Goal: Transaction & Acquisition: Purchase product/service

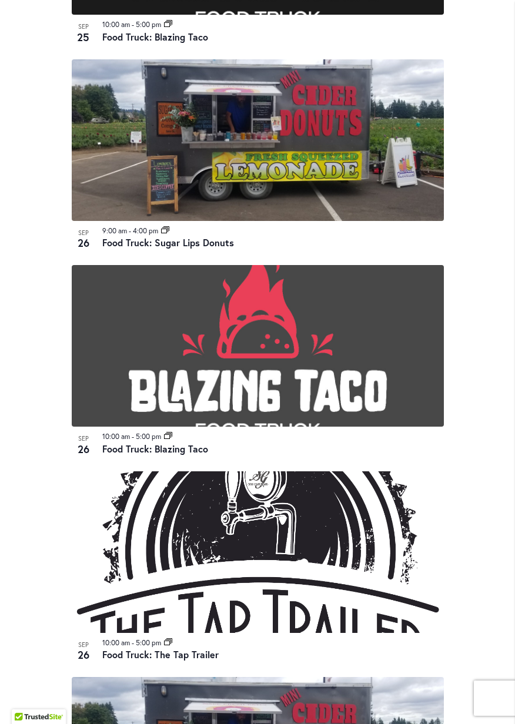
scroll to position [2262, 0]
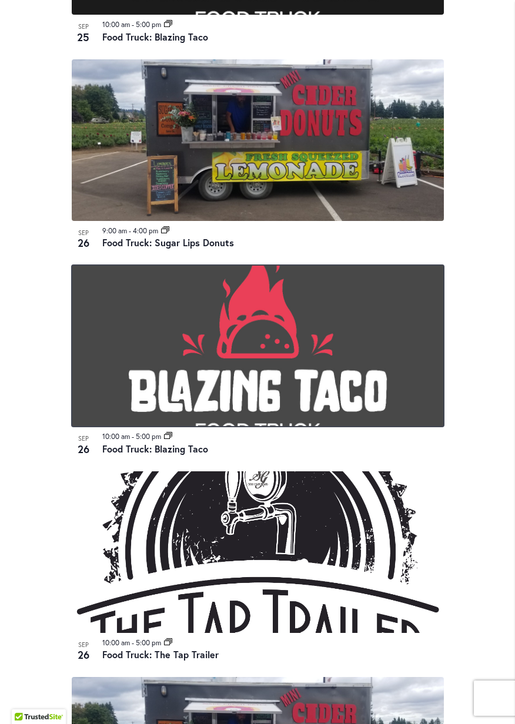
click at [372, 360] on img at bounding box center [258, 346] width 372 height 162
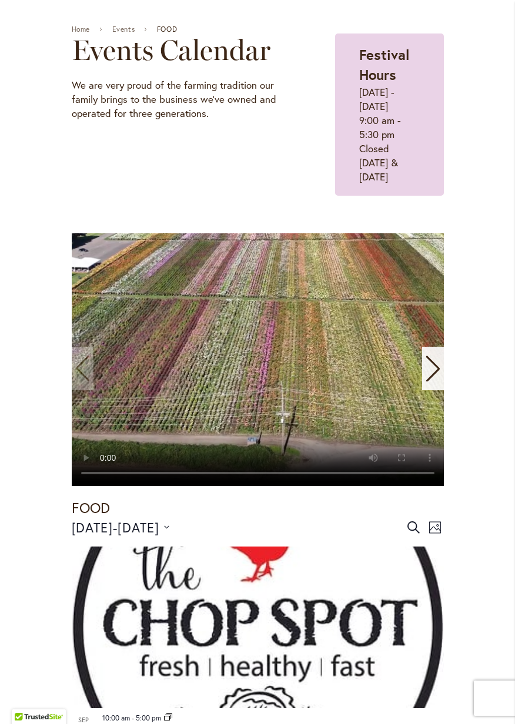
scroll to position [0, 0]
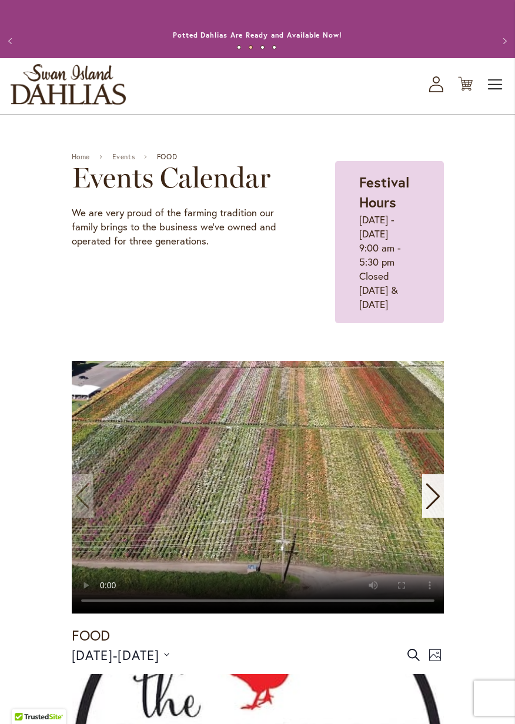
click at [491, 89] on span "Toggle Nav" at bounding box center [495, 84] width 18 height 23
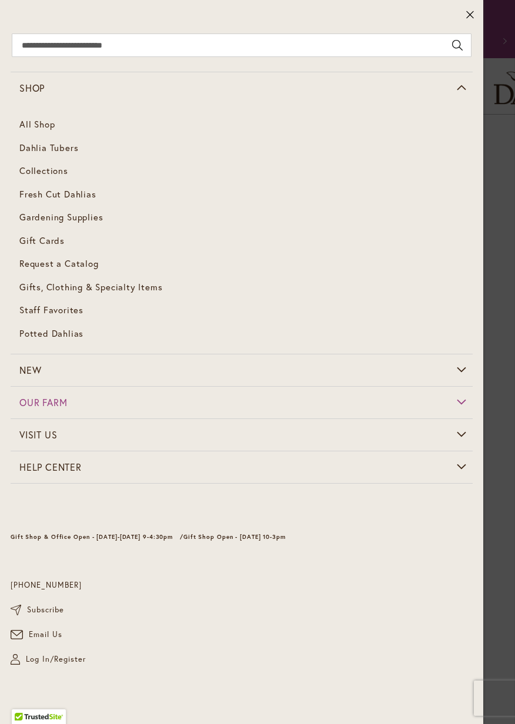
click at [43, 148] on span "Dahlia Tubers" at bounding box center [48, 148] width 59 height 12
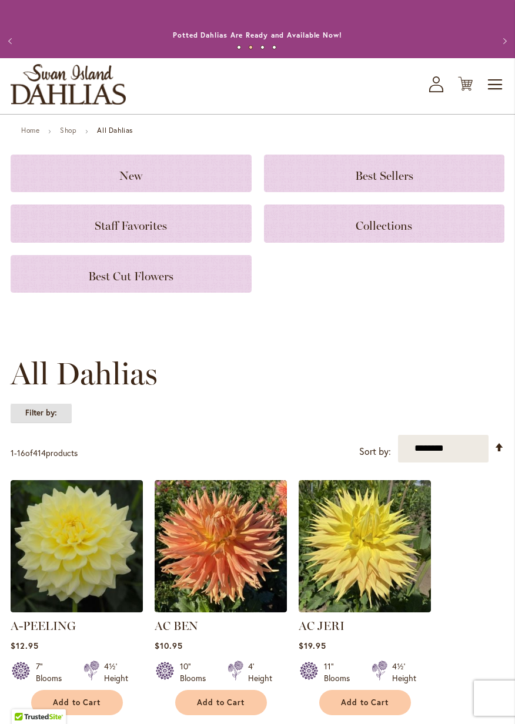
click at [59, 416] on strong "Filter by:" at bounding box center [41, 413] width 61 height 20
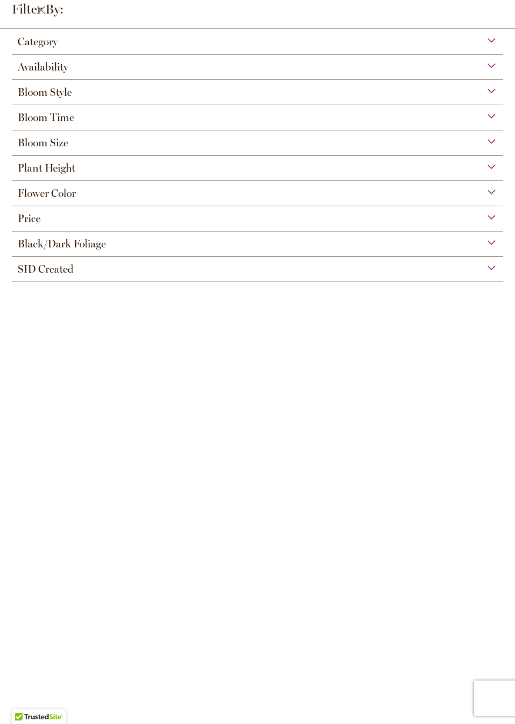
click at [494, 63] on div "Availability" at bounding box center [257, 64] width 491 height 19
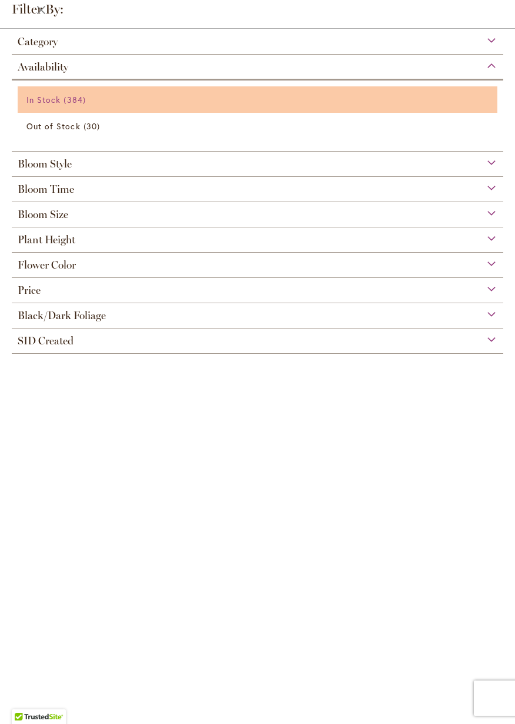
click at [78, 105] on span "384 items" at bounding box center [75, 99] width 25 height 12
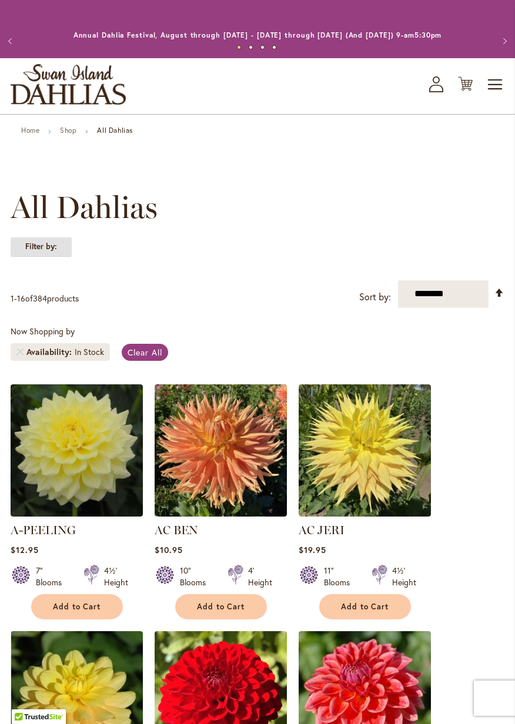
click at [51, 250] on strong "Filter by:" at bounding box center [41, 247] width 61 height 20
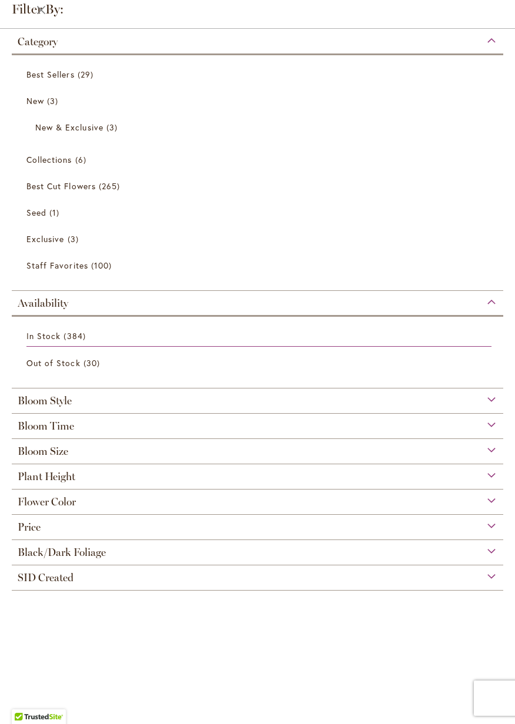
click at [155, 399] on div "Bloom Style" at bounding box center [257, 397] width 491 height 19
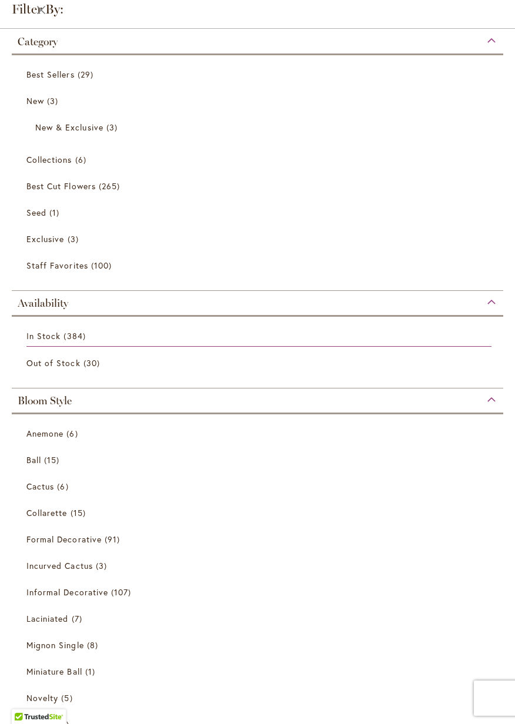
scroll to position [358, 0]
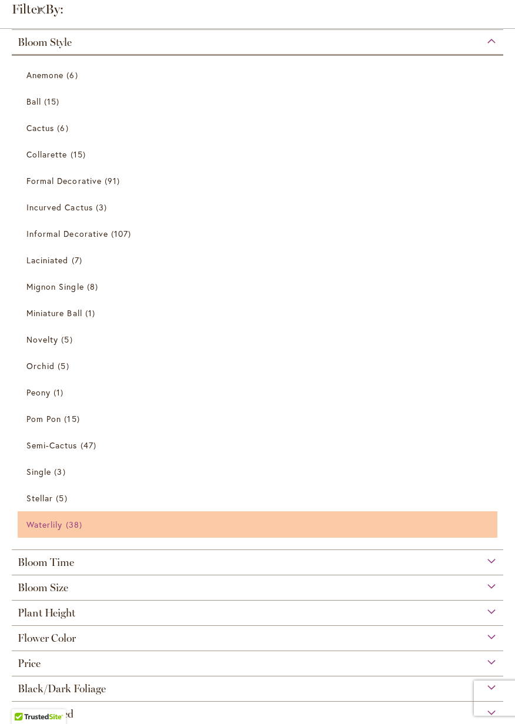
click at [70, 524] on span "38 items" at bounding box center [75, 524] width 19 height 12
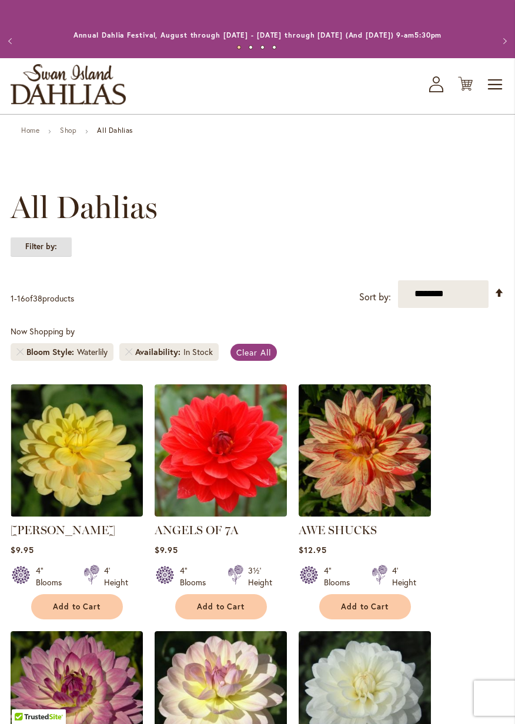
click at [49, 243] on strong "Filter by:" at bounding box center [41, 247] width 61 height 20
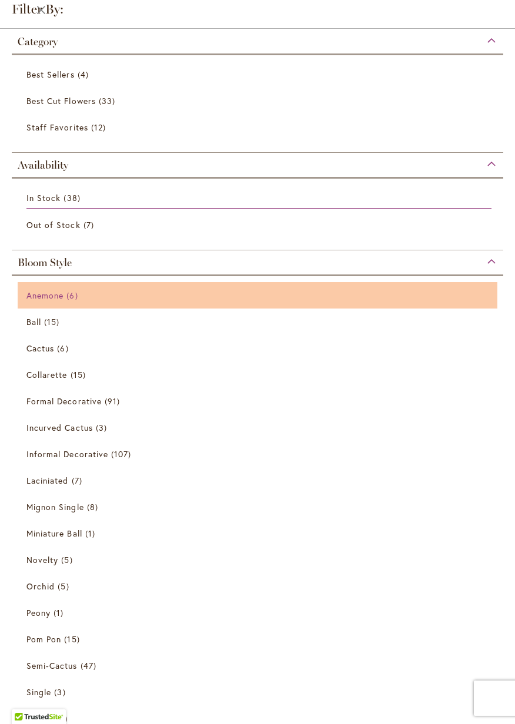
click at [92, 294] on link "Anemone 6 items" at bounding box center [258, 295] width 465 height 21
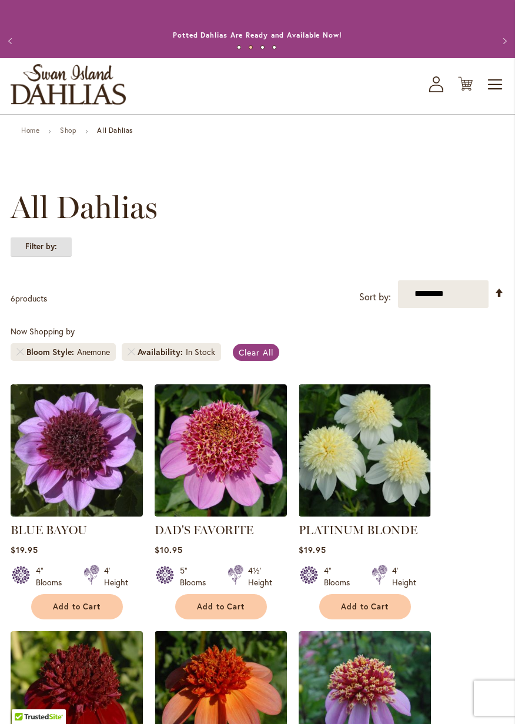
click at [61, 248] on strong "Filter by:" at bounding box center [41, 247] width 61 height 20
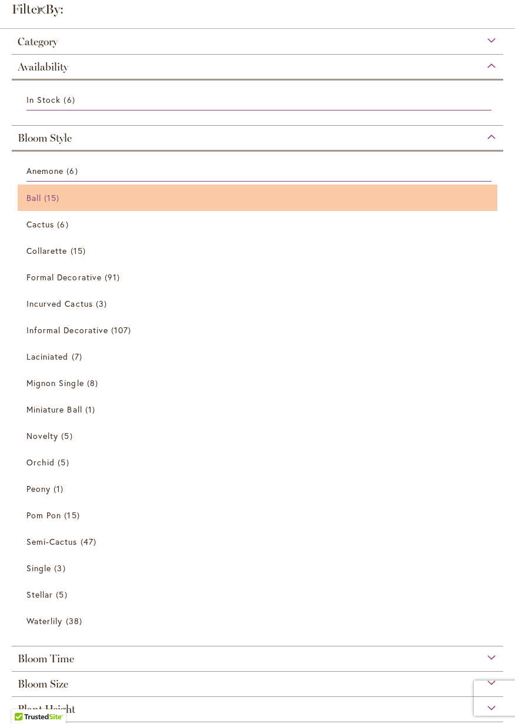
click at [82, 191] on link "Ball 15 items" at bounding box center [258, 197] width 465 height 21
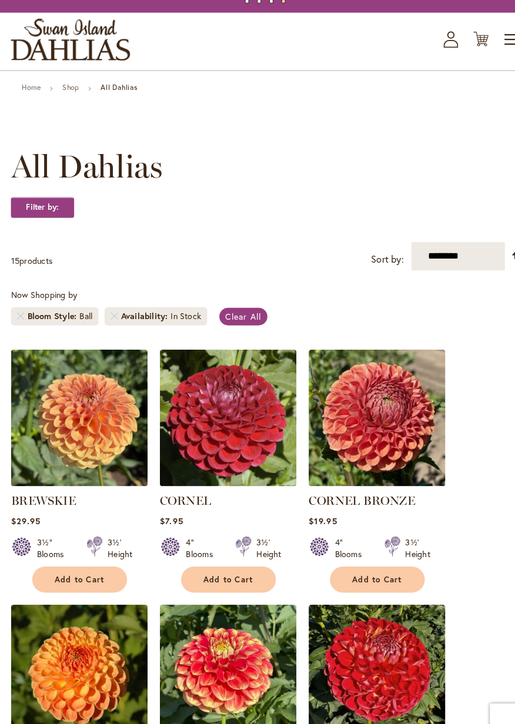
scroll to position [45, 0]
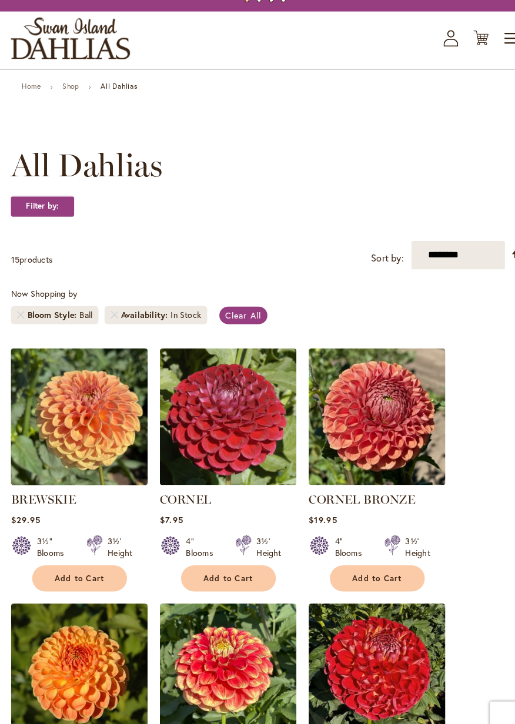
click at [113, 417] on img at bounding box center [76, 404] width 139 height 139
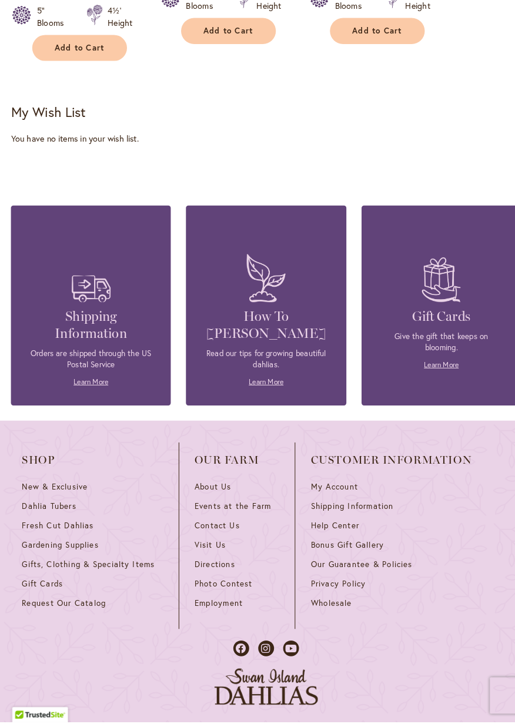
scroll to position [1564, 0]
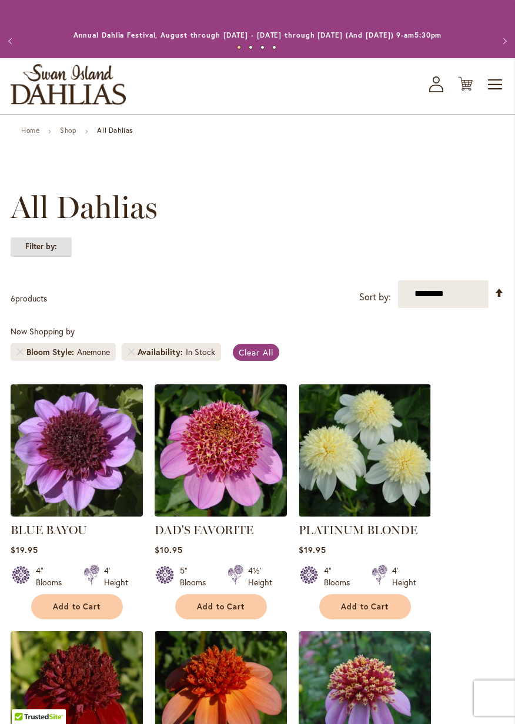
click at [48, 254] on strong "Filter by:" at bounding box center [41, 247] width 61 height 20
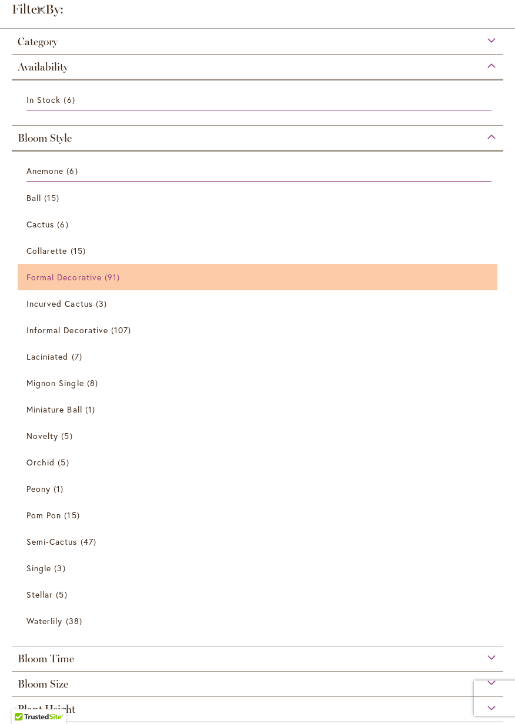
click at [102, 278] on link "Formal Decorative 91 items" at bounding box center [258, 277] width 465 height 21
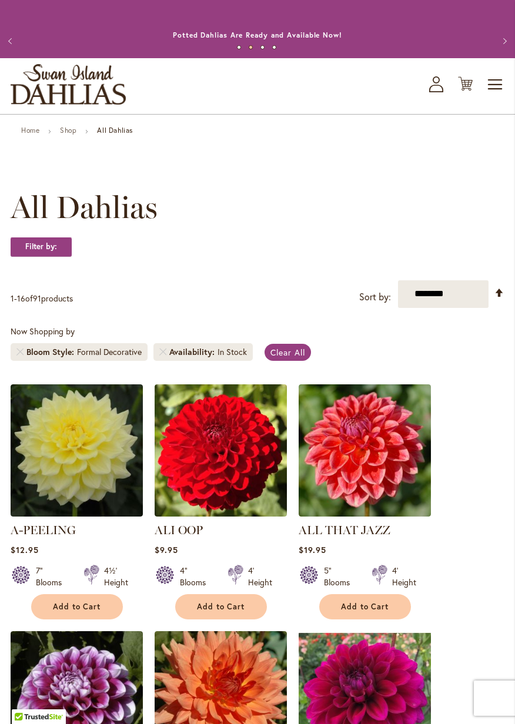
click at [435, 88] on icon "My Account" at bounding box center [436, 84] width 14 height 16
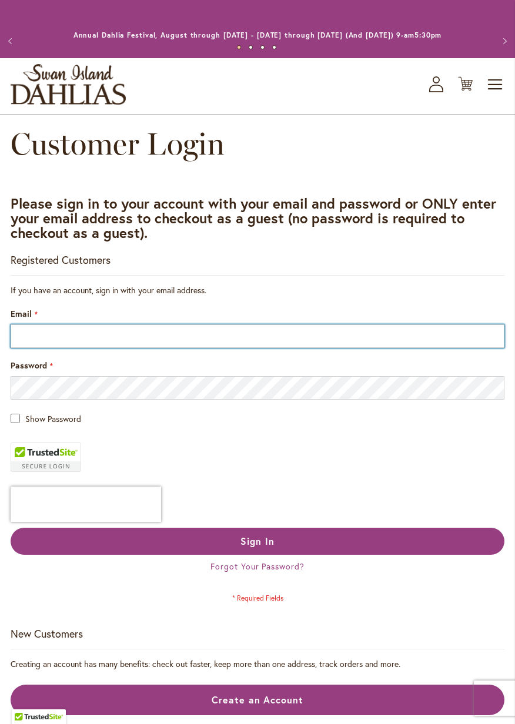
click at [249, 340] on input "Email" at bounding box center [257, 335] width 493 height 23
type input "**********"
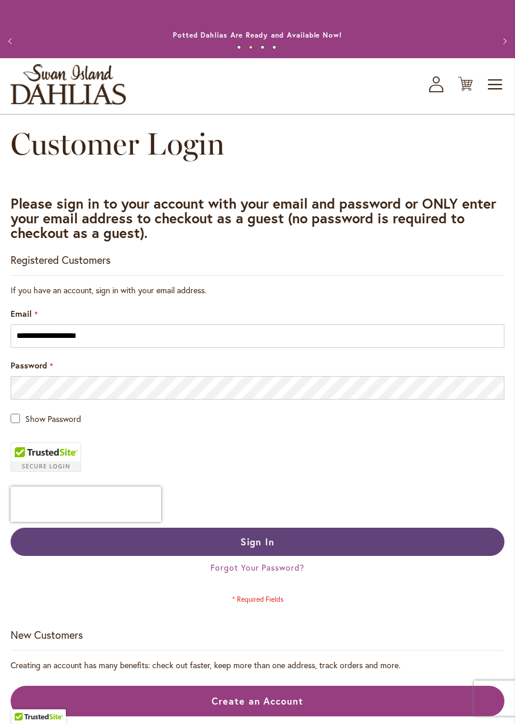
click at [325, 538] on button "Sign In" at bounding box center [257, 542] width 493 height 28
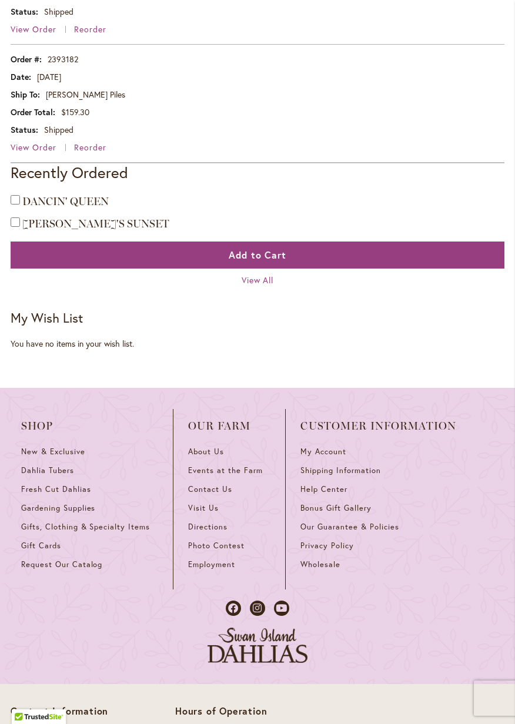
scroll to position [771, 0]
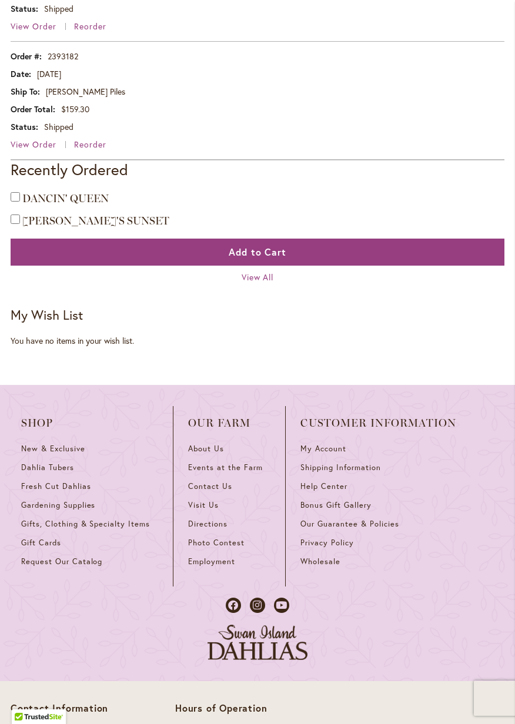
click at [262, 278] on span "View All" at bounding box center [257, 276] width 32 height 11
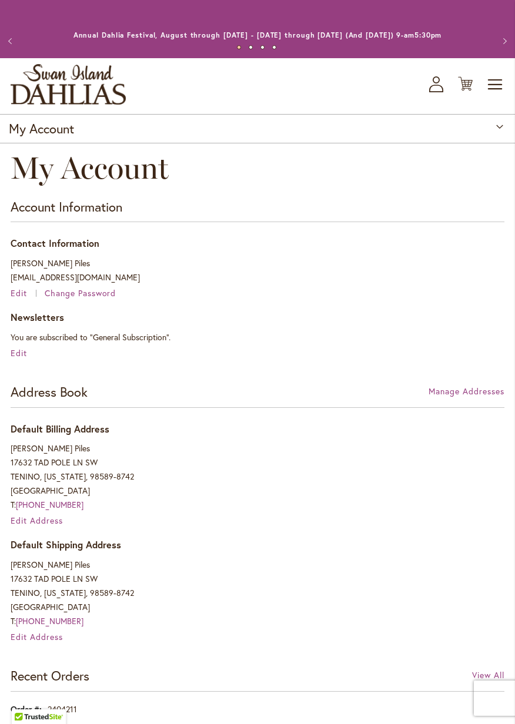
click at [11, 43] on button "Previous" at bounding box center [11, 40] width 23 height 23
click at [10, 40] on button "Previous" at bounding box center [11, 40] width 23 height 23
click at [14, 42] on button "Previous" at bounding box center [11, 40] width 23 height 23
click at [8, 38] on button "Previous" at bounding box center [11, 40] width 23 height 23
click at [12, 39] on button "Previous" at bounding box center [11, 40] width 23 height 23
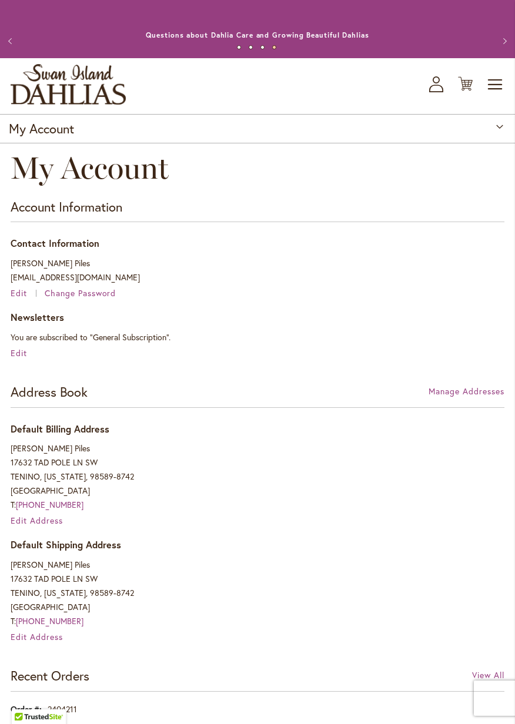
click at [11, 41] on button "Previous" at bounding box center [11, 40] width 23 height 23
click at [9, 41] on button "Previous" at bounding box center [11, 40] width 23 height 23
click at [9, 43] on button "Previous" at bounding box center [11, 40] width 23 height 23
click at [13, 42] on button "Previous" at bounding box center [11, 40] width 23 height 23
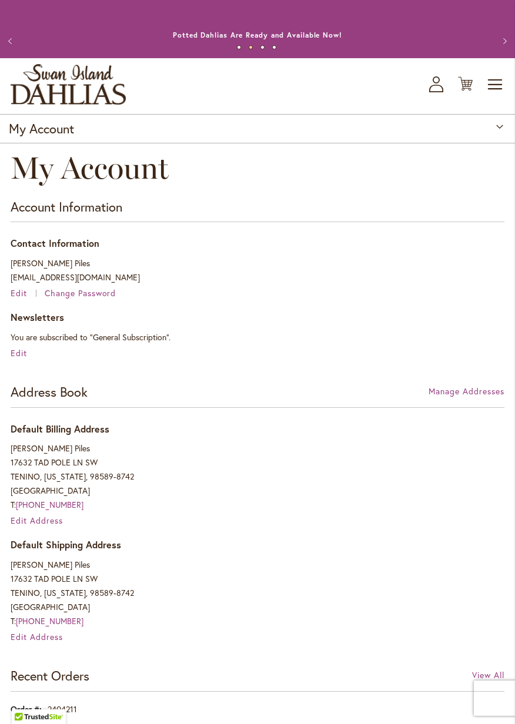
click at [14, 41] on button "Previous" at bounding box center [11, 40] width 23 height 23
click at [496, 86] on span "Toggle Nav" at bounding box center [495, 84] width 18 height 23
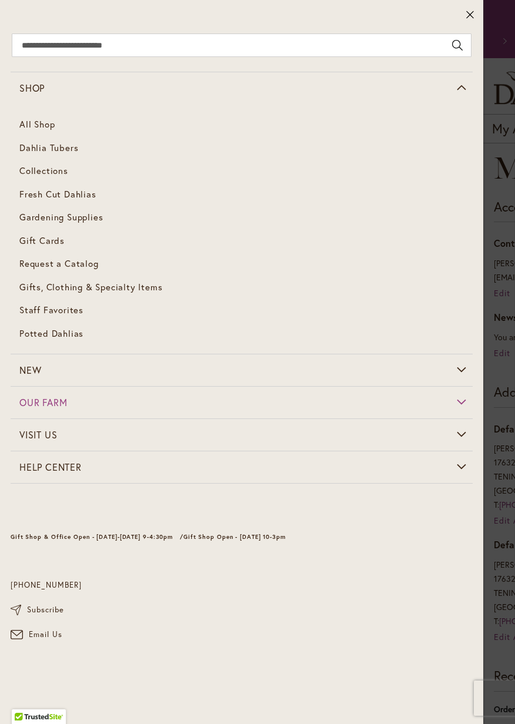
click at [61, 148] on span "Dahlia Tubers" at bounding box center [48, 148] width 59 height 12
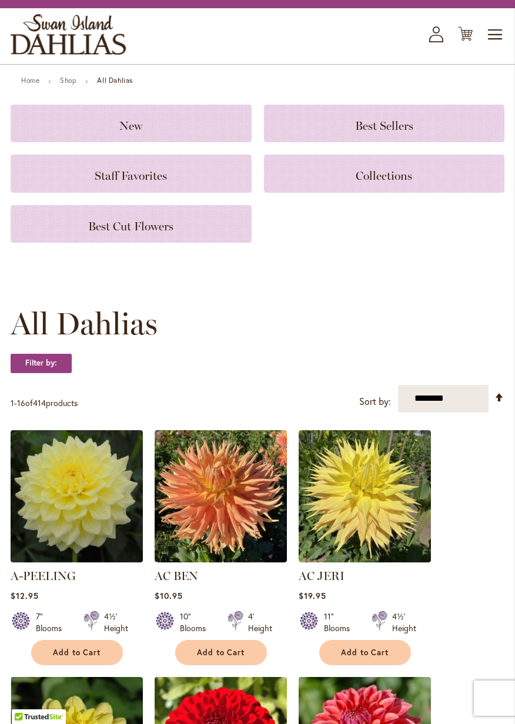
scroll to position [48, 0]
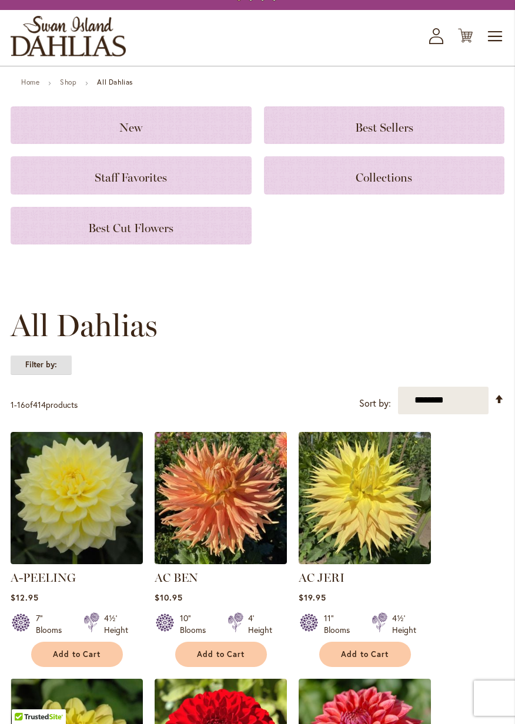
click at [57, 362] on strong "Filter by:" at bounding box center [41, 365] width 61 height 20
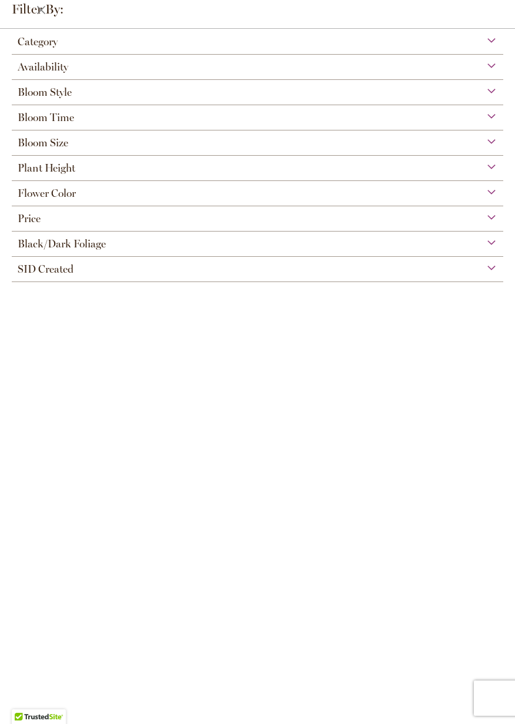
click at [87, 63] on div "Availability" at bounding box center [257, 64] width 491 height 19
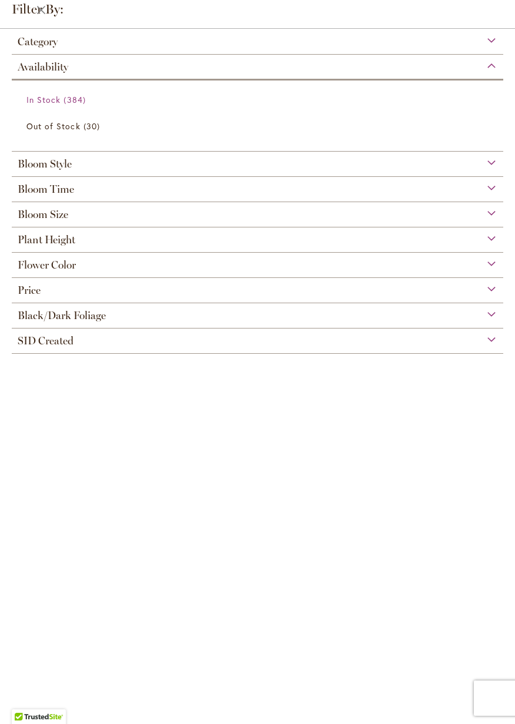
click at [74, 98] on span "384 items" at bounding box center [75, 99] width 25 height 12
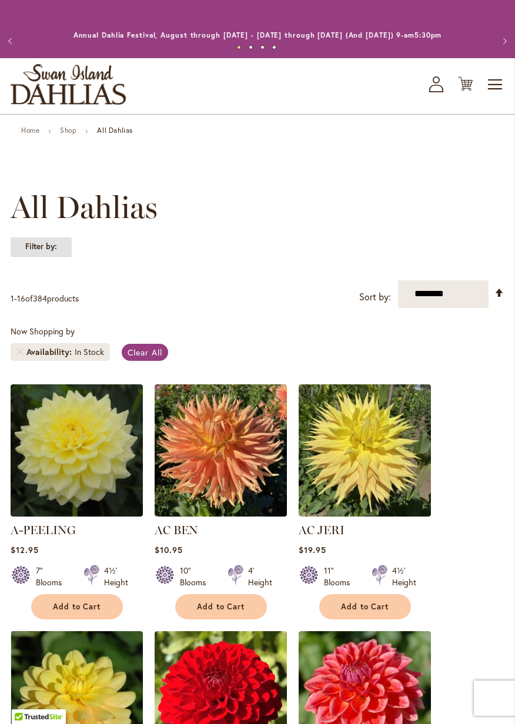
click at [58, 247] on strong "Filter by:" at bounding box center [41, 247] width 61 height 20
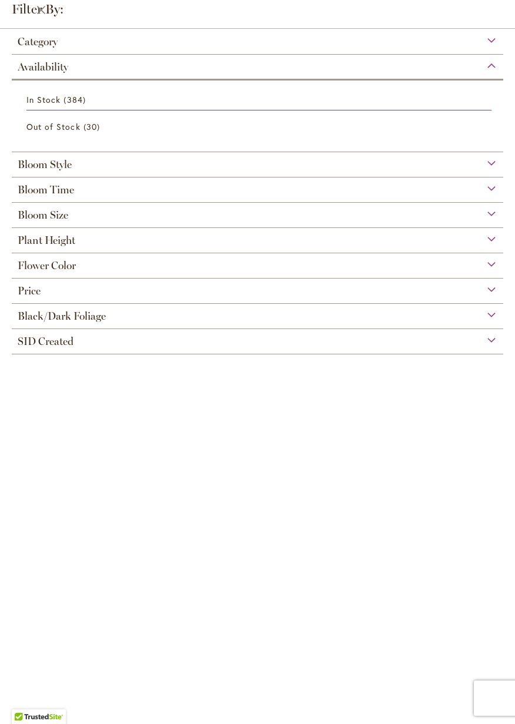
click at [482, 167] on div "Bloom Style" at bounding box center [257, 161] width 491 height 19
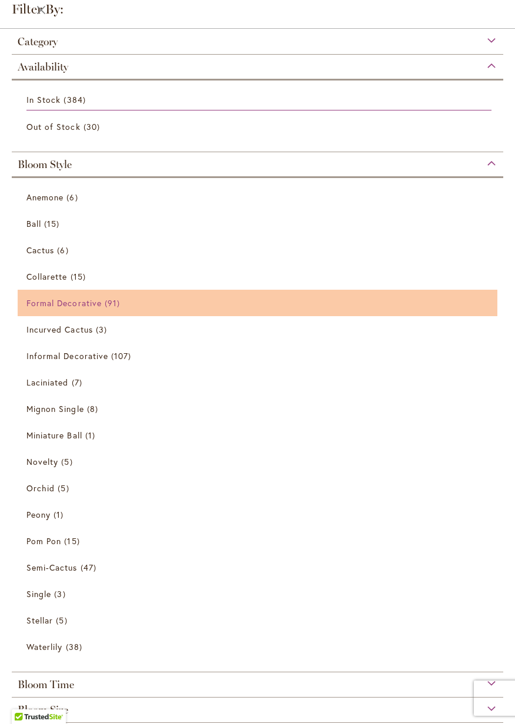
click at [75, 304] on span "Formal Decorative" at bounding box center [63, 302] width 75 height 11
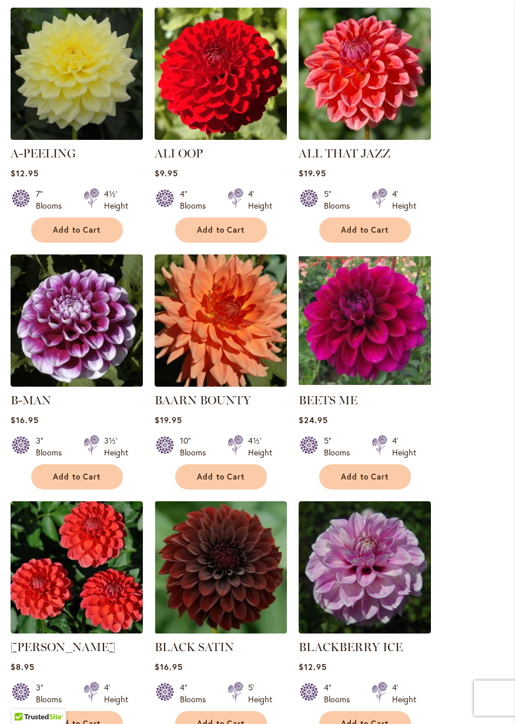
scroll to position [375, 0]
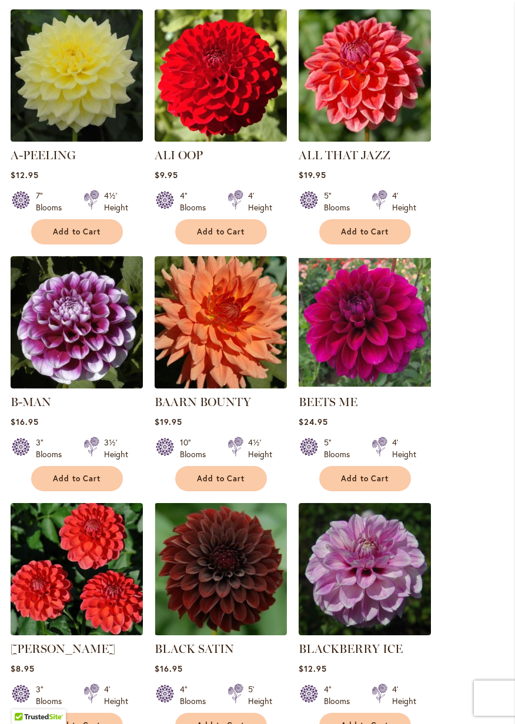
click at [71, 482] on span "Add to Cart" at bounding box center [77, 478] width 48 height 10
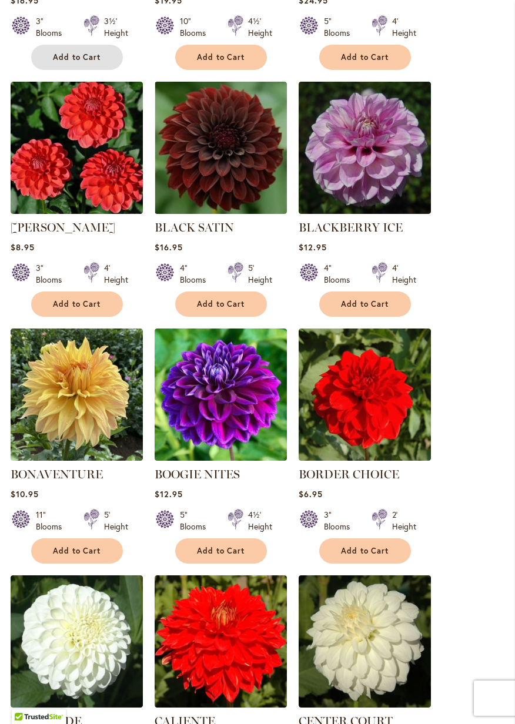
scroll to position [827, 0]
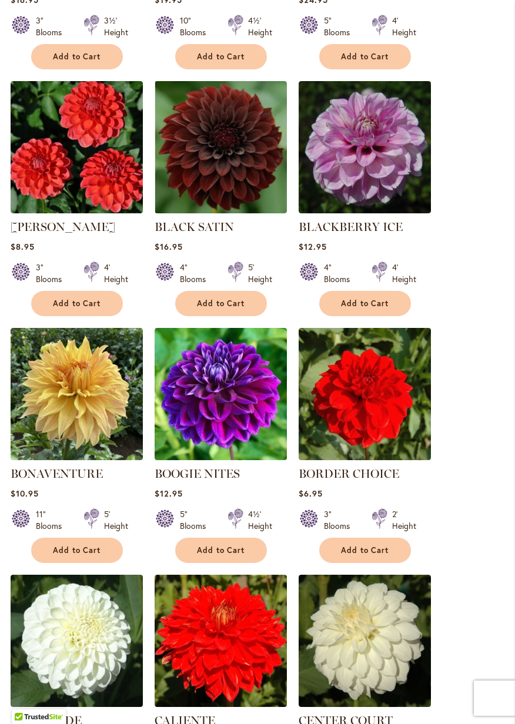
click at [367, 307] on span "Add to Cart" at bounding box center [365, 303] width 48 height 10
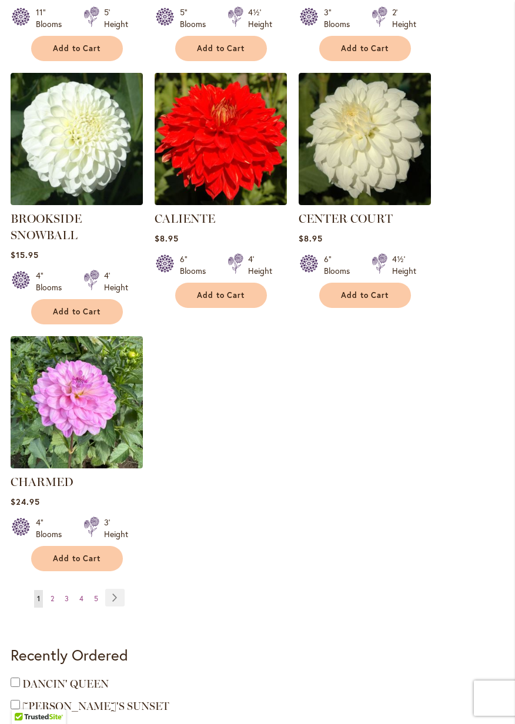
scroll to position [1331, 0]
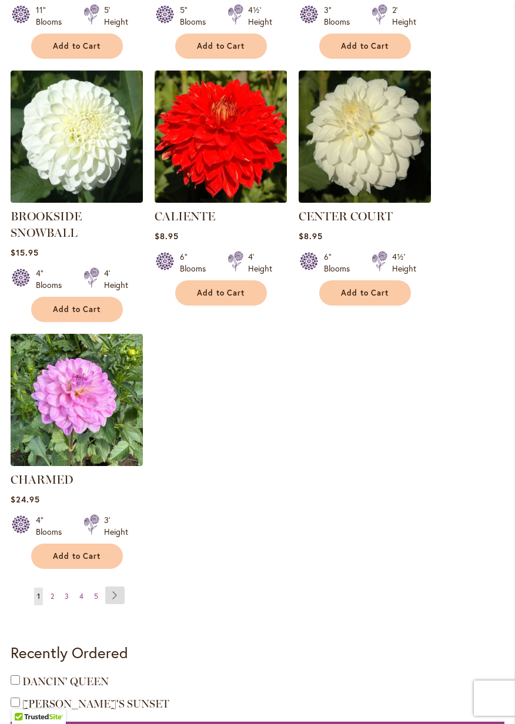
click at [116, 595] on link "Page Next" at bounding box center [114, 595] width 19 height 18
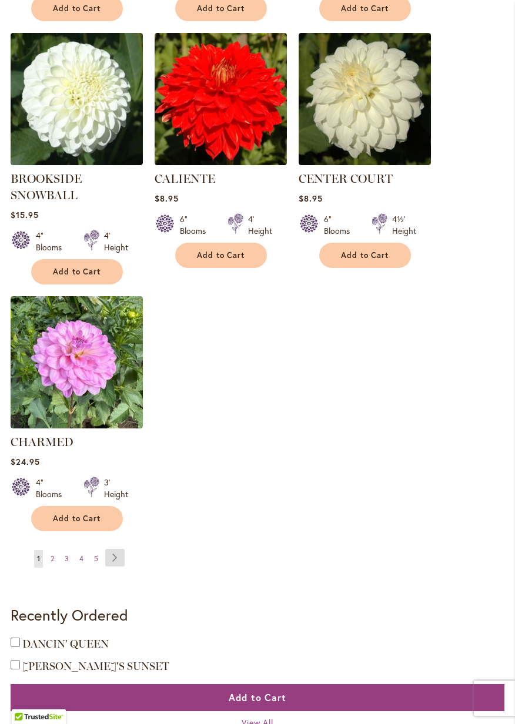
scroll to position [1388, 0]
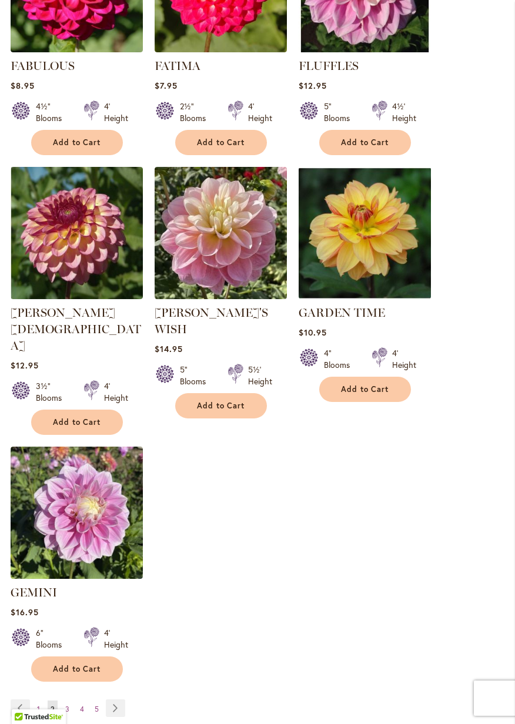
scroll to position [1221, 0]
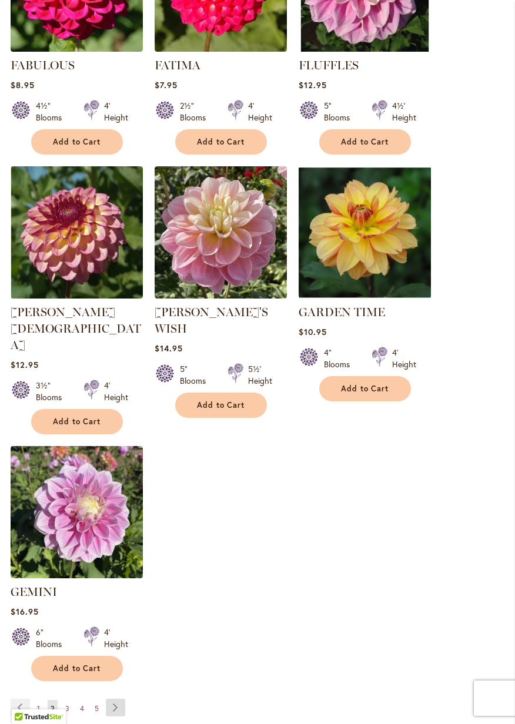
click at [115, 698] on link "Page Next" at bounding box center [115, 707] width 19 height 18
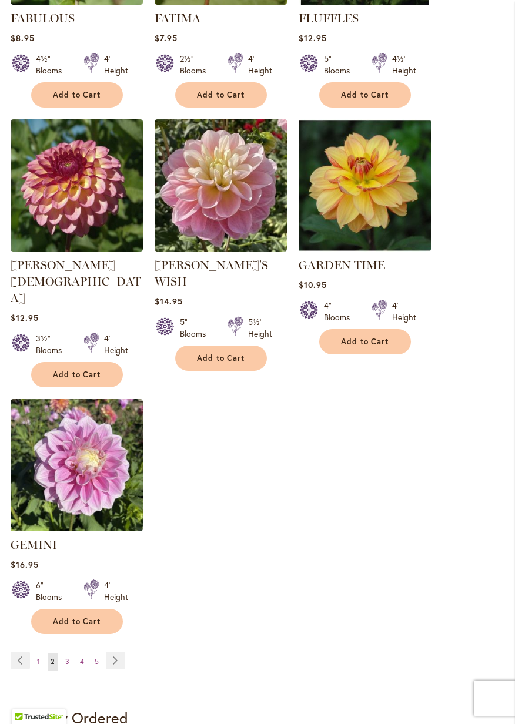
scroll to position [1278, 0]
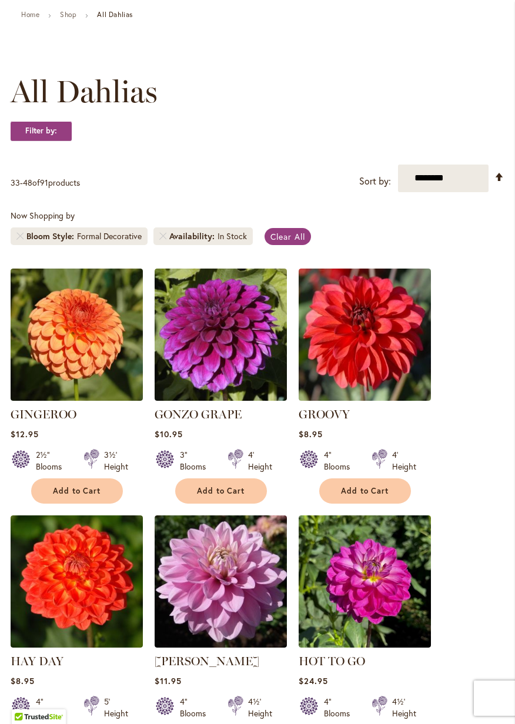
scroll to position [119, 0]
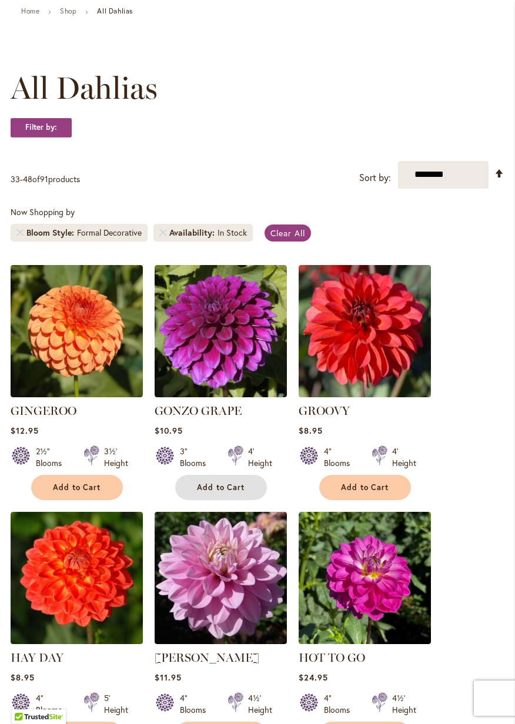
click at [236, 489] on span "Add to Cart" at bounding box center [221, 487] width 48 height 10
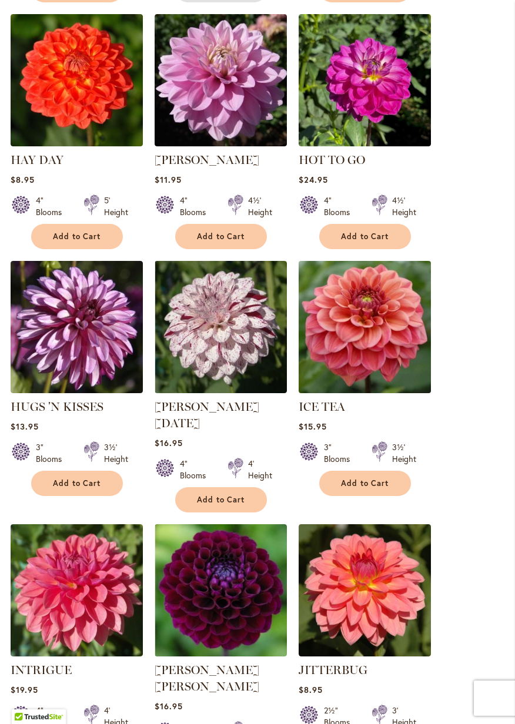
scroll to position [642, 0]
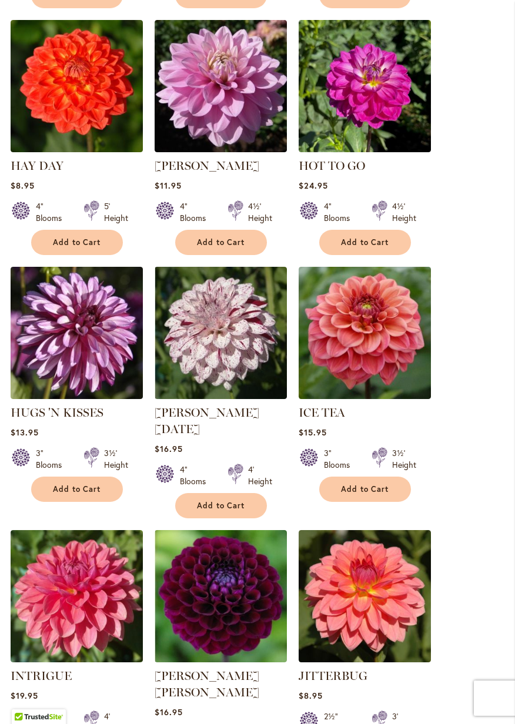
click at [96, 494] on button "Add to Cart" at bounding box center [77, 488] width 92 height 25
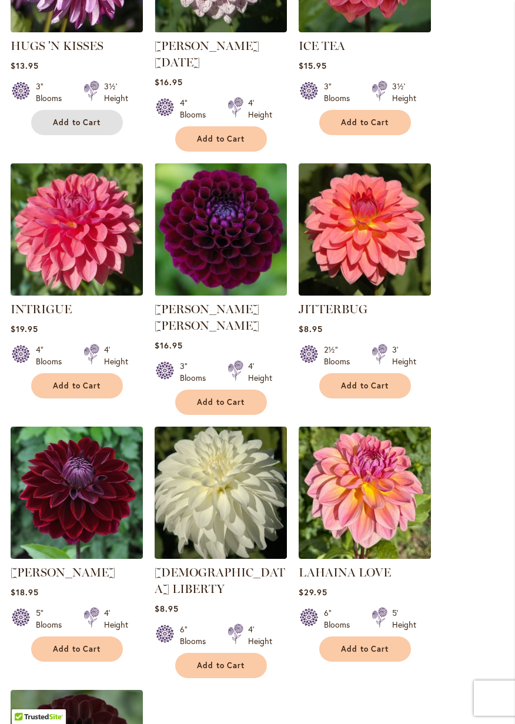
scroll to position [1012, 0]
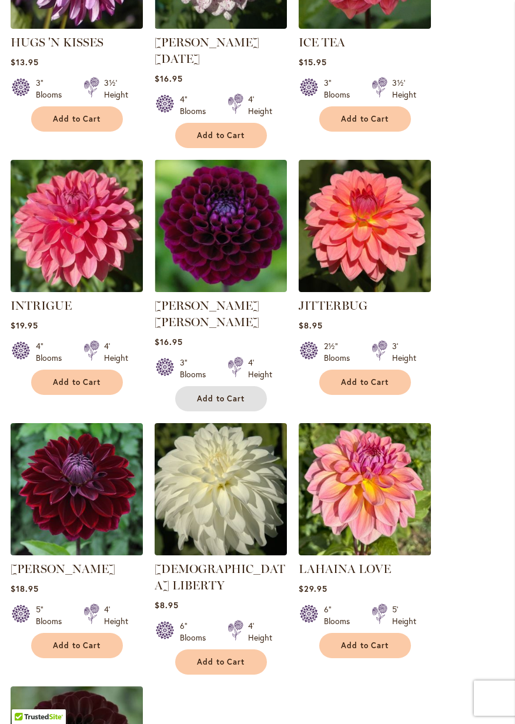
click at [237, 394] on span "Add to Cart" at bounding box center [221, 399] width 48 height 10
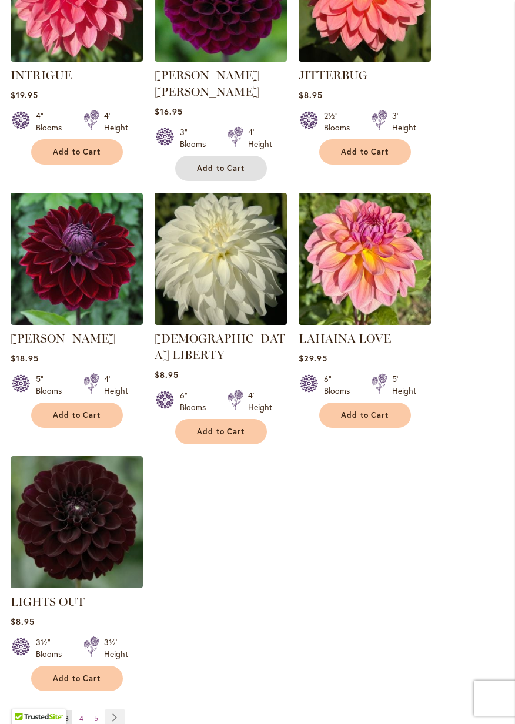
scroll to position [1242, 0]
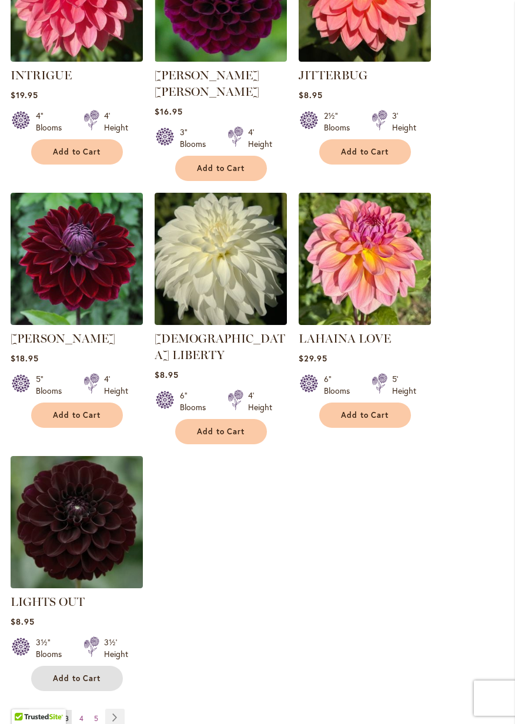
click at [105, 666] on button "Add to Cart" at bounding box center [77, 678] width 92 height 25
click at [116, 708] on link "Page Next" at bounding box center [114, 717] width 19 height 18
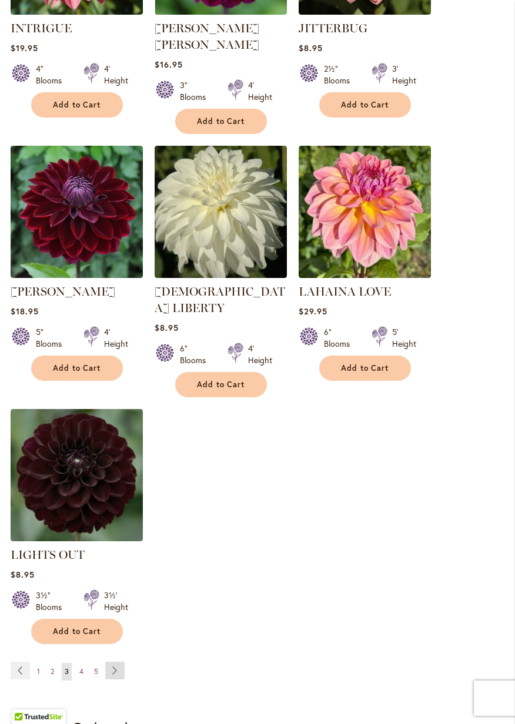
scroll to position [1298, 0]
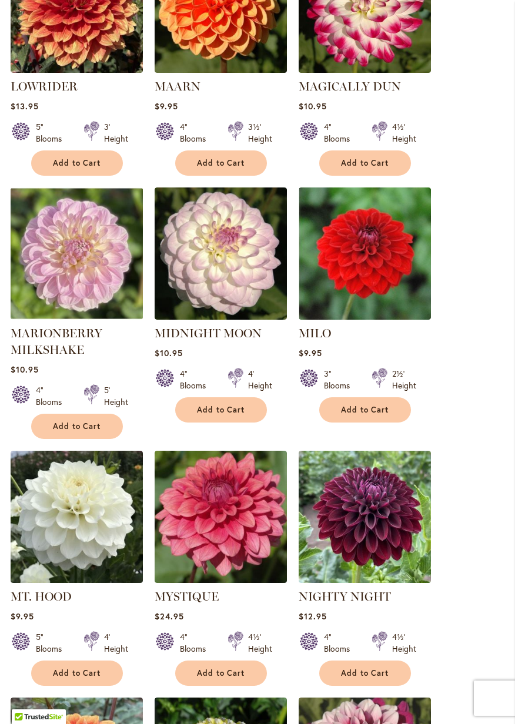
scroll to position [700, 0]
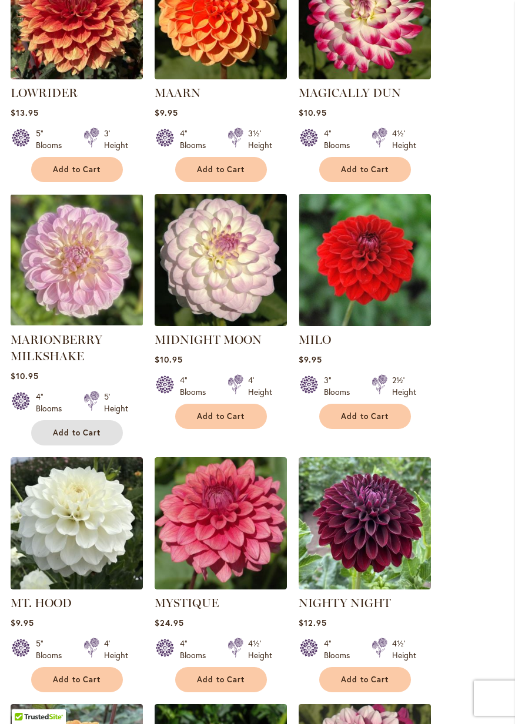
click at [100, 420] on button "Add to Cart" at bounding box center [77, 432] width 92 height 25
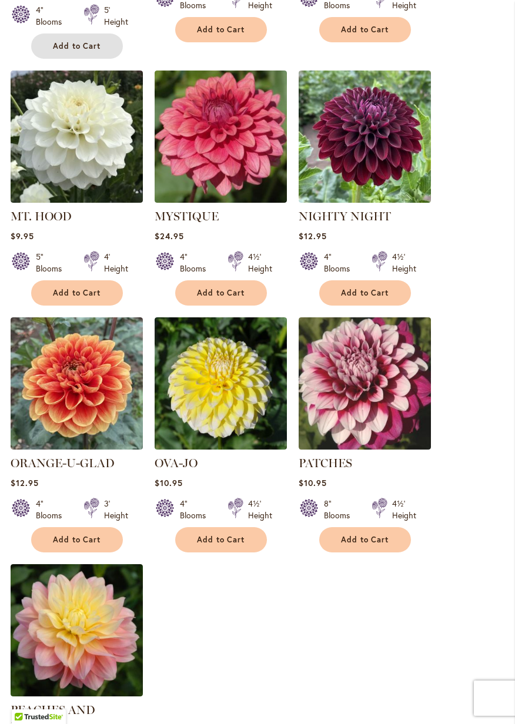
scroll to position [1115, 0]
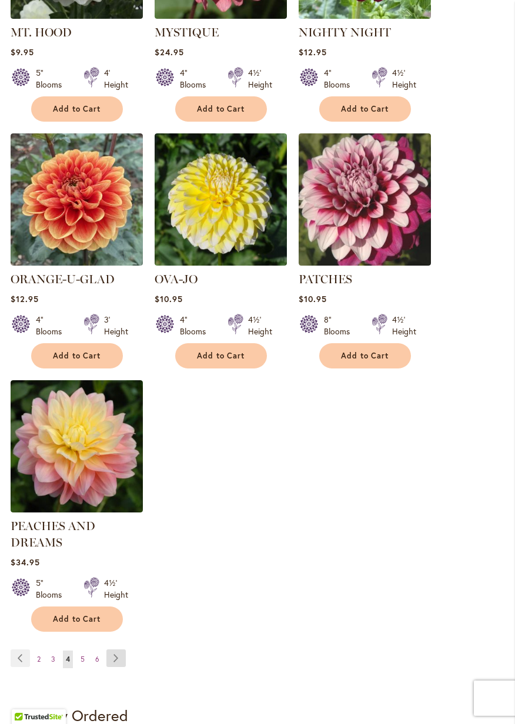
click at [120, 649] on link "Page Next" at bounding box center [115, 658] width 19 height 18
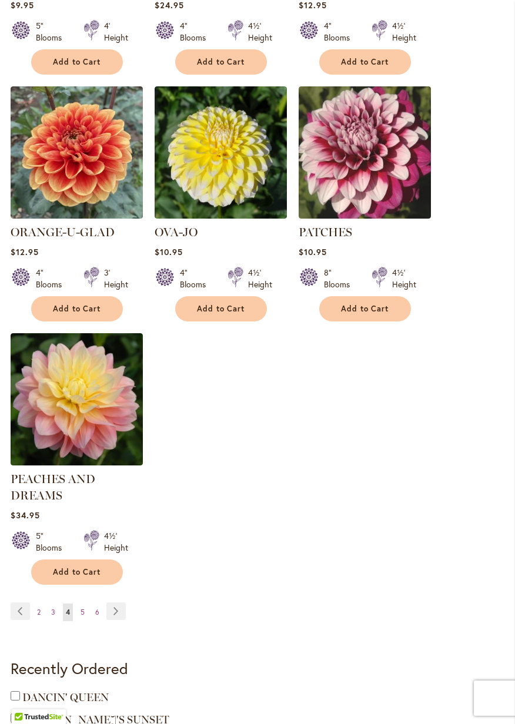
scroll to position [1358, 0]
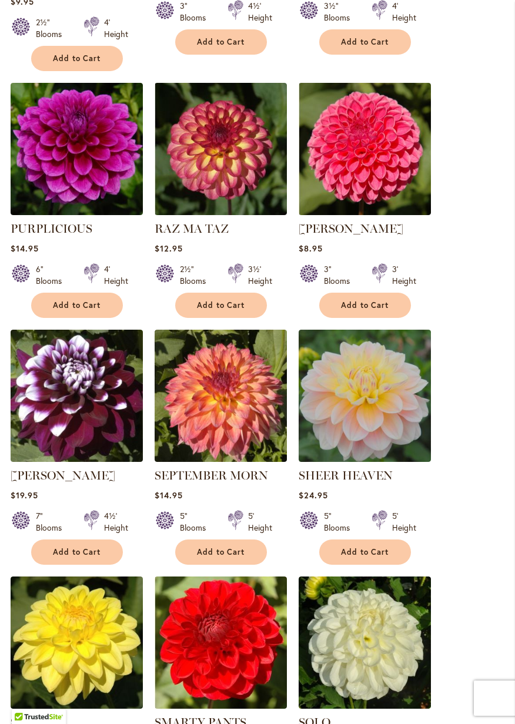
scroll to position [565, 0]
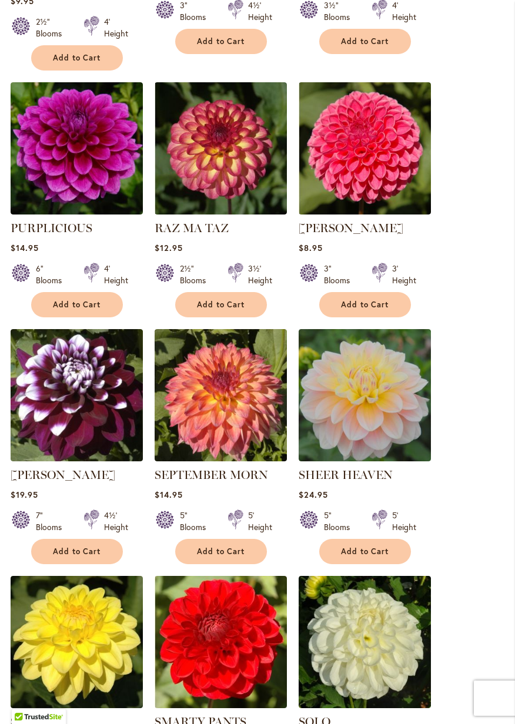
click at [94, 539] on button "Add to Cart" at bounding box center [77, 551] width 92 height 25
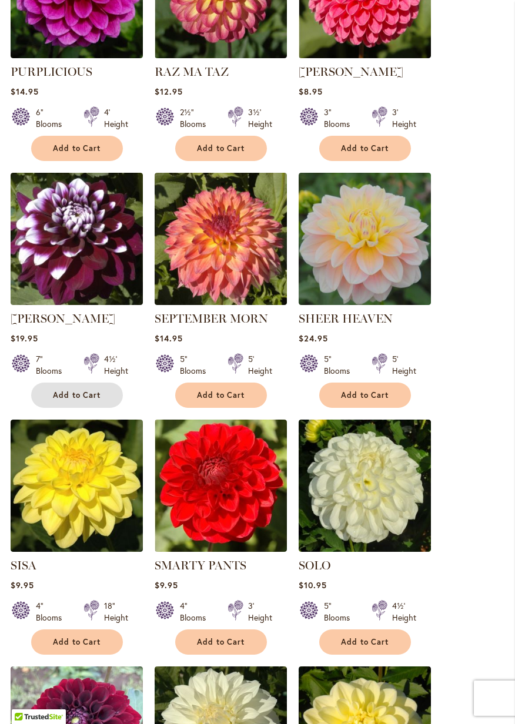
scroll to position [753, 0]
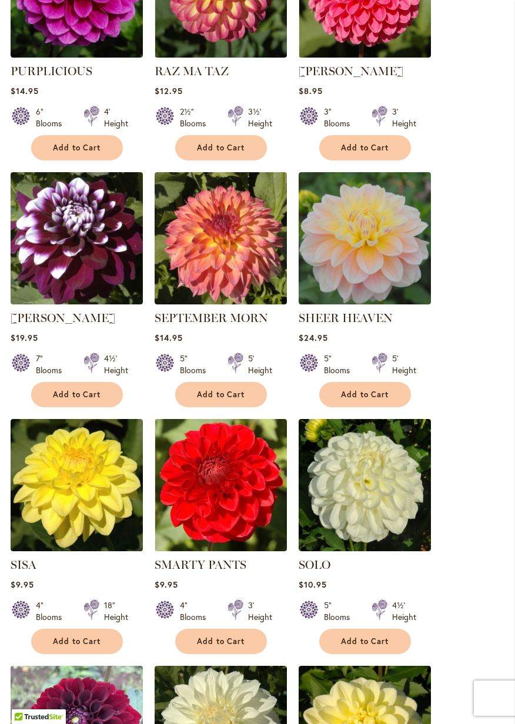
click at [236, 389] on span "Add to Cart" at bounding box center [221, 394] width 48 height 10
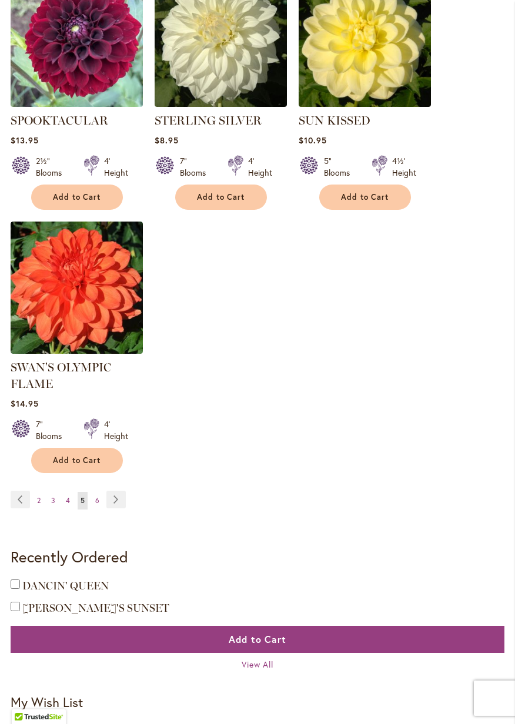
scroll to position [1446, 0]
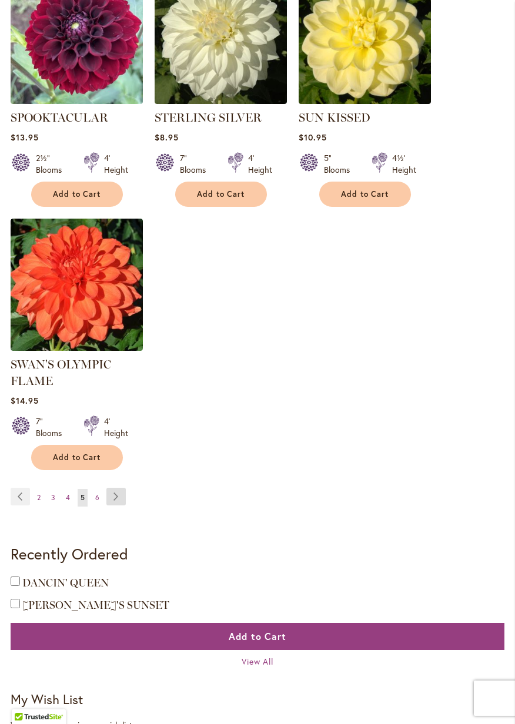
click at [117, 488] on link "Page Next" at bounding box center [115, 497] width 19 height 18
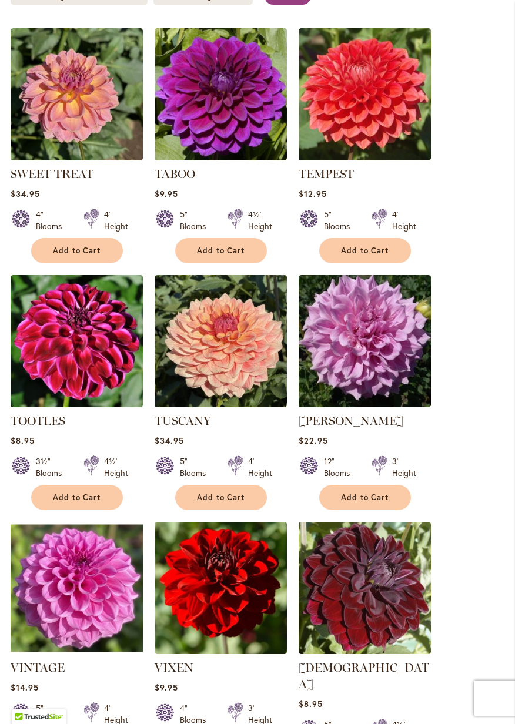
scroll to position [356, 0]
click at [97, 505] on button "Add to Cart" at bounding box center [77, 497] width 92 height 25
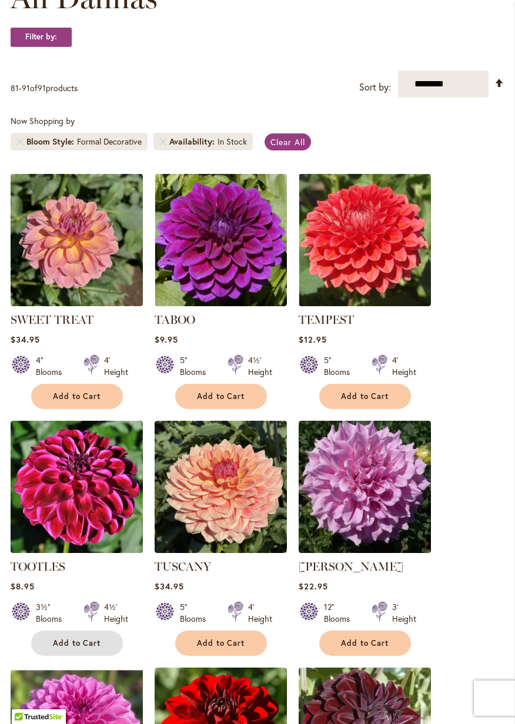
scroll to position [233, 0]
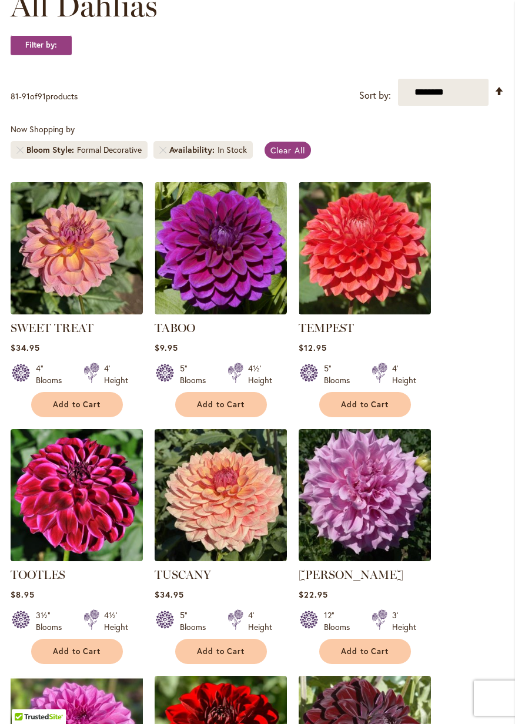
click at [73, 39] on div "Filter by:" at bounding box center [257, 51] width 493 height 32
click at [62, 47] on strong "Filter by:" at bounding box center [41, 45] width 61 height 20
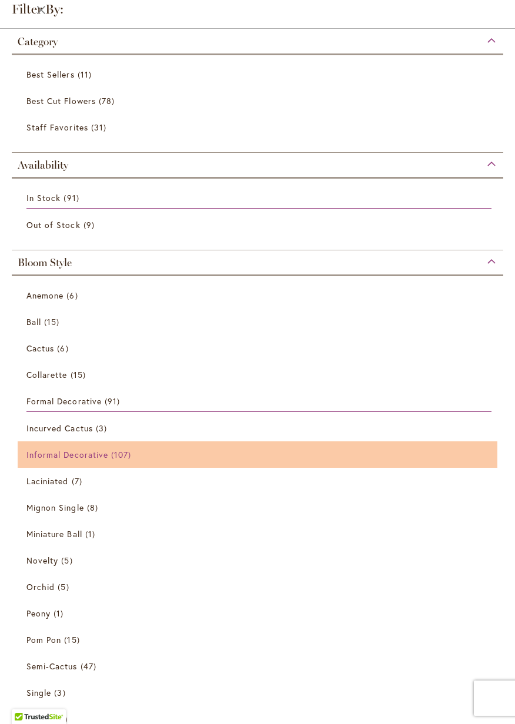
click at [102, 459] on link "Informal Decorative 107 items" at bounding box center [258, 454] width 465 height 21
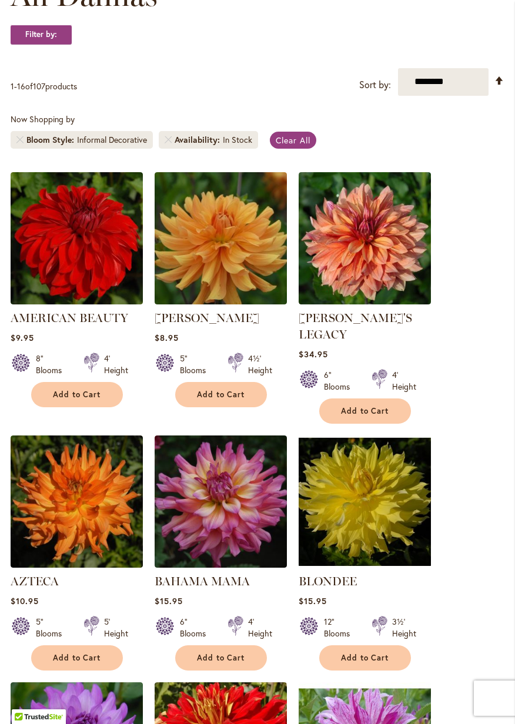
scroll to position [212, 0]
click at [386, 406] on span "Add to Cart" at bounding box center [365, 411] width 48 height 10
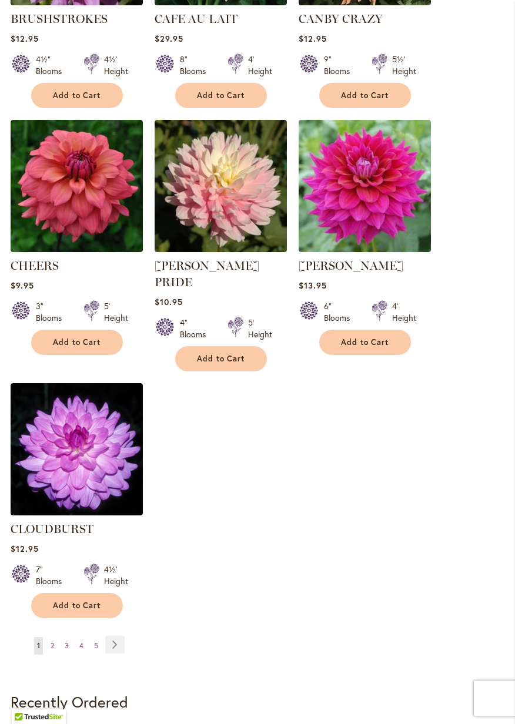
scroll to position [1299, 0]
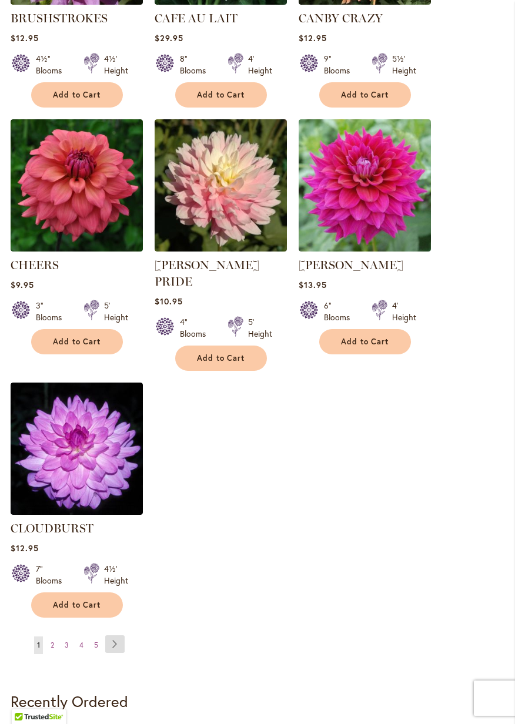
click at [116, 635] on link "Page Next" at bounding box center [114, 644] width 19 height 18
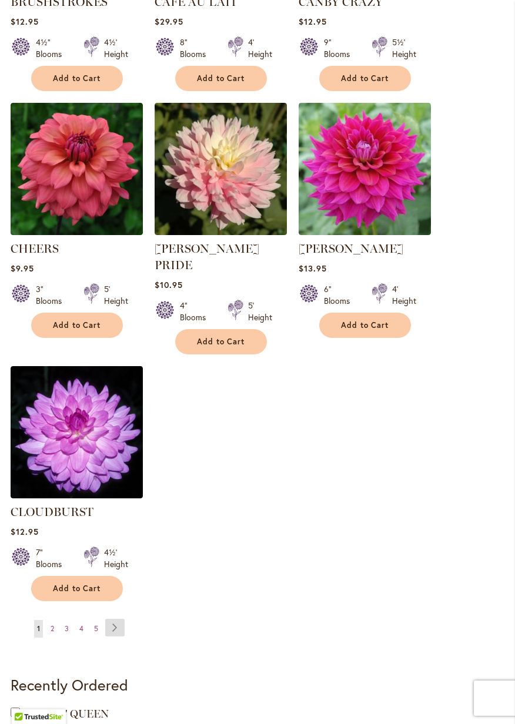
scroll to position [1355, 0]
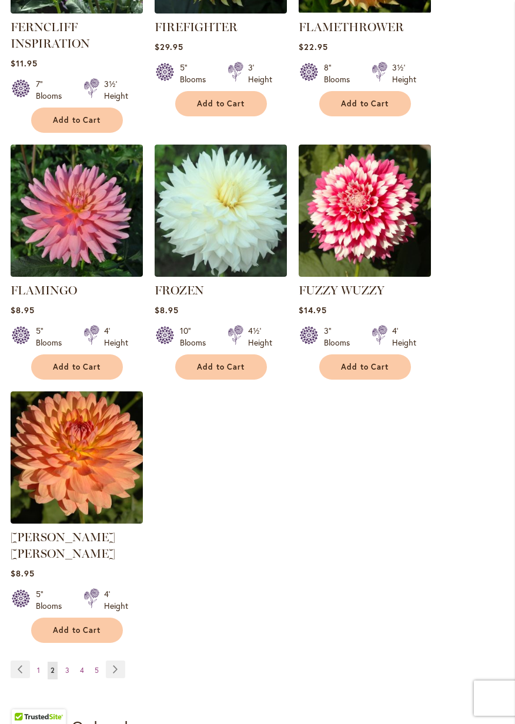
scroll to position [1261, 0]
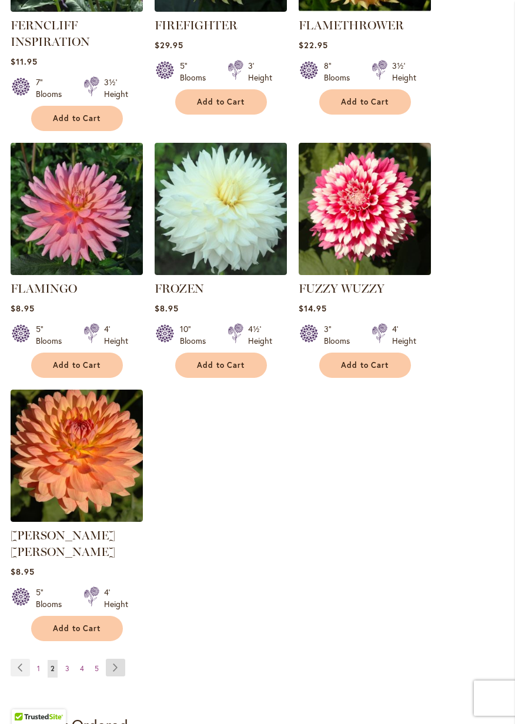
click at [114, 659] on link "Page Next" at bounding box center [115, 668] width 19 height 18
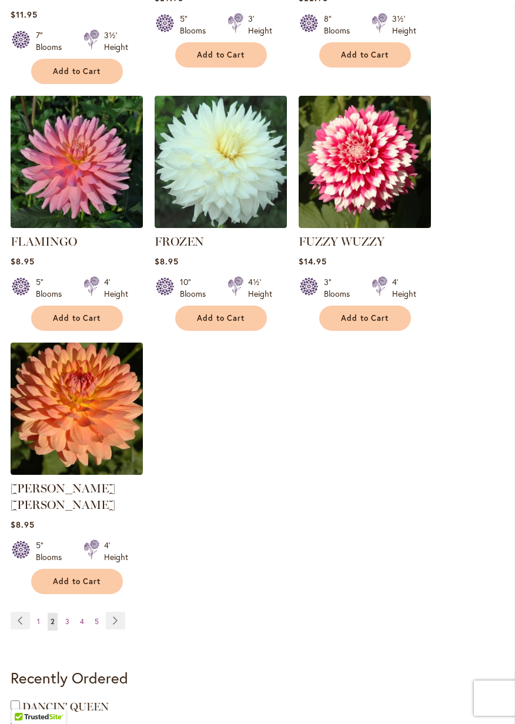
scroll to position [1318, 0]
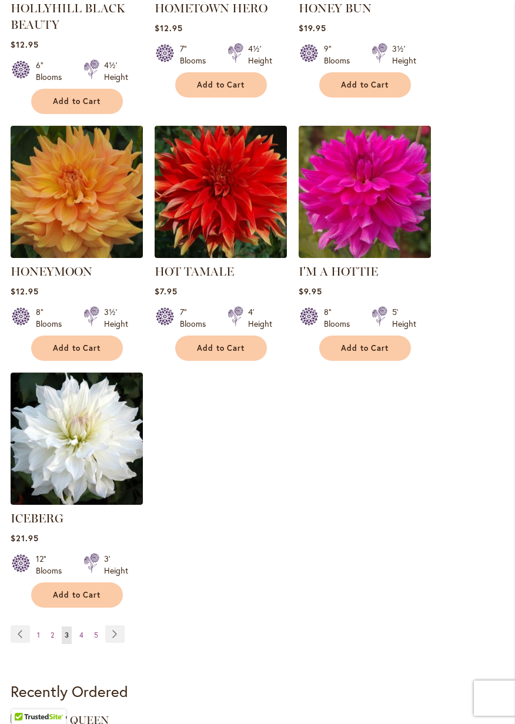
scroll to position [1295, 0]
click at [117, 625] on link "Page Next" at bounding box center [114, 634] width 19 height 18
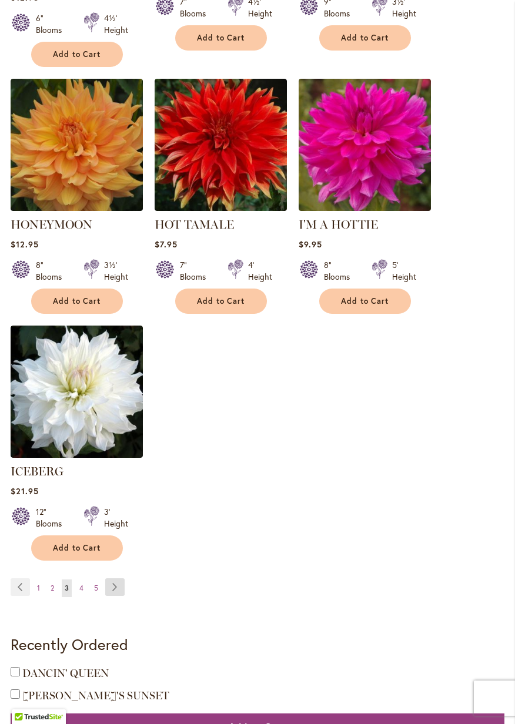
scroll to position [1351, 0]
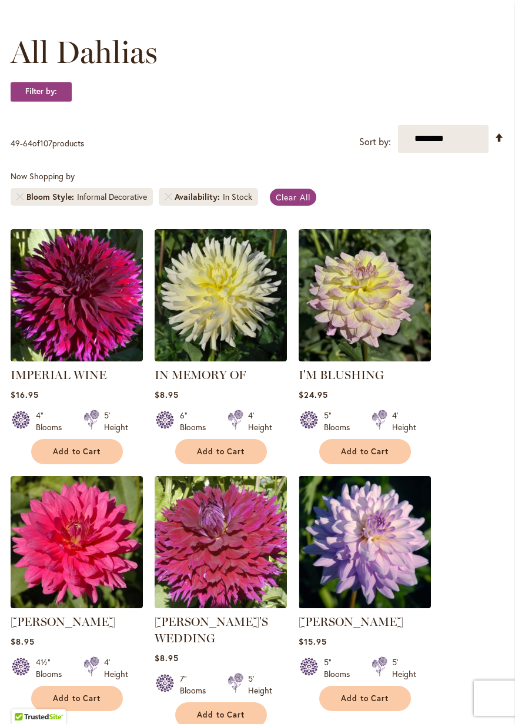
scroll to position [155, 0]
click at [396, 451] on button "Add to Cart" at bounding box center [365, 451] width 92 height 25
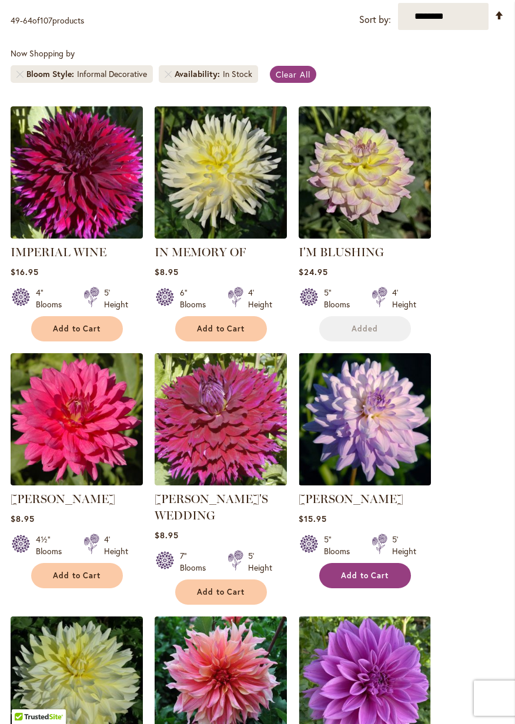
scroll to position [349, 0]
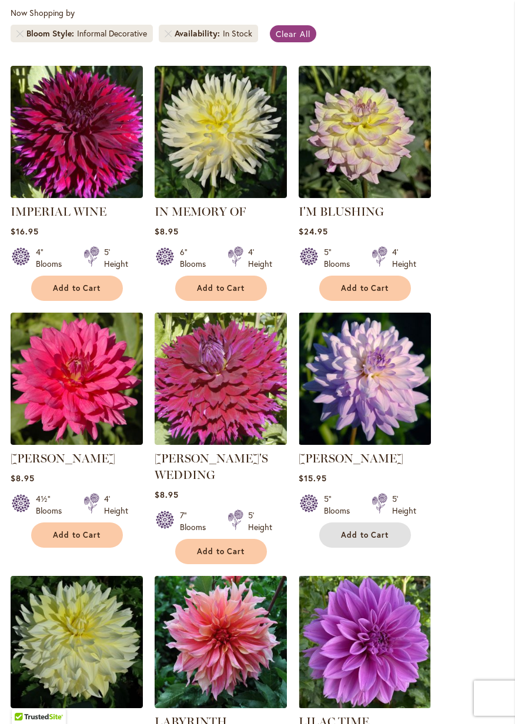
click at [389, 532] on button "Add to Cart" at bounding box center [365, 534] width 92 height 25
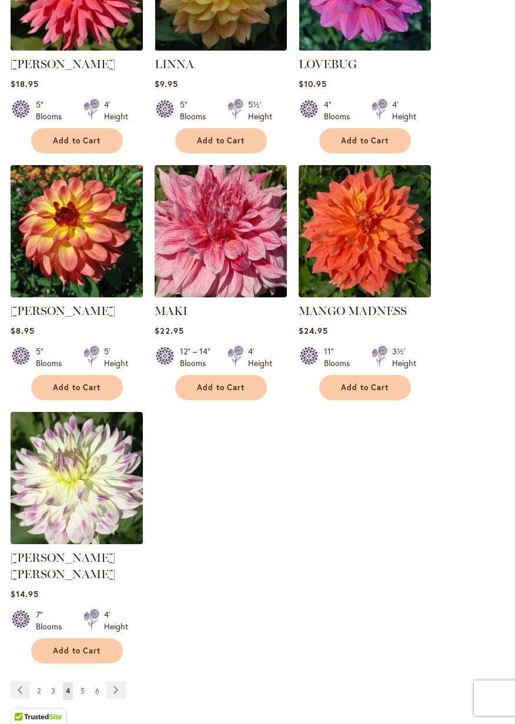
scroll to position [1254, 0]
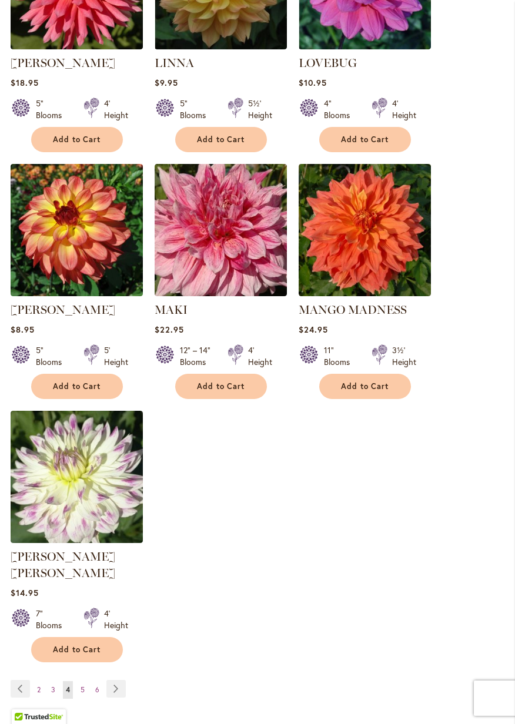
click at [102, 637] on button "Add to Cart" at bounding box center [77, 649] width 92 height 25
click at [197, 680] on div "Page Page Previous Page 2 Page 3 You're currently reading page 4" at bounding box center [257, 696] width 493 height 33
click at [116, 680] on link "Page Next" at bounding box center [115, 689] width 19 height 18
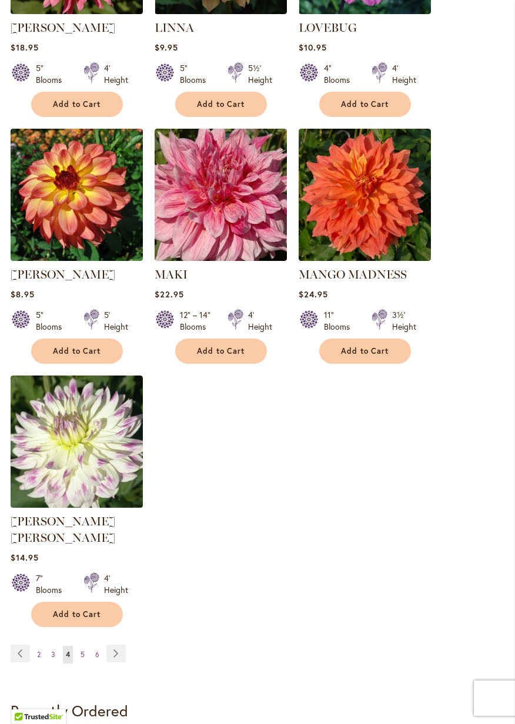
scroll to position [1311, 0]
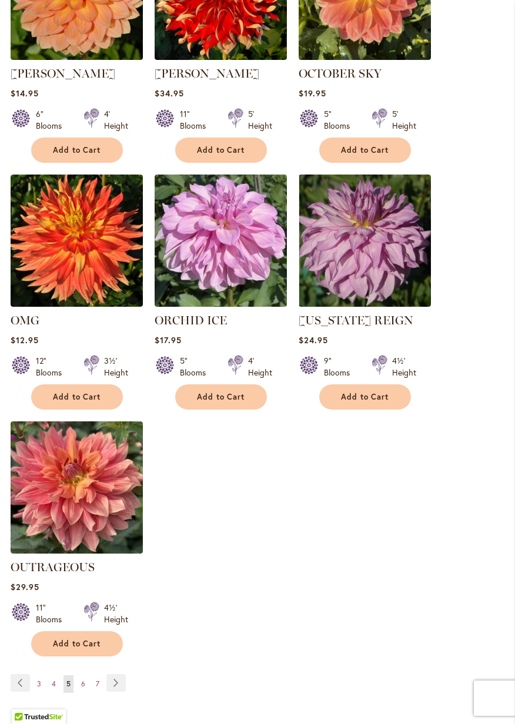
scroll to position [1216, 0]
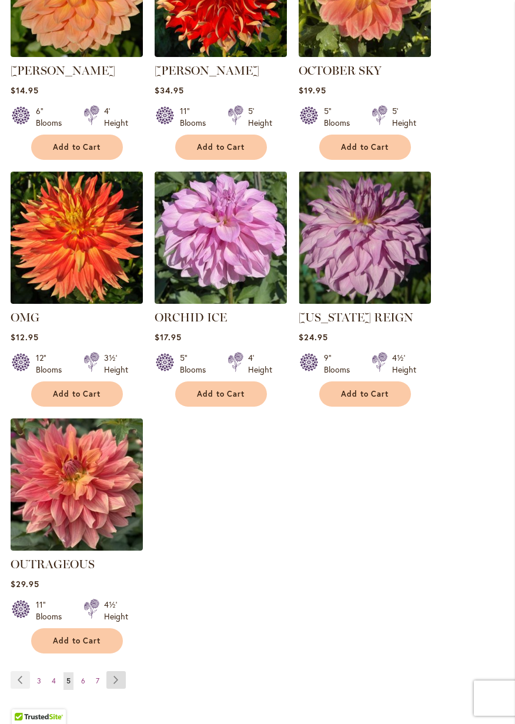
click at [113, 671] on link "Page Next" at bounding box center [115, 680] width 19 height 18
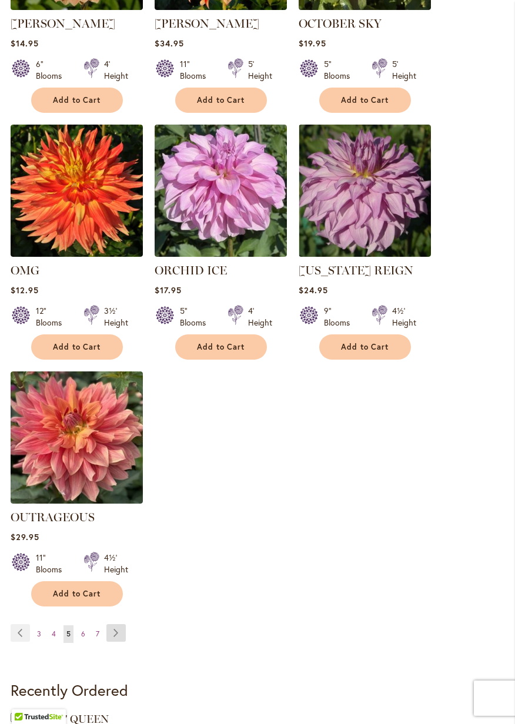
scroll to position [1272, 0]
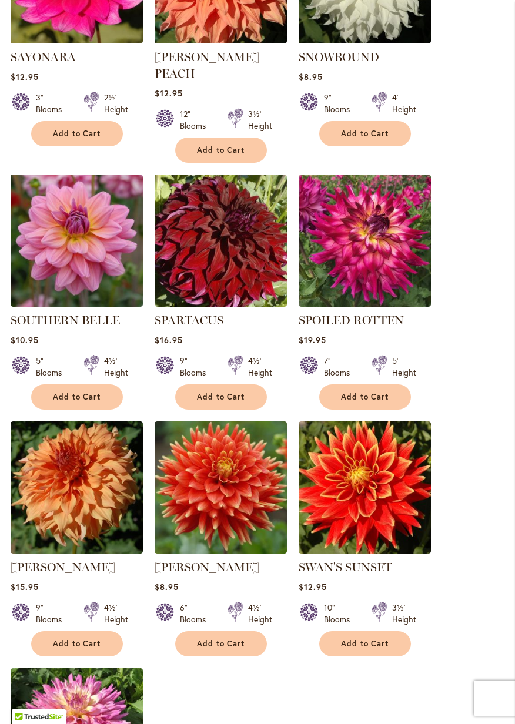
scroll to position [972, 0]
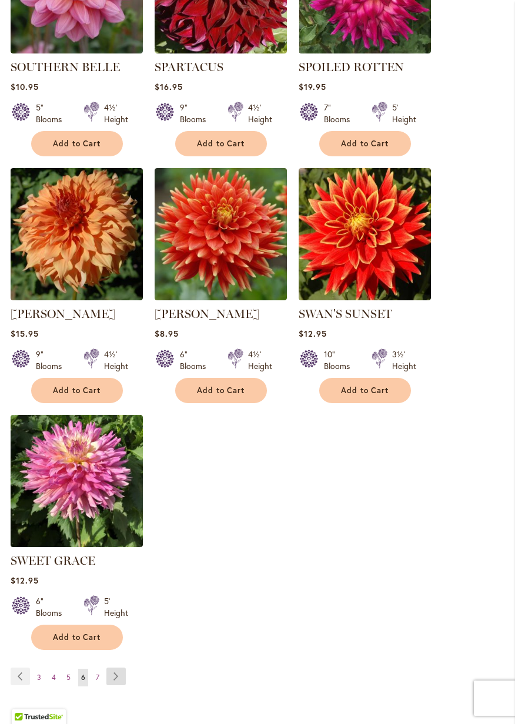
click at [117, 667] on link "Page Next" at bounding box center [115, 676] width 19 height 18
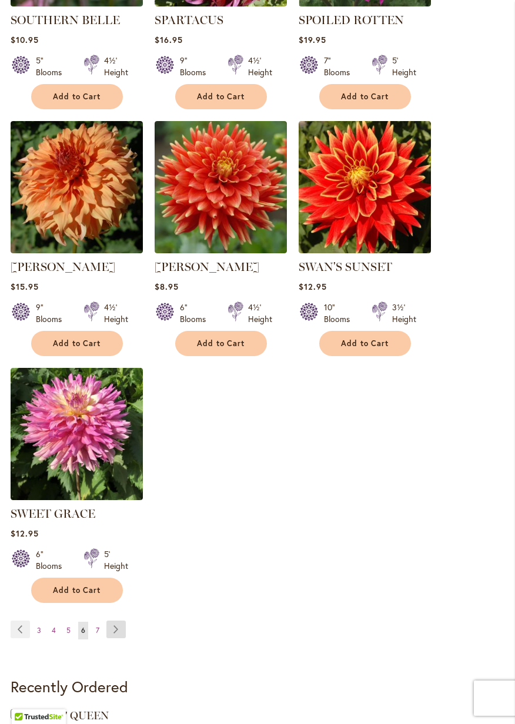
scroll to position [1276, 0]
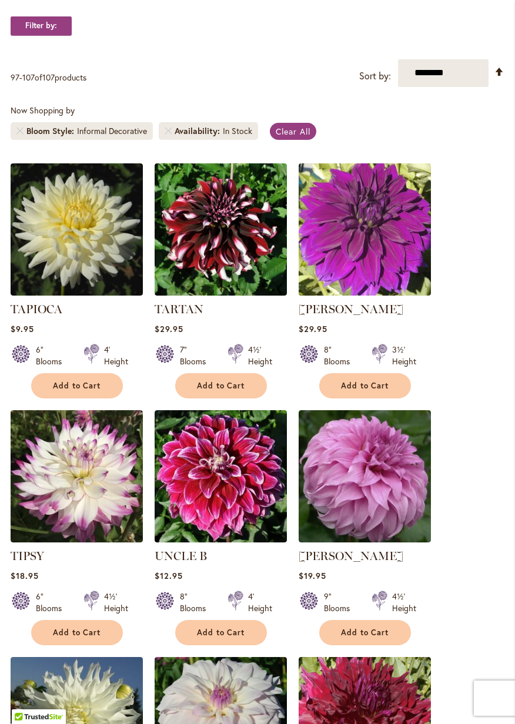
scroll to position [217, 0]
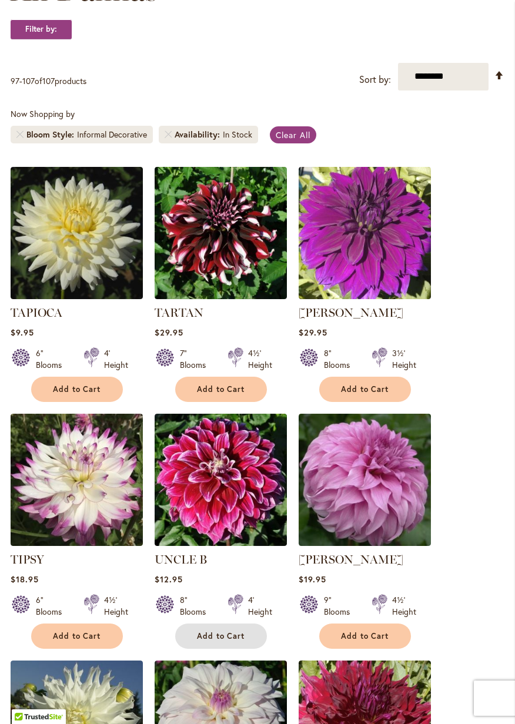
click at [245, 643] on button "Add to Cart" at bounding box center [221, 635] width 92 height 25
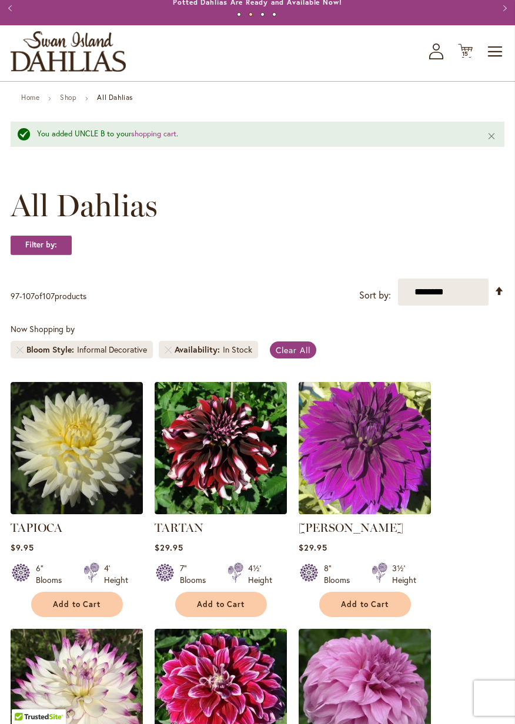
scroll to position [0, 0]
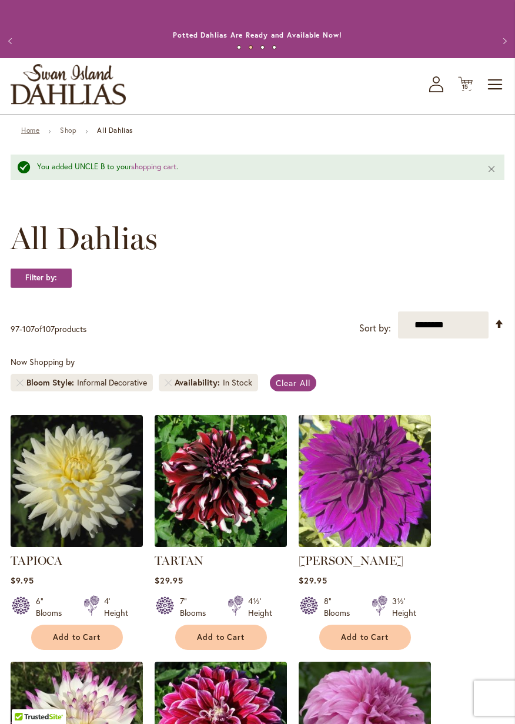
click at [33, 133] on link "Home" at bounding box center [30, 130] width 18 height 9
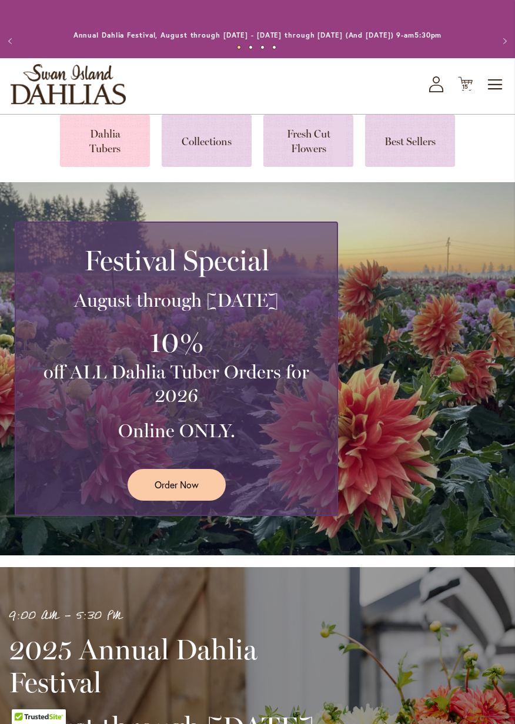
click at [120, 143] on link at bounding box center [105, 141] width 90 height 52
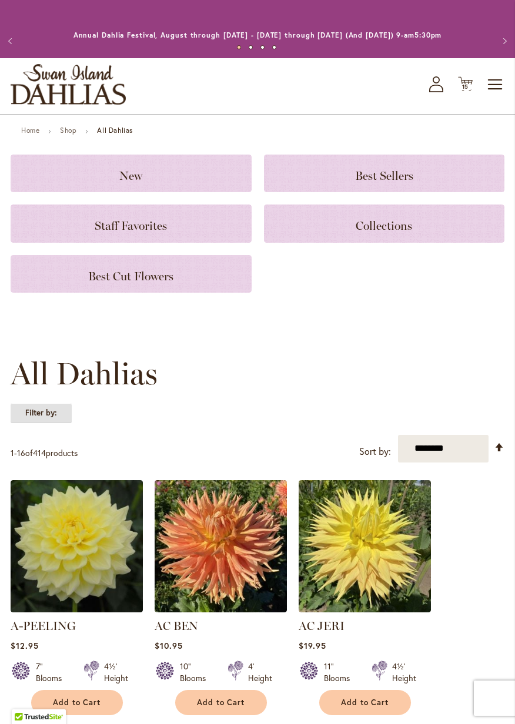
click at [50, 409] on strong "Filter by:" at bounding box center [41, 413] width 61 height 20
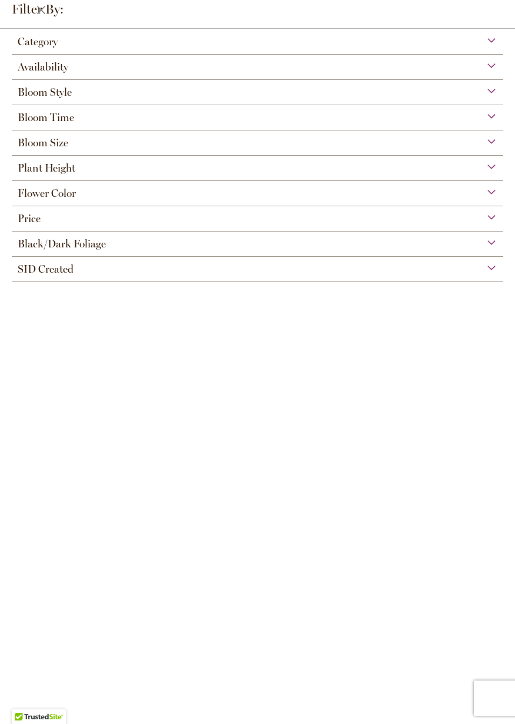
click at [61, 66] on span "Availability" at bounding box center [43, 67] width 51 height 13
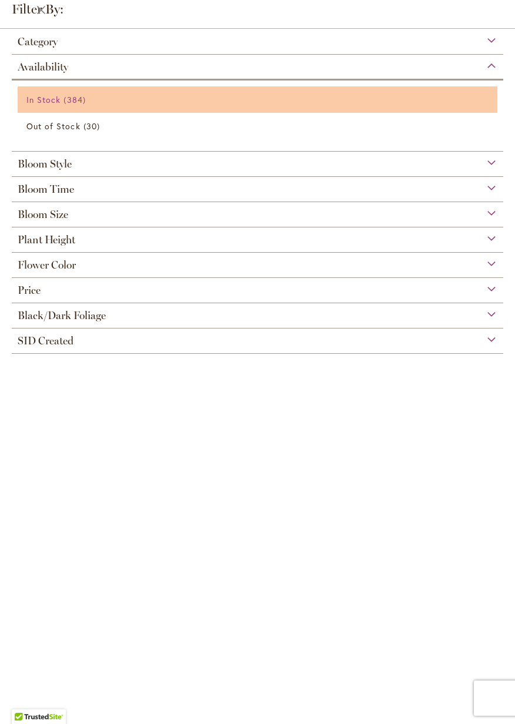
click at [64, 96] on span "384 items" at bounding box center [75, 99] width 25 height 12
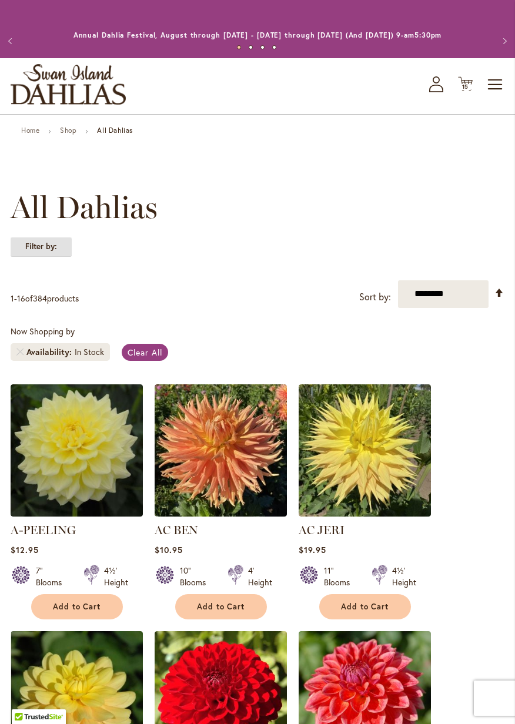
click at [63, 241] on strong "Filter by:" at bounding box center [41, 247] width 61 height 20
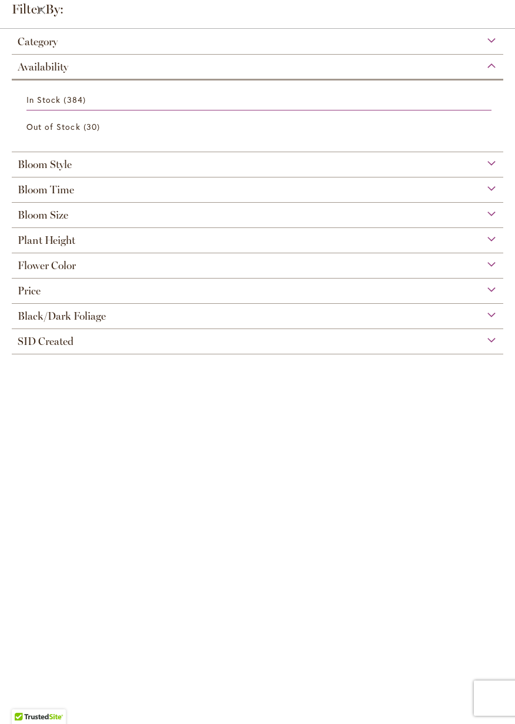
click at [104, 164] on div "Bloom Style" at bounding box center [257, 161] width 491 height 19
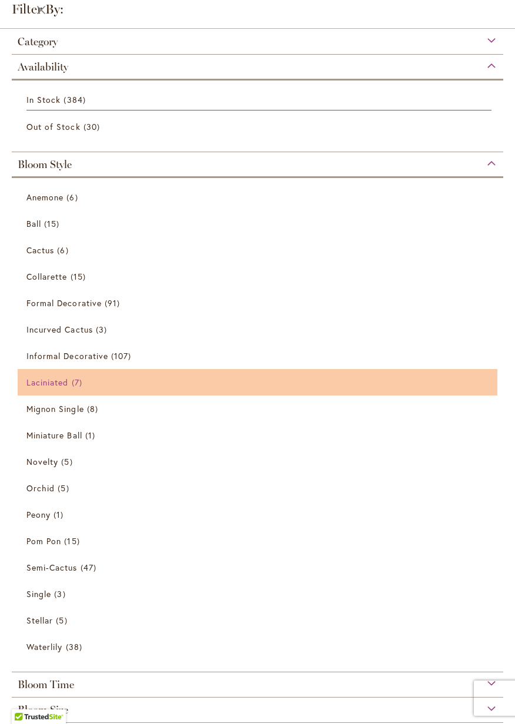
click at [36, 382] on span "Laciniated" at bounding box center [47, 382] width 42 height 11
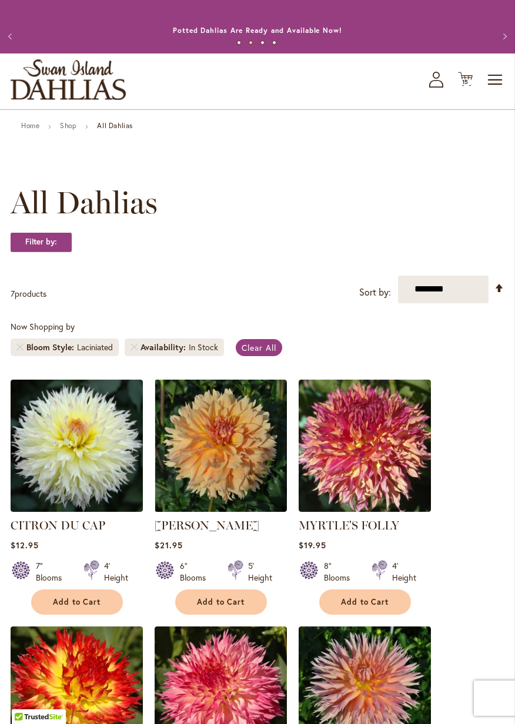
scroll to position [8, 0]
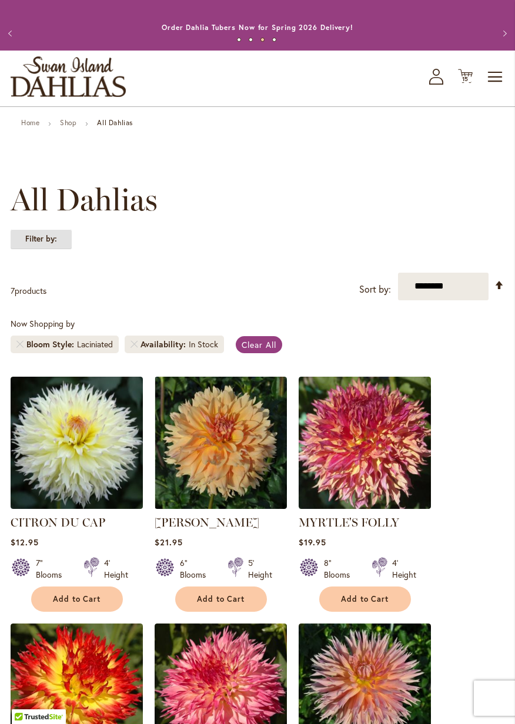
click at [58, 237] on strong "Filter by:" at bounding box center [41, 239] width 61 height 20
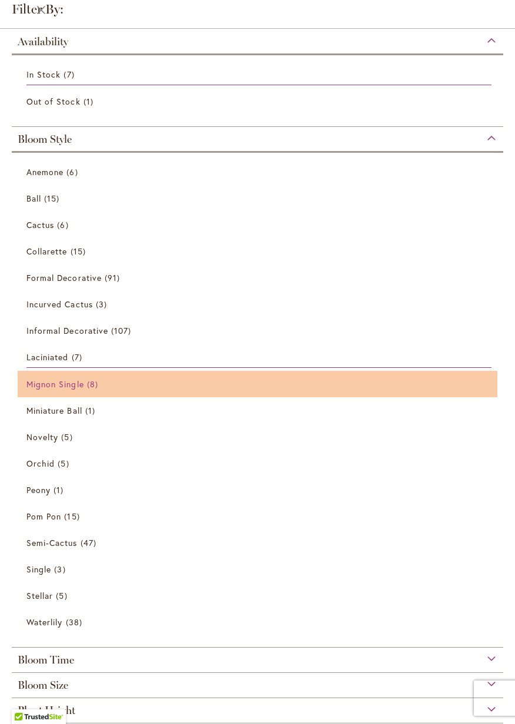
click at [89, 387] on span "8 items" at bounding box center [94, 384] width 14 height 12
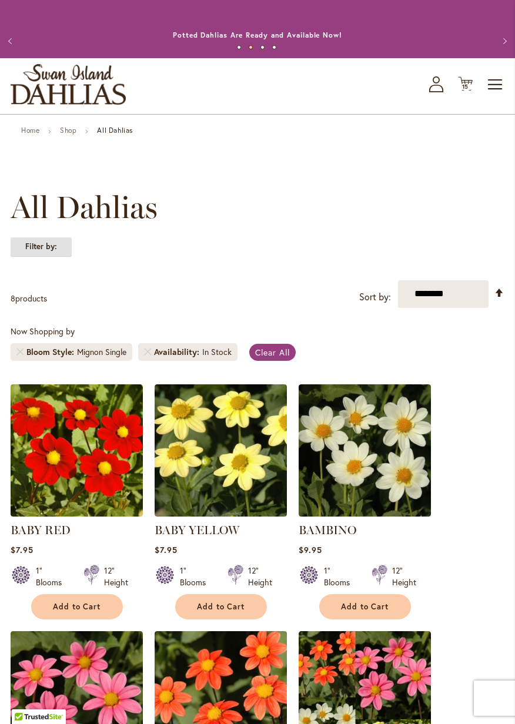
click at [61, 247] on strong "Filter by:" at bounding box center [41, 247] width 61 height 20
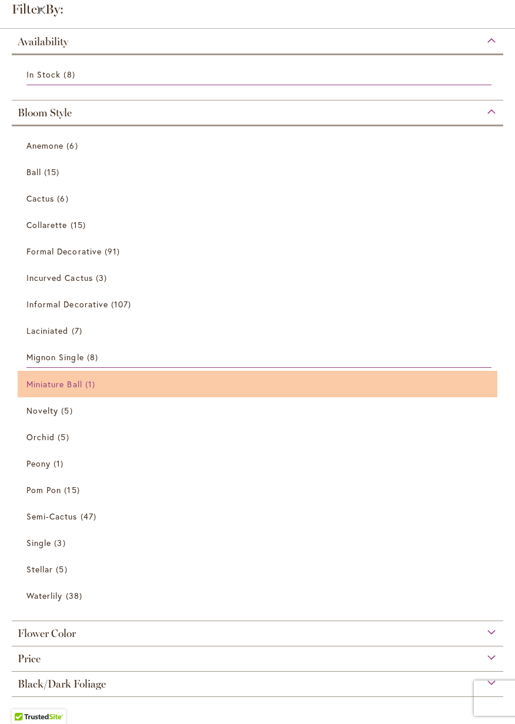
click at [77, 387] on span "Miniature Ball" at bounding box center [54, 383] width 56 height 11
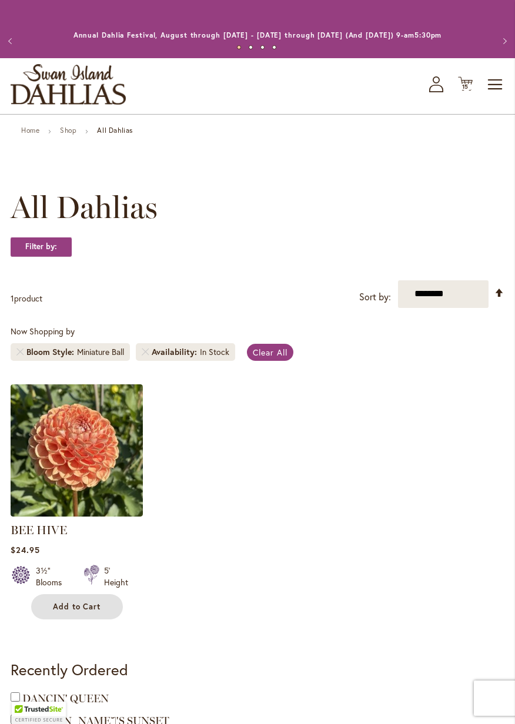
click at [95, 609] on span "Add to Cart" at bounding box center [77, 607] width 48 height 10
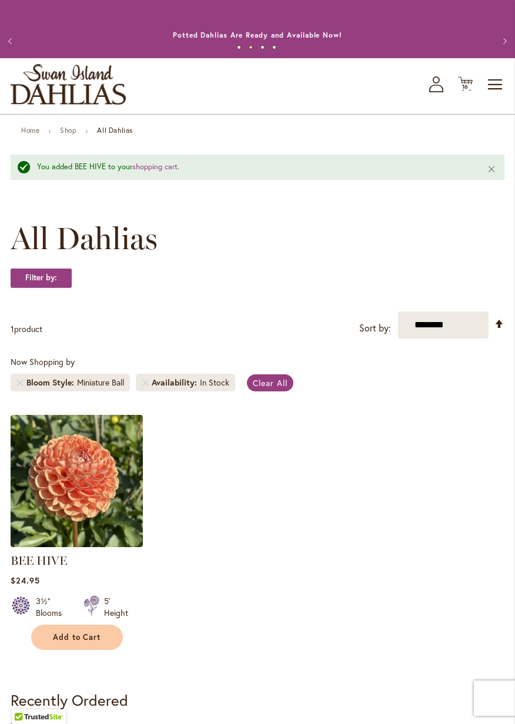
click at [60, 250] on span "All Dahlias" at bounding box center [84, 238] width 147 height 35
click at [55, 281] on strong "Filter by:" at bounding box center [41, 278] width 61 height 20
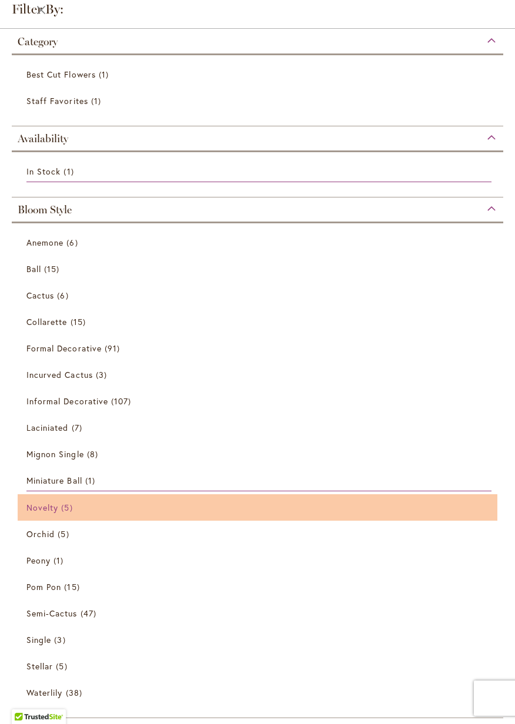
click at [67, 509] on span "5 items" at bounding box center [68, 507] width 14 height 12
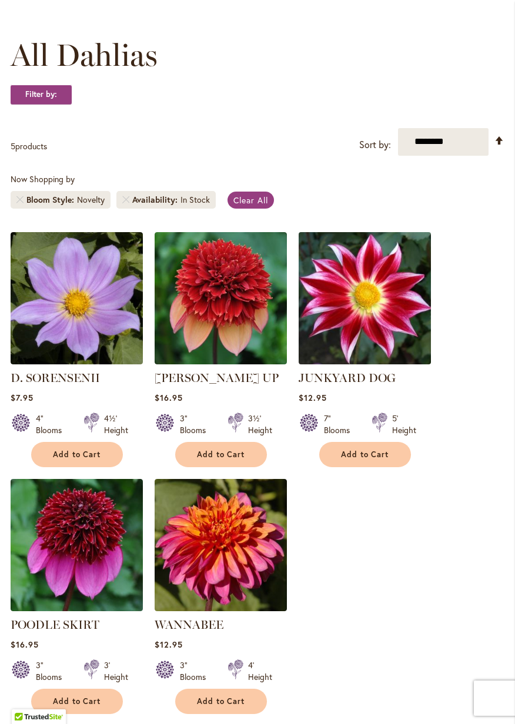
scroll to position [151, 0]
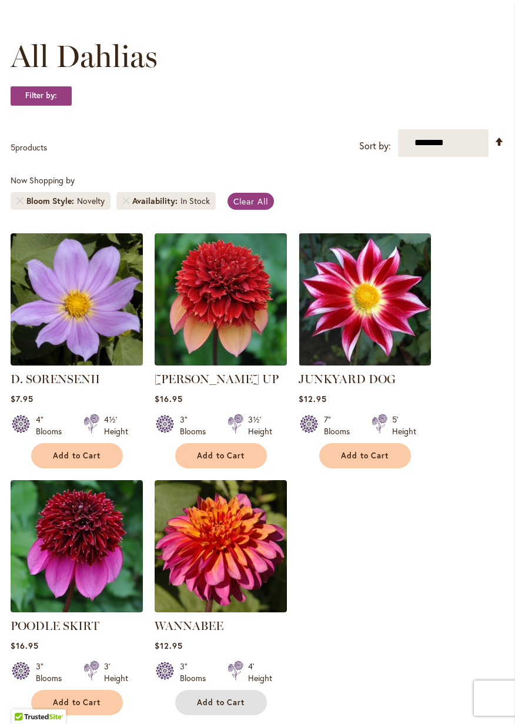
click at [243, 700] on span "Add to Cart" at bounding box center [221, 702] width 48 height 10
click at [60, 96] on strong "Filter by:" at bounding box center [41, 96] width 61 height 20
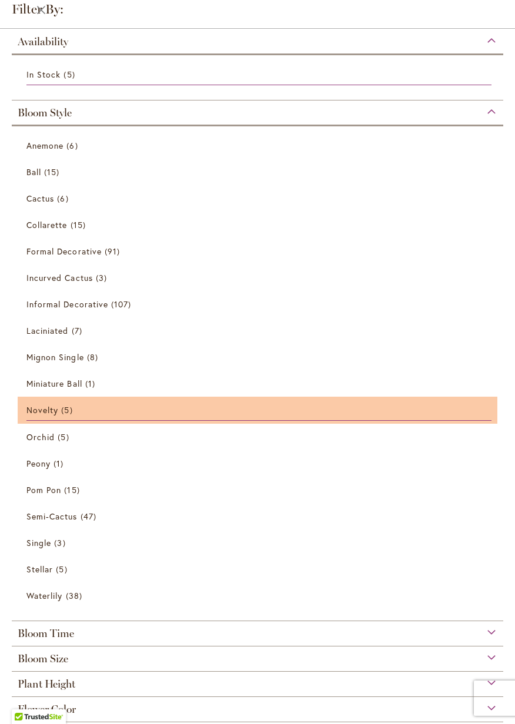
click at [59, 437] on span "5 items" at bounding box center [65, 437] width 14 height 12
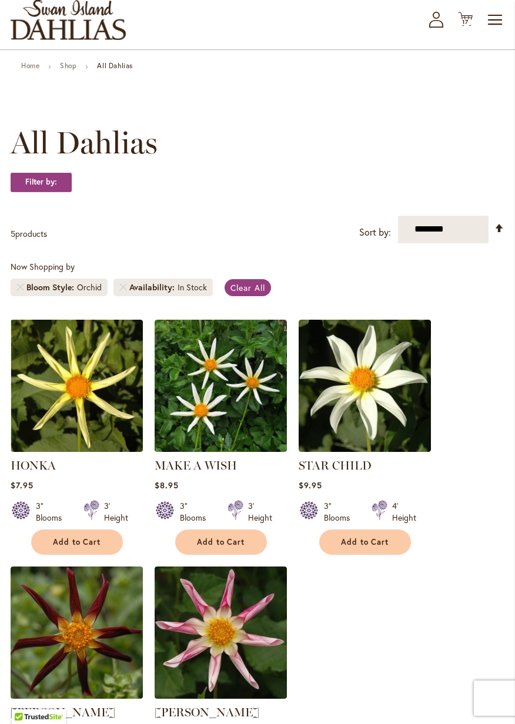
scroll to position [62, 0]
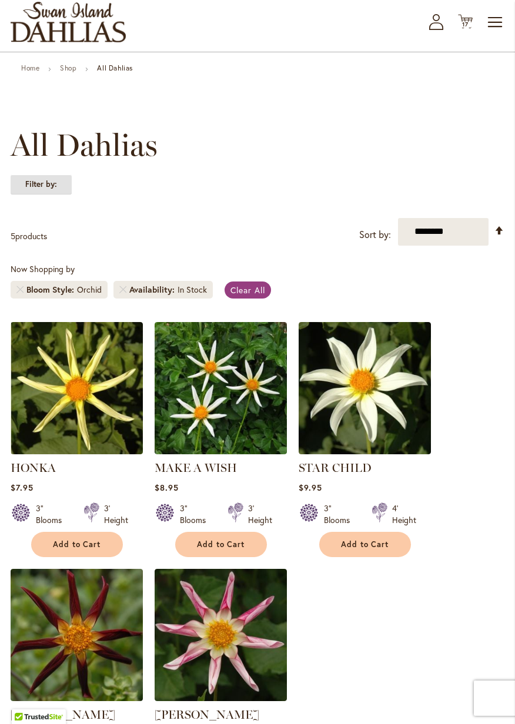
click at [56, 184] on strong "Filter by:" at bounding box center [41, 184] width 61 height 20
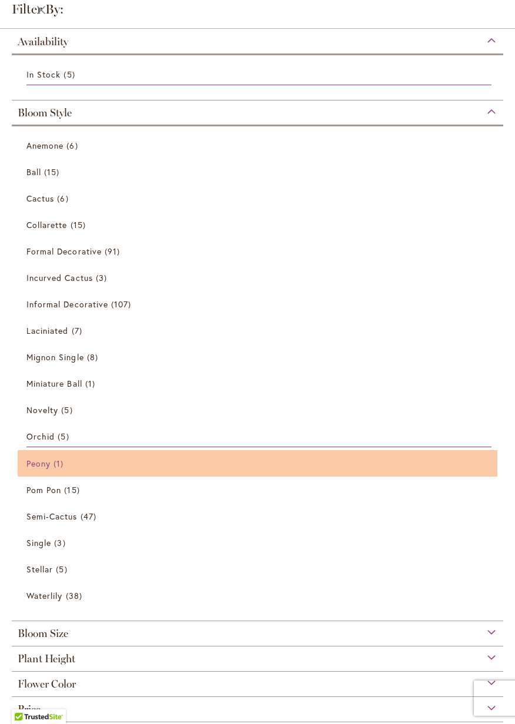
click at [55, 466] on span "1 item" at bounding box center [59, 463] width 13 height 12
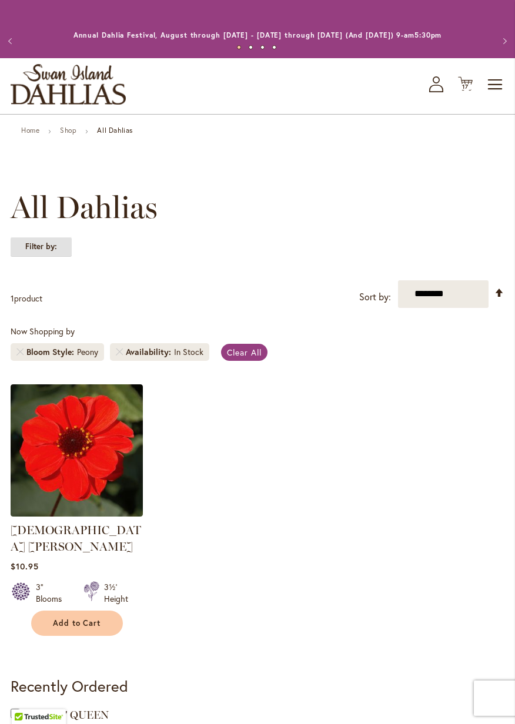
click at [56, 246] on strong "Filter by:" at bounding box center [41, 247] width 61 height 20
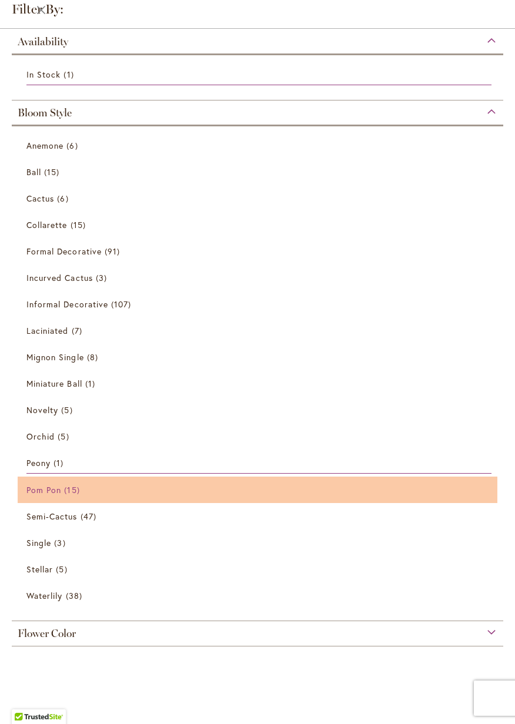
click at [61, 491] on span "Pom Pon" at bounding box center [43, 489] width 35 height 11
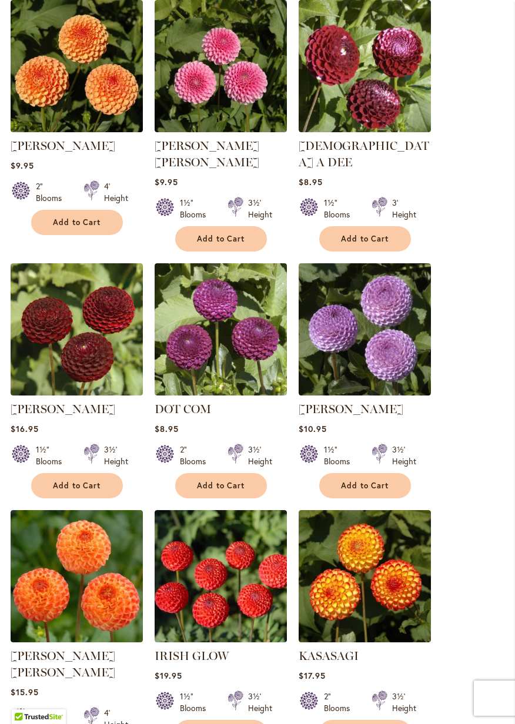
scroll to position [385, 0]
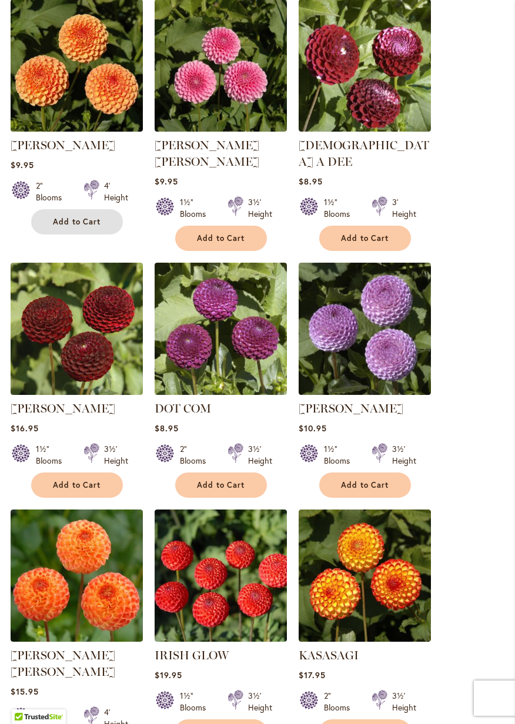
click at [81, 222] on span "Add to Cart" at bounding box center [77, 222] width 48 height 10
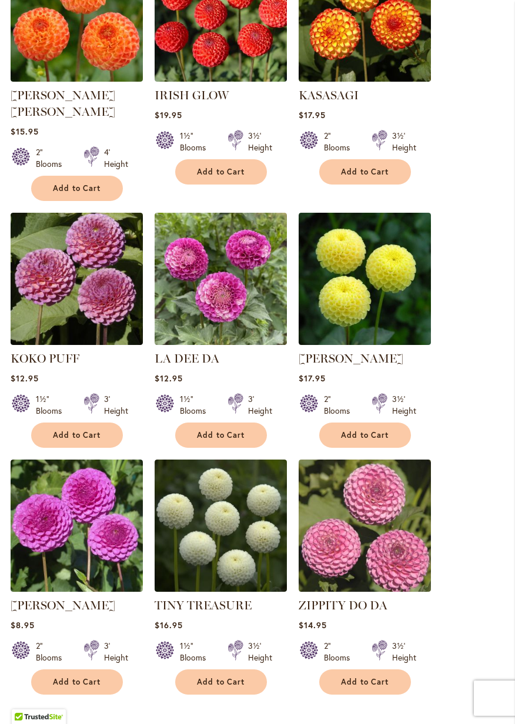
scroll to position [975, 0]
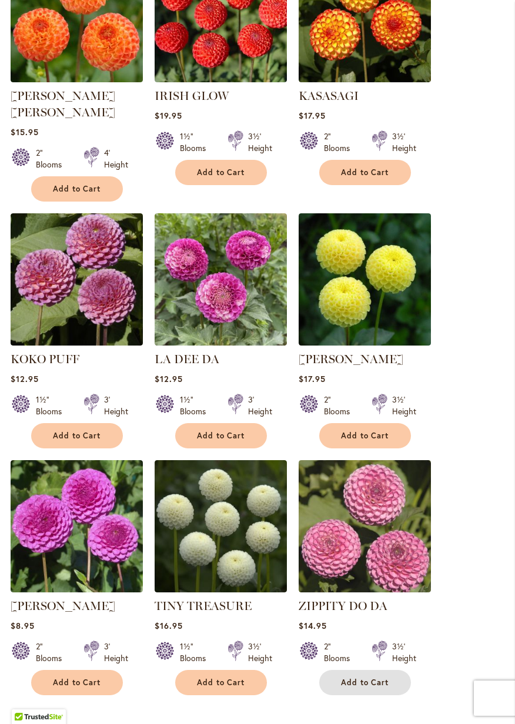
click at [371, 677] on span "Add to Cart" at bounding box center [365, 682] width 48 height 10
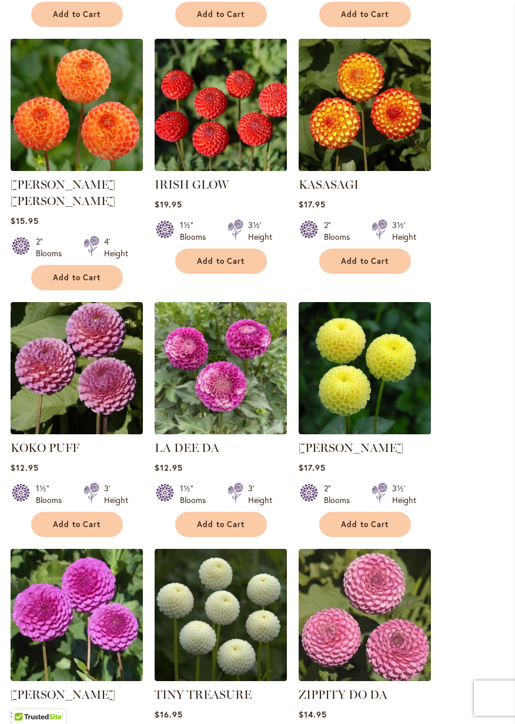
scroll to position [886, 0]
click at [90, 519] on span "Add to Cart" at bounding box center [77, 524] width 48 height 10
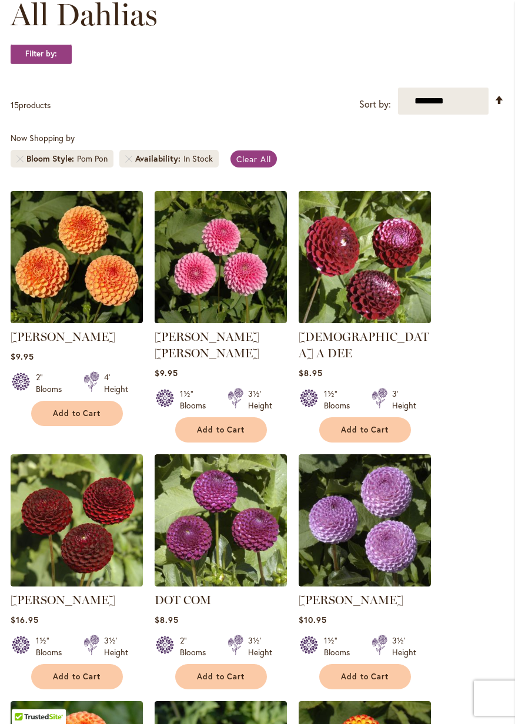
scroll to position [0, 0]
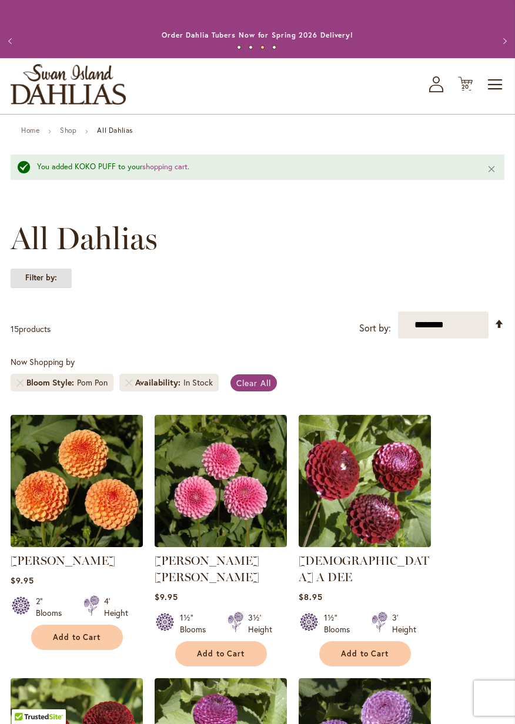
click at [58, 284] on strong "Filter by:" at bounding box center [41, 278] width 61 height 20
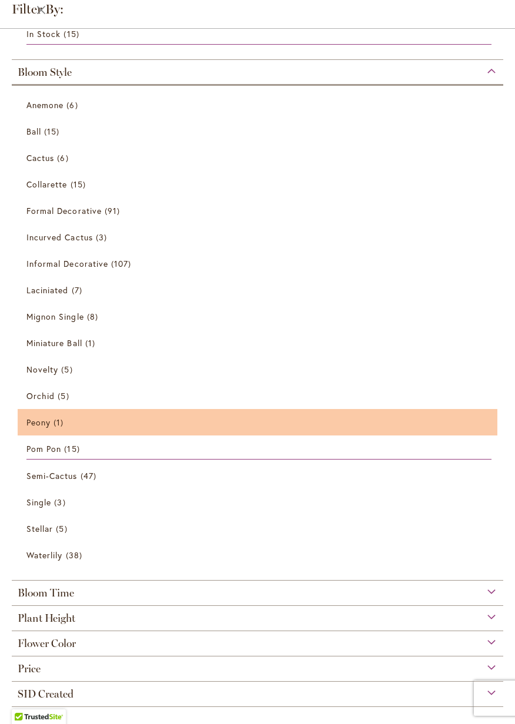
scroll to position [137, 0]
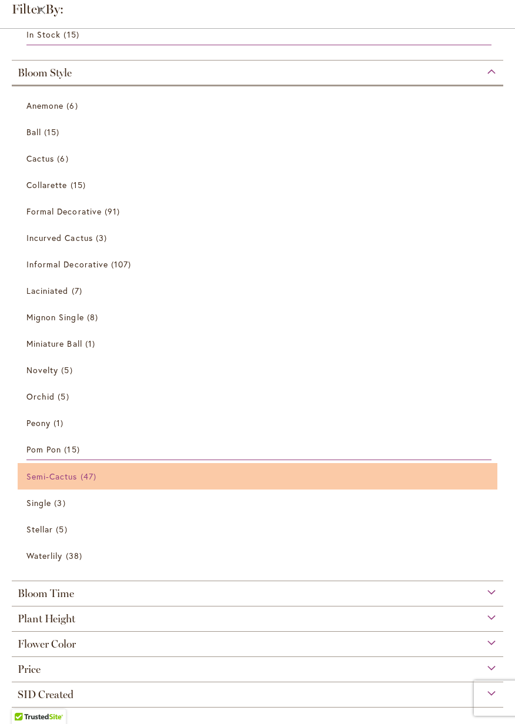
click at [51, 482] on link "Semi-Cactus 47 items" at bounding box center [258, 476] width 465 height 21
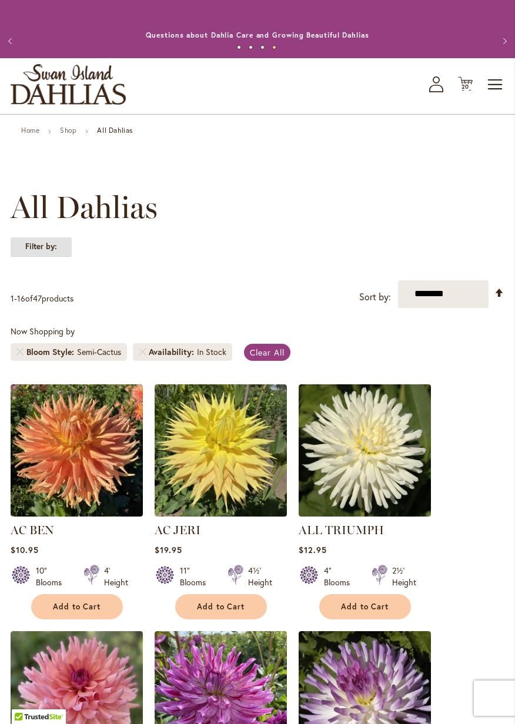
click at [55, 246] on strong "Filter by:" at bounding box center [41, 247] width 61 height 20
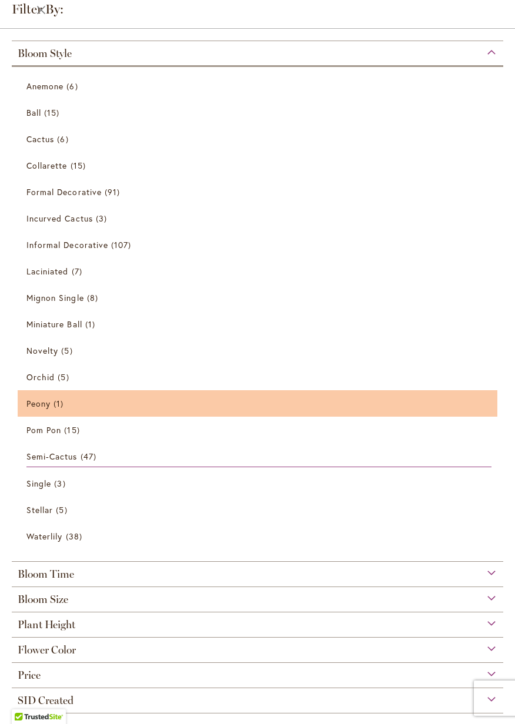
scroll to position [219, 0]
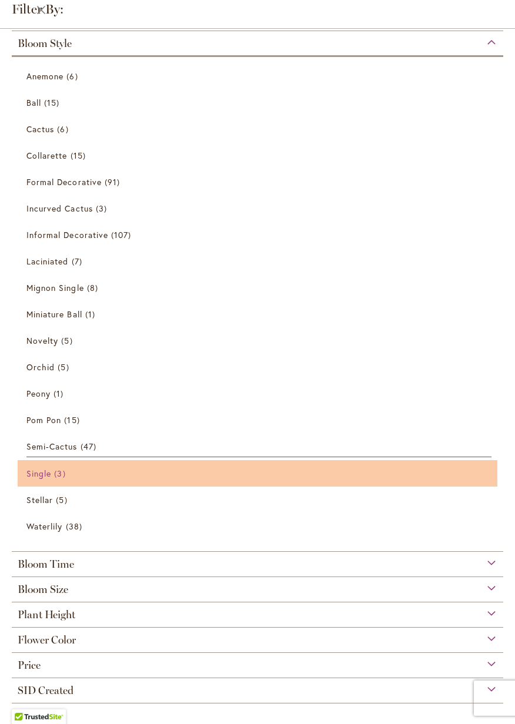
click at [52, 479] on link "Single 3 items" at bounding box center [258, 473] width 465 height 21
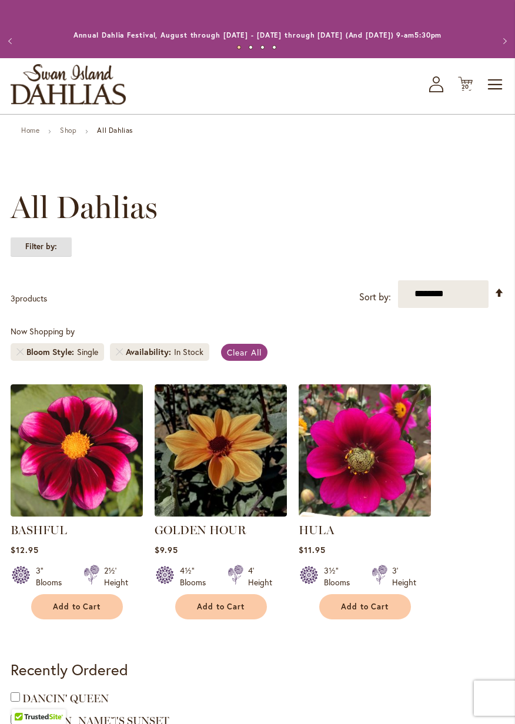
click at [55, 250] on strong "Filter by:" at bounding box center [41, 247] width 61 height 20
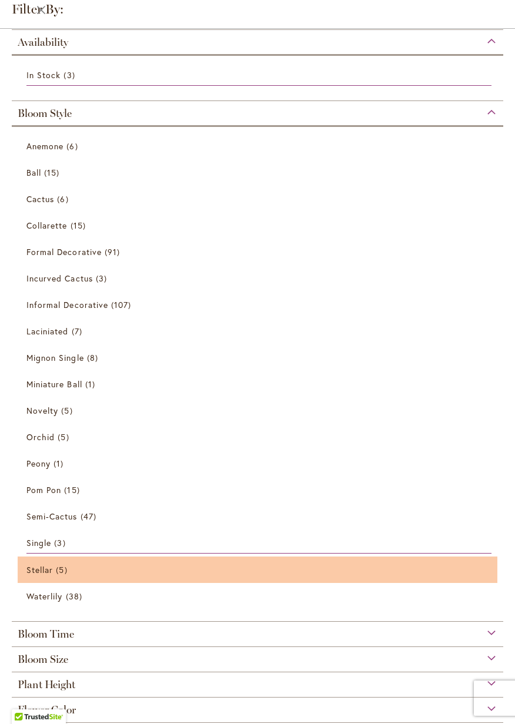
scroll to position [99, 0]
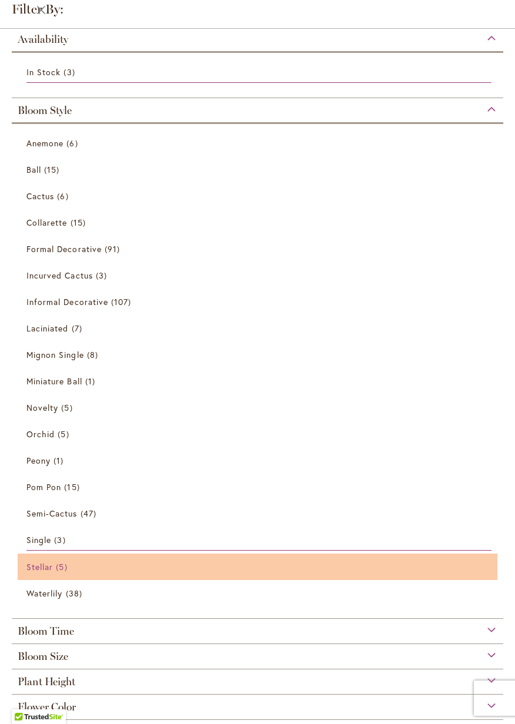
click at [51, 567] on span "Stellar" at bounding box center [39, 566] width 26 height 11
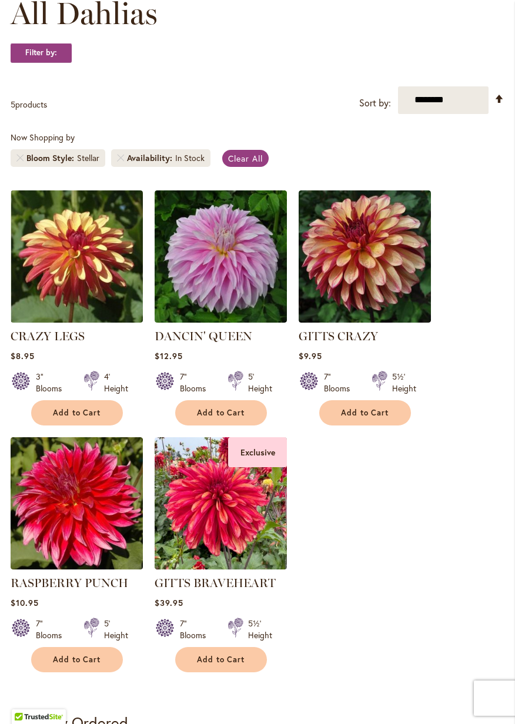
scroll to position [200, 0]
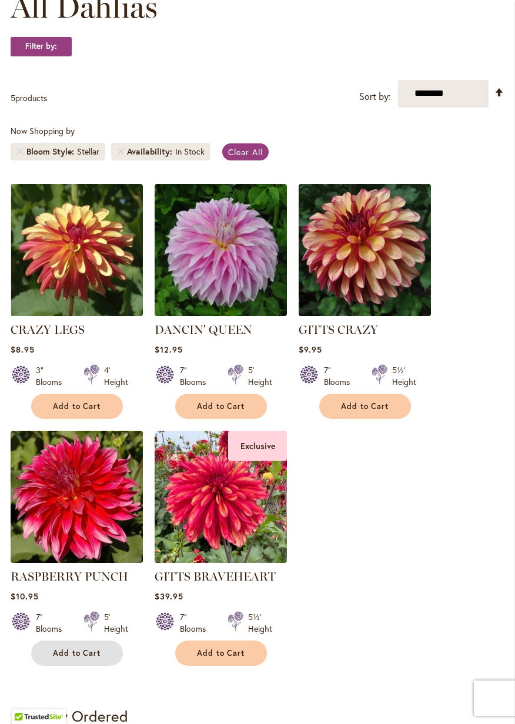
click at [95, 656] on span "Add to Cart" at bounding box center [77, 653] width 48 height 10
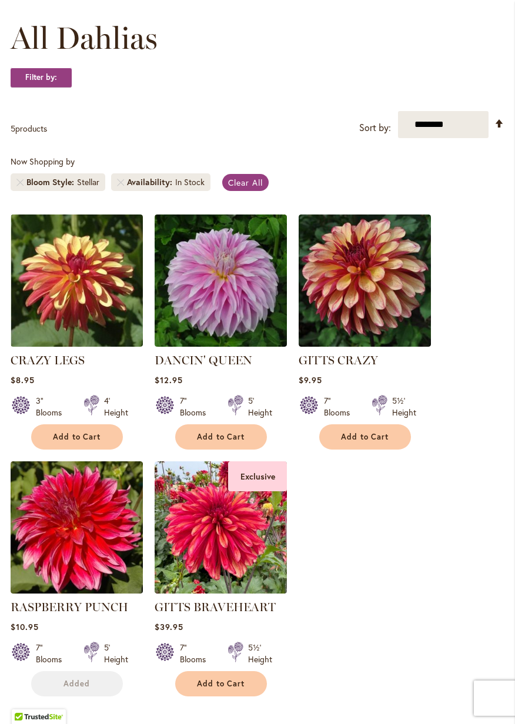
scroll to position [231, 0]
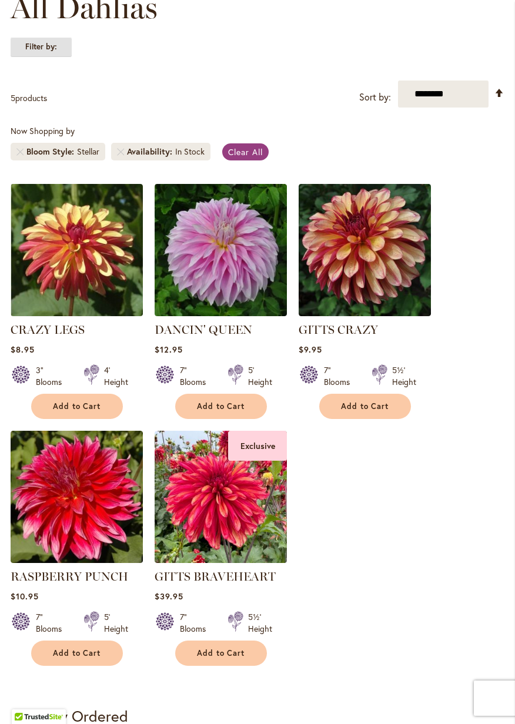
click at [60, 44] on strong "Filter by:" at bounding box center [41, 47] width 61 height 20
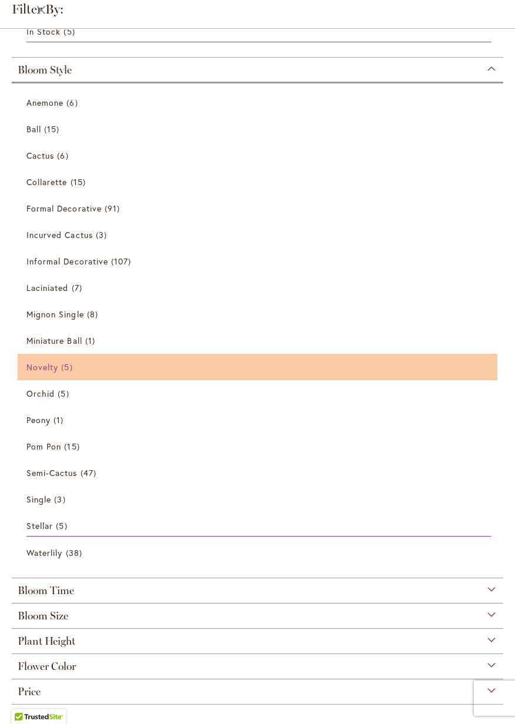
scroll to position [227, 0]
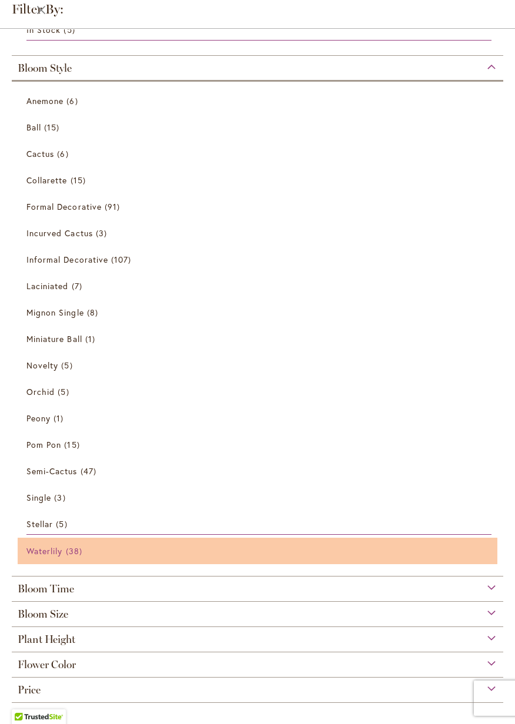
click at [62, 553] on span "Waterlily" at bounding box center [44, 550] width 36 height 11
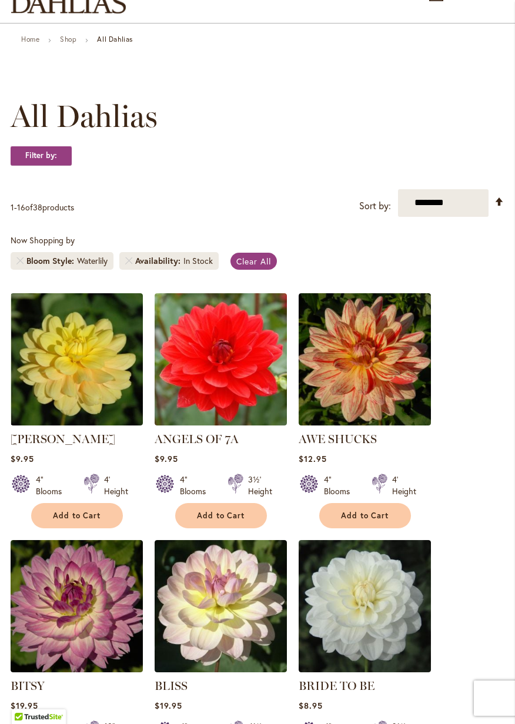
scroll to position [73, 0]
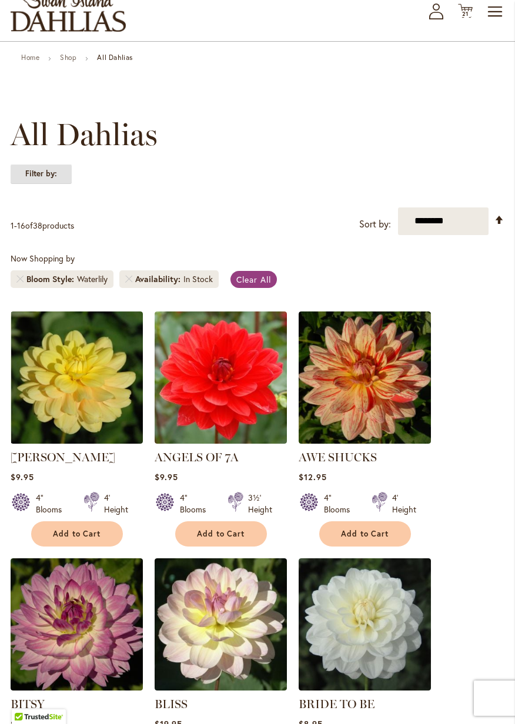
click at [53, 171] on strong "Filter by:" at bounding box center [41, 174] width 61 height 20
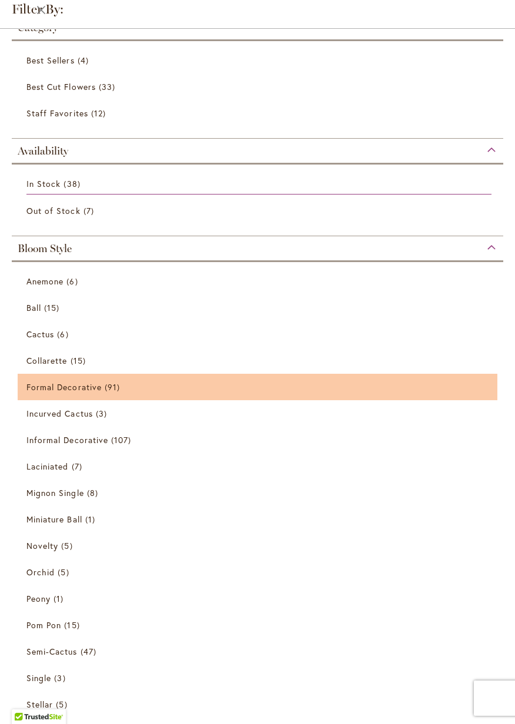
scroll to position [0, 0]
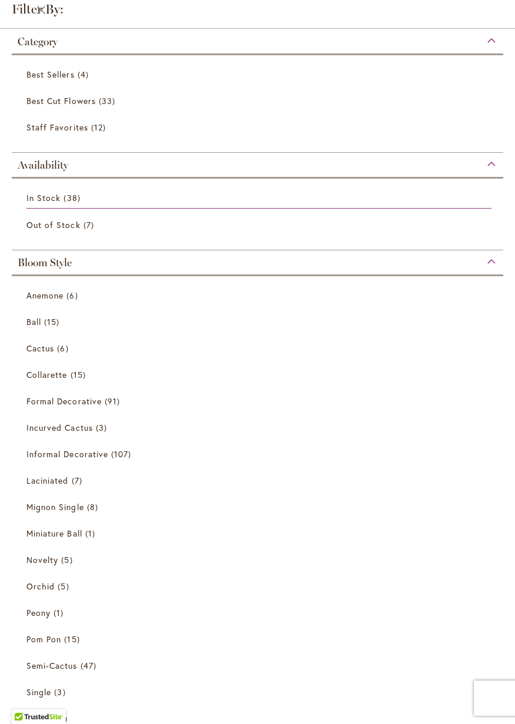
click at [53, 261] on span "Bloom Style" at bounding box center [45, 262] width 54 height 13
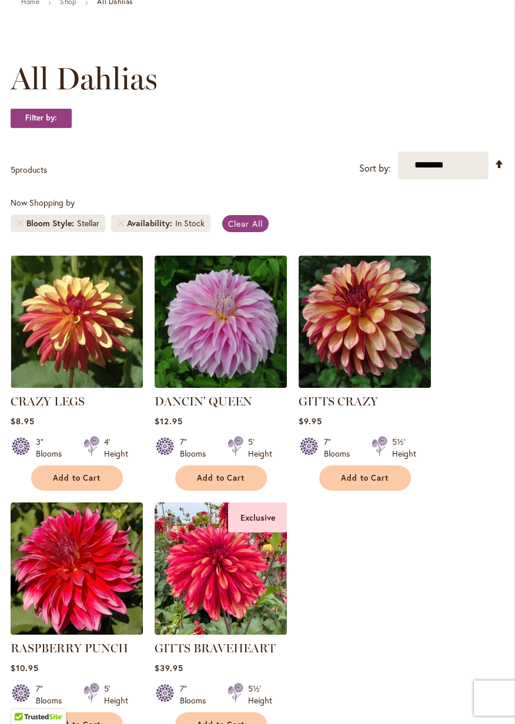
scroll to position [152, 0]
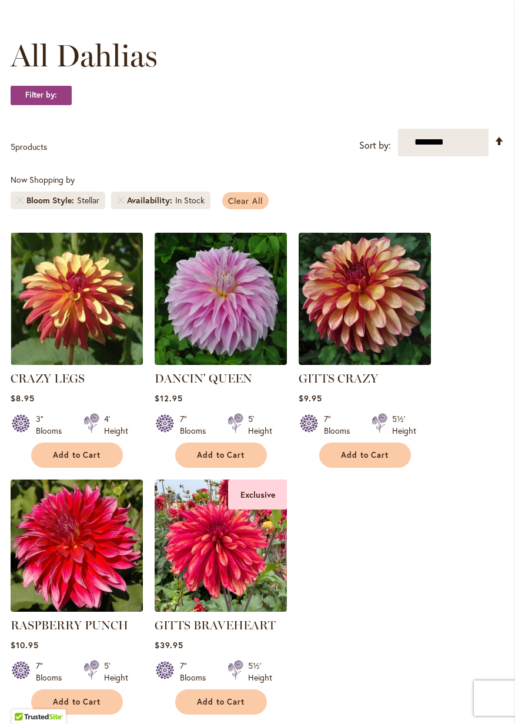
click at [250, 200] on span "Clear All" at bounding box center [245, 200] width 35 height 11
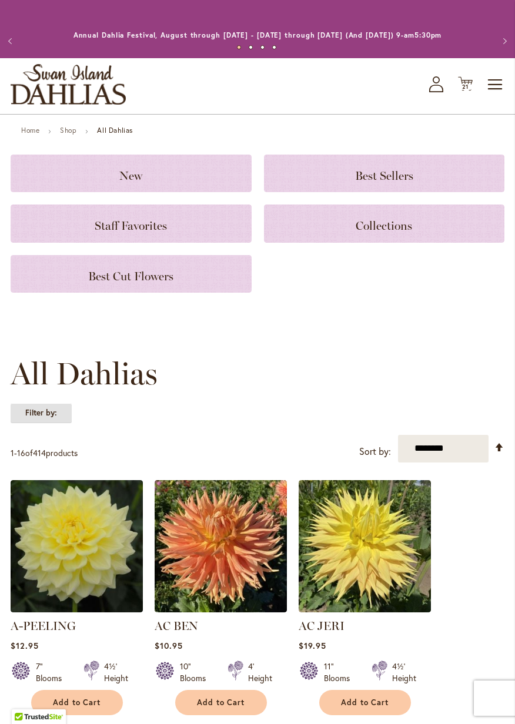
click at [61, 412] on strong "Filter by:" at bounding box center [41, 413] width 61 height 20
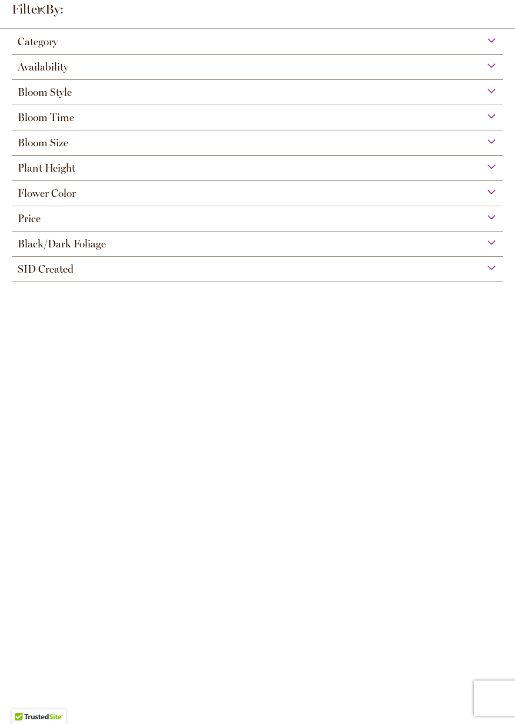
click at [67, 69] on span "Availability" at bounding box center [43, 67] width 51 height 13
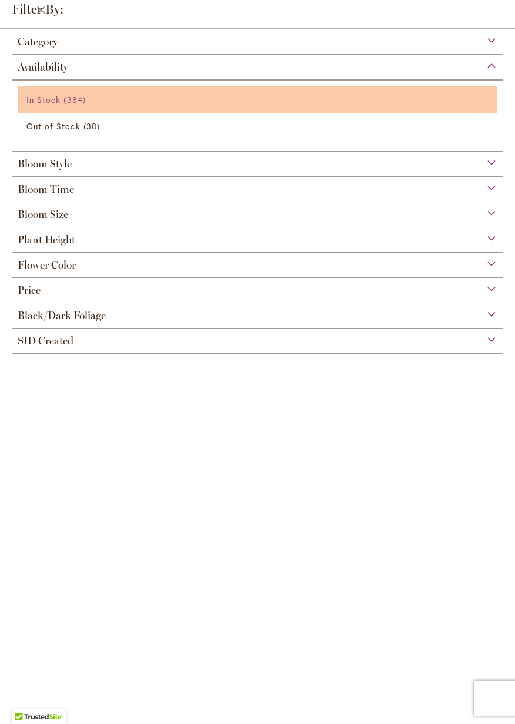
click at [56, 97] on span "In Stock" at bounding box center [43, 99] width 34 height 11
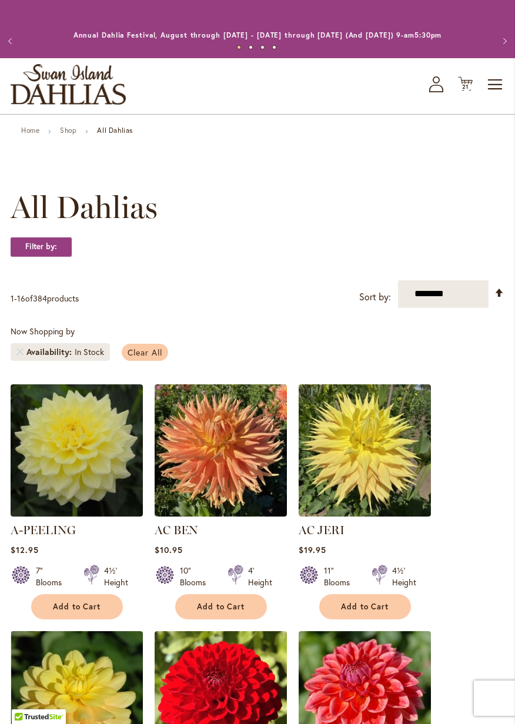
click at [140, 350] on span "Clear All" at bounding box center [144, 352] width 35 height 11
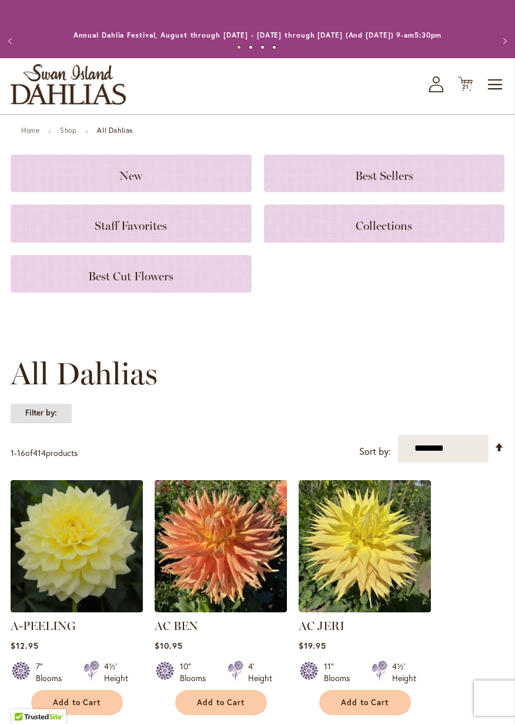
click at [59, 416] on strong "Filter by:" at bounding box center [41, 413] width 61 height 20
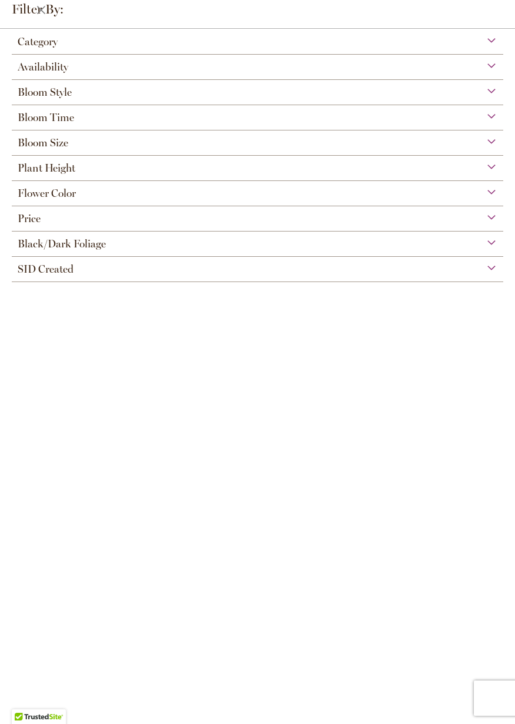
click at [78, 66] on div "Availability" at bounding box center [257, 64] width 491 height 19
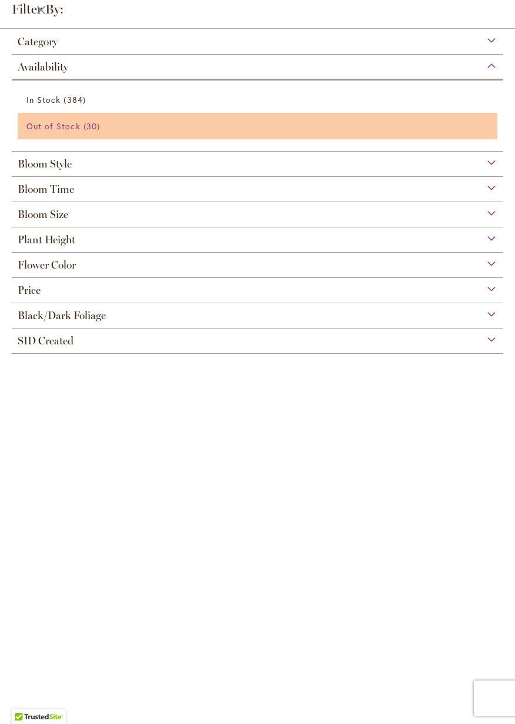
click at [67, 122] on span "Out of Stock" at bounding box center [53, 125] width 54 height 11
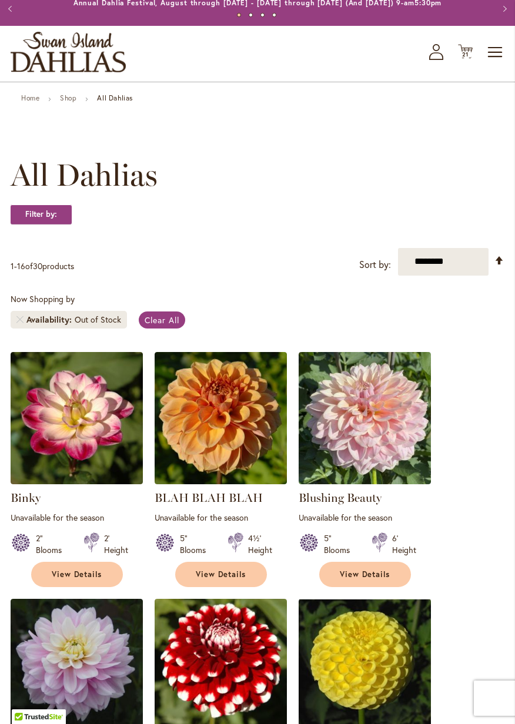
scroll to position [32, 0]
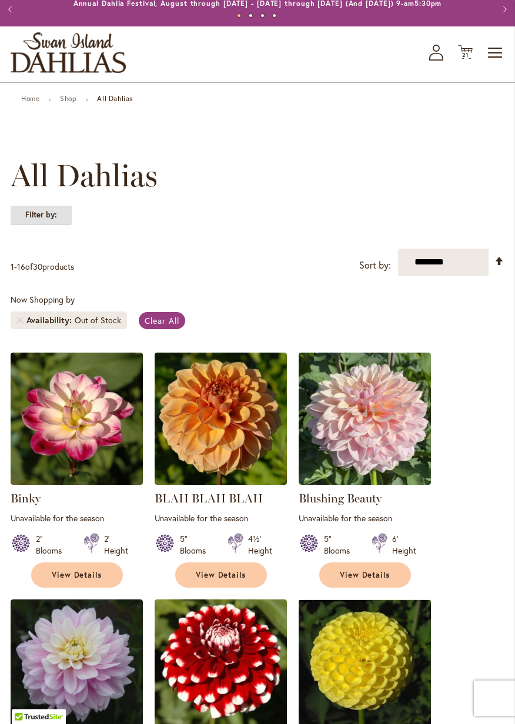
click at [49, 207] on strong "Filter by:" at bounding box center [41, 215] width 61 height 20
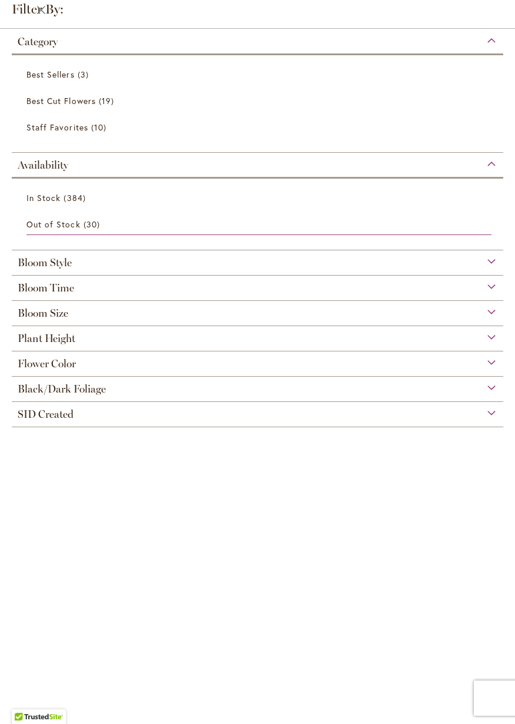
click at [286, 556] on div "Category Best Sellers 3 items Best Cut Flowers 19 items Out of Stock 30 items" at bounding box center [257, 376] width 515 height 694
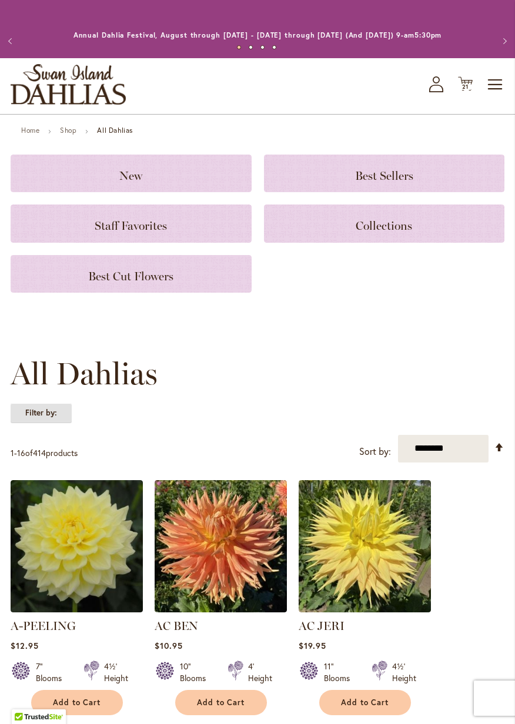
click at [43, 413] on strong "Filter by:" at bounding box center [41, 413] width 61 height 20
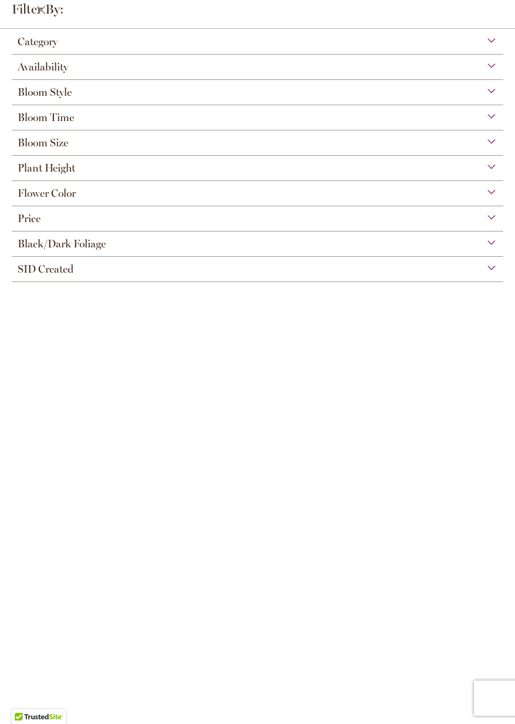
click at [66, 71] on span "Availability" at bounding box center [43, 67] width 51 height 13
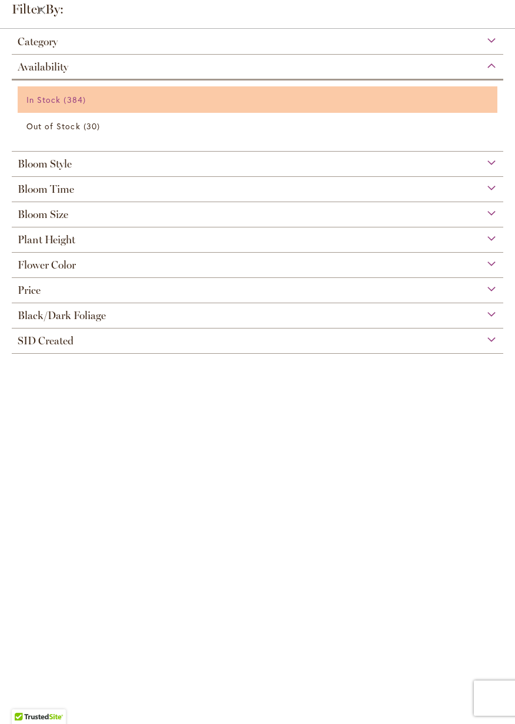
click at [72, 102] on span "384 items" at bounding box center [75, 99] width 25 height 12
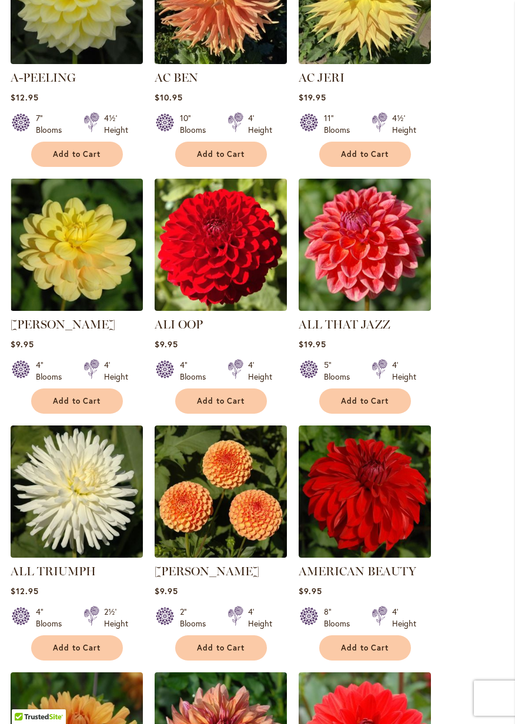
scroll to position [453, 0]
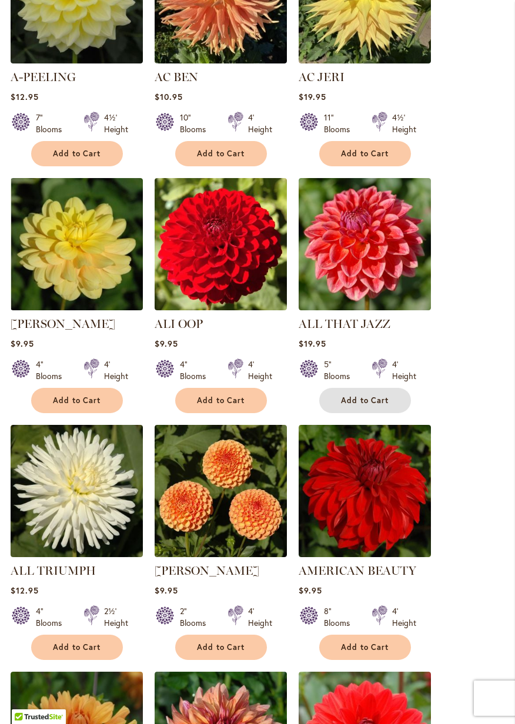
click at [394, 398] on button "Add to Cart" at bounding box center [365, 400] width 92 height 25
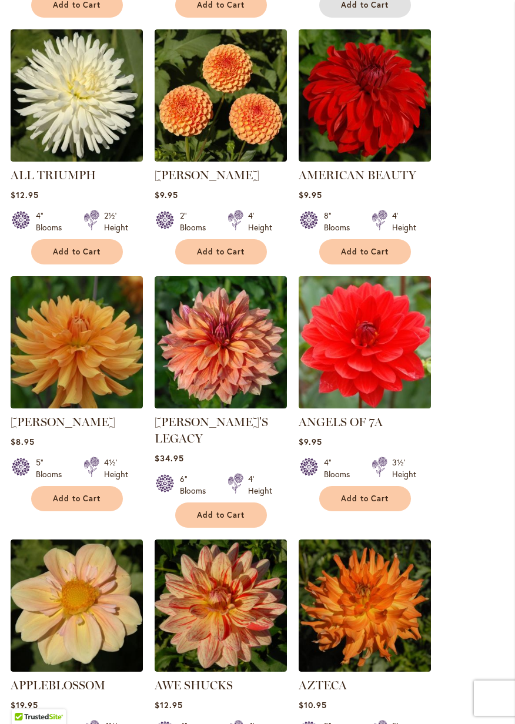
scroll to position [879, 0]
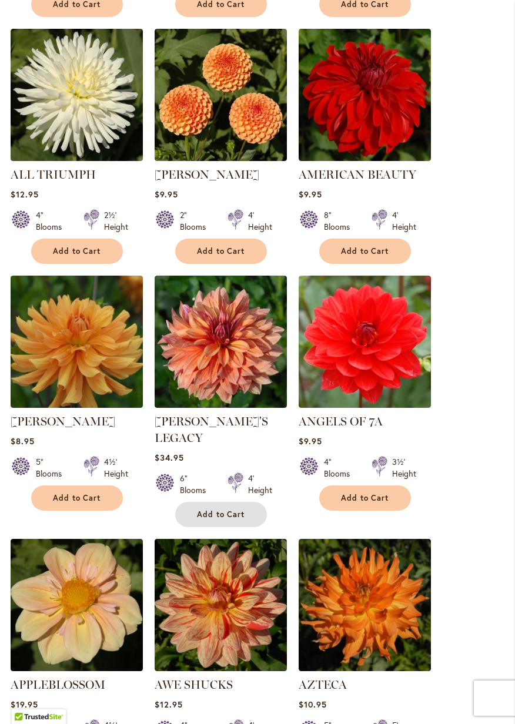
click at [247, 502] on button "Add to Cart" at bounding box center [221, 514] width 92 height 25
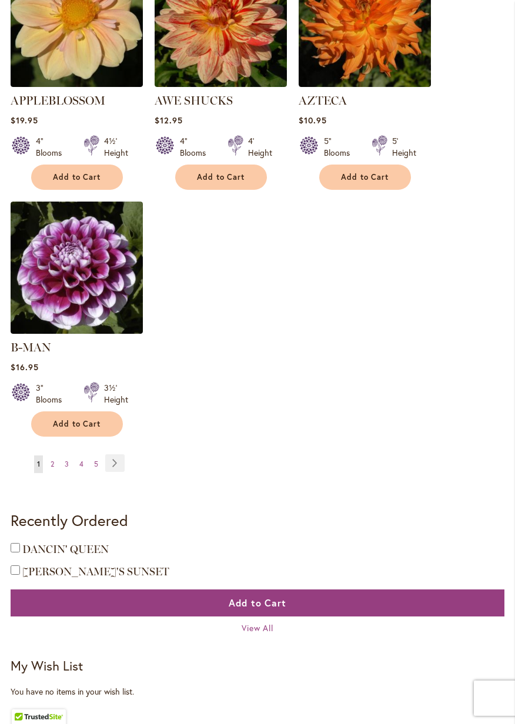
scroll to position [1464, 0]
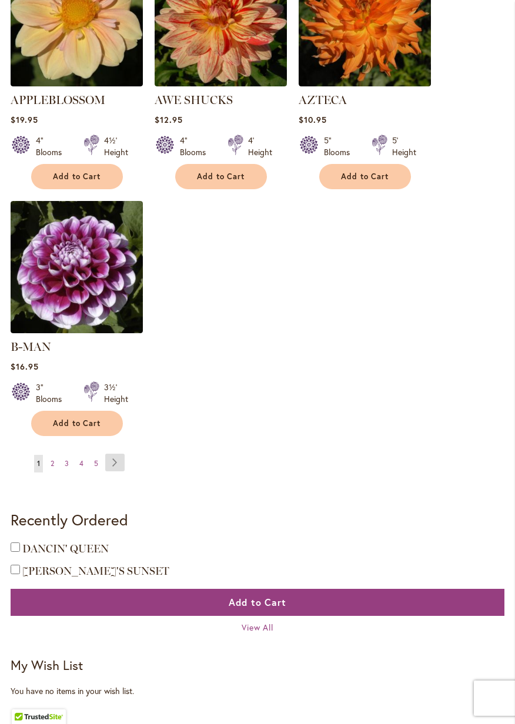
click at [113, 454] on link "Page Next" at bounding box center [114, 463] width 19 height 18
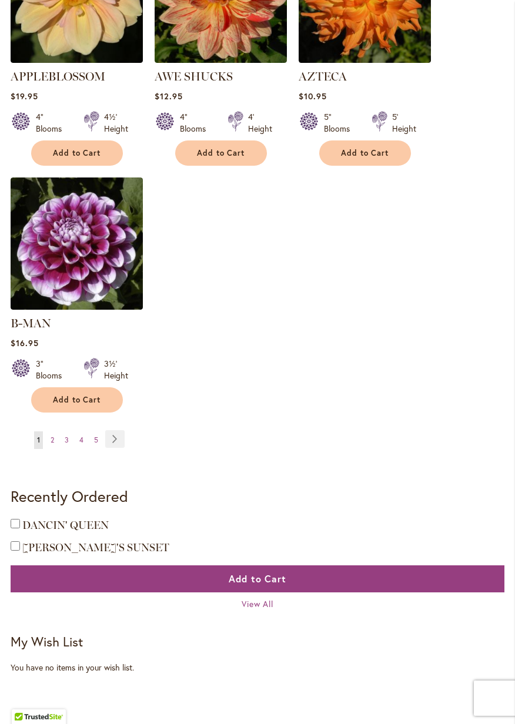
scroll to position [1502, 0]
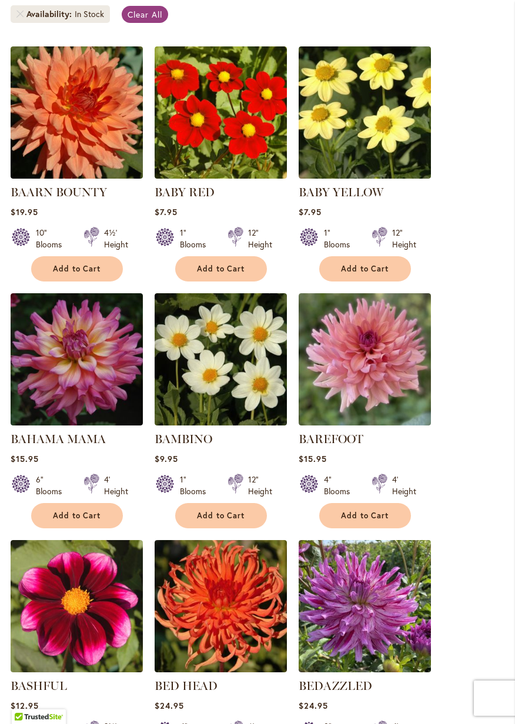
scroll to position [321, 0]
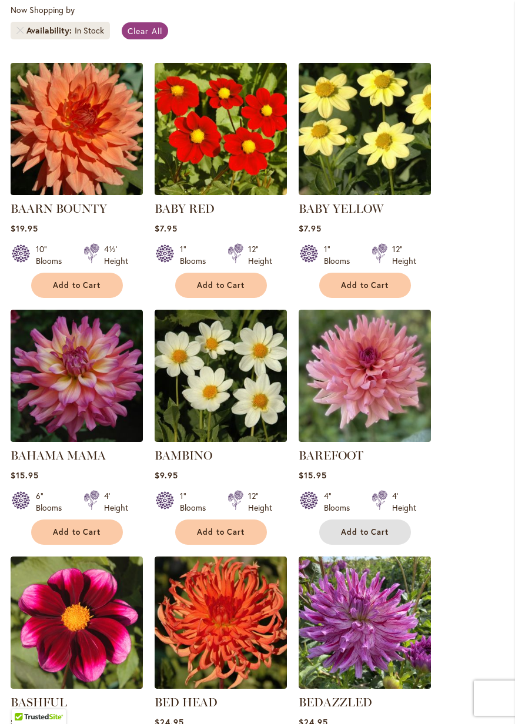
click at [399, 533] on button "Add to Cart" at bounding box center [365, 531] width 92 height 25
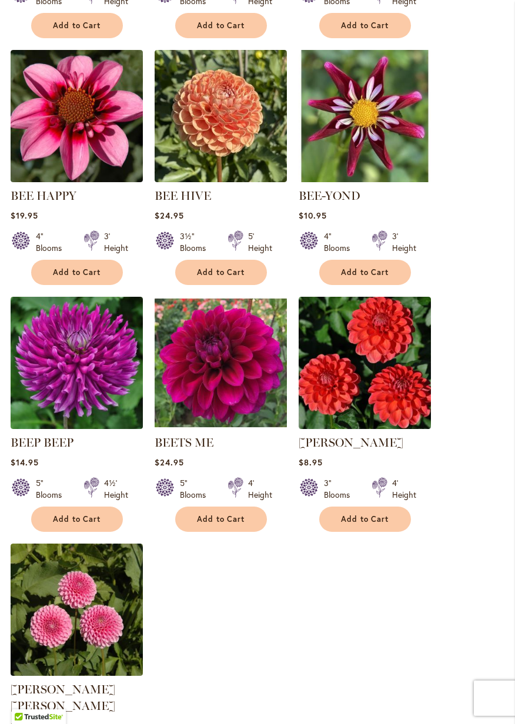
click at [460, 313] on ol "BAARN BOUNTY $19.95 10" Blooms 4½' Height" at bounding box center [257, 52] width 493 height 1485
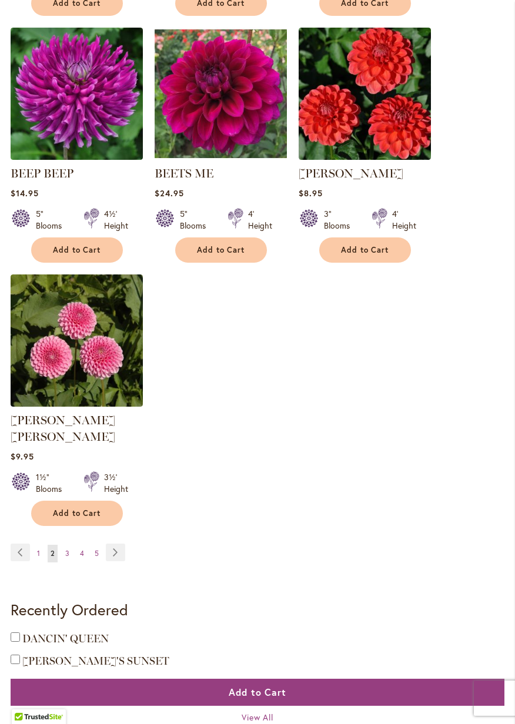
scroll to position [1374, 0]
click at [102, 501] on button "Add to Cart" at bounding box center [77, 513] width 92 height 25
click at [113, 543] on link "Page Next" at bounding box center [115, 552] width 19 height 18
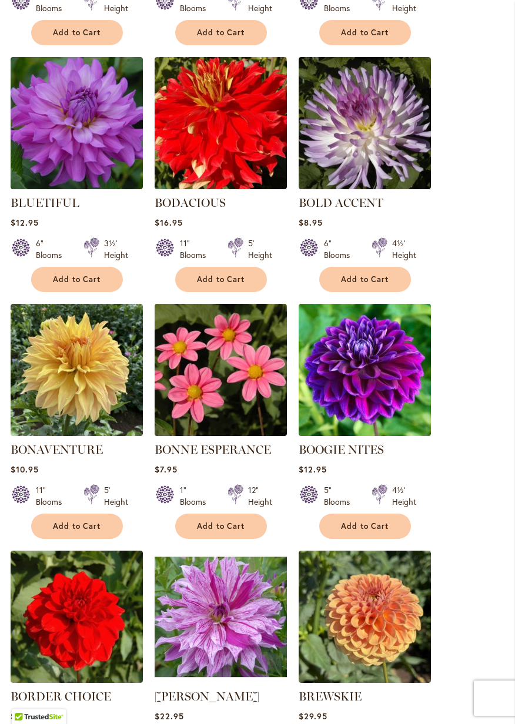
scroll to position [815, 0]
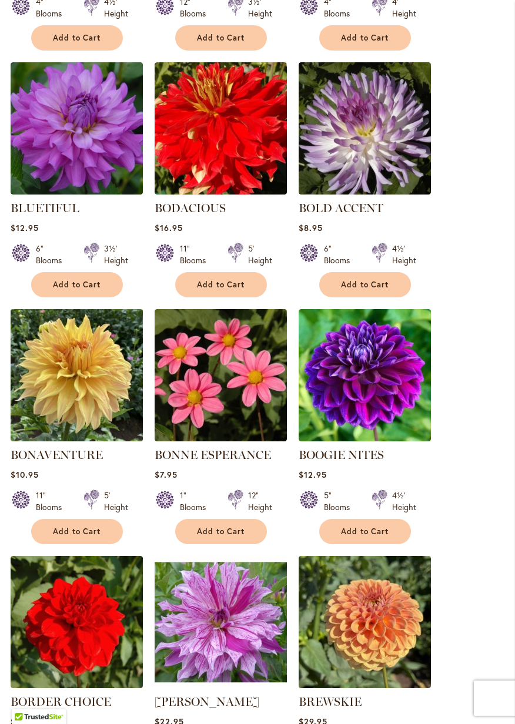
click at [103, 368] on img at bounding box center [76, 374] width 139 height 139
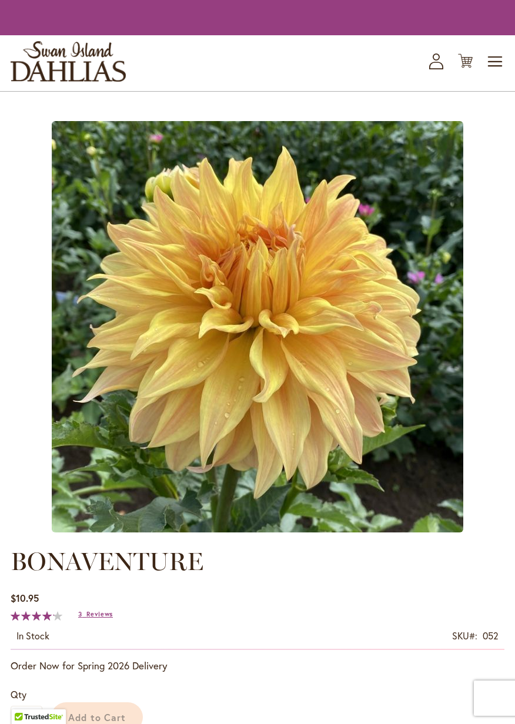
type input "*****"
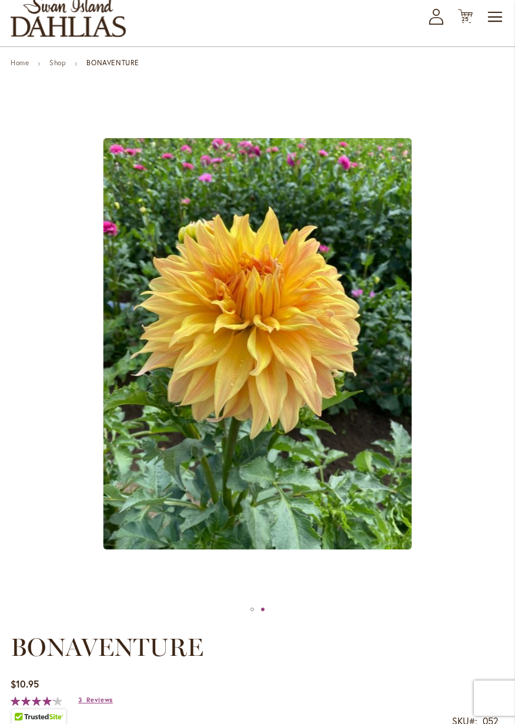
scroll to position [63, 0]
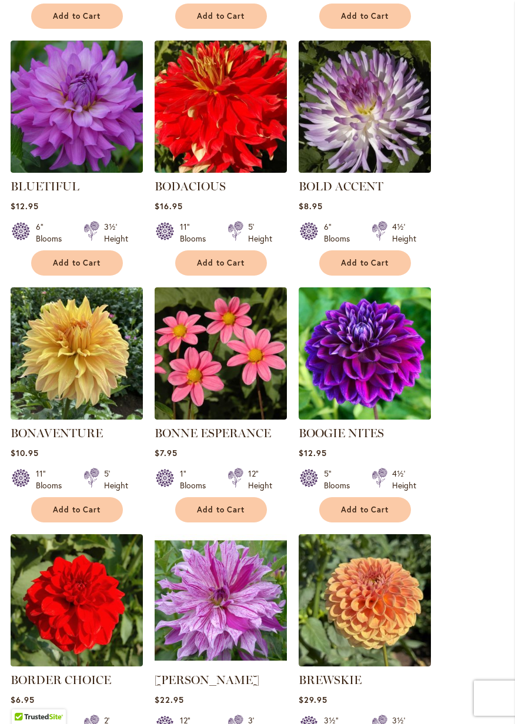
scroll to position [838, 0]
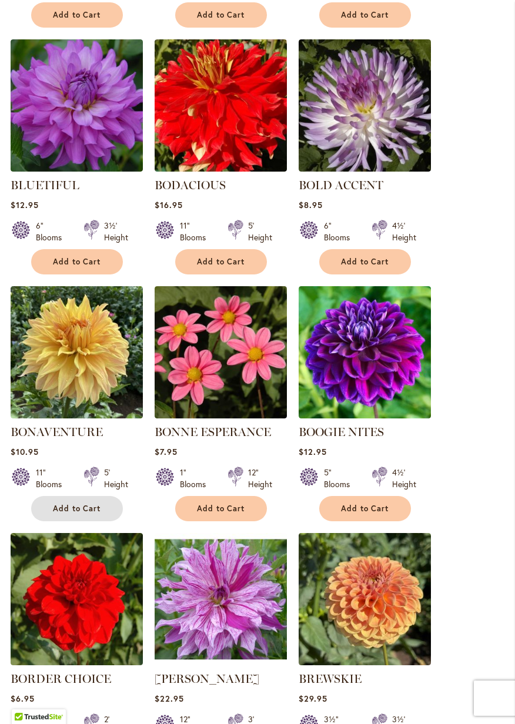
click at [93, 505] on span "Add to Cart" at bounding box center [77, 508] width 48 height 10
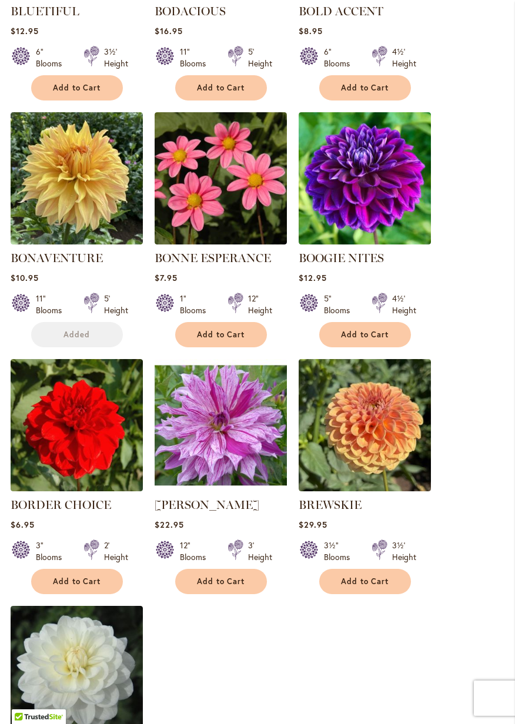
scroll to position [1074, 0]
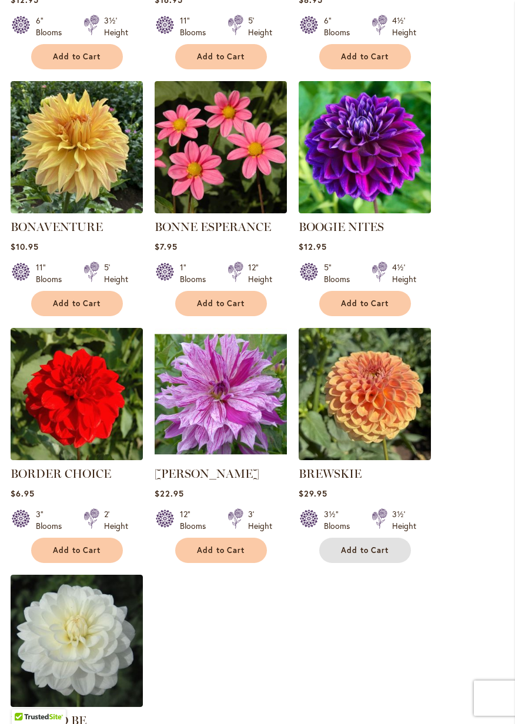
click at [386, 556] on button "Add to Cart" at bounding box center [365, 550] width 92 height 25
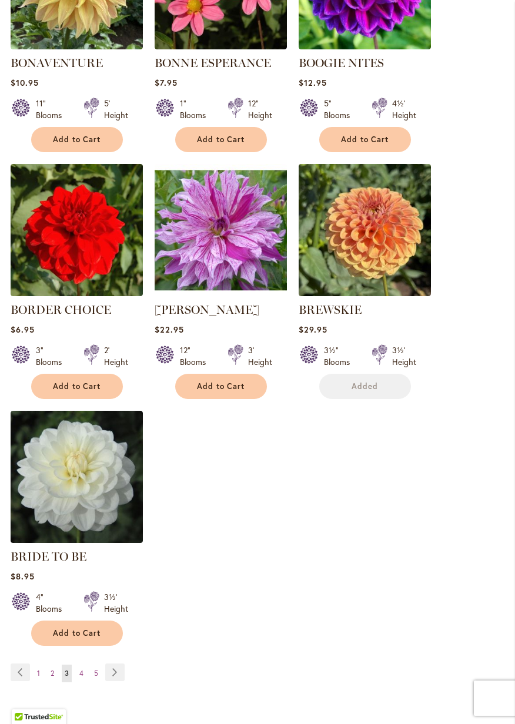
scroll to position [1254, 0]
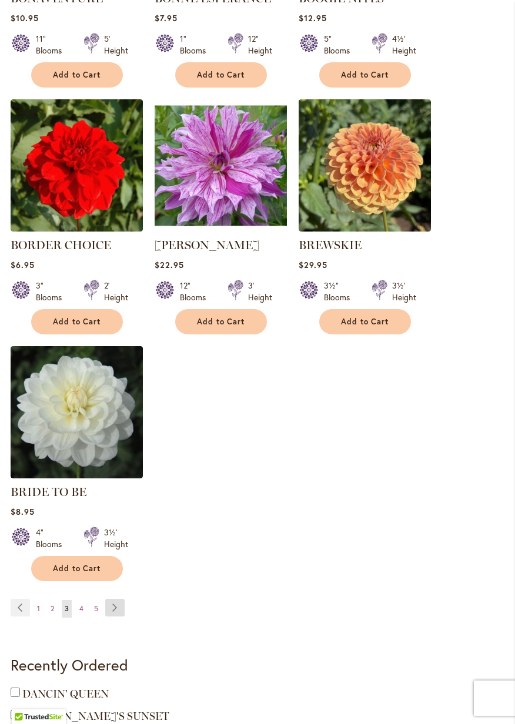
click at [116, 605] on link "Page Next" at bounding box center [114, 608] width 19 height 18
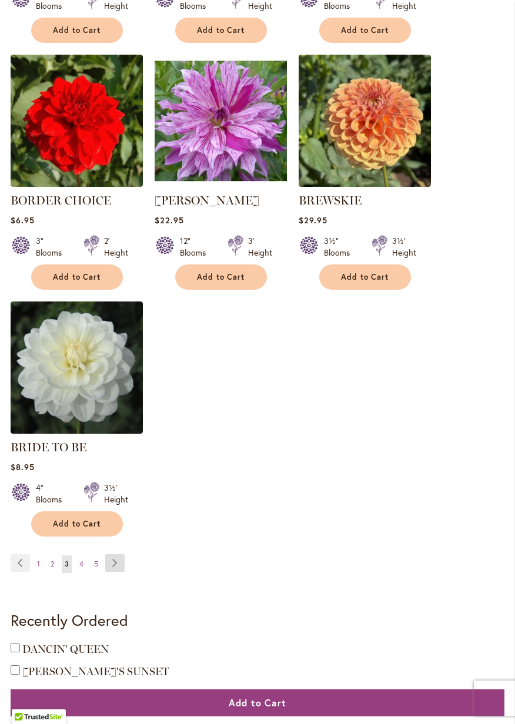
scroll to position [1359, 0]
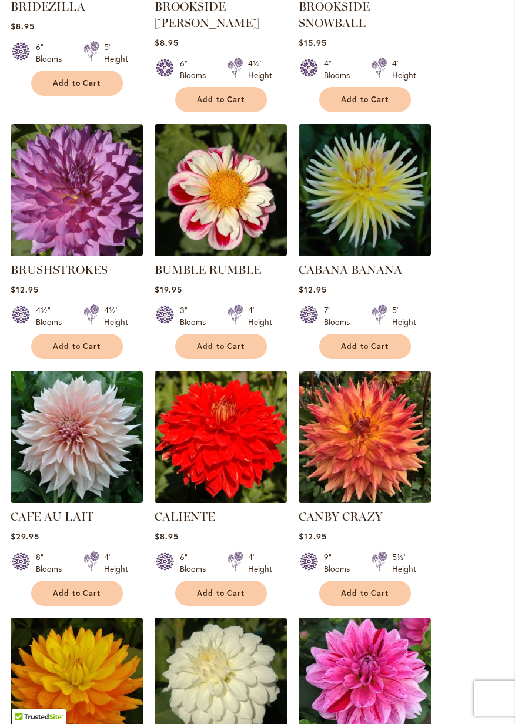
scroll to position [530, 0]
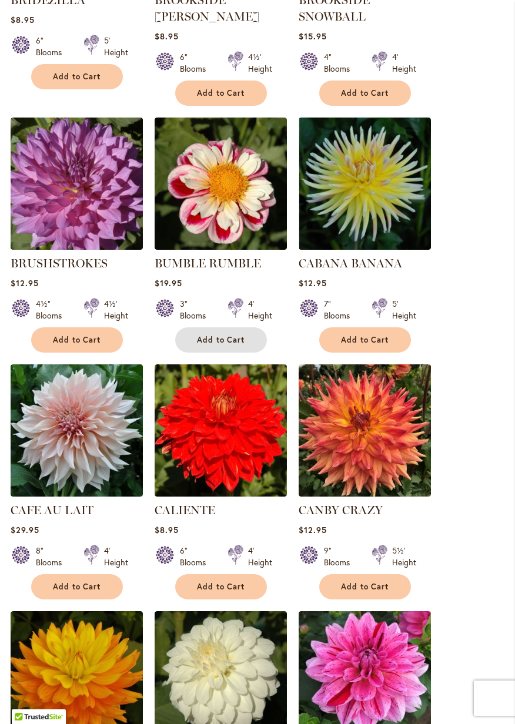
click at [221, 341] on span "Add to Cart" at bounding box center [221, 340] width 48 height 10
click at [96, 587] on span "Add to Cart" at bounding box center [77, 587] width 48 height 10
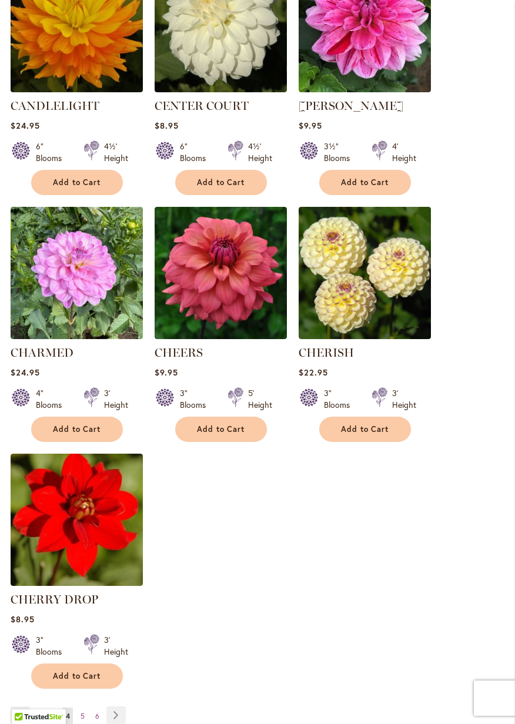
scroll to position [1190, 0]
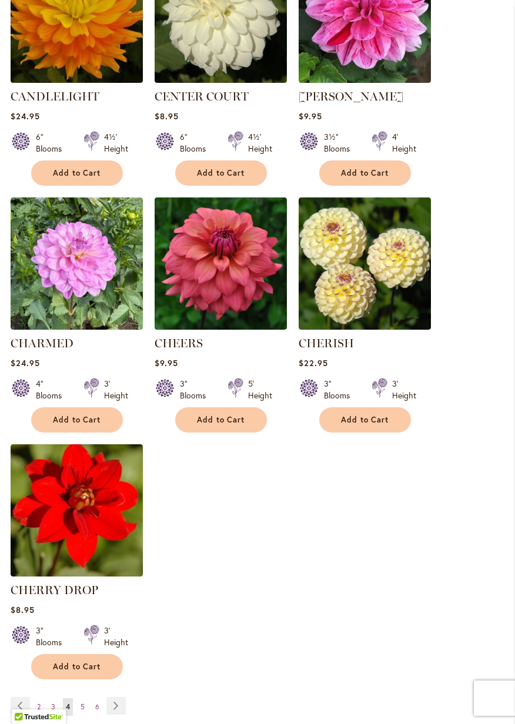
click at [239, 426] on button "Add to Cart" at bounding box center [221, 419] width 92 height 25
click at [115, 709] on link "Page Next" at bounding box center [115, 706] width 19 height 18
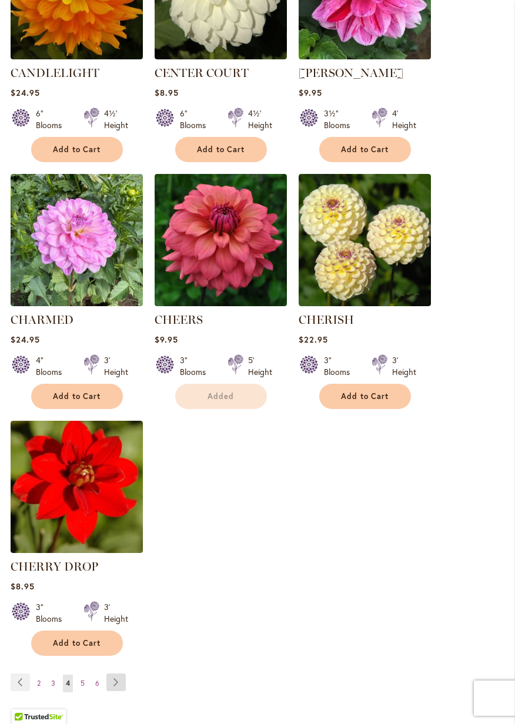
scroll to position [1228, 0]
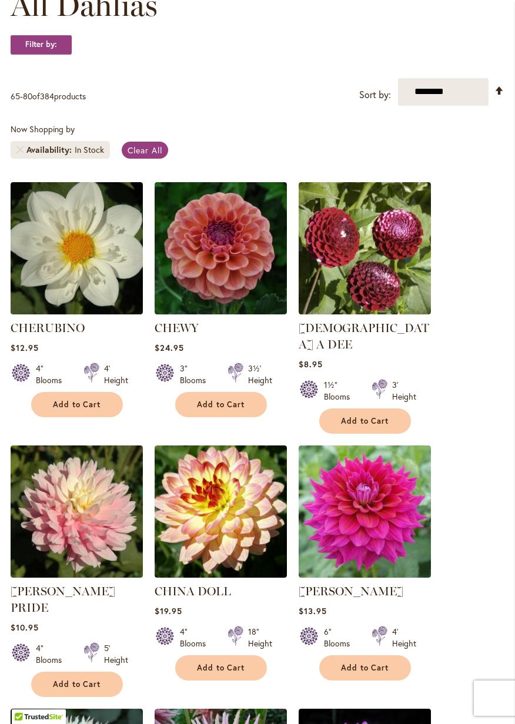
scroll to position [203, 0]
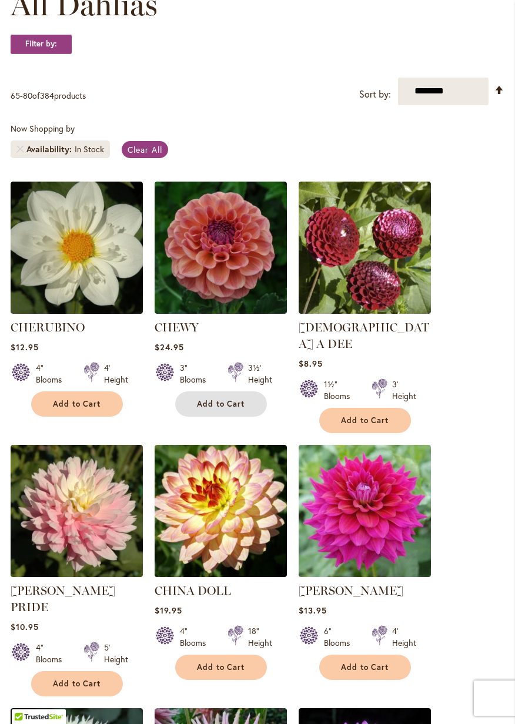
click at [230, 407] on span "Add to Cart" at bounding box center [221, 404] width 48 height 10
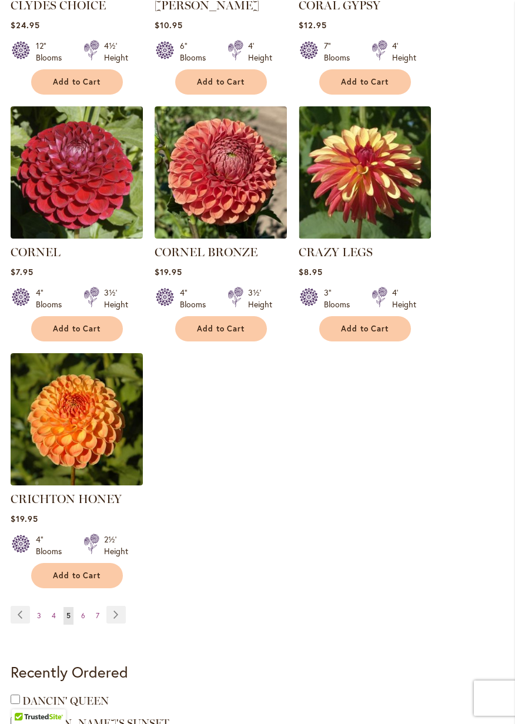
scroll to position [1351, 0]
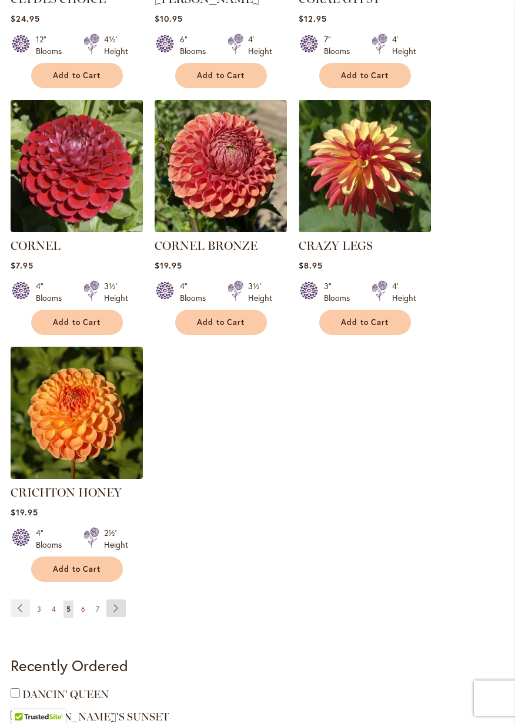
click at [119, 599] on link "Page Next" at bounding box center [115, 608] width 19 height 18
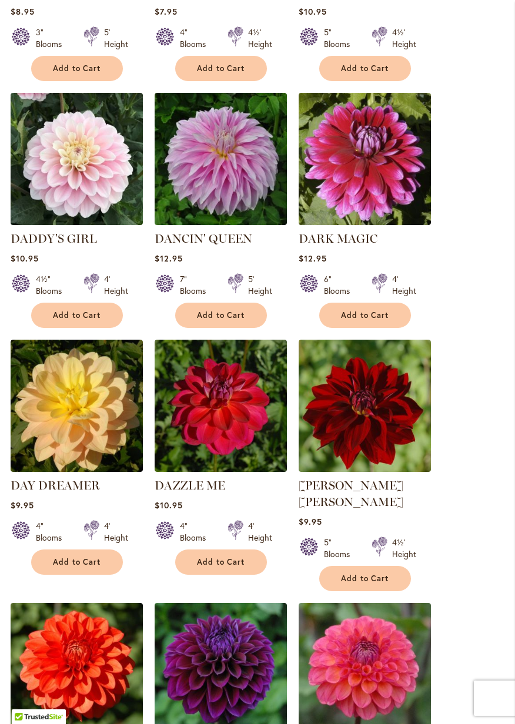
scroll to position [800, 0]
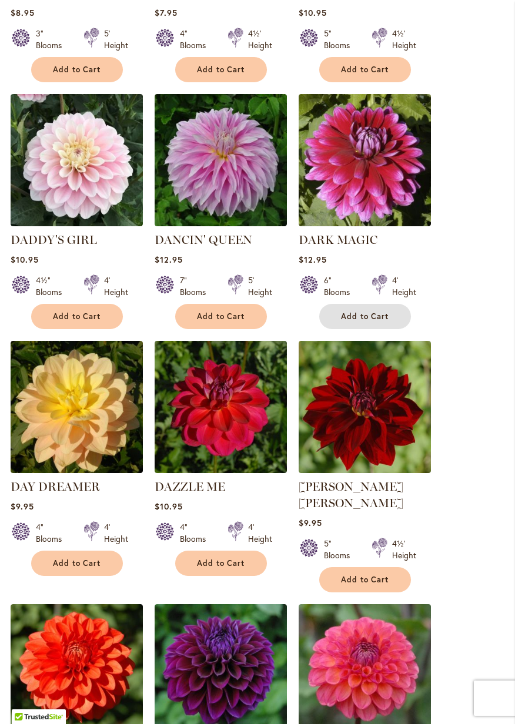
click at [392, 317] on button "Add to Cart" at bounding box center [365, 316] width 92 height 25
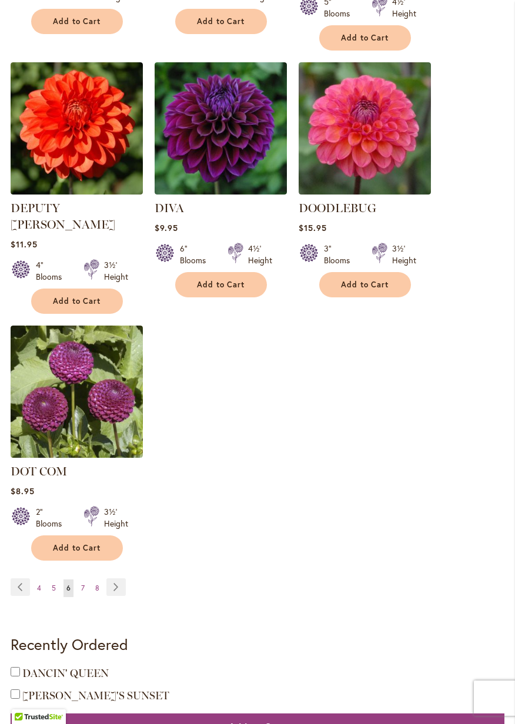
scroll to position [1375, 0]
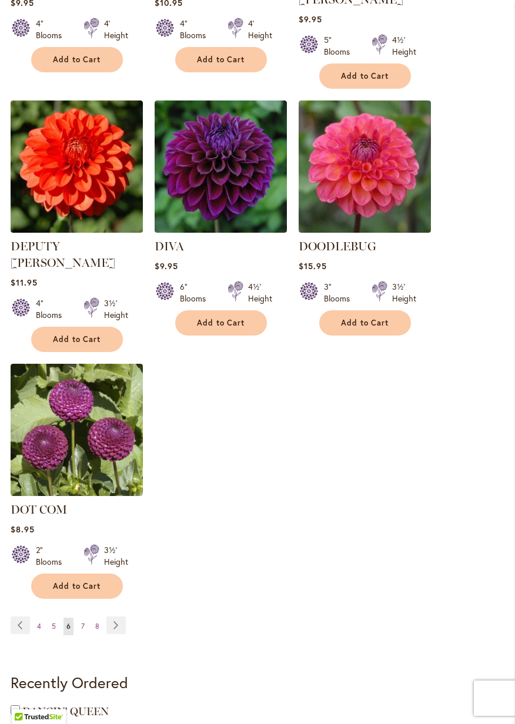
scroll to position [1337, 0]
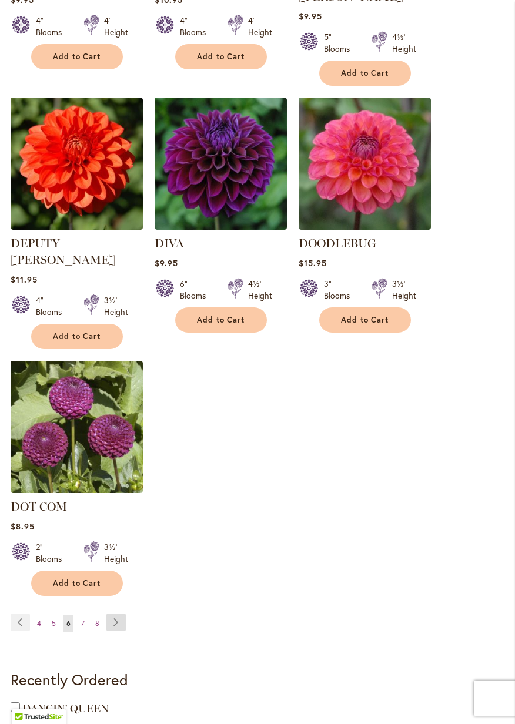
click at [120, 613] on link "Page Next" at bounding box center [115, 622] width 19 height 18
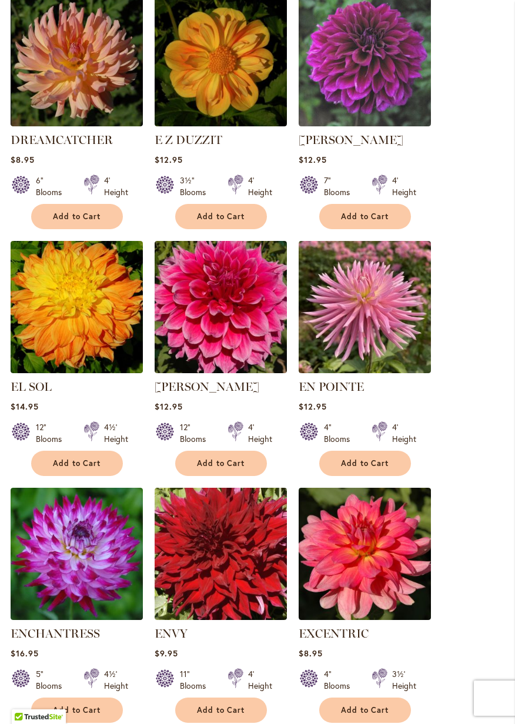
scroll to position [639, 0]
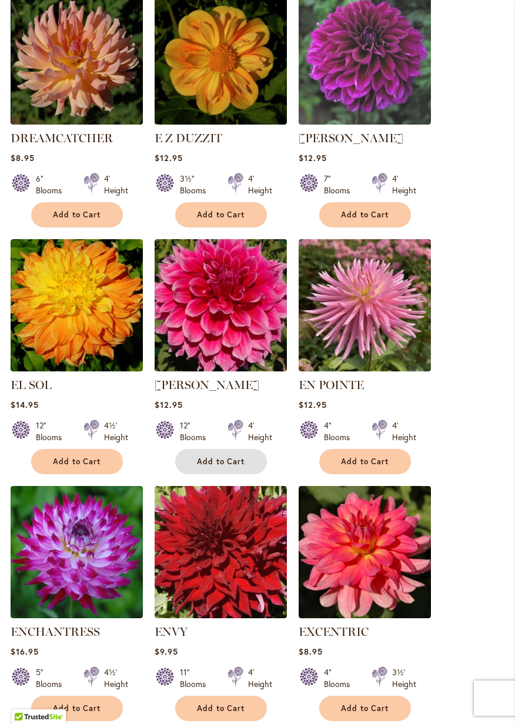
click at [248, 462] on button "Add to Cart" at bounding box center [221, 461] width 92 height 25
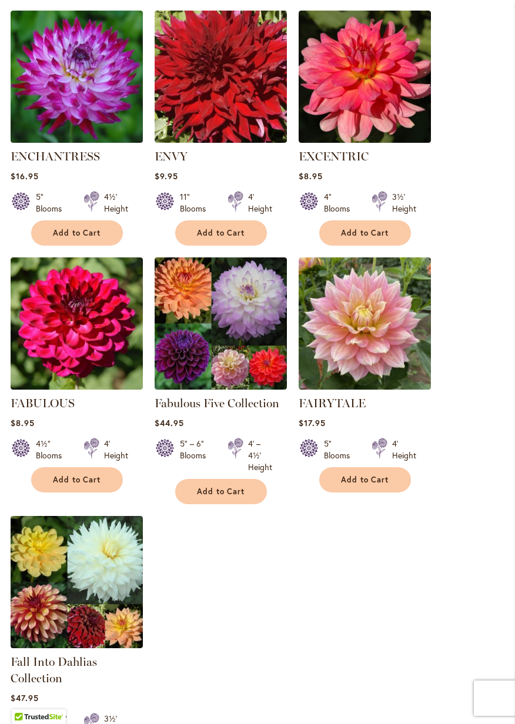
scroll to position [1141, 0]
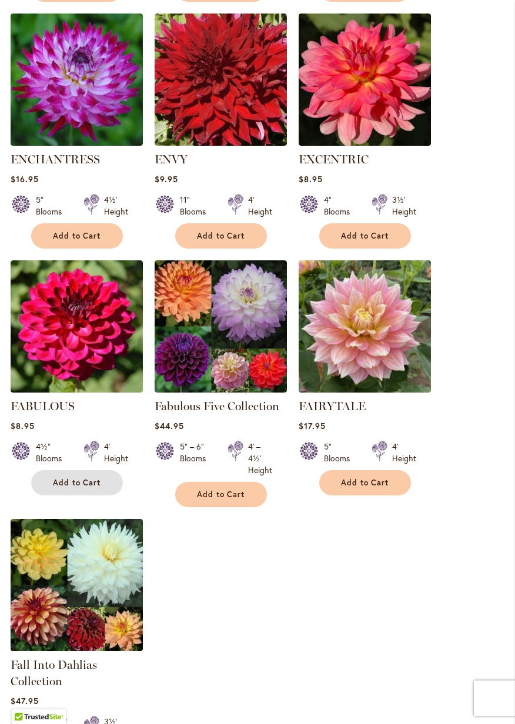
click at [92, 479] on span "Add to Cart" at bounding box center [77, 483] width 48 height 10
click at [384, 482] on span "Add to Cart" at bounding box center [365, 483] width 48 height 10
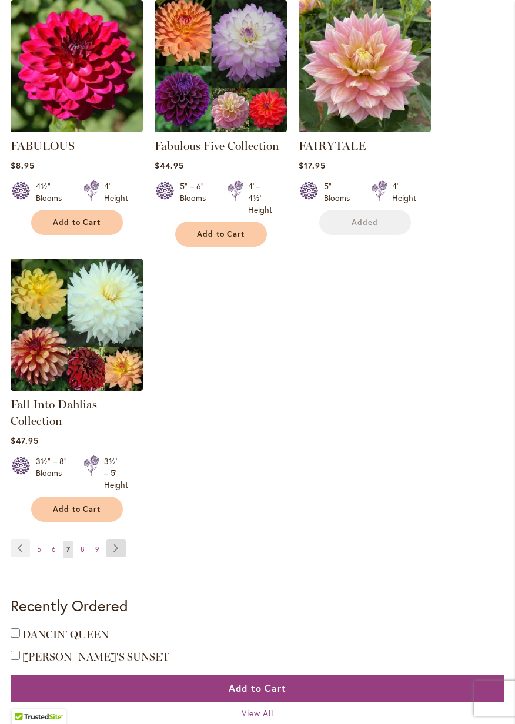
scroll to position [1398, 0]
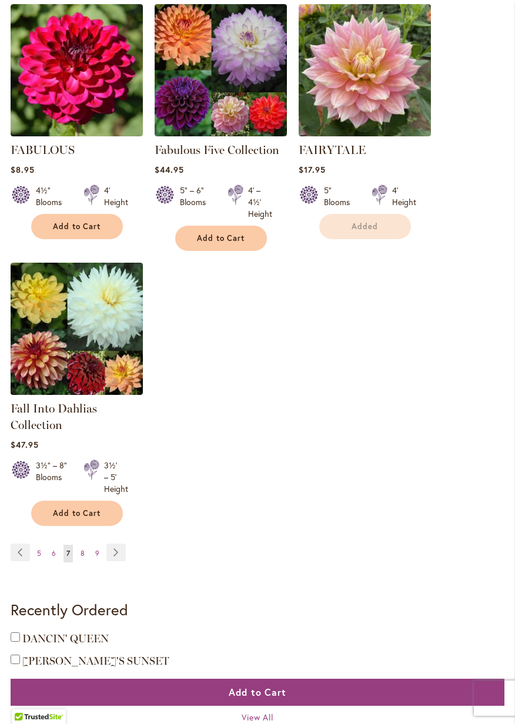
click at [118, 555] on link "Page Next" at bounding box center [115, 552] width 19 height 18
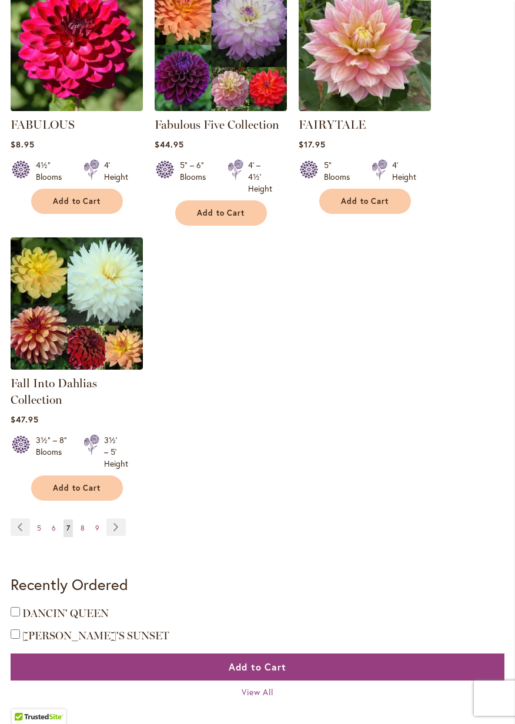
scroll to position [1453, 0]
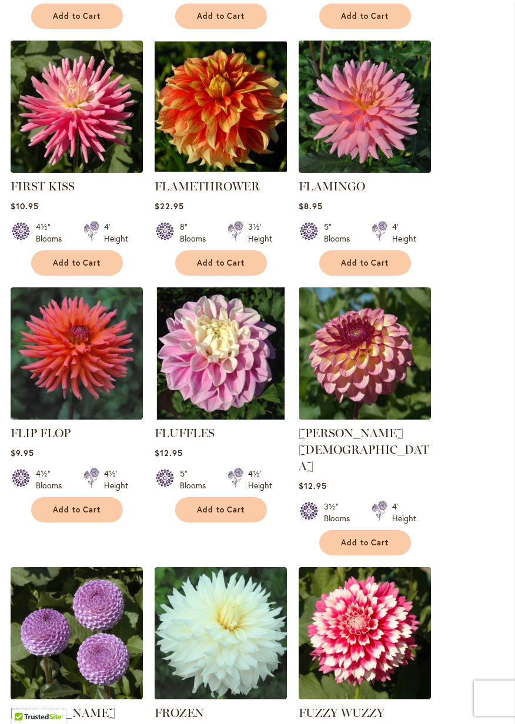
scroll to position [854, 0]
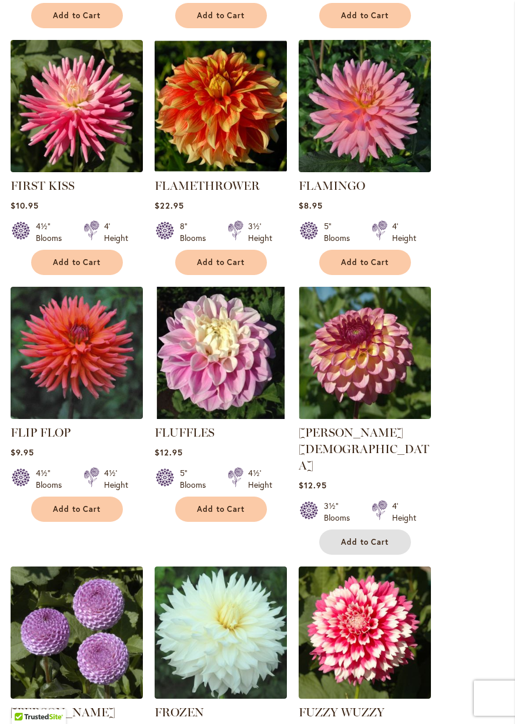
click at [387, 537] on span "Add to Cart" at bounding box center [365, 542] width 48 height 10
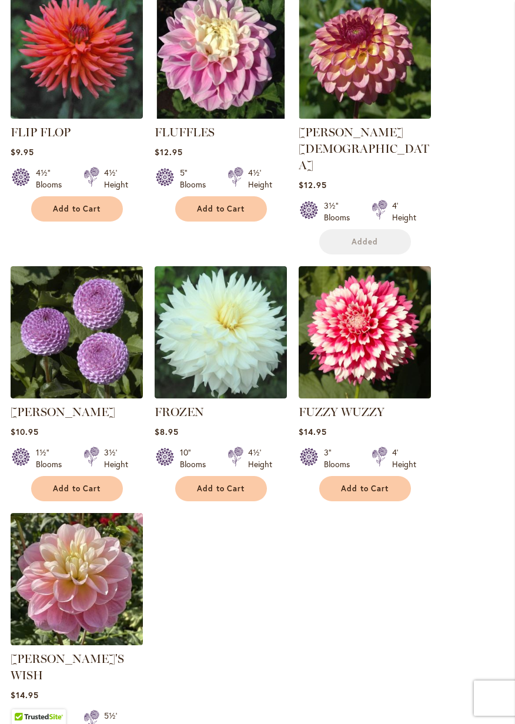
scroll to position [1193, 0]
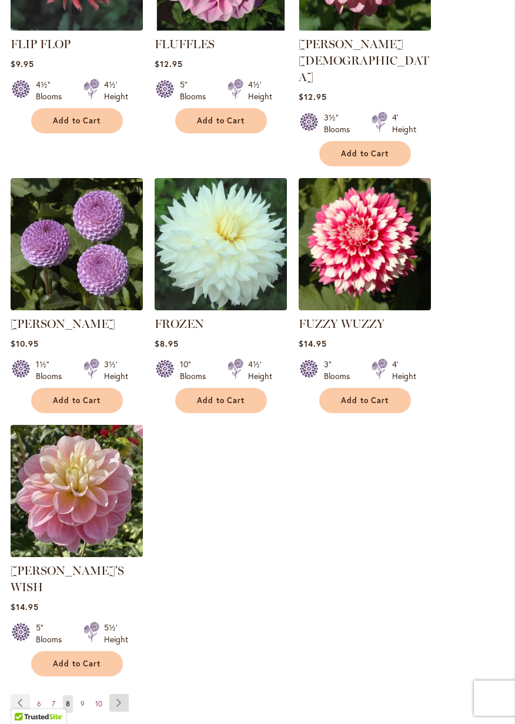
click link "Page Next"
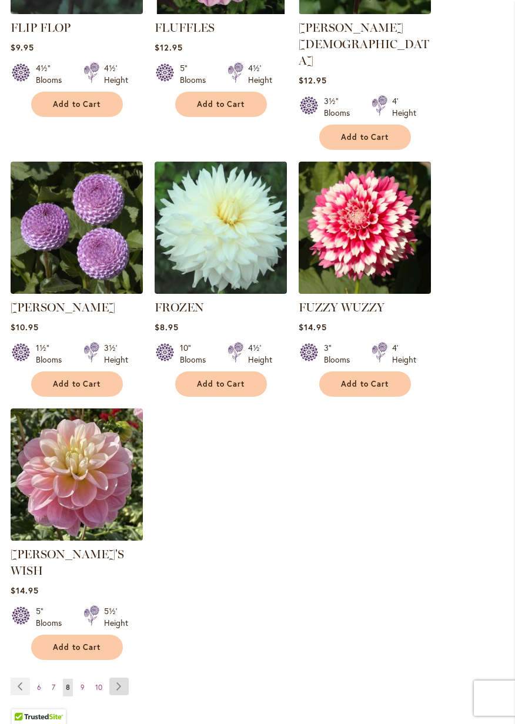
scroll to position [1306, 0]
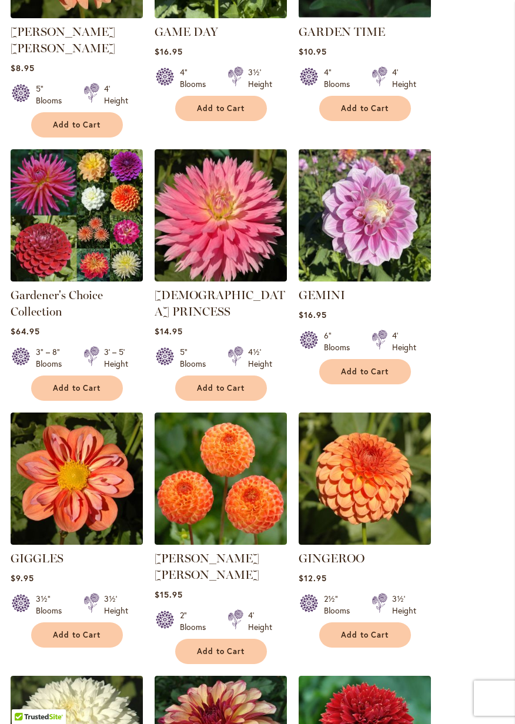
scroll to position [499, 0]
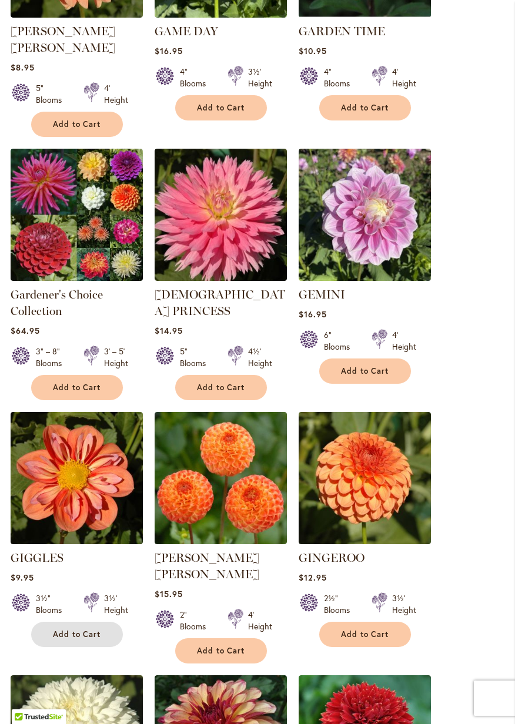
click at [95, 629] on span "Add to Cart" at bounding box center [77, 634] width 48 height 10
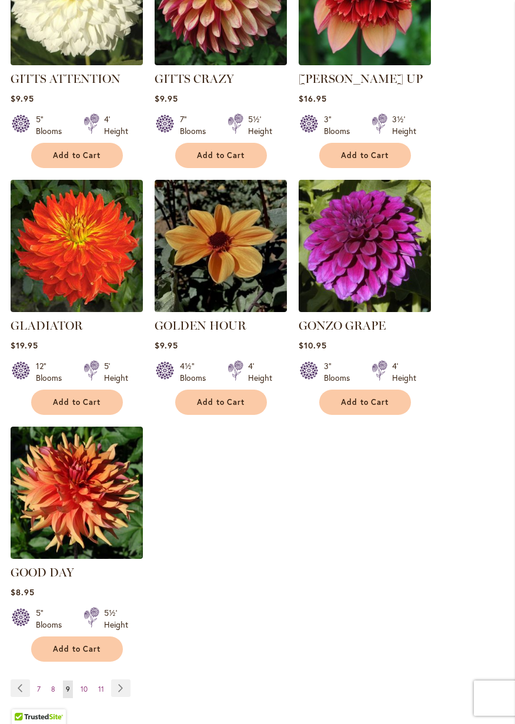
scroll to position [1268, 0]
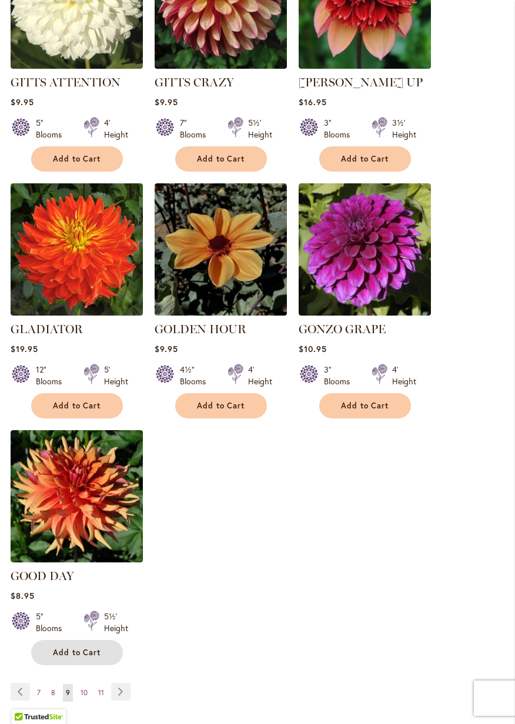
click at [97, 647] on span "Add to Cart" at bounding box center [77, 652] width 48 height 10
click at [122, 683] on link "Page Next" at bounding box center [120, 692] width 19 height 18
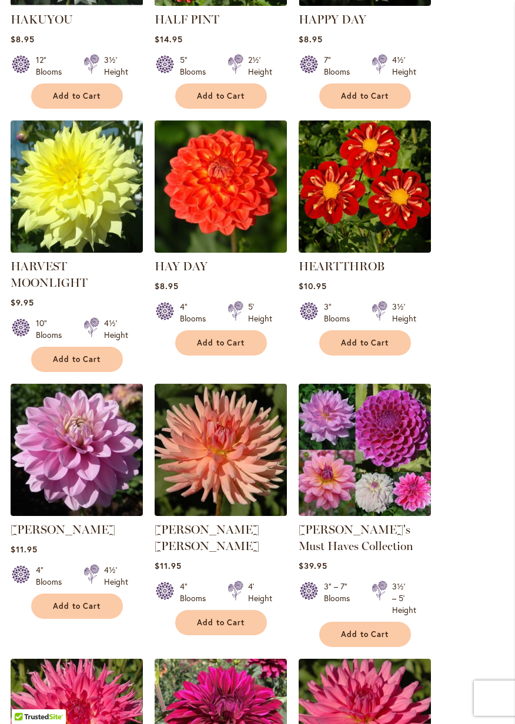
scroll to position [759, 0]
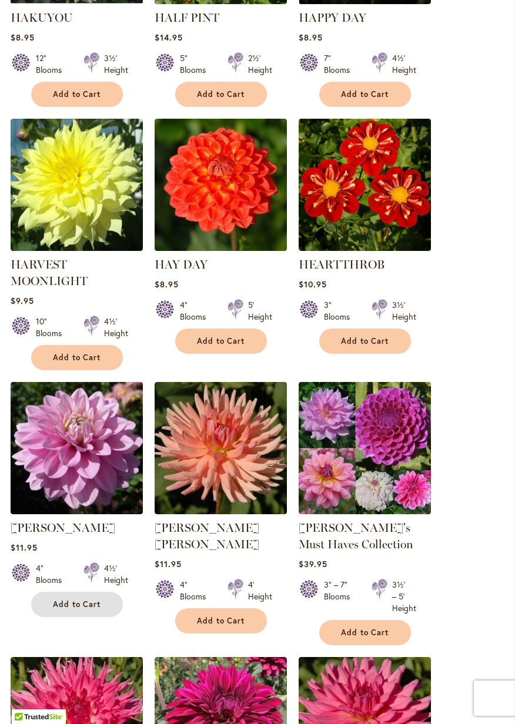
click at [98, 603] on span "Add to Cart" at bounding box center [77, 604] width 48 height 10
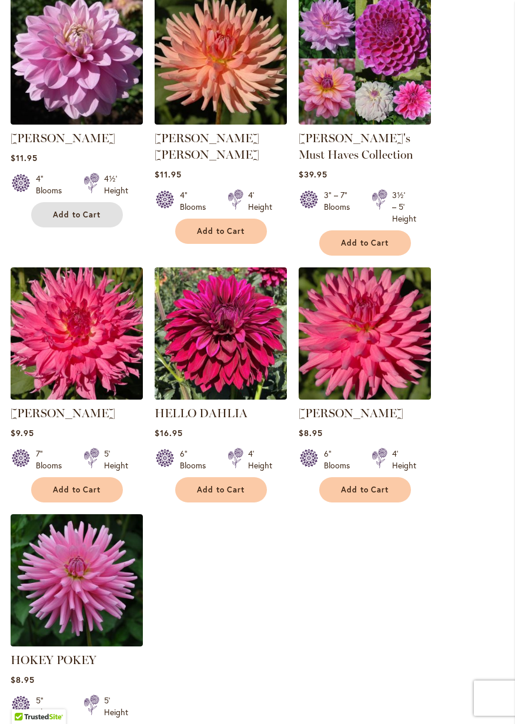
scroll to position [1181, 0]
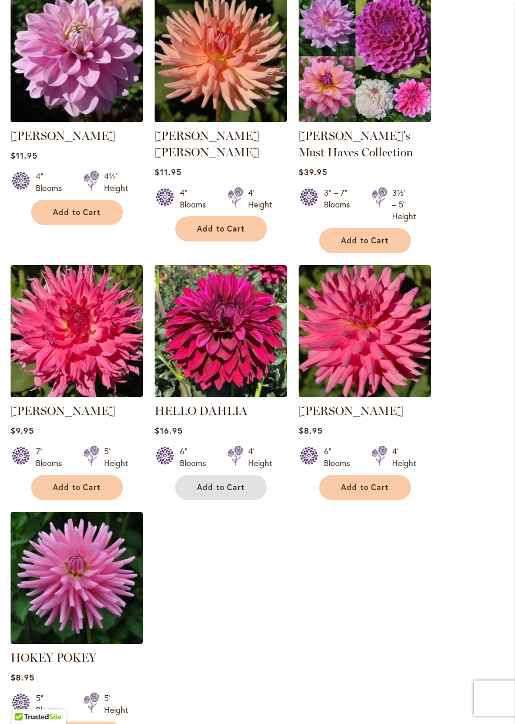
click at [228, 489] on span "Add to Cart" at bounding box center [221, 487] width 48 height 10
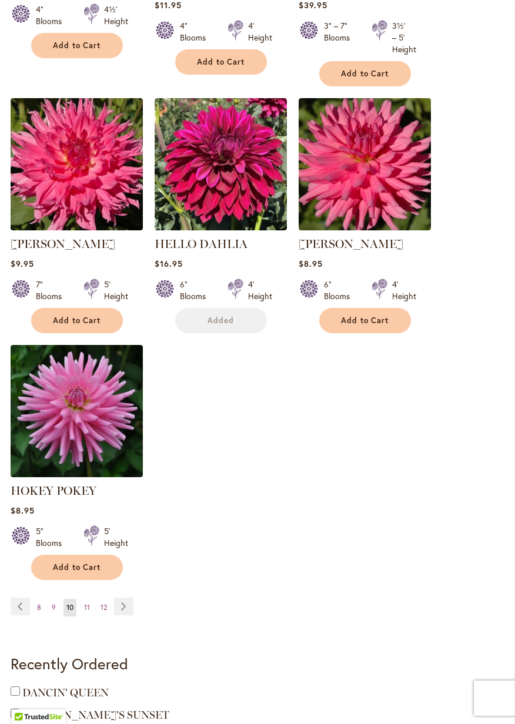
scroll to position [1355, 0]
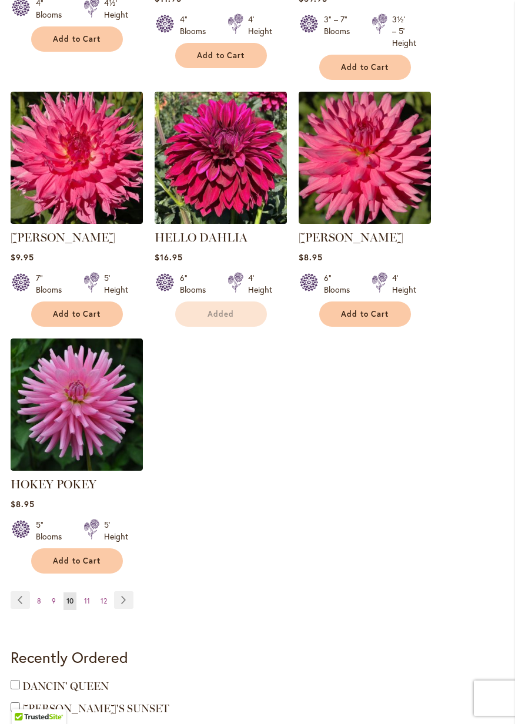
click at [129, 560] on div "Add to Cart" at bounding box center [77, 560] width 132 height 25
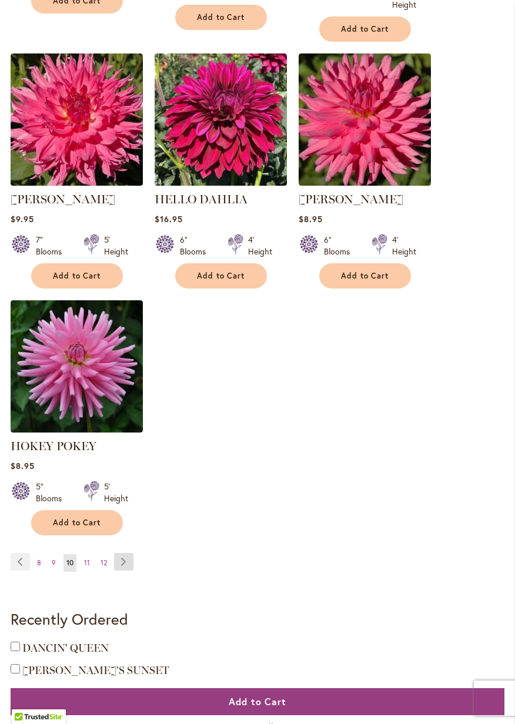
click at [124, 563] on link "Page Next" at bounding box center [123, 562] width 19 height 18
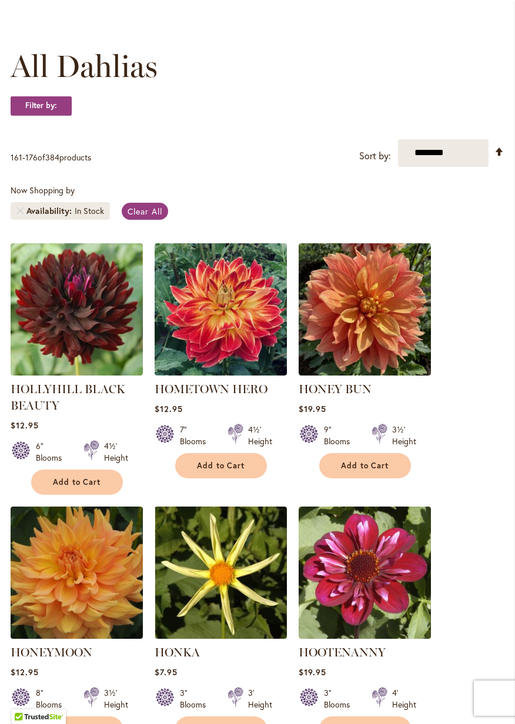
scroll to position [141, 0]
click at [371, 471] on button "Add to Cart" at bounding box center [365, 465] width 92 height 25
click at [105, 481] on button "Add to Cart" at bounding box center [77, 481] width 92 height 25
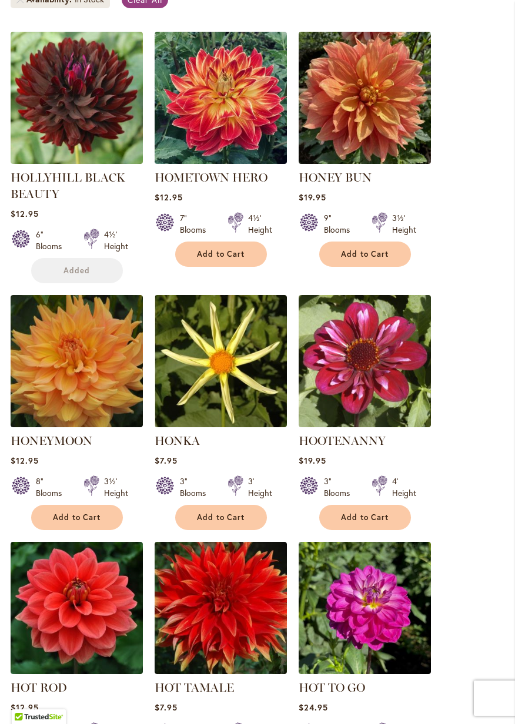
scroll to position [384, 0]
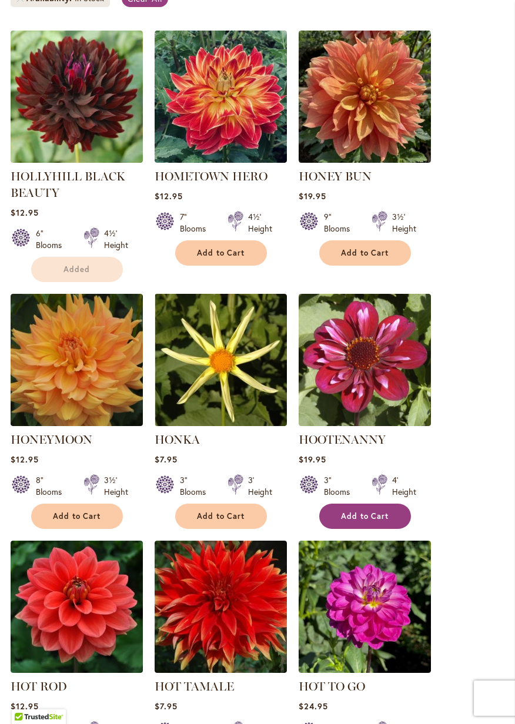
click at [383, 519] on span "Add to Cart" at bounding box center [365, 516] width 48 height 10
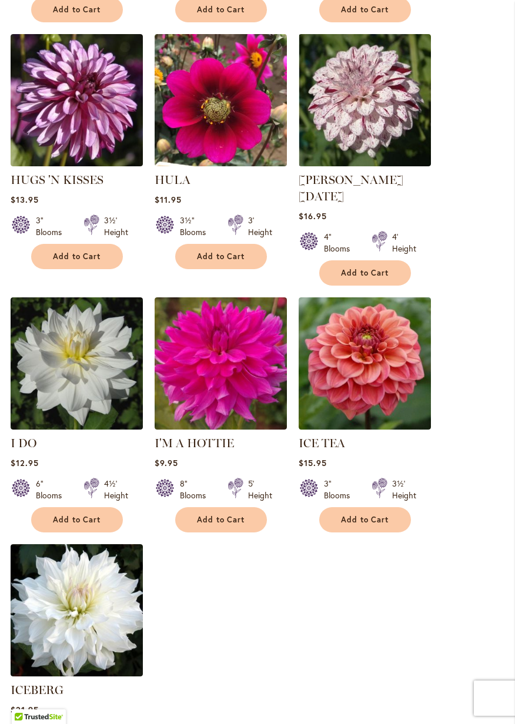
scroll to position [1138, 0]
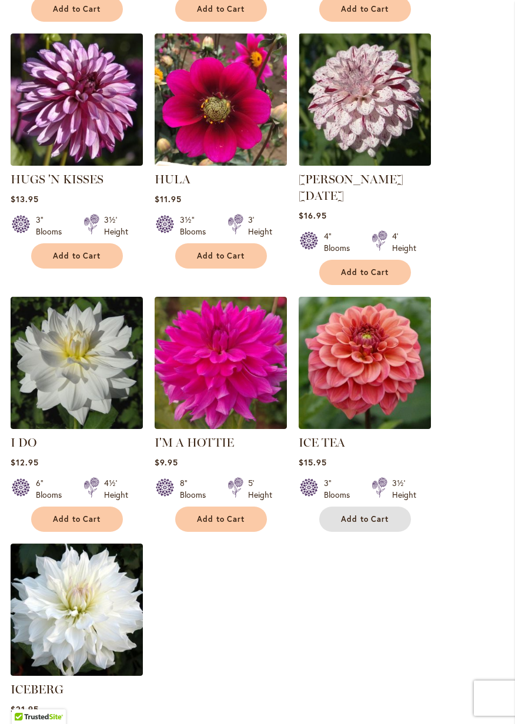
click at [387, 514] on span "Add to Cart" at bounding box center [365, 519] width 48 height 10
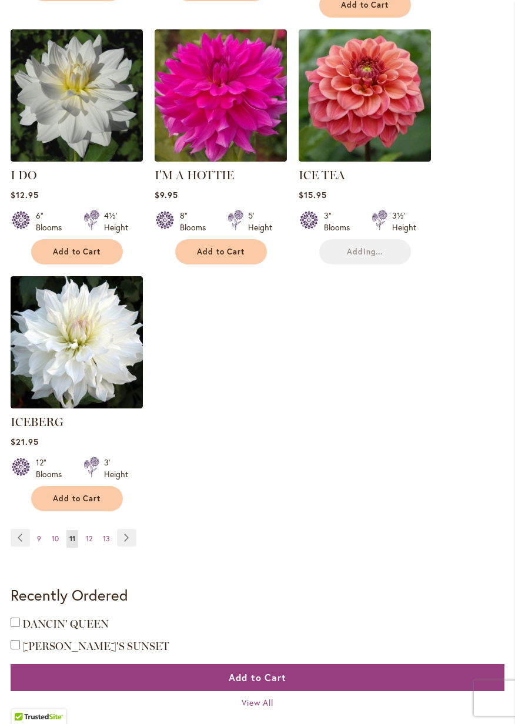
scroll to position [1409, 0]
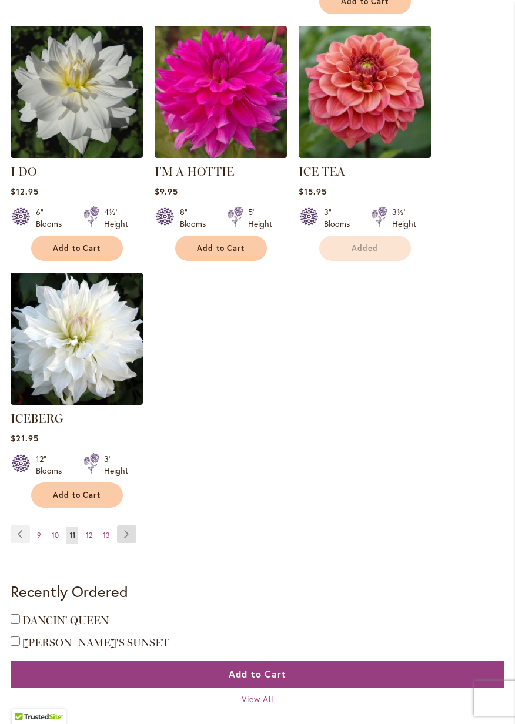
click at [128, 525] on link "Page Next" at bounding box center [126, 534] width 19 height 18
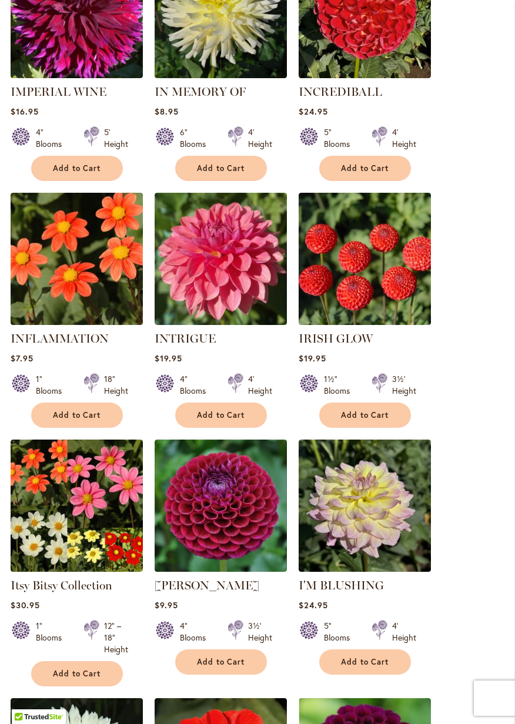
scroll to position [442, 0]
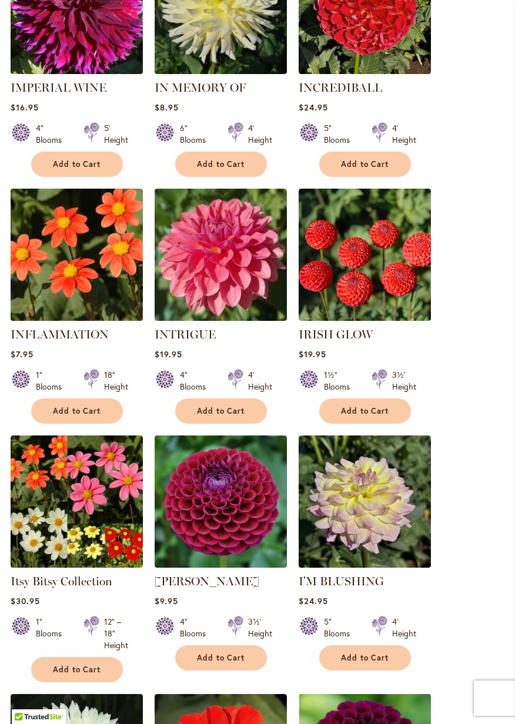
click at [245, 408] on button "Add to Cart" at bounding box center [221, 410] width 92 height 25
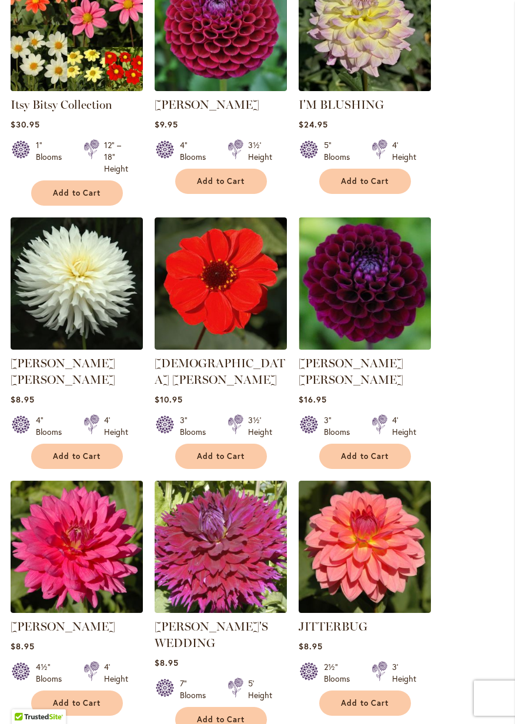
scroll to position [928, 0]
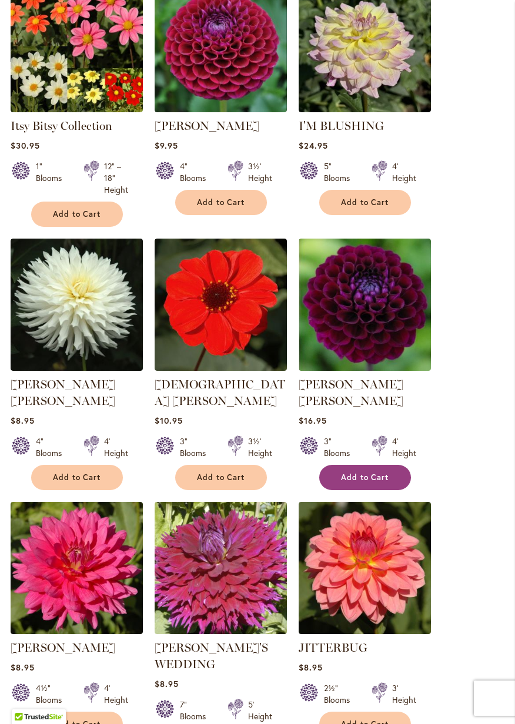
click at [396, 435] on div "4' Height" at bounding box center [404, 446] width 24 height 23
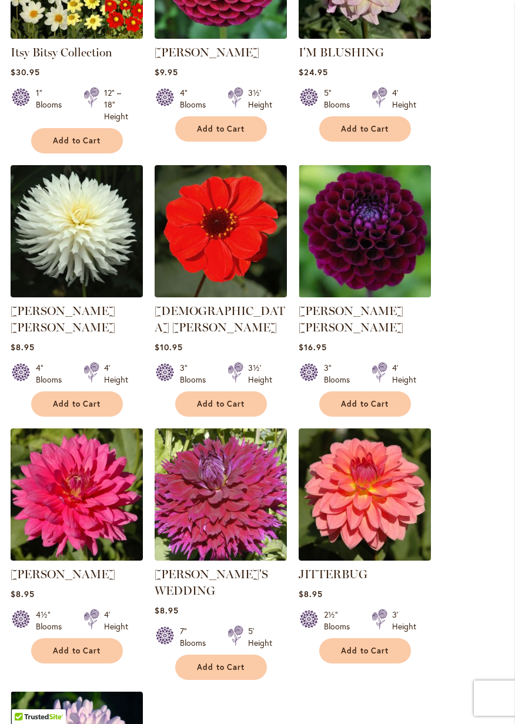
click at [359, 399] on span "Add to Cart" at bounding box center [365, 404] width 48 height 10
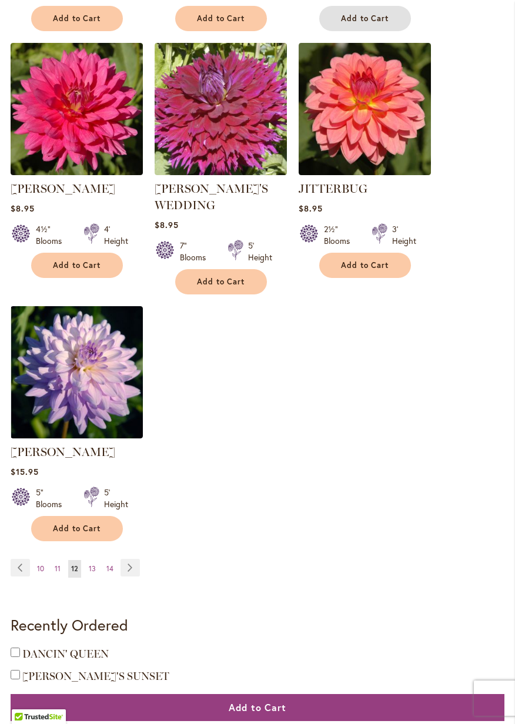
scroll to position [1389, 0]
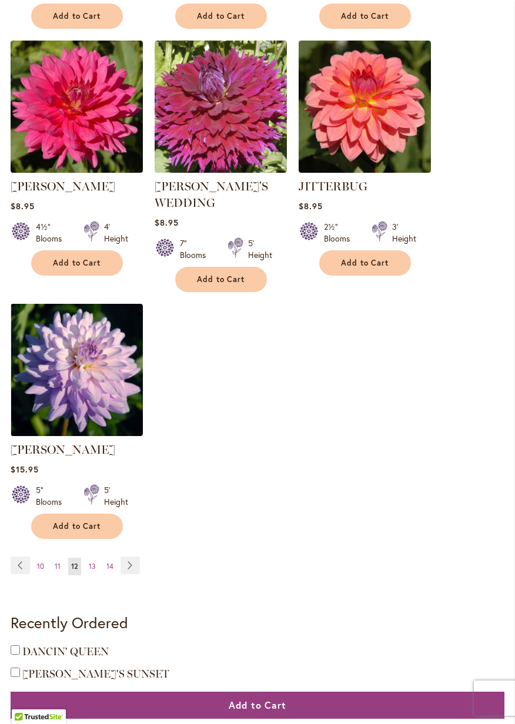
click at [106, 513] on button "Add to Cart" at bounding box center [77, 525] width 92 height 25
click at [133, 556] on link "Page Next" at bounding box center [129, 565] width 19 height 18
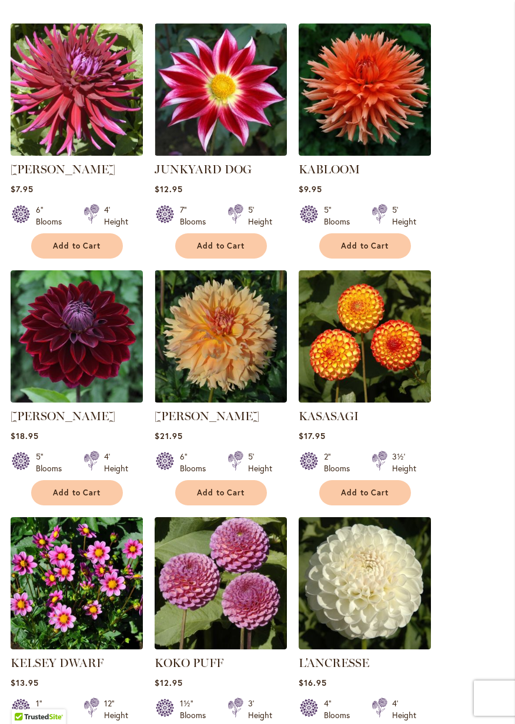
scroll to position [361, 0]
click at [83, 490] on span "Add to Cart" at bounding box center [77, 493] width 48 height 10
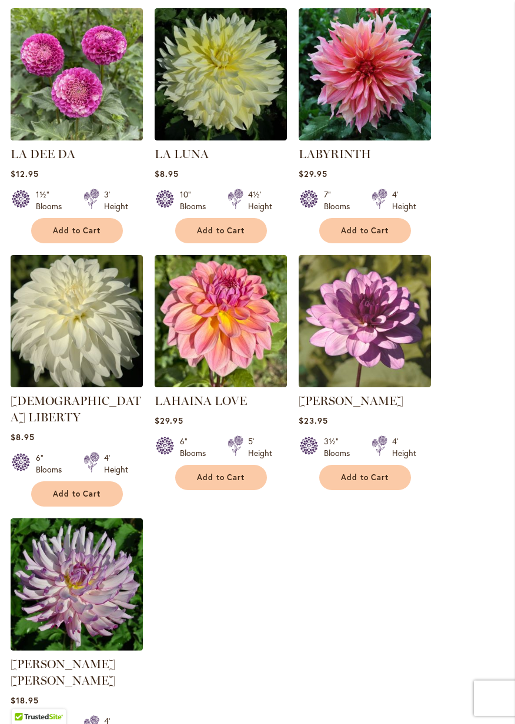
scroll to position [1154, 0]
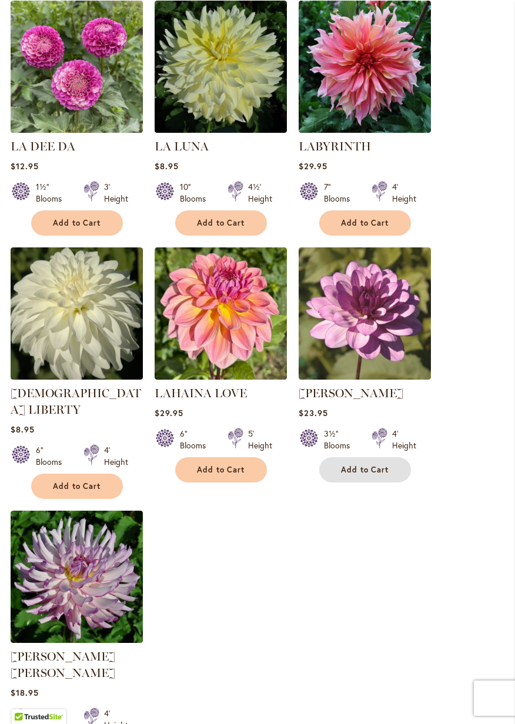
click at [387, 474] on span "Add to Cart" at bounding box center [365, 470] width 48 height 10
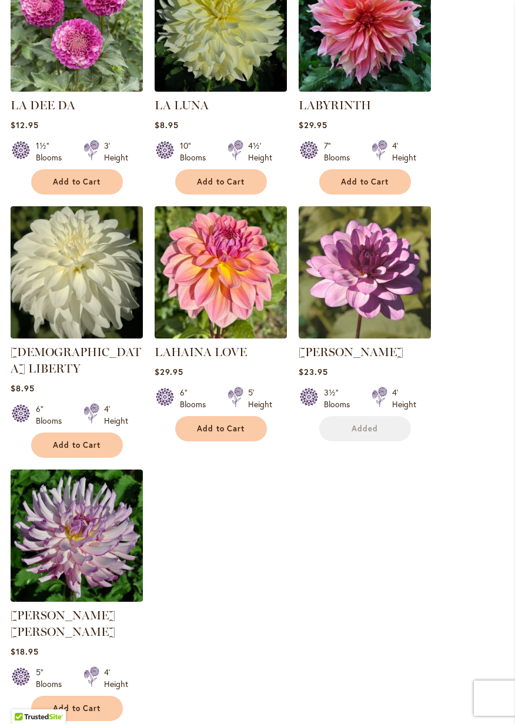
scroll to position [1272, 0]
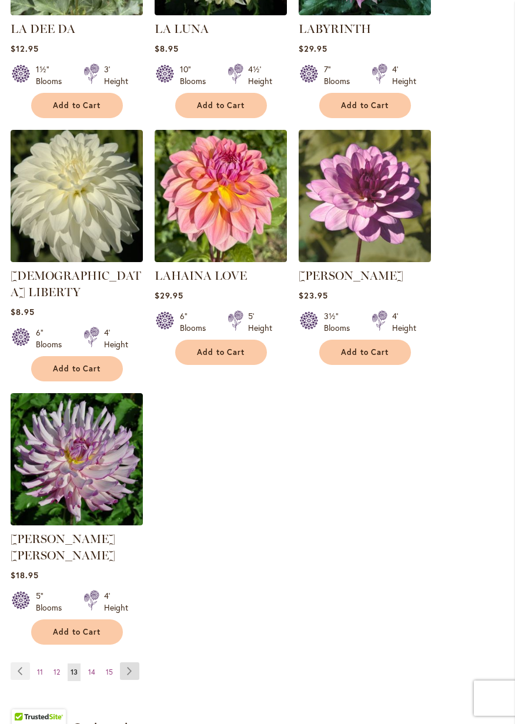
click at [125, 662] on link "Page Next" at bounding box center [129, 671] width 19 height 18
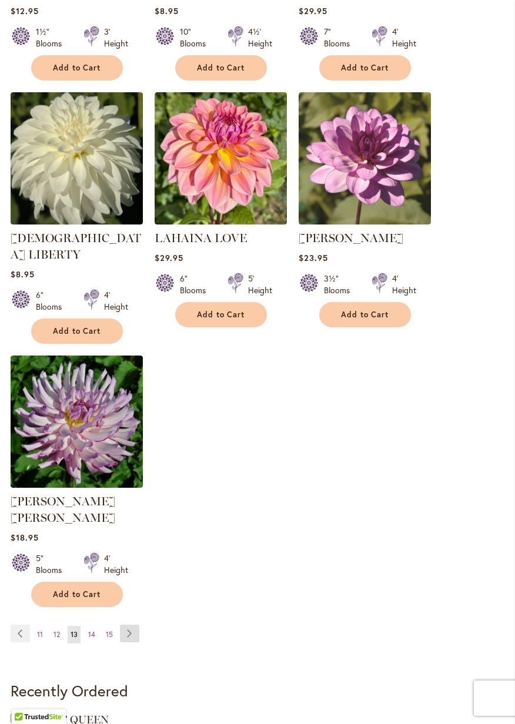
scroll to position [1328, 0]
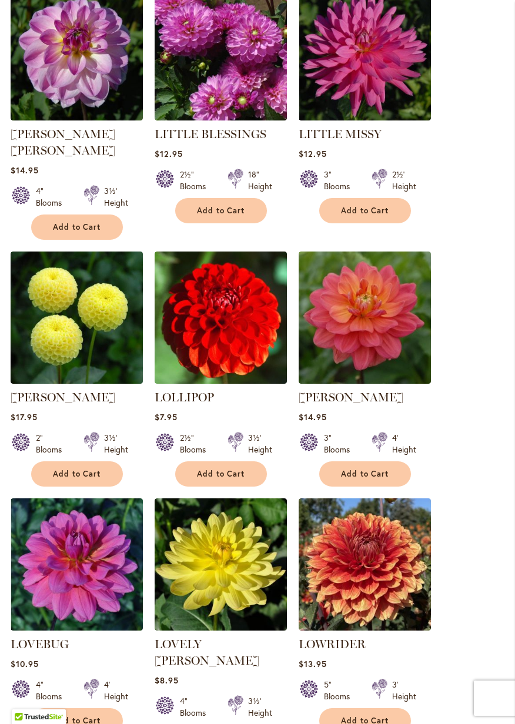
scroll to position [889, 0]
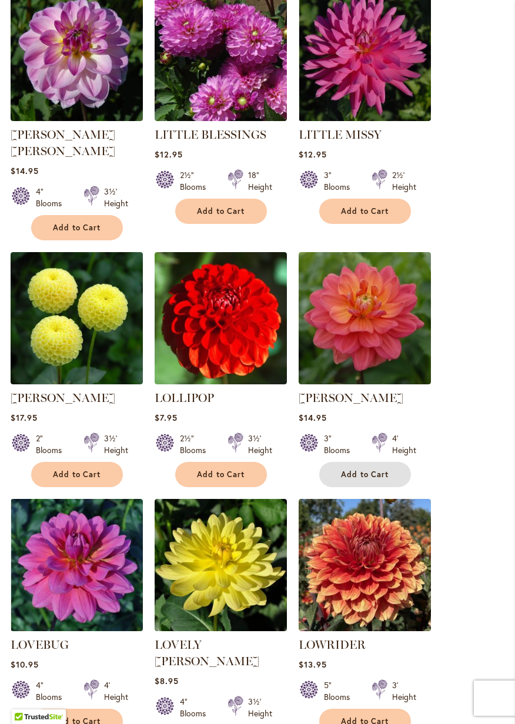
click at [394, 462] on button "Add to Cart" at bounding box center [365, 474] width 92 height 25
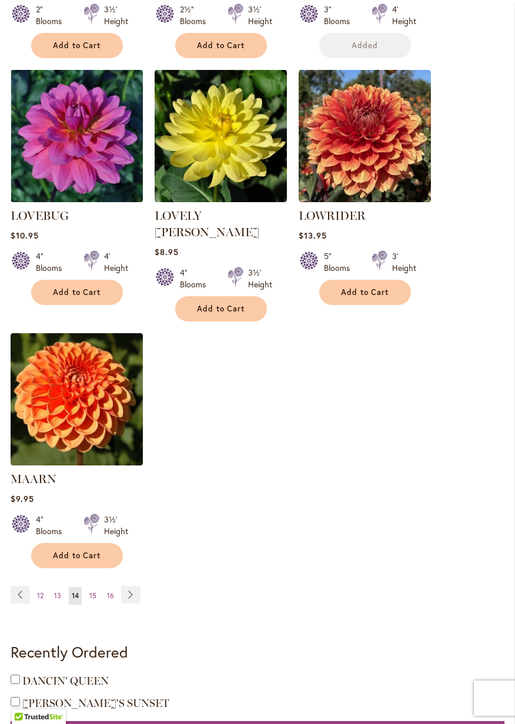
scroll to position [1319, 0]
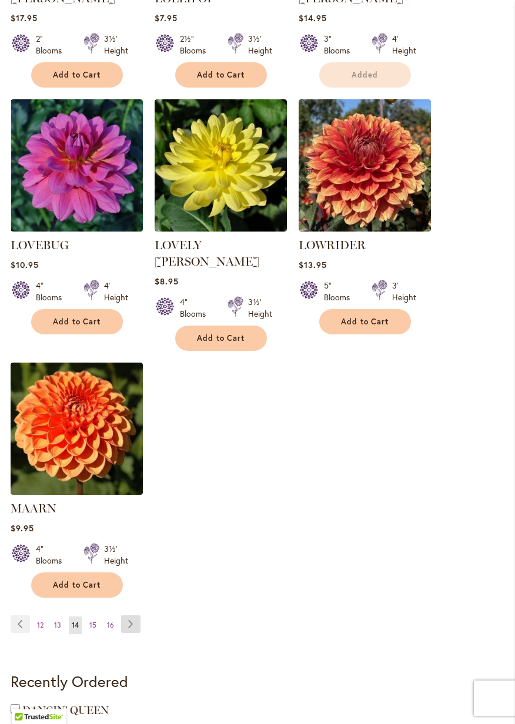
click at [132, 615] on link "Page Next" at bounding box center [130, 624] width 19 height 18
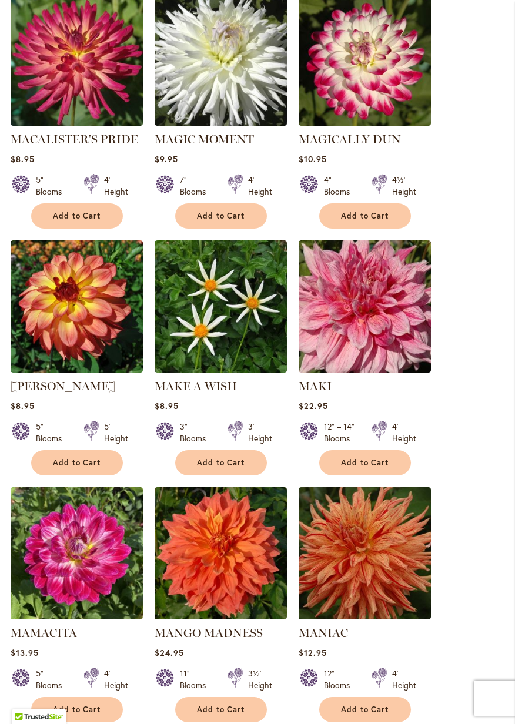
scroll to position [389, 0]
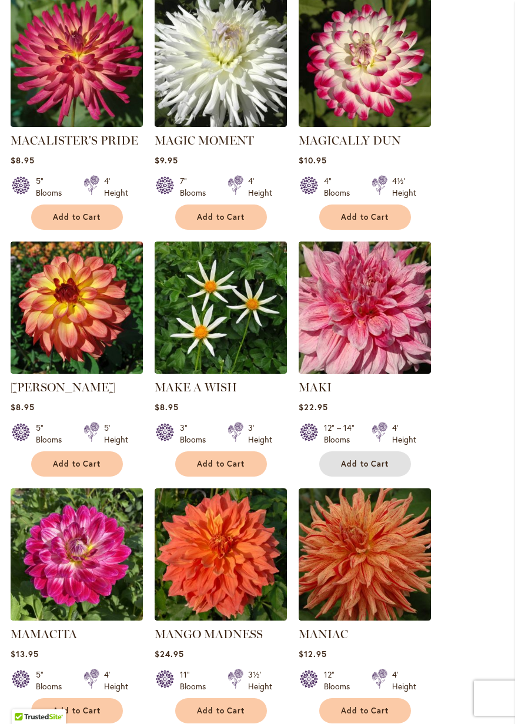
click at [387, 465] on span "Add to Cart" at bounding box center [365, 464] width 48 height 10
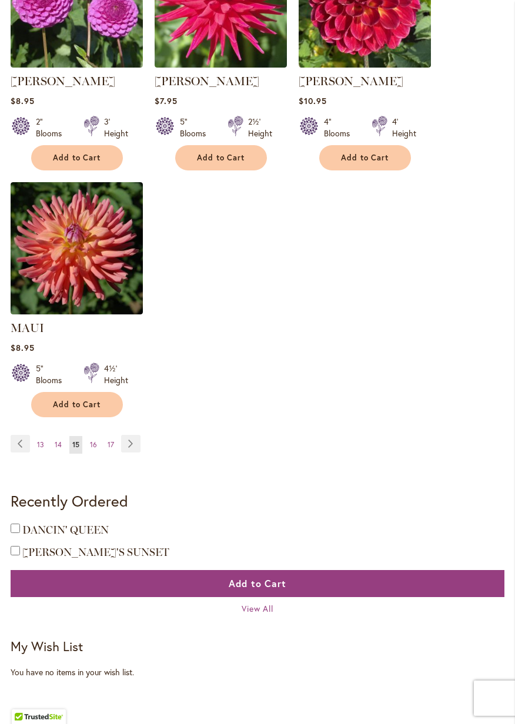
scroll to position [1487, 0]
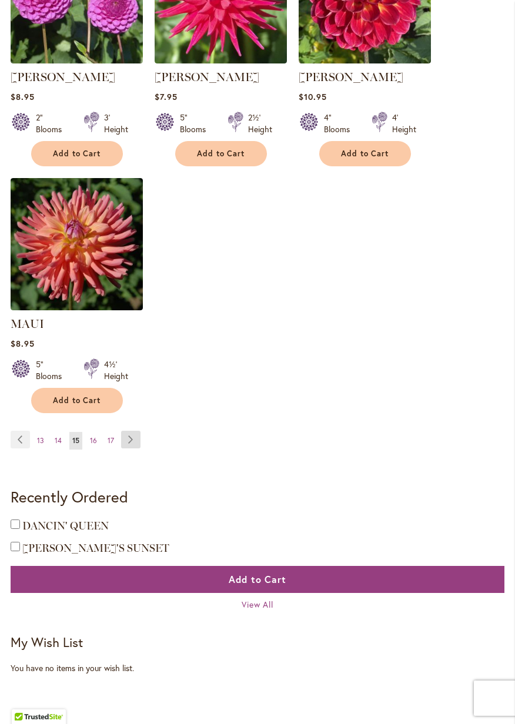
click at [133, 438] on link "Page Next" at bounding box center [130, 440] width 19 height 18
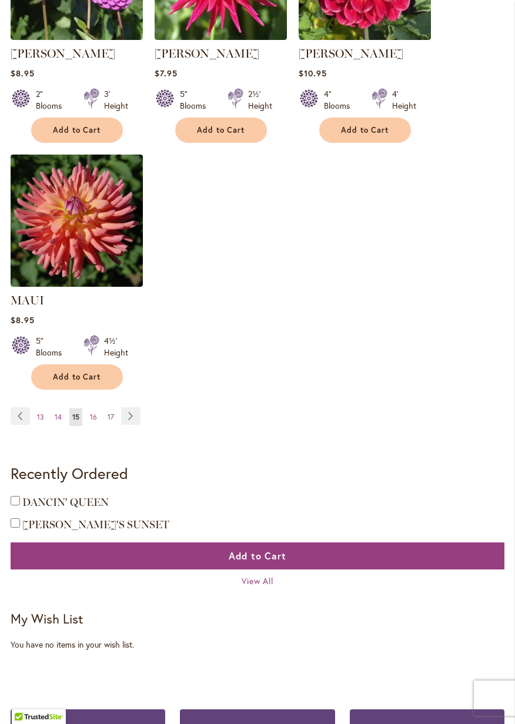
scroll to position [1527, 0]
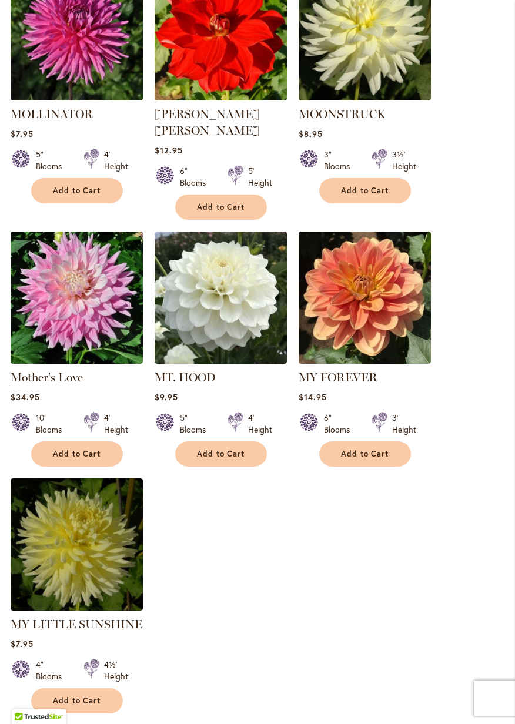
scroll to position [1177, 0]
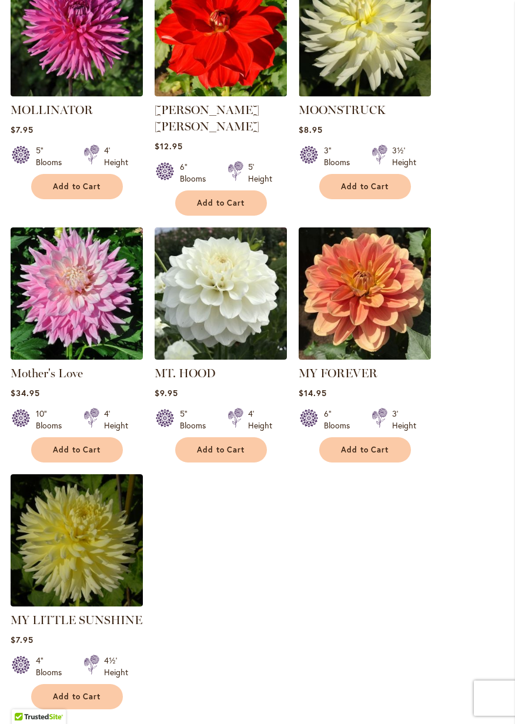
click at [388, 437] on button "Add to Cart" at bounding box center [365, 449] width 92 height 25
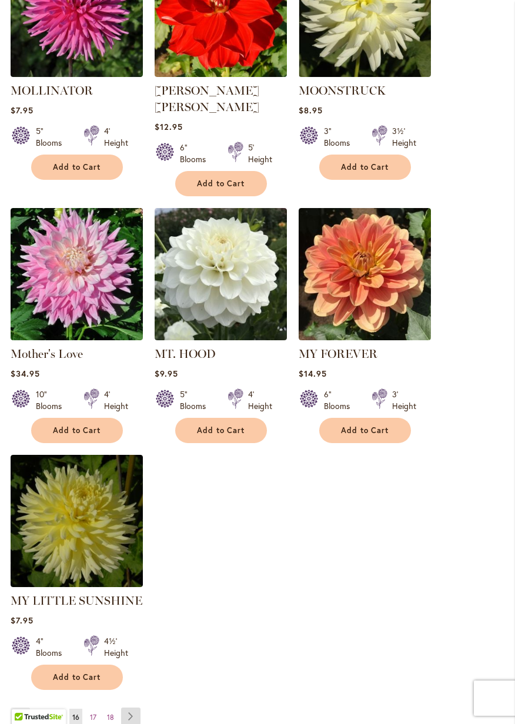
scroll to position [1243, 0]
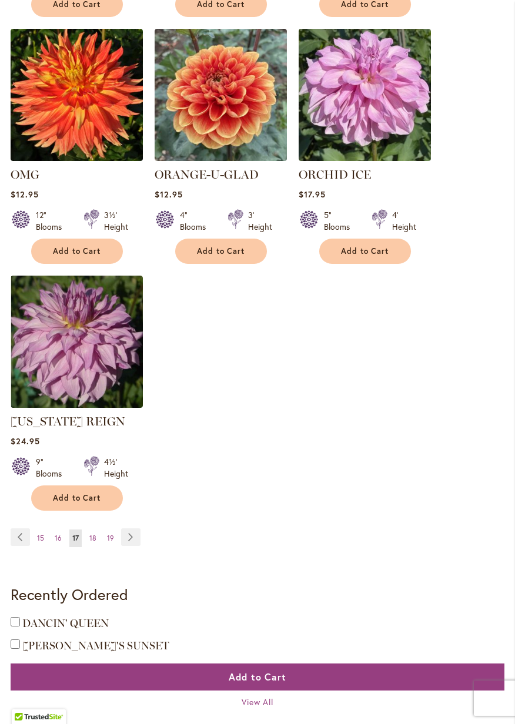
scroll to position [1360, 0]
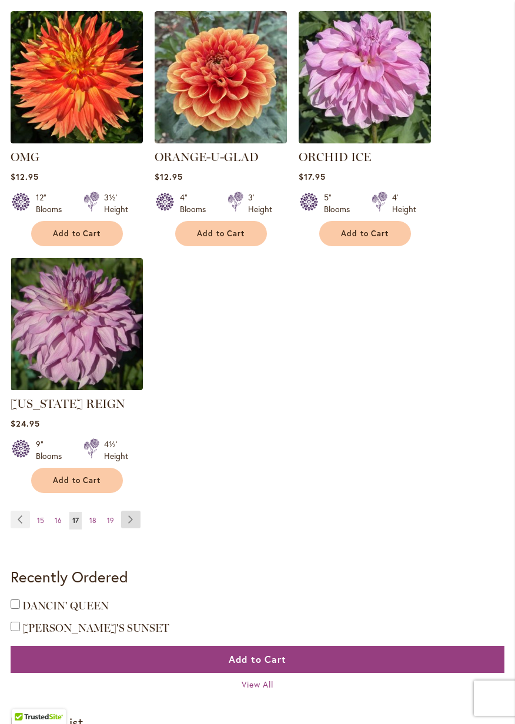
click at [129, 515] on link "Page Next" at bounding box center [130, 520] width 19 height 18
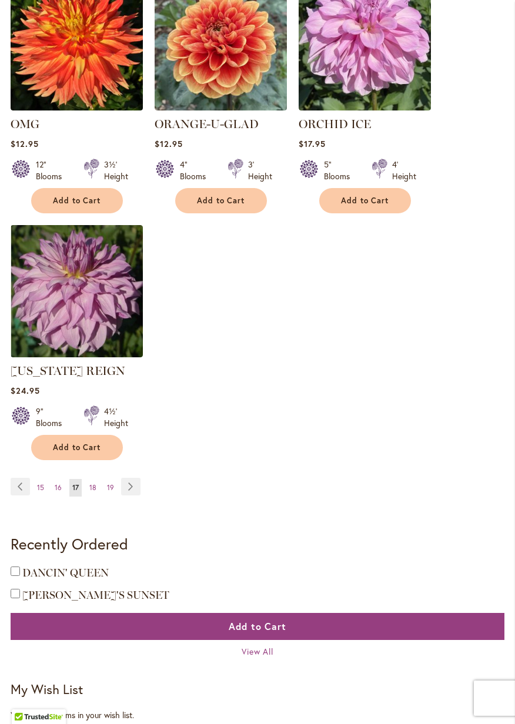
scroll to position [1416, 0]
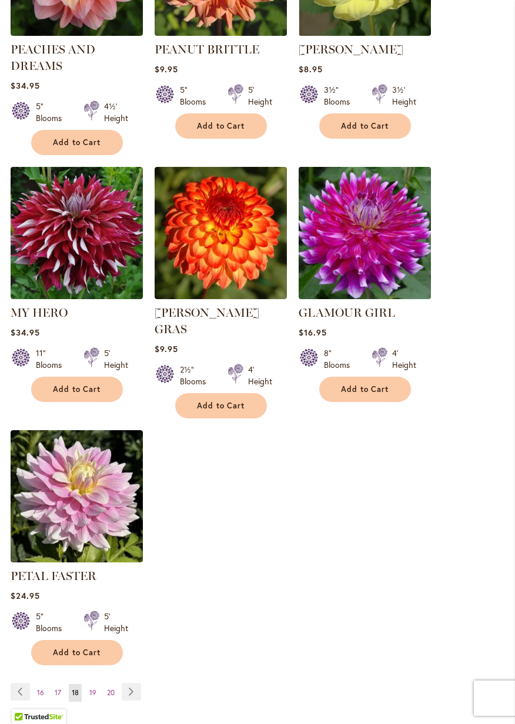
scroll to position [1238, 0]
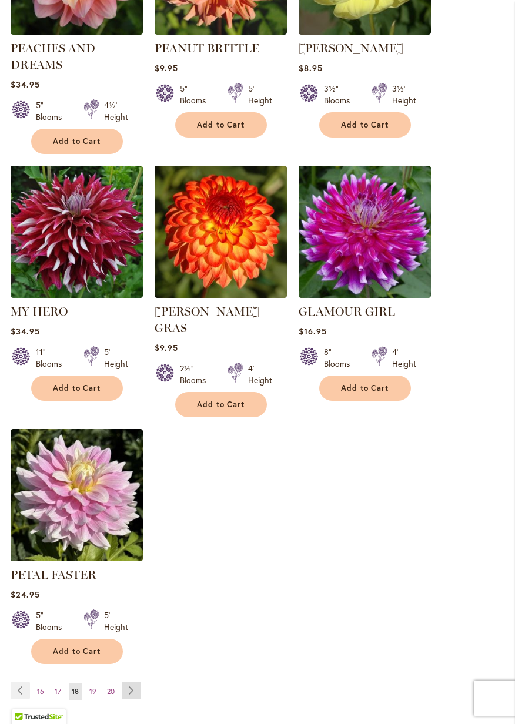
click at [130, 681] on link "Page Next" at bounding box center [131, 690] width 19 height 18
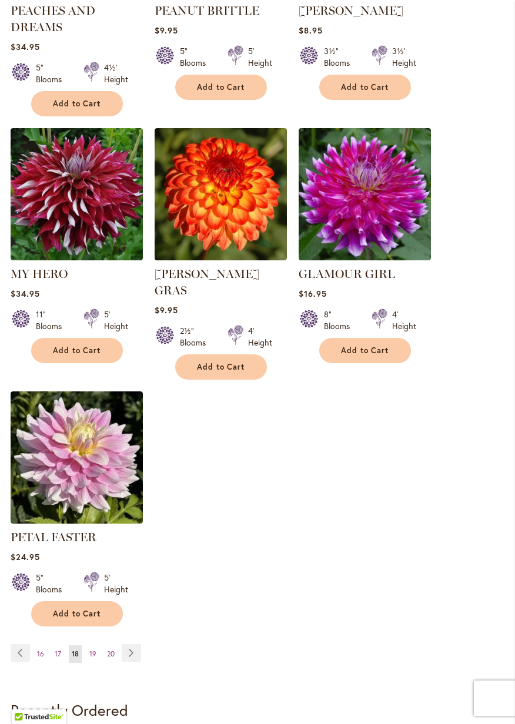
scroll to position [1295, 0]
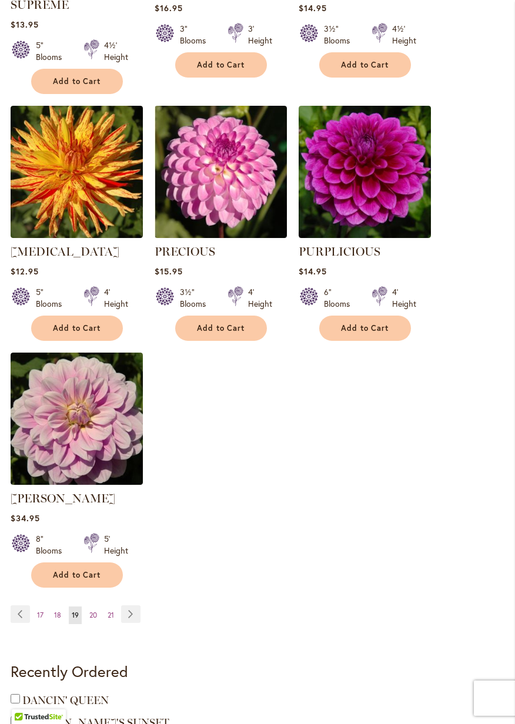
scroll to position [1287, 0]
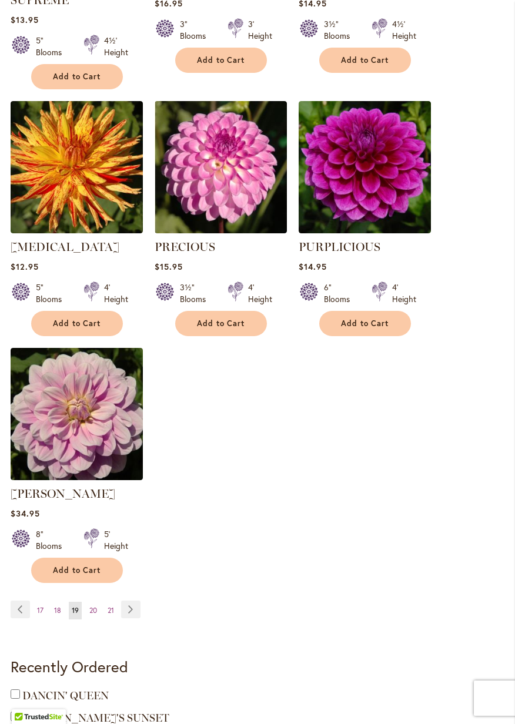
click at [132, 610] on link "Page Next" at bounding box center [130, 609] width 19 height 18
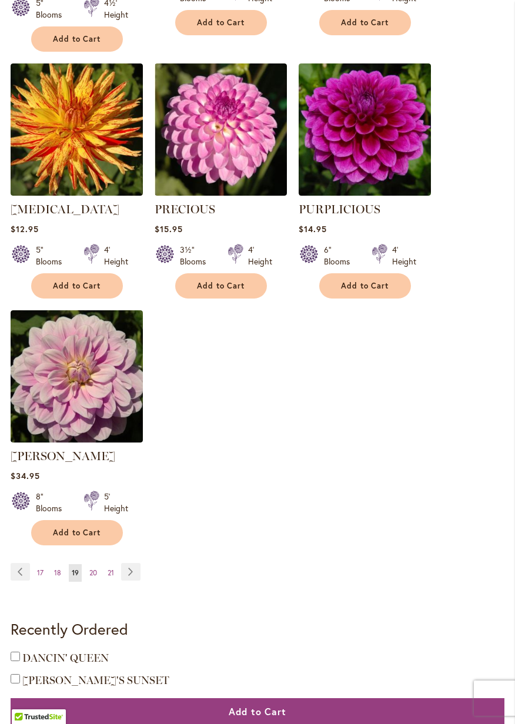
scroll to position [1343, 0]
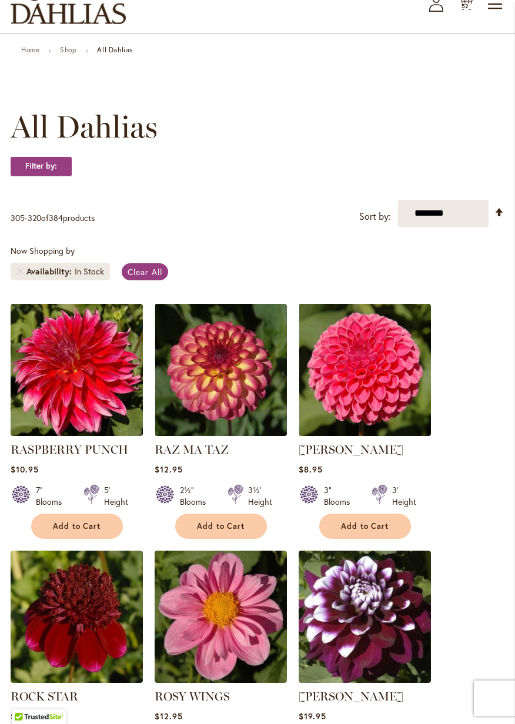
scroll to position [83, 0]
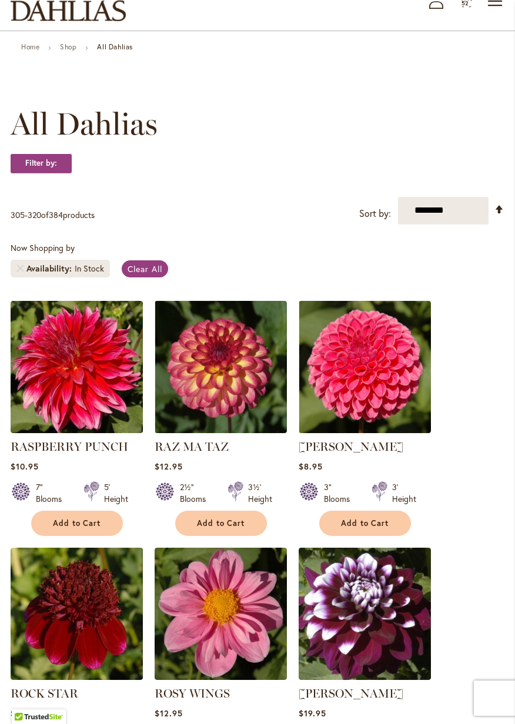
click at [85, 523] on span "Add to Cart" at bounding box center [77, 523] width 48 height 10
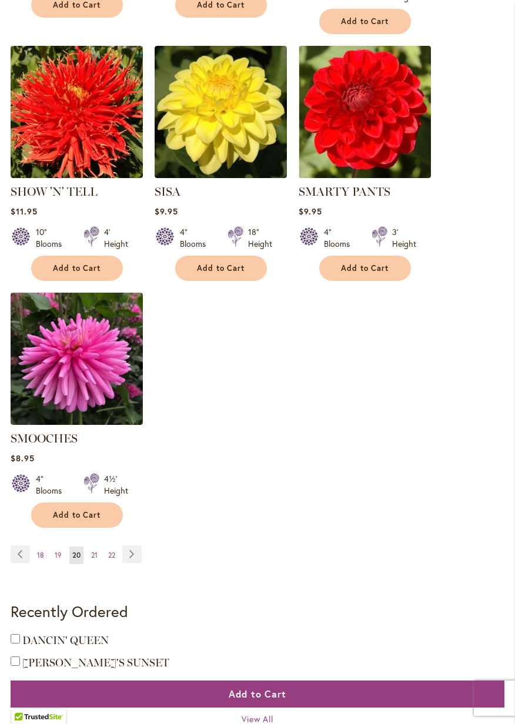
scroll to position [1374, 0]
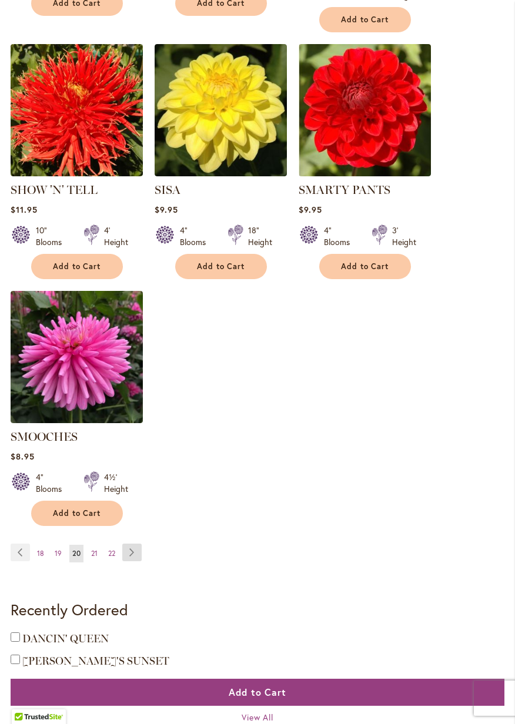
click at [132, 543] on link "Page Next" at bounding box center [131, 552] width 19 height 18
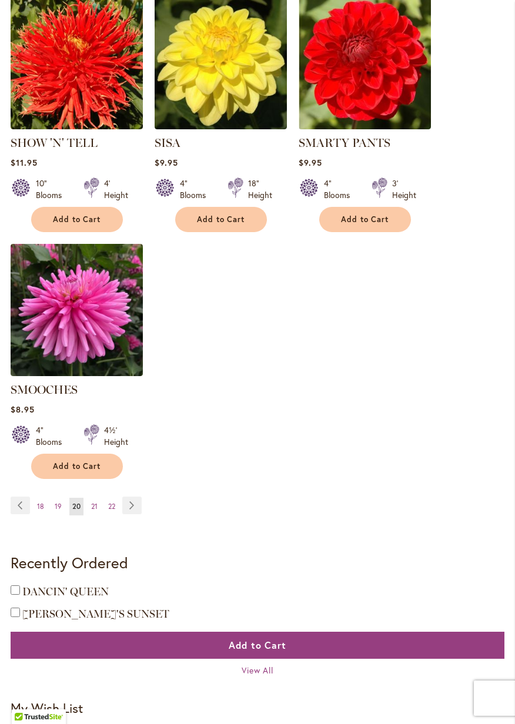
scroll to position [1430, 0]
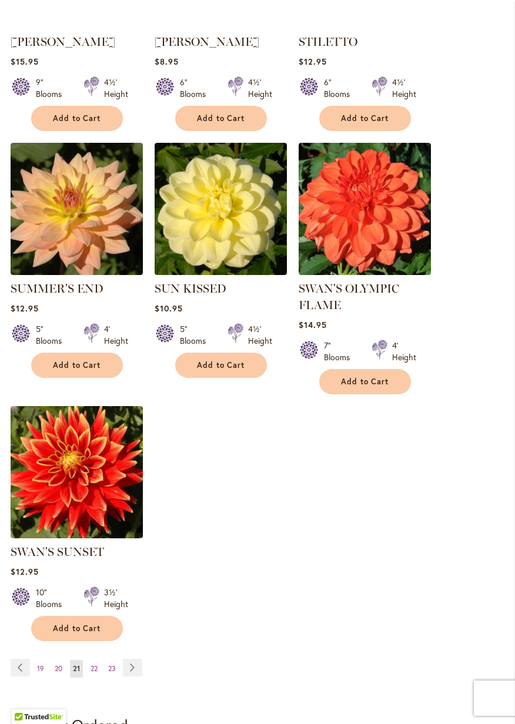
scroll to position [1222, 0]
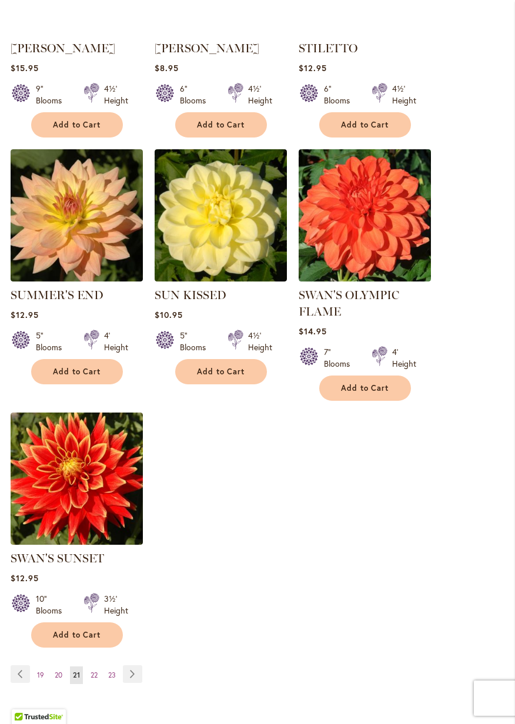
click at [136, 677] on link "Page Next" at bounding box center [132, 674] width 19 height 18
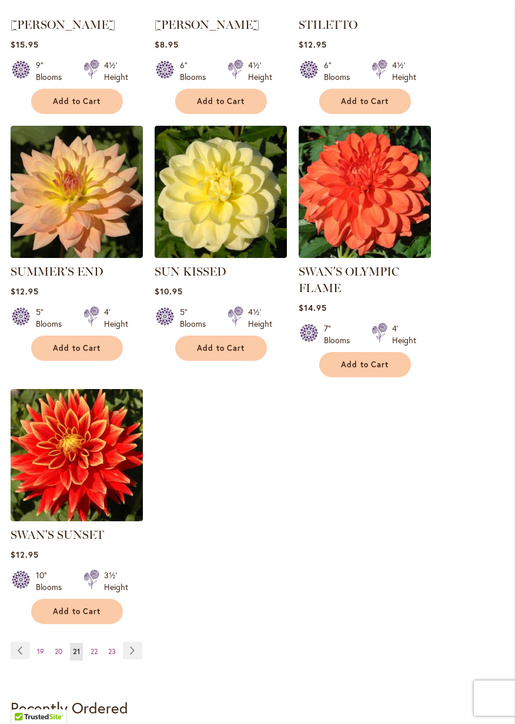
scroll to position [1278, 0]
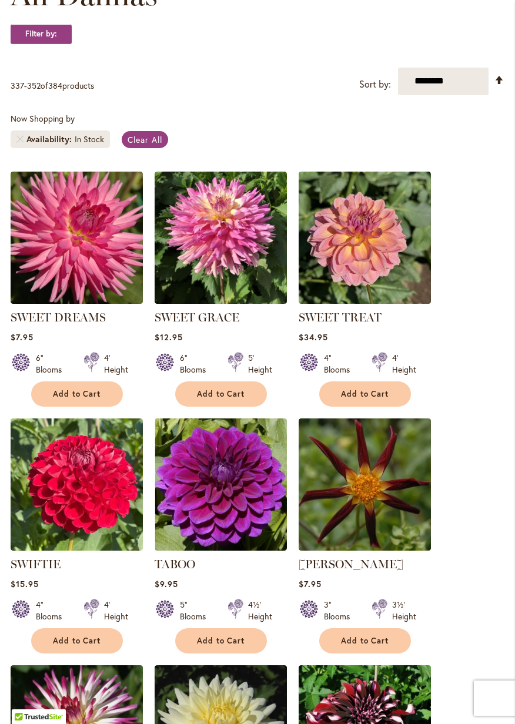
scroll to position [213, 0]
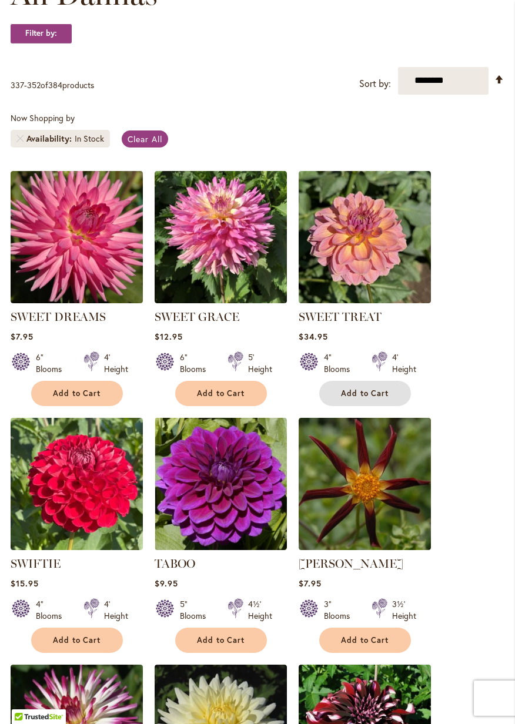
click at [383, 395] on span "Add to Cart" at bounding box center [365, 393] width 48 height 10
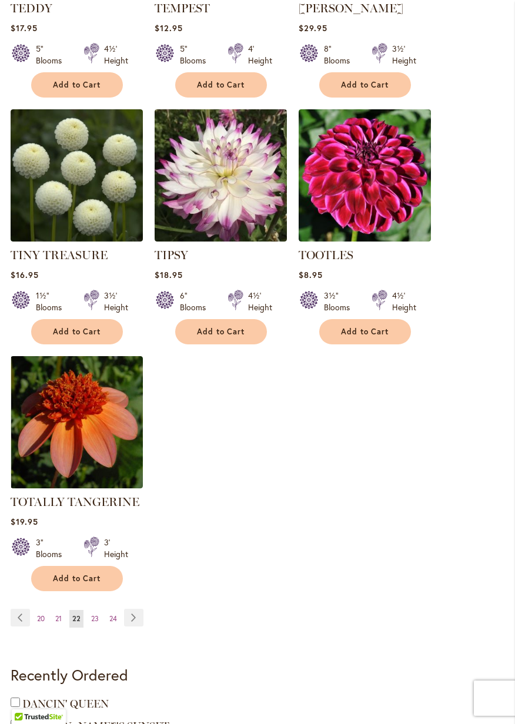
scroll to position [1293, 0]
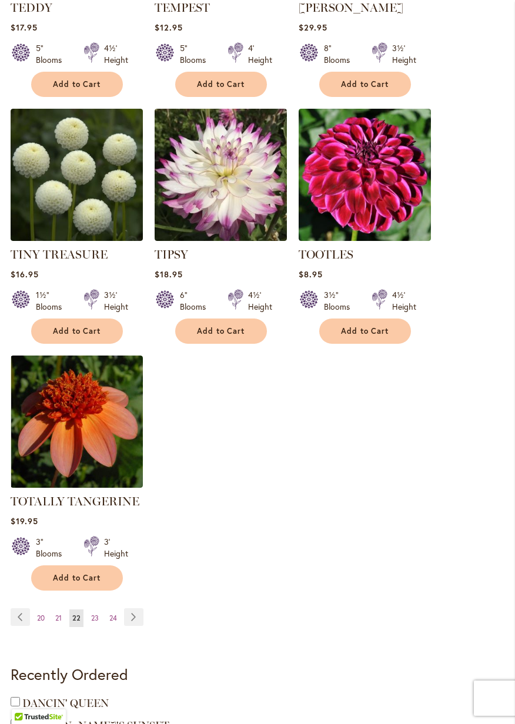
click at [384, 331] on span "Add to Cart" at bounding box center [365, 331] width 48 height 10
click at [136, 617] on link "Page Next" at bounding box center [133, 617] width 19 height 18
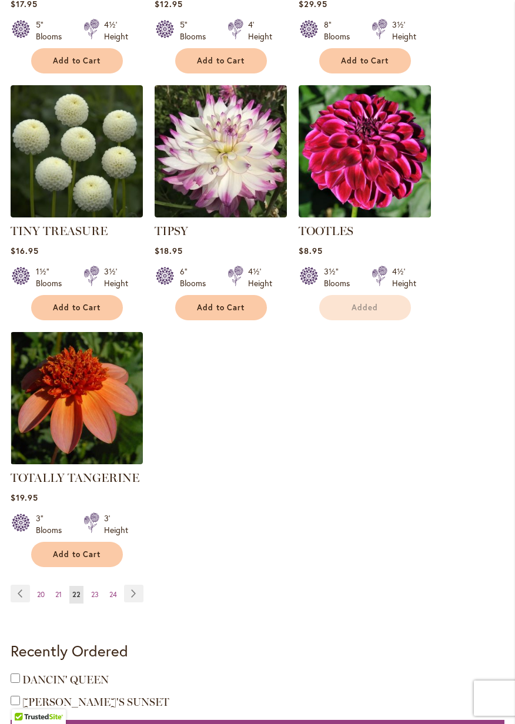
scroll to position [1349, 0]
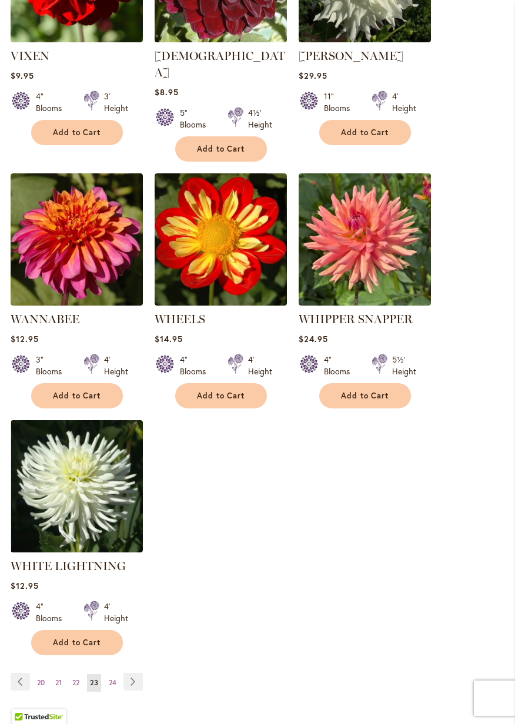
scroll to position [1218, 0]
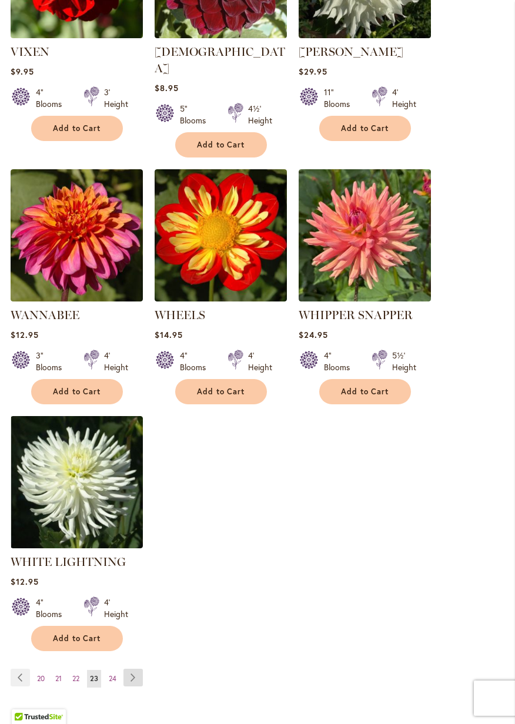
click at [135, 669] on link "Page Next" at bounding box center [132, 678] width 19 height 18
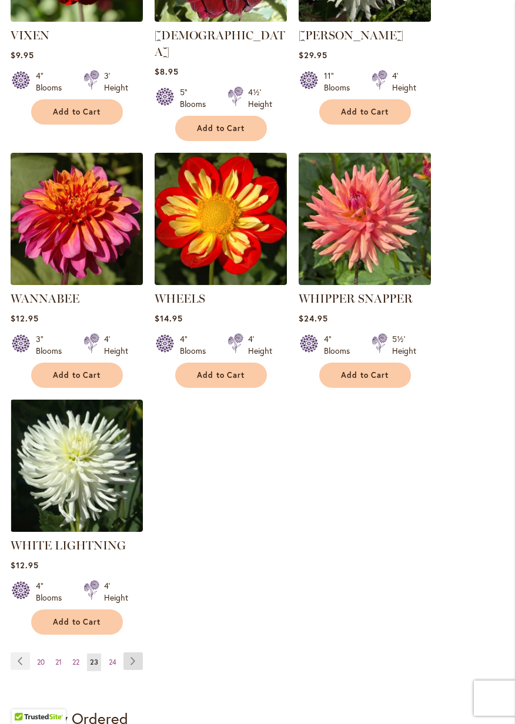
scroll to position [1275, 0]
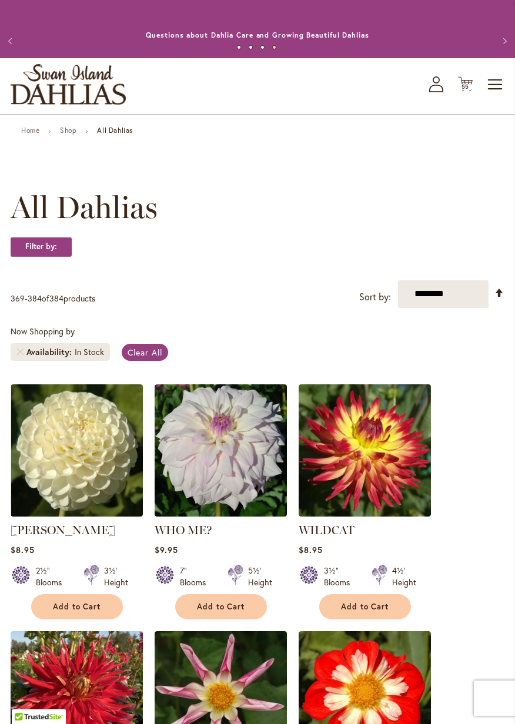
click at [461, 86] on span "55" at bounding box center [465, 87] width 8 height 8
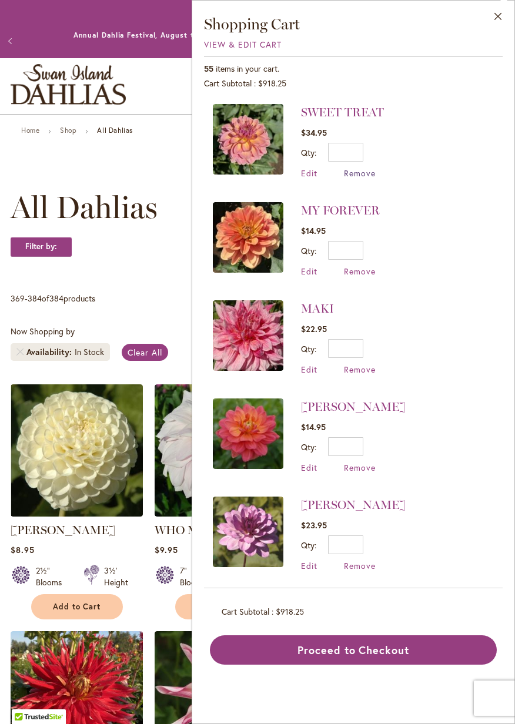
click at [365, 170] on span "Remove" at bounding box center [360, 172] width 32 height 11
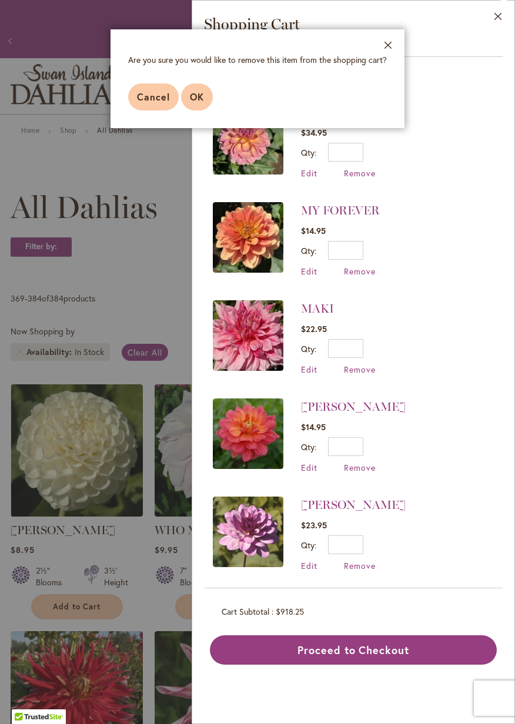
click at [188, 99] on button "OK" at bounding box center [197, 96] width 32 height 27
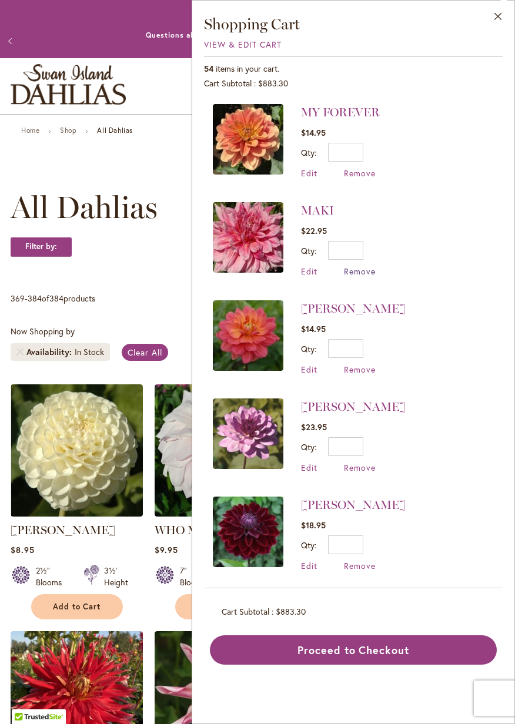
click at [367, 269] on span "Remove" at bounding box center [360, 271] width 32 height 11
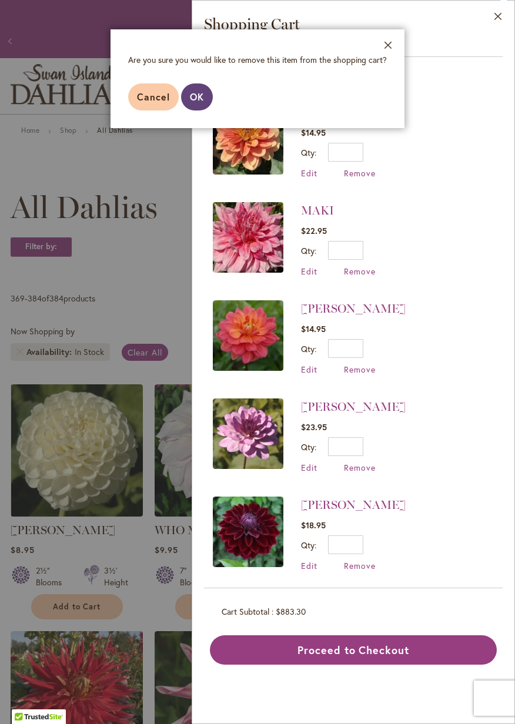
click at [201, 93] on span "OK" at bounding box center [197, 96] width 14 height 12
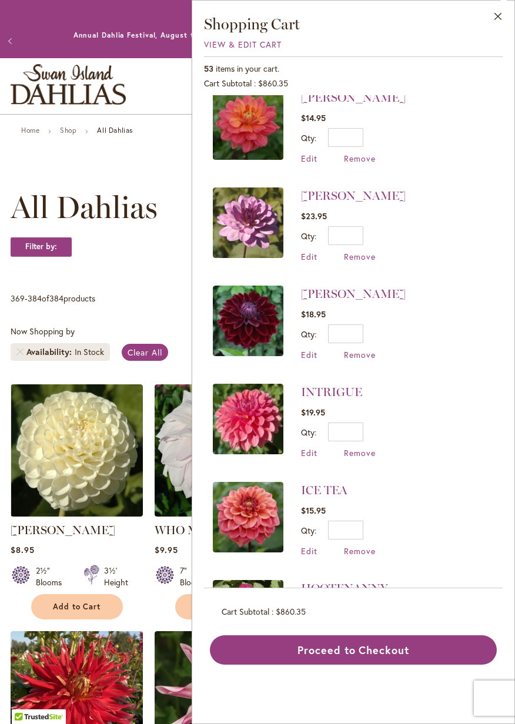
scroll to position [113, 0]
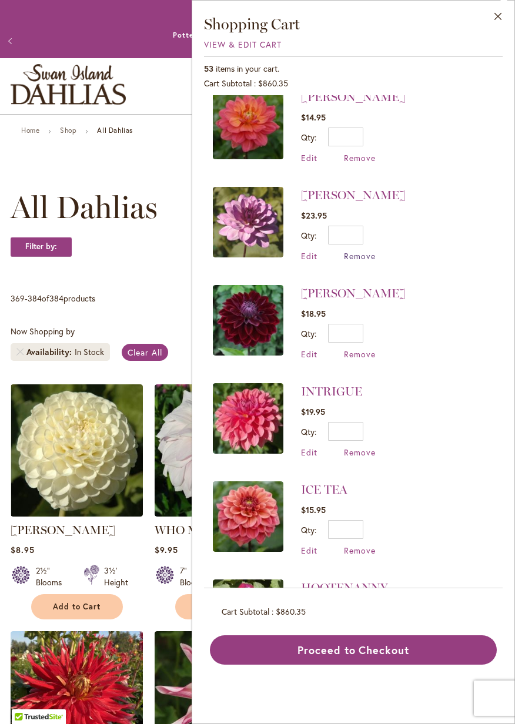
click at [363, 256] on span "Remove" at bounding box center [360, 255] width 32 height 11
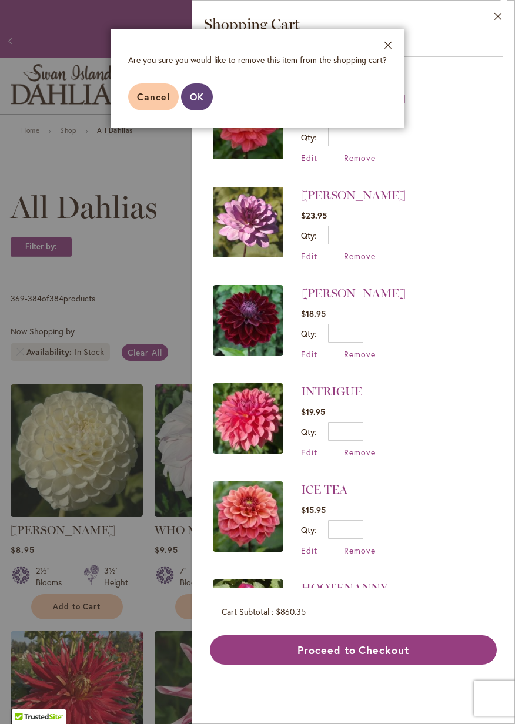
click at [193, 98] on span "OK" at bounding box center [197, 96] width 14 height 12
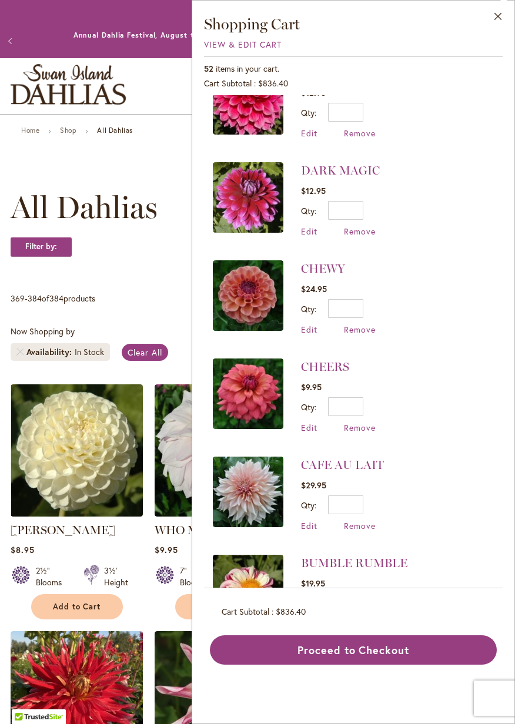
scroll to position [1535, 0]
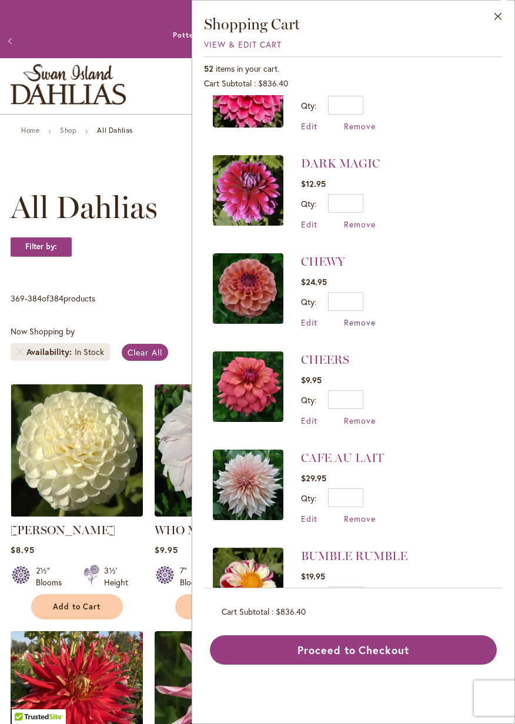
click at [362, 317] on span "Remove" at bounding box center [360, 322] width 32 height 11
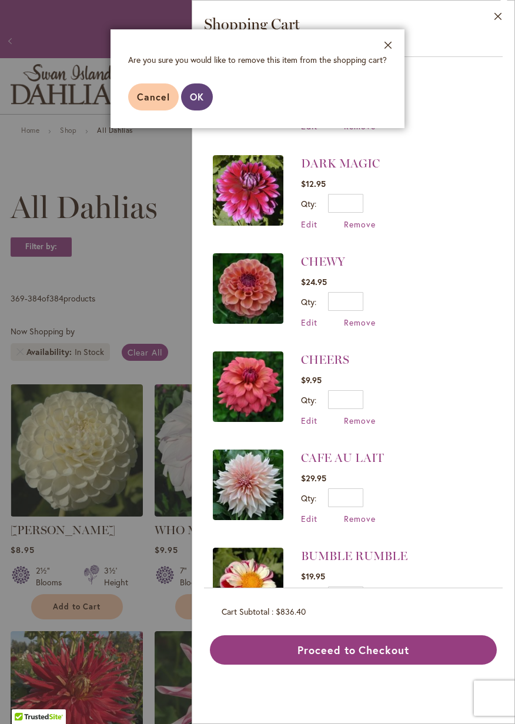
click at [187, 102] on button "OK" at bounding box center [197, 96] width 32 height 27
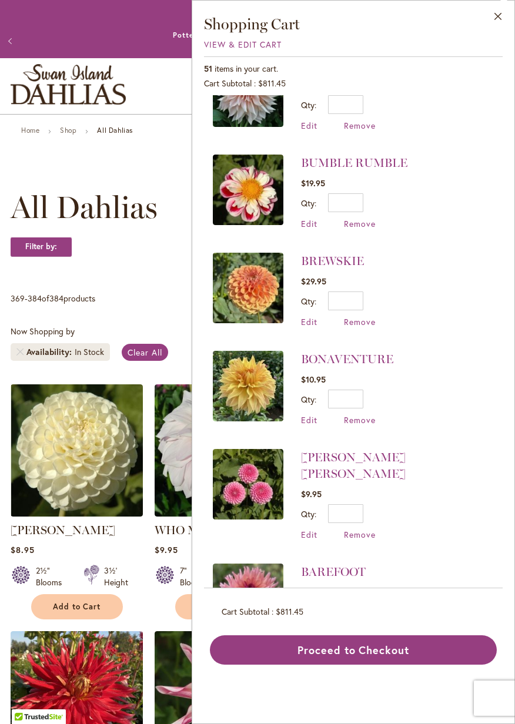
scroll to position [1833, 0]
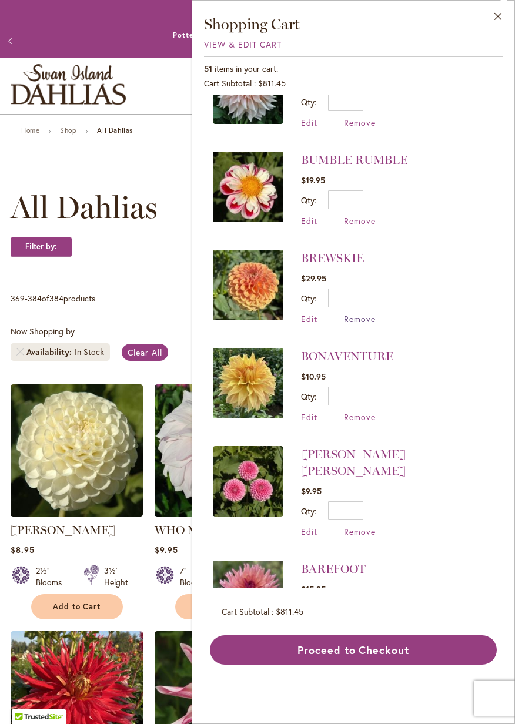
click at [364, 313] on span "Remove" at bounding box center [360, 318] width 32 height 11
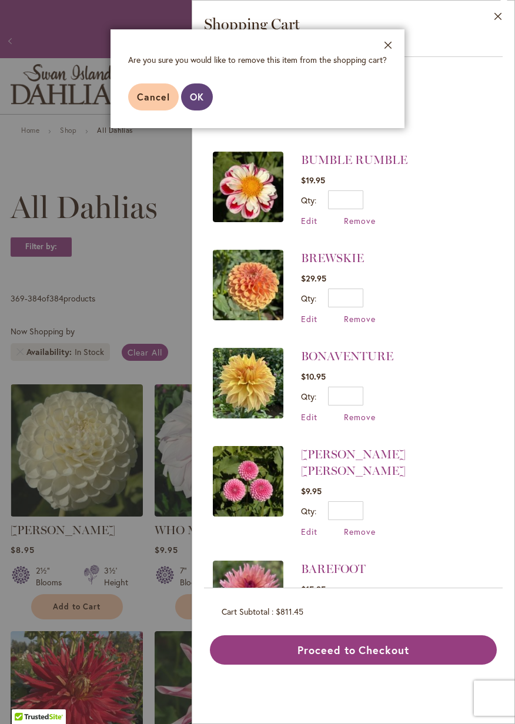
click at [194, 98] on span "OK" at bounding box center [197, 96] width 14 height 12
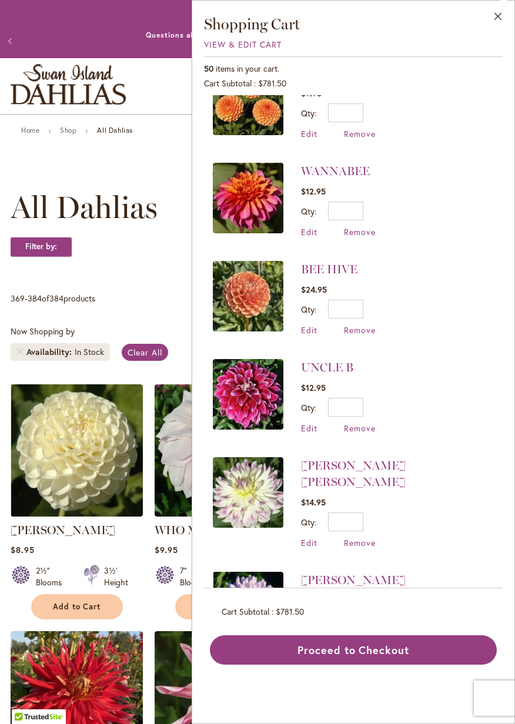
scroll to position [2724, 0]
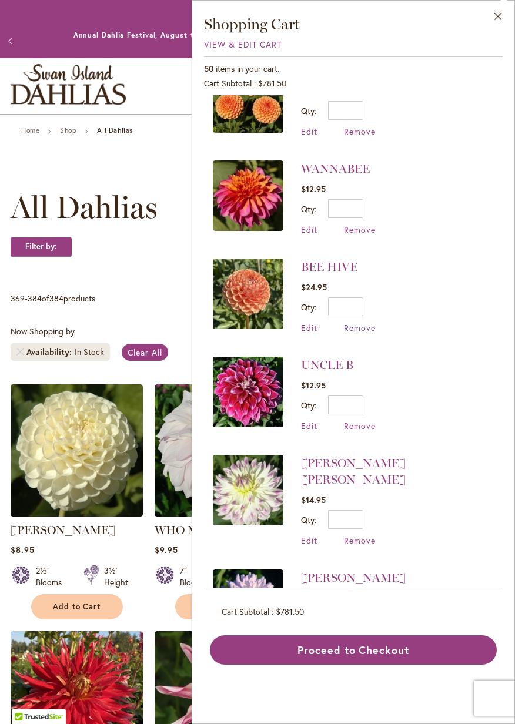
click at [364, 322] on span "Remove" at bounding box center [360, 327] width 32 height 11
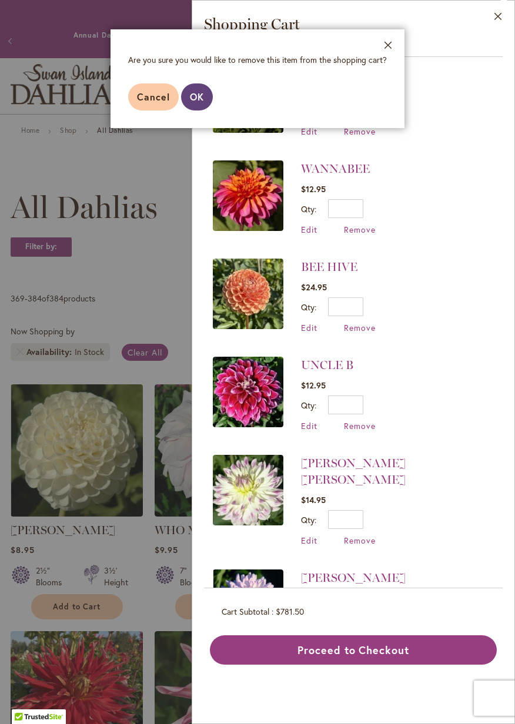
click at [194, 100] on span "OK" at bounding box center [197, 96] width 14 height 12
click at [194, 98] on div "Close Shopping Cart View & Edit Cart 50 items in your cart. Cart Subtotal $781.…" at bounding box center [353, 362] width 323 height 724
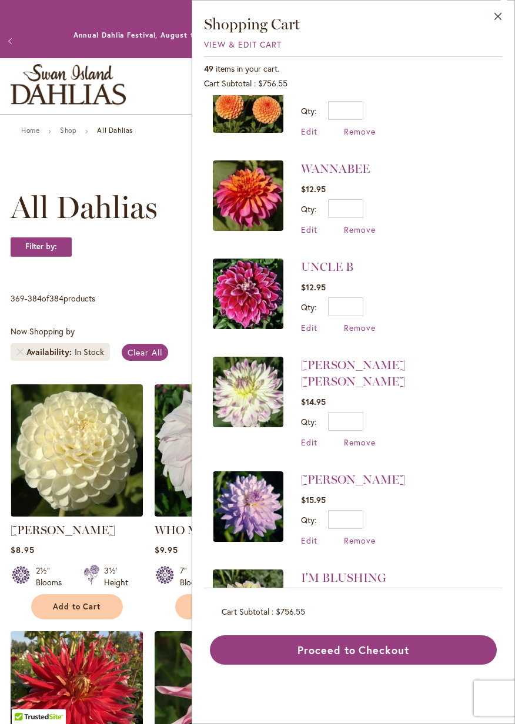
scroll to position [0, 0]
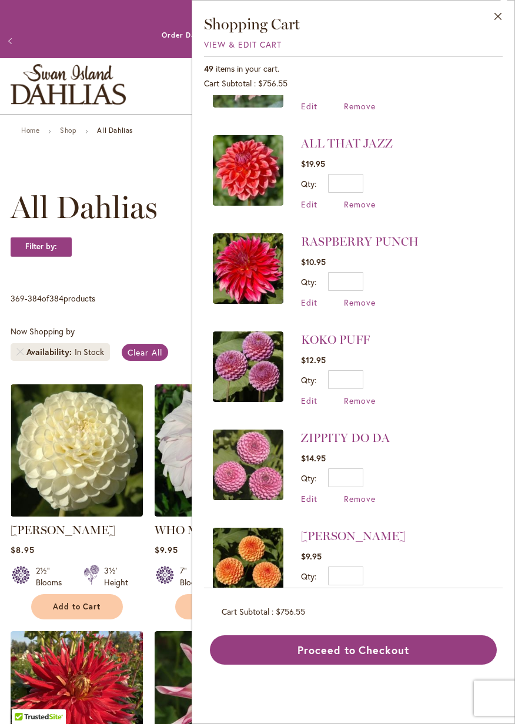
click at [446, 516] on li "AMBER QUEEN $9.95 Qty * Update Edit Remove" at bounding box center [353, 565] width 281 height 98
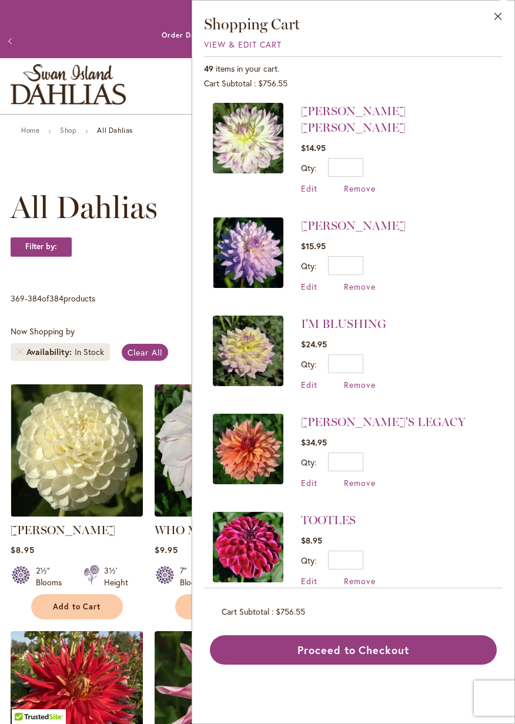
click at [441, 500] on li "TOOTLES $8.95 Qty * Update Edit Remove" at bounding box center [353, 549] width 281 height 98
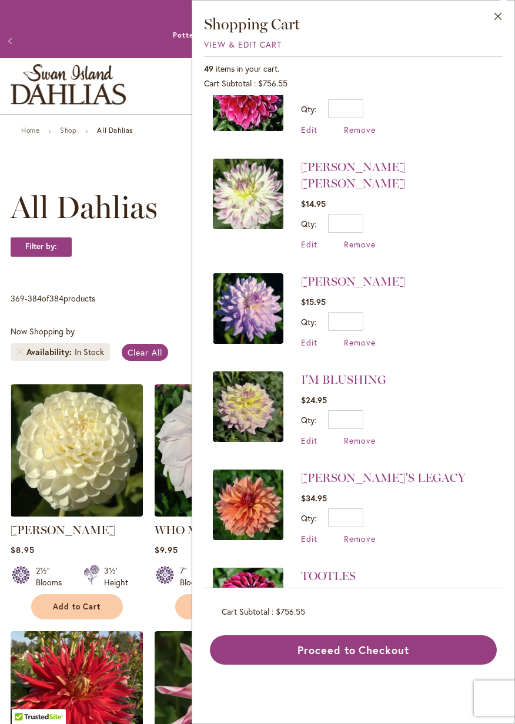
scroll to position [2919, 0]
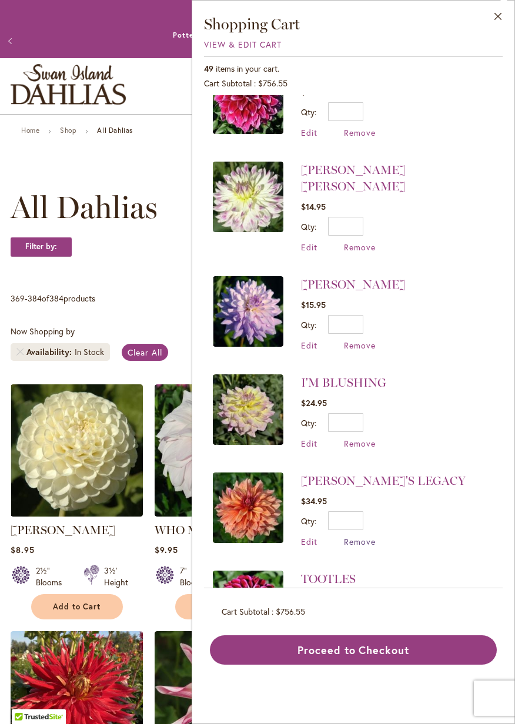
click at [367, 536] on span "Remove" at bounding box center [360, 541] width 32 height 11
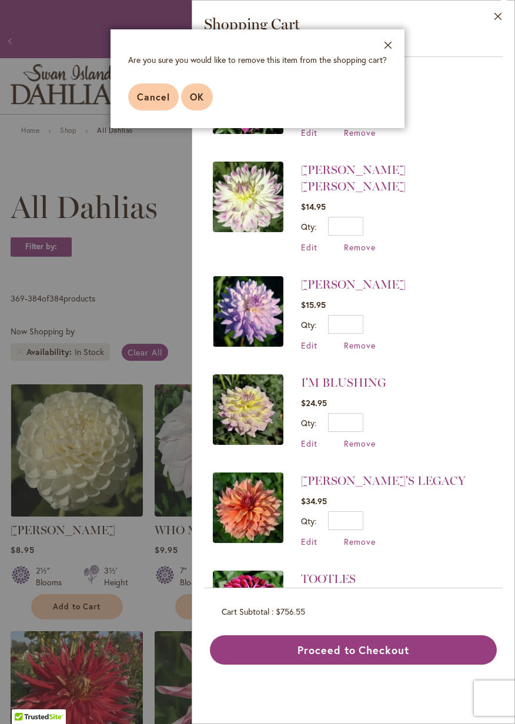
click at [190, 97] on span "OK" at bounding box center [197, 96] width 14 height 12
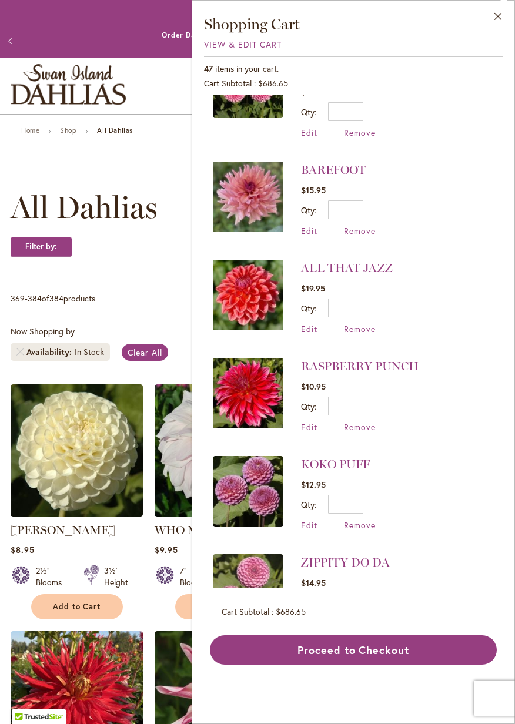
scroll to position [2128, 0]
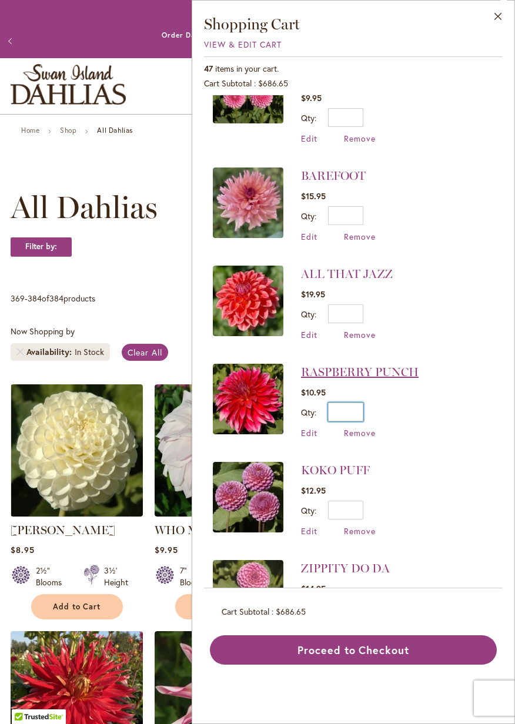
click at [358, 402] on input "*" at bounding box center [345, 411] width 35 height 19
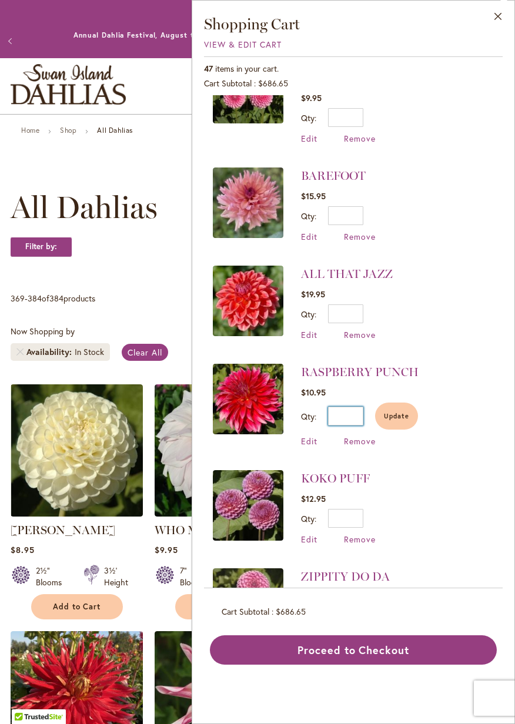
type input "*"
click at [395, 402] on button "Update" at bounding box center [396, 415] width 43 height 27
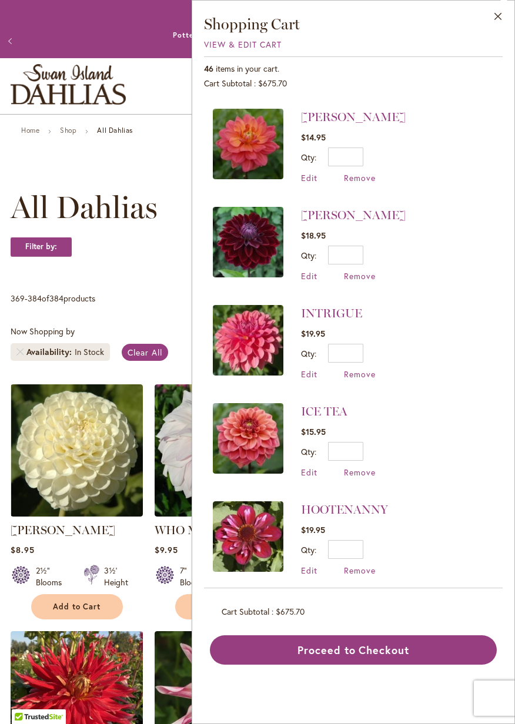
scroll to position [96, 0]
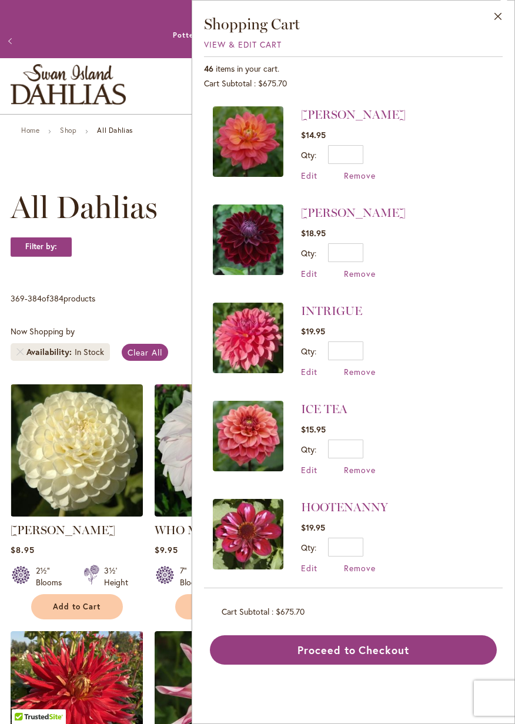
click at [426, 251] on li "Kaisha Lea $18.95 Qty * Update Edit Remove" at bounding box center [353, 242] width 281 height 98
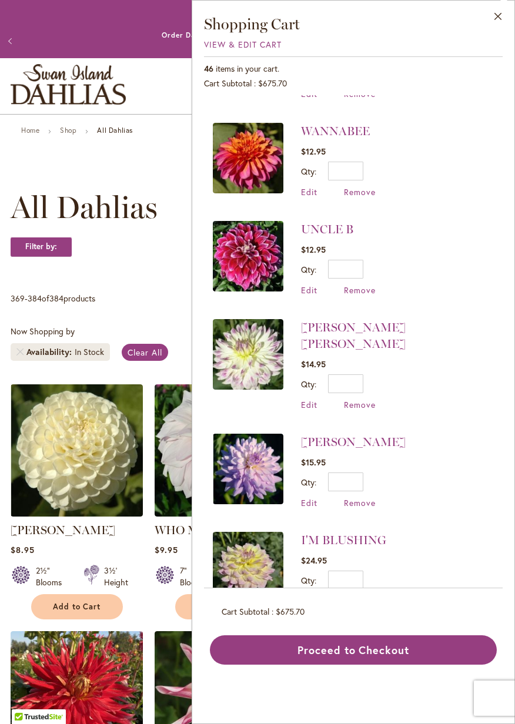
scroll to position [2757, 0]
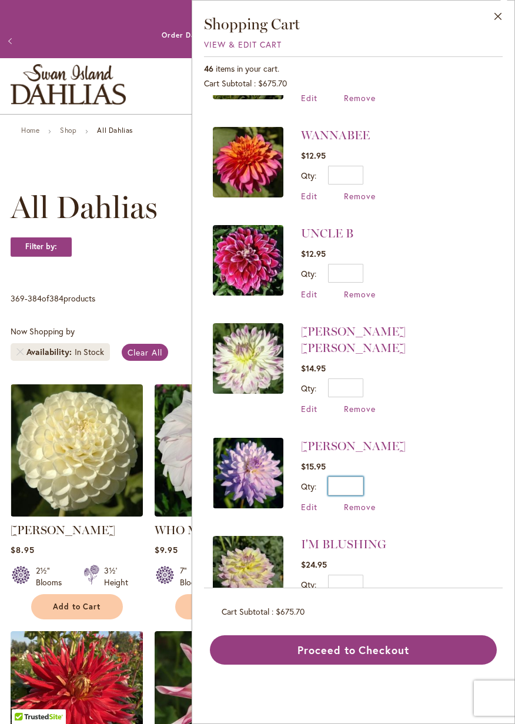
click at [360, 476] on input "*" at bounding box center [345, 485] width 35 height 19
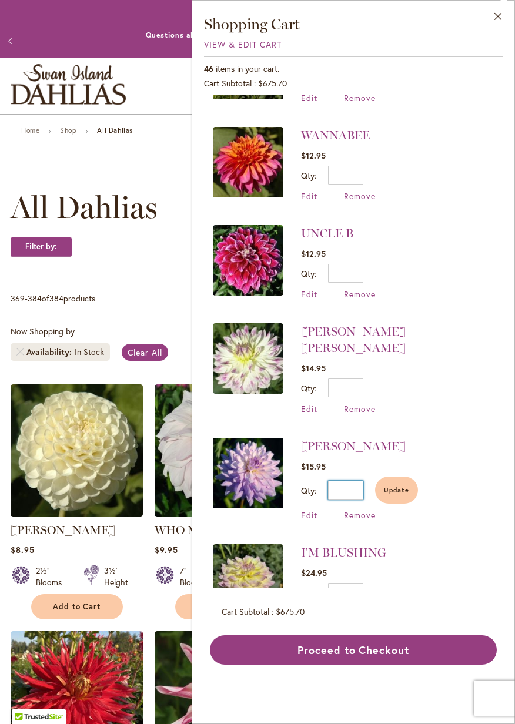
type input "*"
click at [399, 476] on button "Update" at bounding box center [396, 489] width 43 height 27
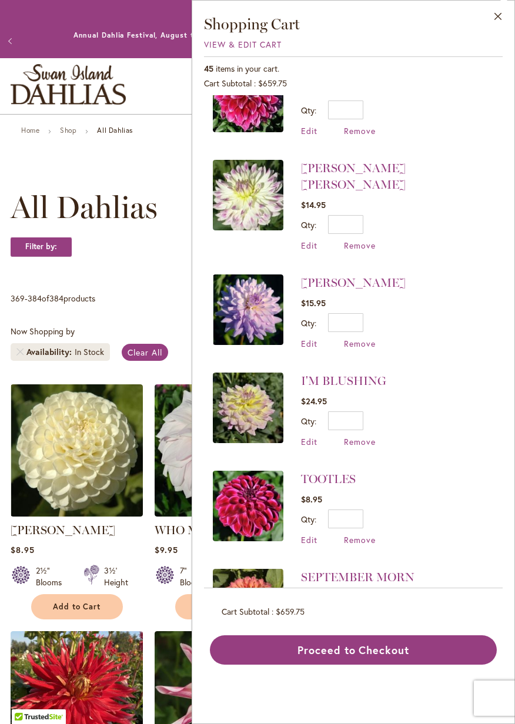
scroll to position [2906, 0]
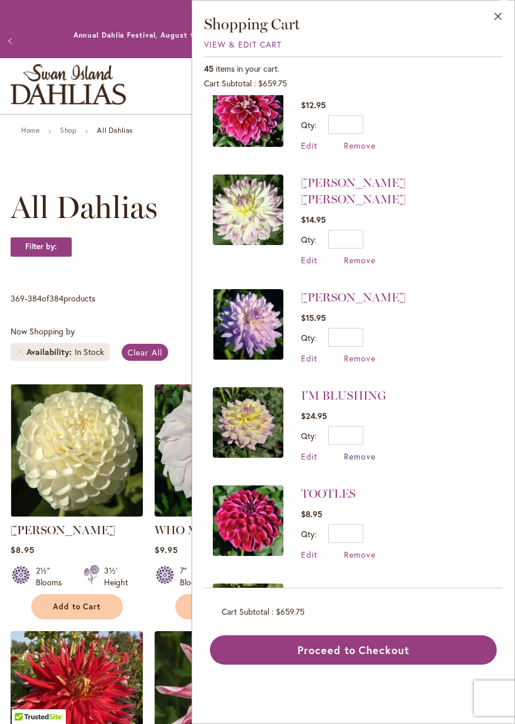
click at [365, 451] on span "Remove" at bounding box center [360, 456] width 32 height 11
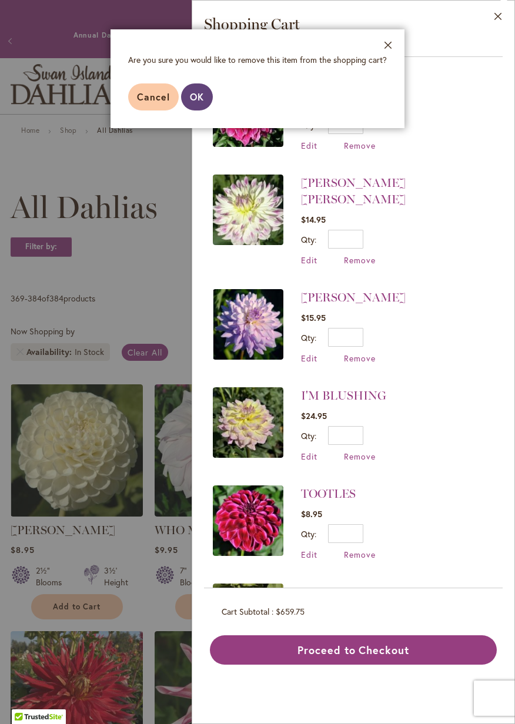
click at [194, 95] on span "OK" at bounding box center [197, 96] width 14 height 12
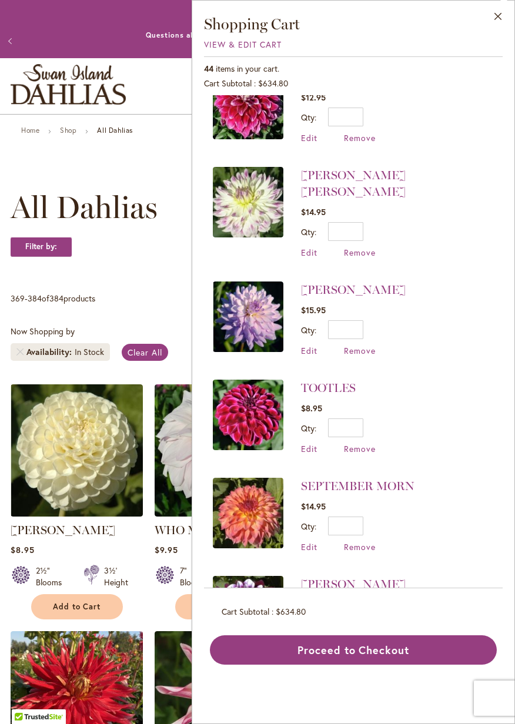
scroll to position [2917, 0]
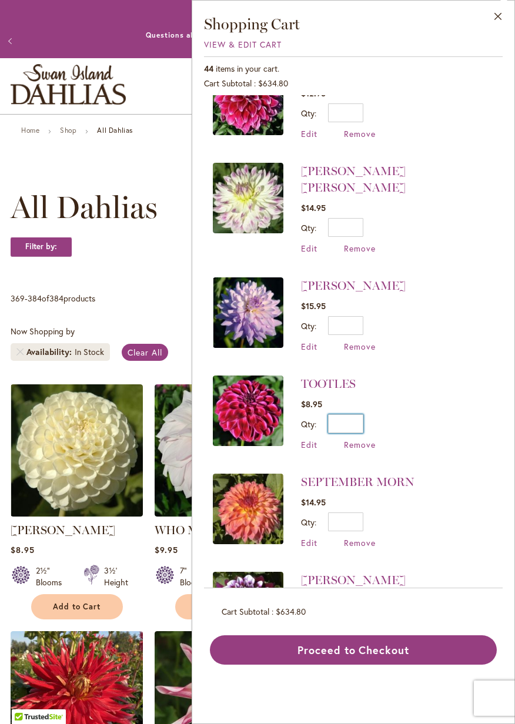
click at [360, 414] on input "*" at bounding box center [345, 423] width 35 height 19
click at [352, 414] on input "Qty" at bounding box center [345, 423] width 35 height 19
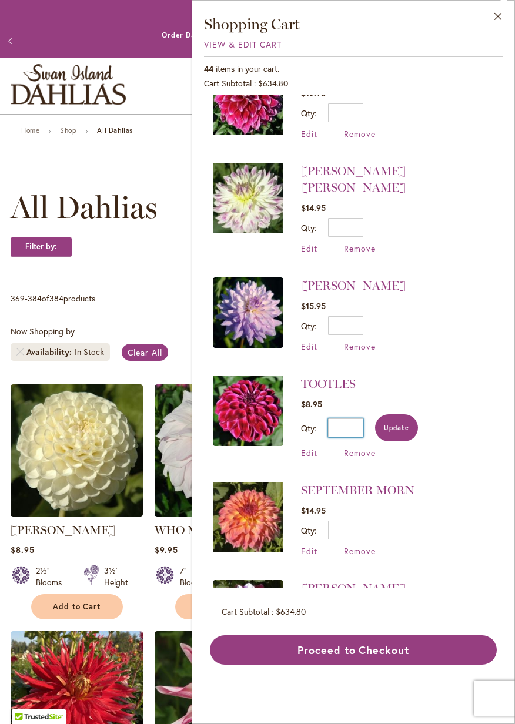
type input "*"
click at [403, 414] on button "Update" at bounding box center [396, 427] width 43 height 27
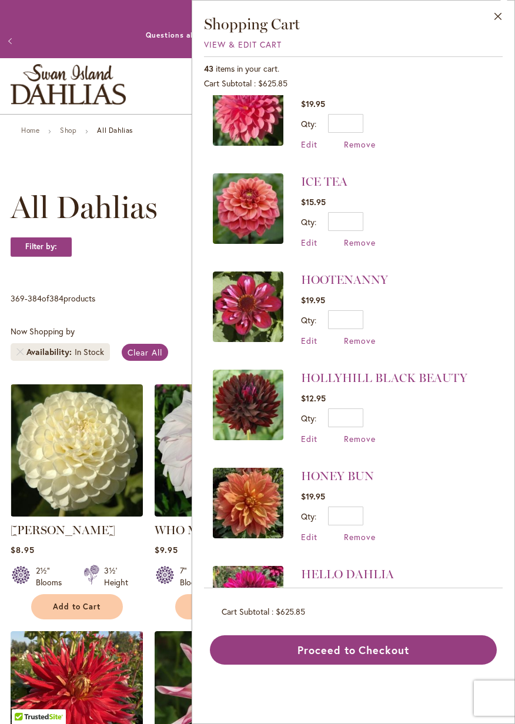
scroll to position [331, 0]
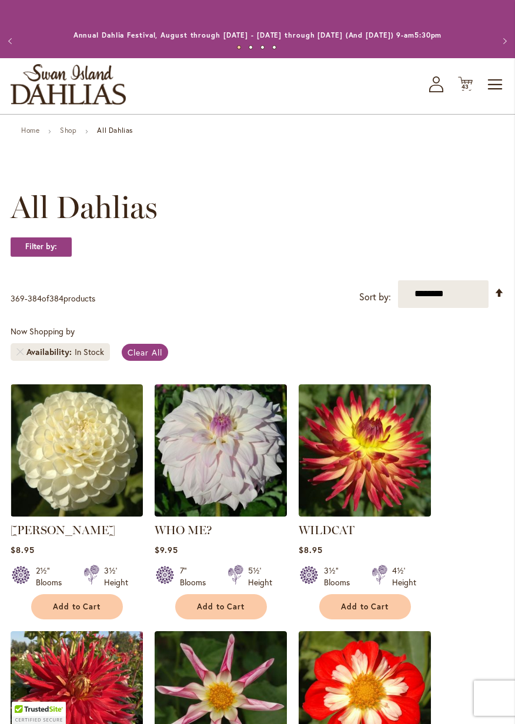
click at [463, 83] on icon "Cart .cls-1 { fill: #231f20; }" at bounding box center [465, 83] width 15 height 15
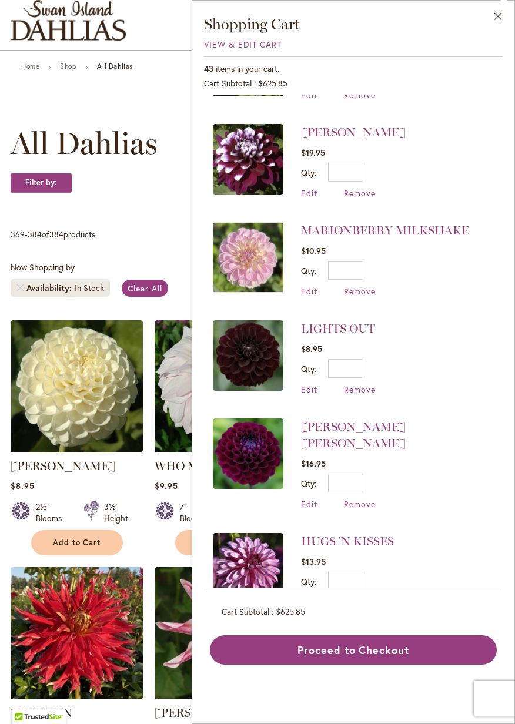
scroll to position [3366, 0]
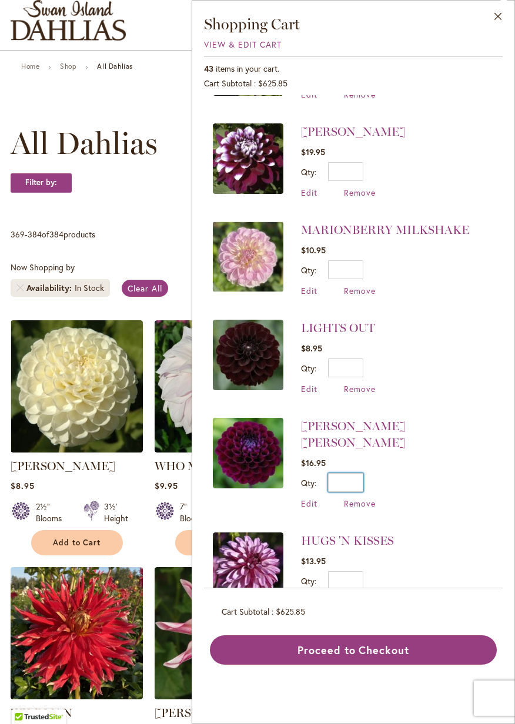
click at [351, 473] on input "*" at bounding box center [345, 482] width 35 height 19
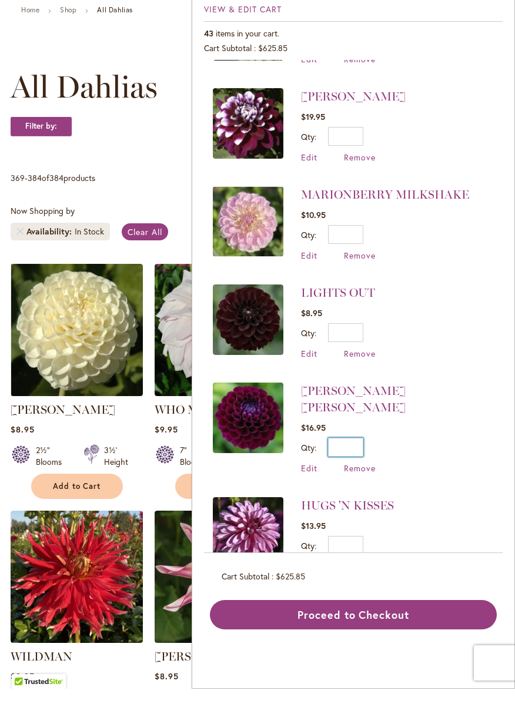
click at [358, 473] on input "*" at bounding box center [345, 482] width 35 height 19
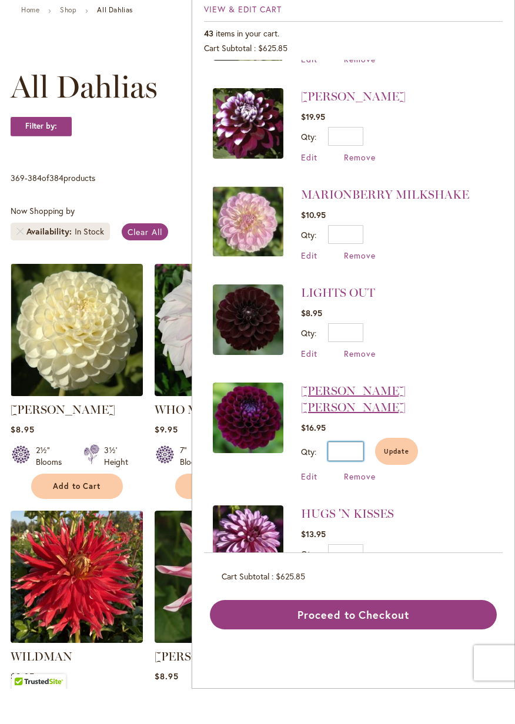
type input "*"
click at [397, 473] on button "Update" at bounding box center [396, 486] width 43 height 27
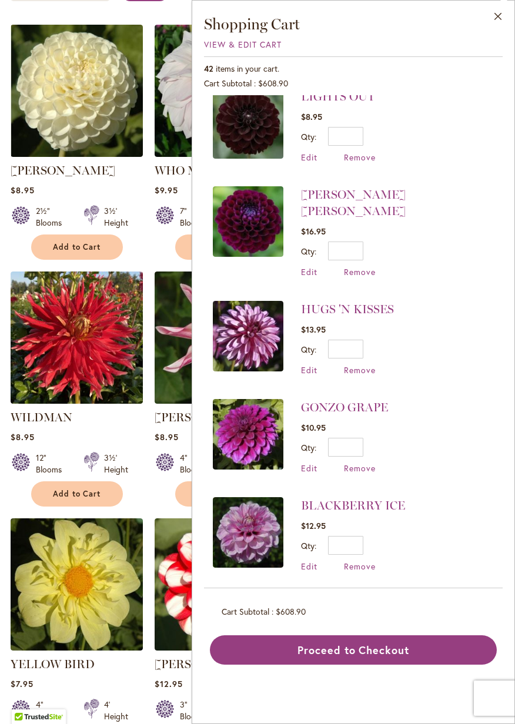
scroll to position [374, 0]
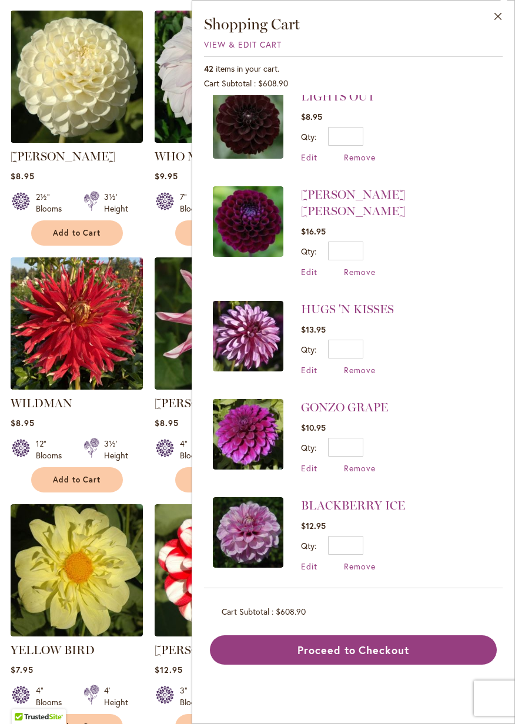
type input "*"
click at [476, 485] on li "BLACKBERRY ICE $12.95 Qty * Update Edit Remove" at bounding box center [353, 534] width 281 height 98
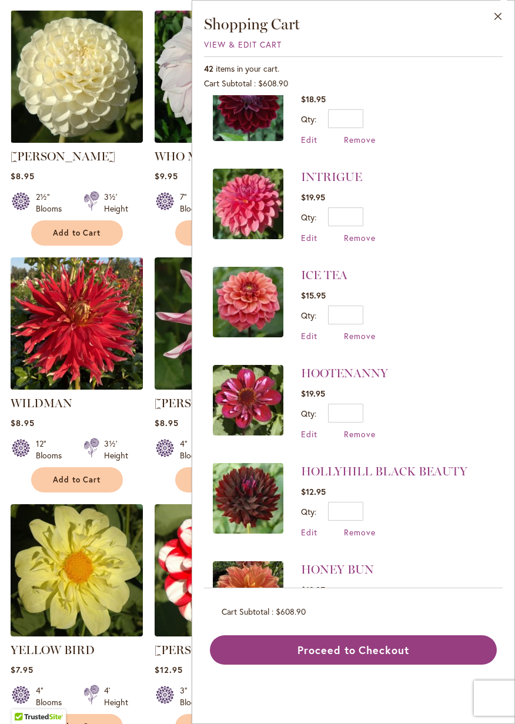
scroll to position [0, 0]
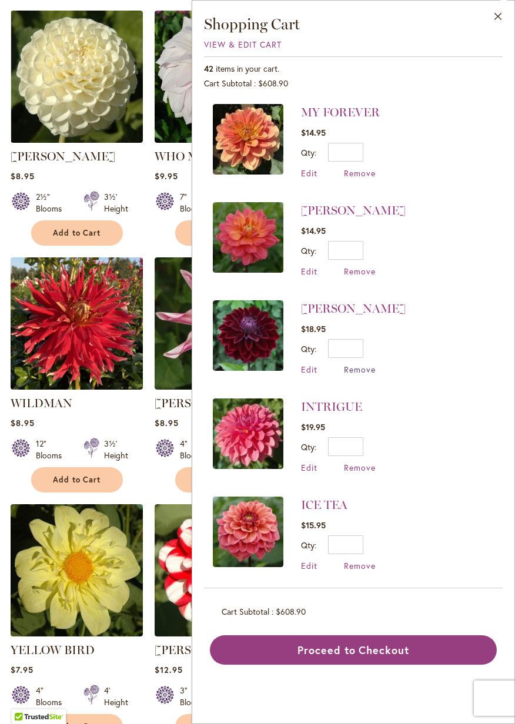
click at [372, 368] on span "Remove" at bounding box center [360, 369] width 32 height 11
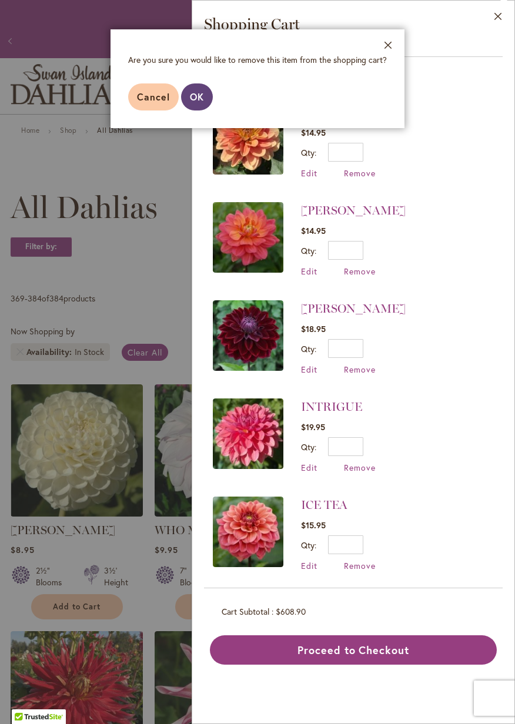
click at [196, 100] on span "OK" at bounding box center [197, 96] width 14 height 12
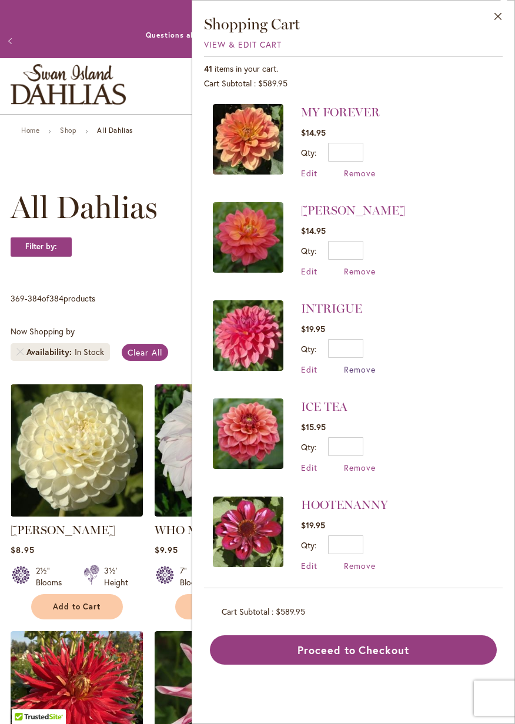
click at [366, 370] on span "Remove" at bounding box center [360, 369] width 32 height 11
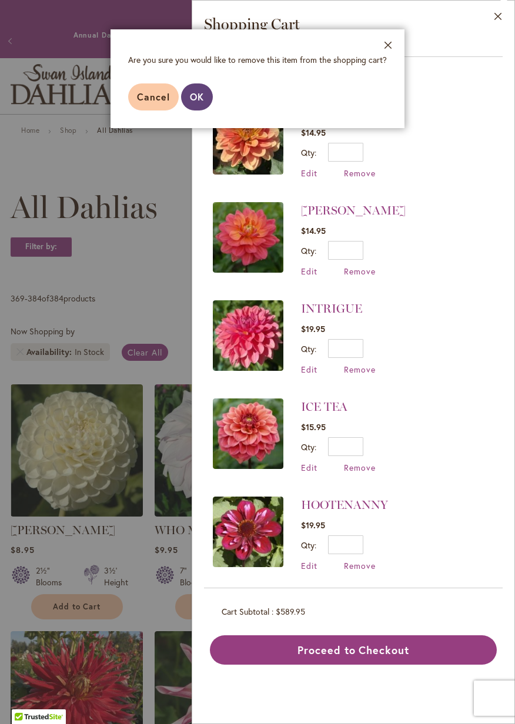
click at [196, 103] on button "OK" at bounding box center [197, 96] width 32 height 27
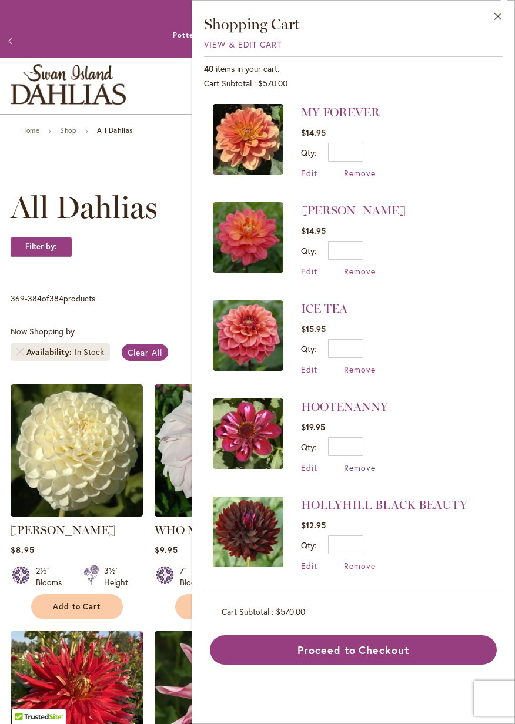
click at [364, 465] on span "Remove" at bounding box center [360, 467] width 32 height 11
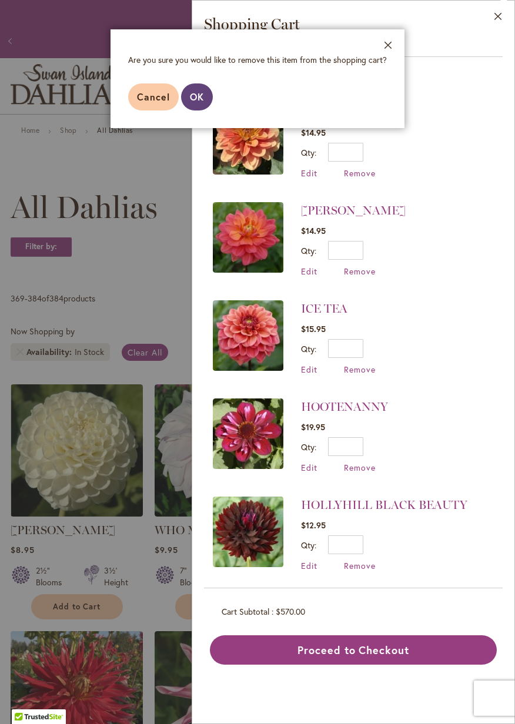
click at [192, 93] on span "OK" at bounding box center [197, 96] width 14 height 12
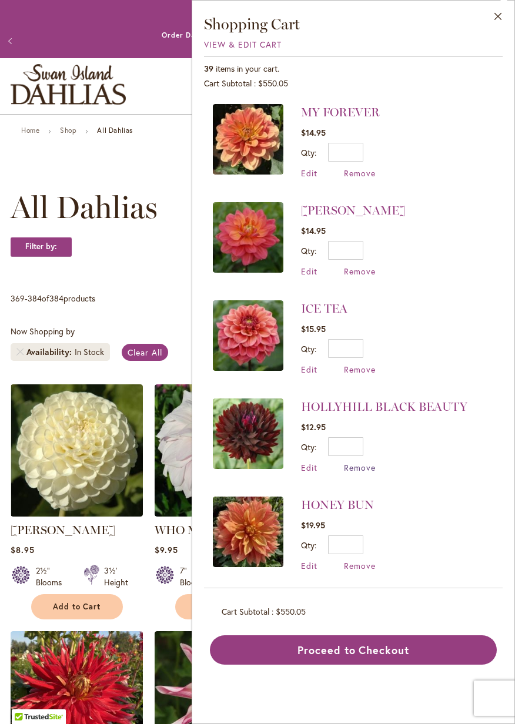
click at [365, 468] on span "Remove" at bounding box center [360, 467] width 32 height 11
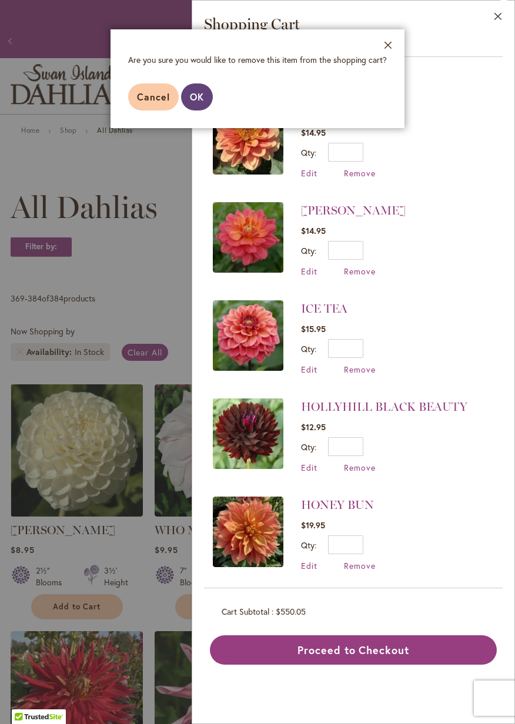
click at [194, 86] on button "OK" at bounding box center [197, 96] width 32 height 27
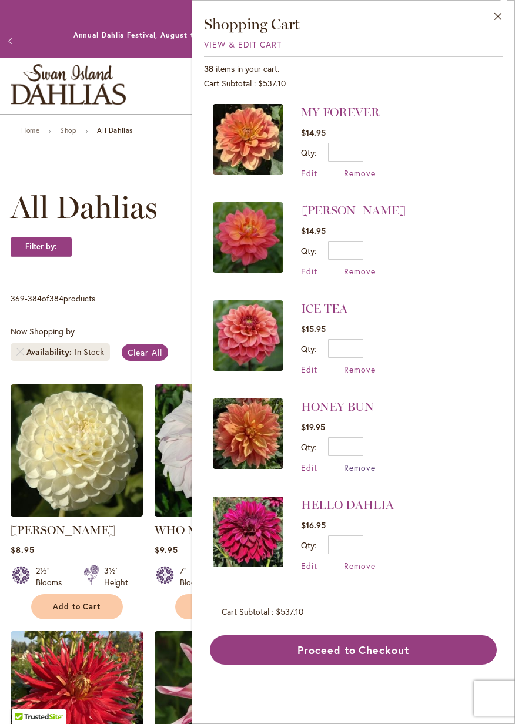
click at [362, 466] on span "Remove" at bounding box center [360, 467] width 32 height 11
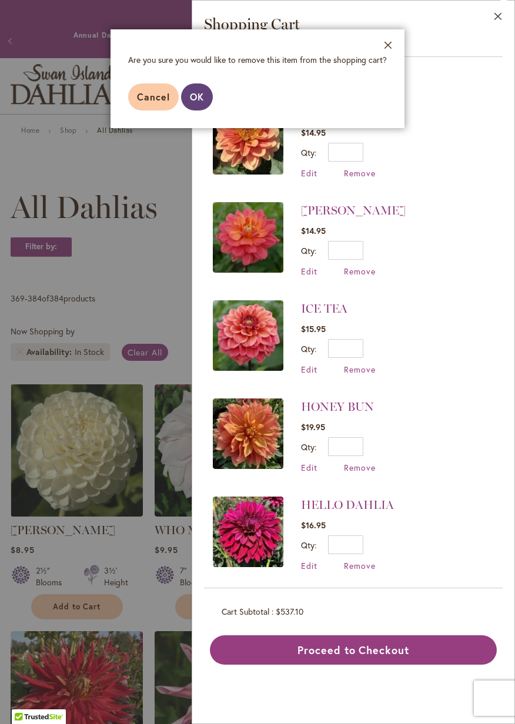
click at [203, 98] on span "OK" at bounding box center [197, 96] width 14 height 12
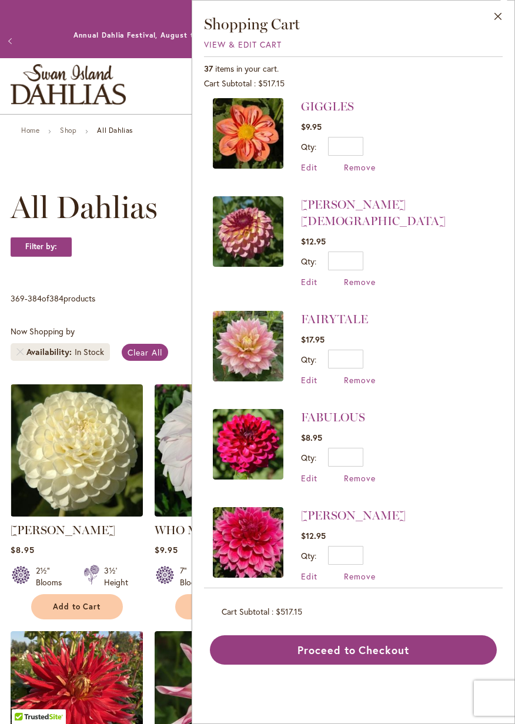
scroll to position [595, 0]
click at [370, 374] on span "Remove" at bounding box center [360, 379] width 32 height 11
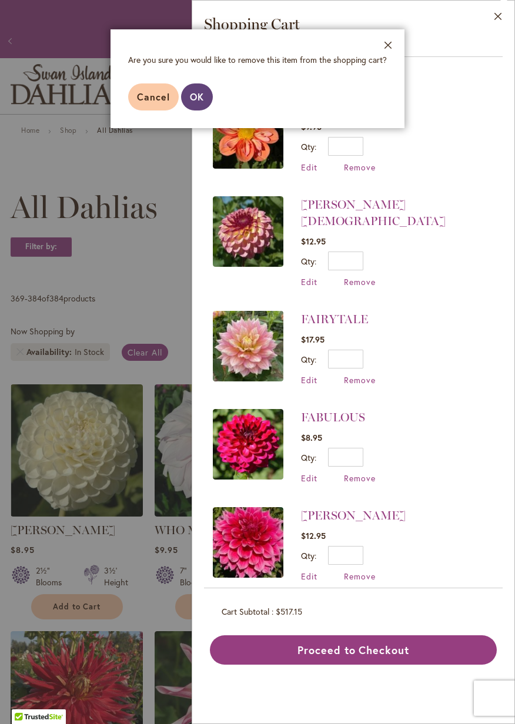
click at [197, 103] on button "OK" at bounding box center [197, 96] width 32 height 27
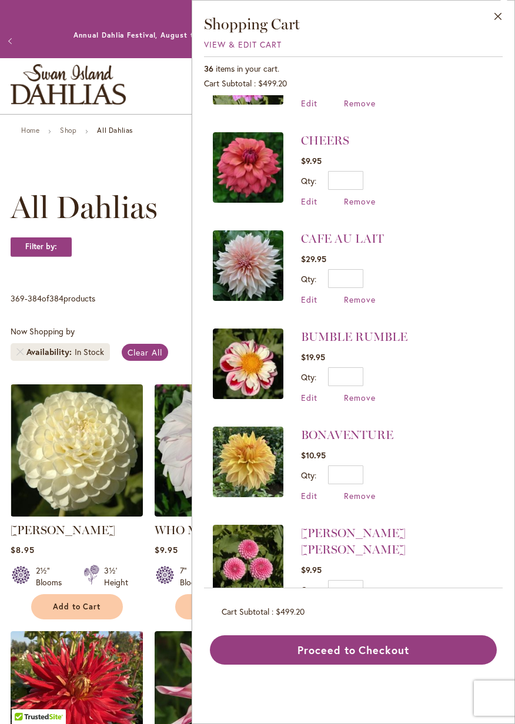
scroll to position [1072, 0]
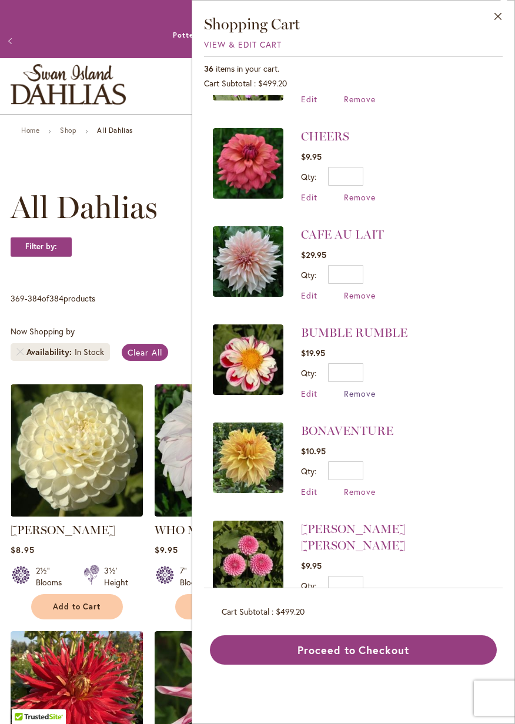
click at [370, 388] on span "Remove" at bounding box center [360, 393] width 32 height 11
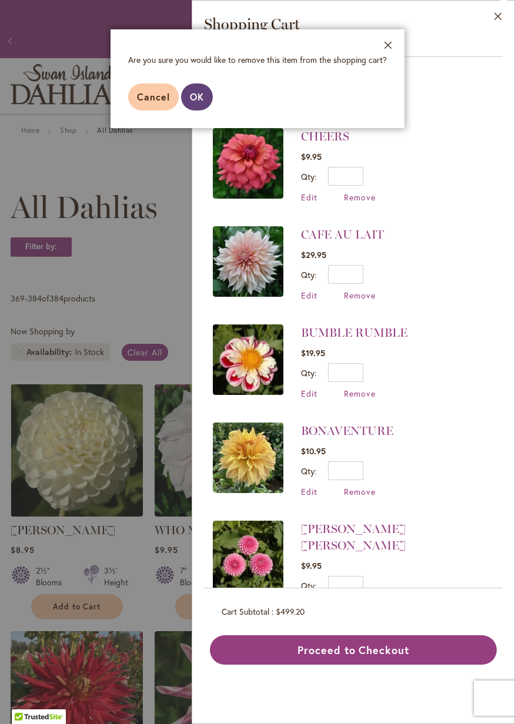
click at [202, 96] on span "OK" at bounding box center [197, 96] width 14 height 12
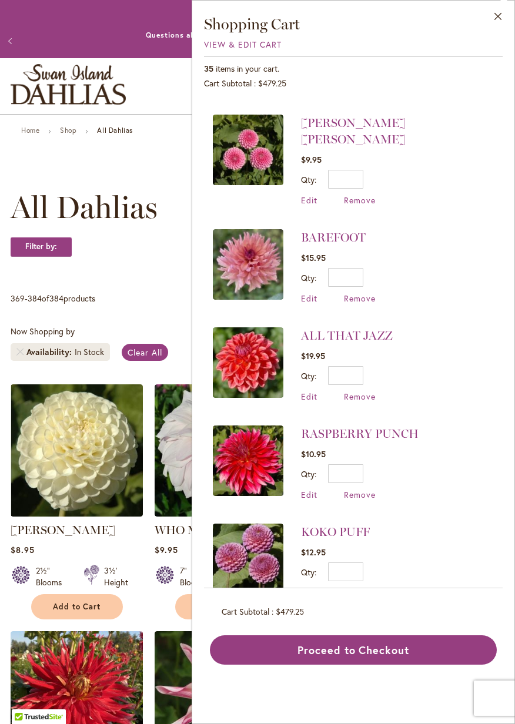
scroll to position [1379, 0]
click at [369, 391] on span "Remove" at bounding box center [360, 396] width 32 height 11
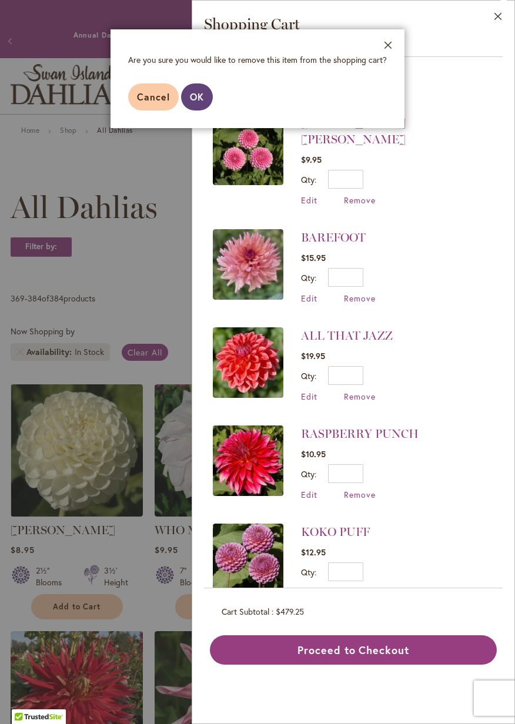
click at [197, 90] on button "OK" at bounding box center [197, 96] width 32 height 27
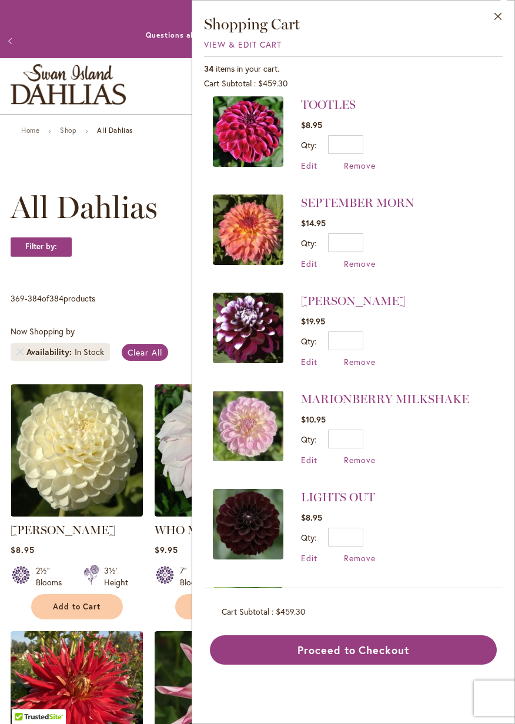
scroll to position [2415, 0]
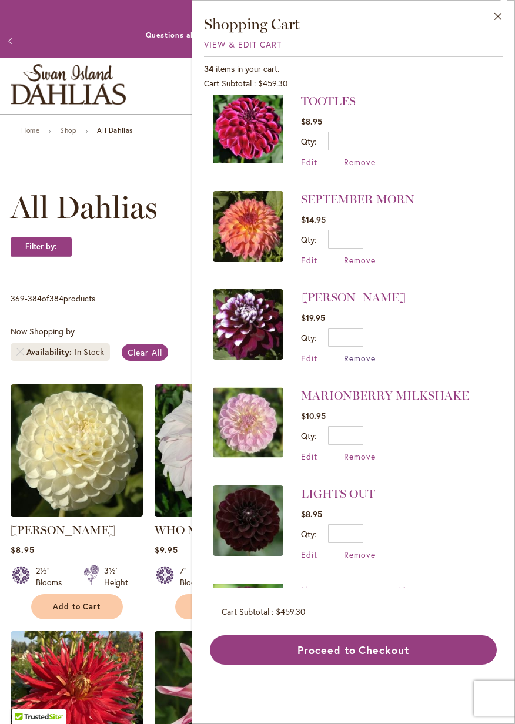
click at [363, 352] on span "Remove" at bounding box center [360, 357] width 32 height 11
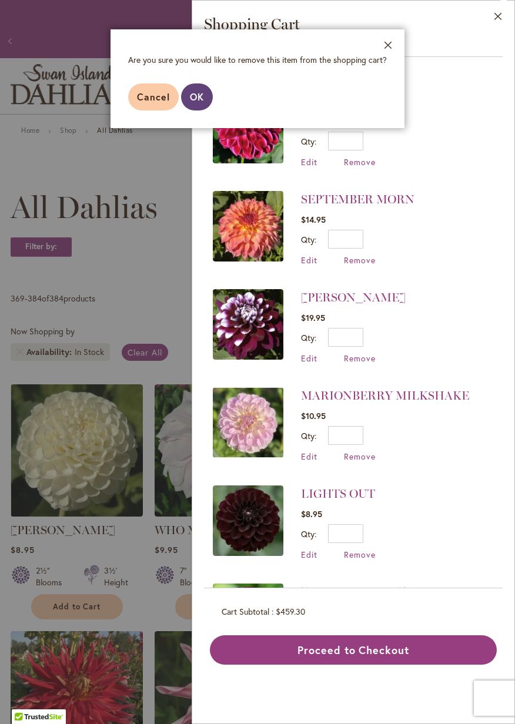
click at [202, 99] on span "OK" at bounding box center [197, 96] width 14 height 12
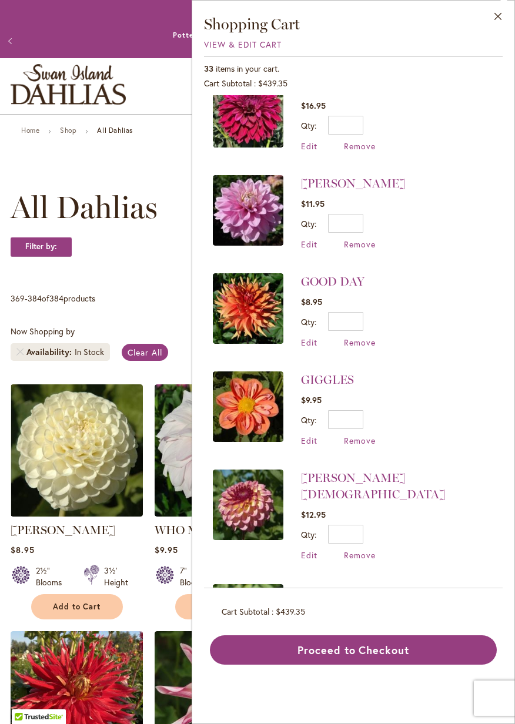
scroll to position [0, 0]
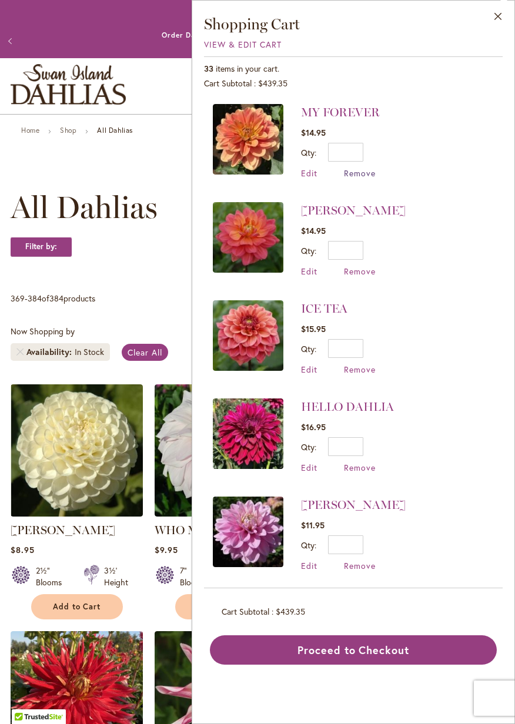
click at [367, 171] on span "Remove" at bounding box center [360, 172] width 32 height 11
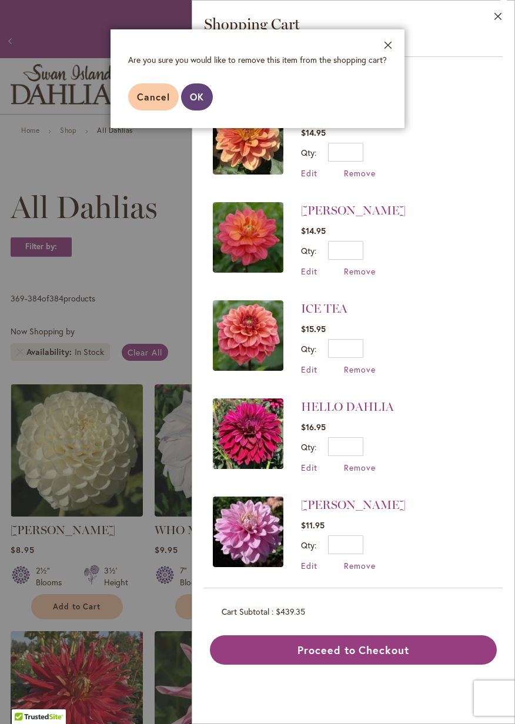
click at [198, 93] on span "OK" at bounding box center [197, 96] width 14 height 12
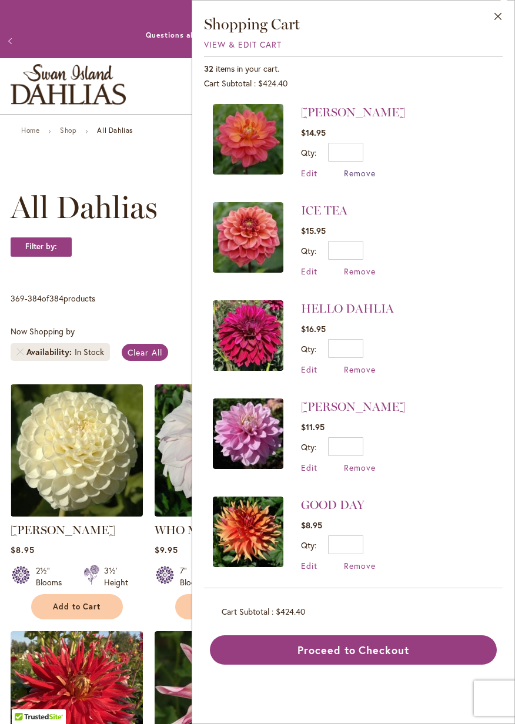
click at [365, 172] on span "Remove" at bounding box center [360, 172] width 32 height 11
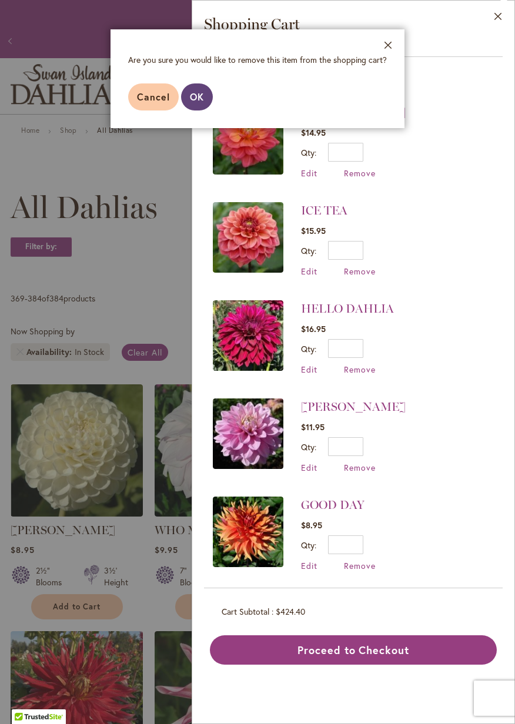
click at [190, 98] on span "OK" at bounding box center [197, 96] width 14 height 12
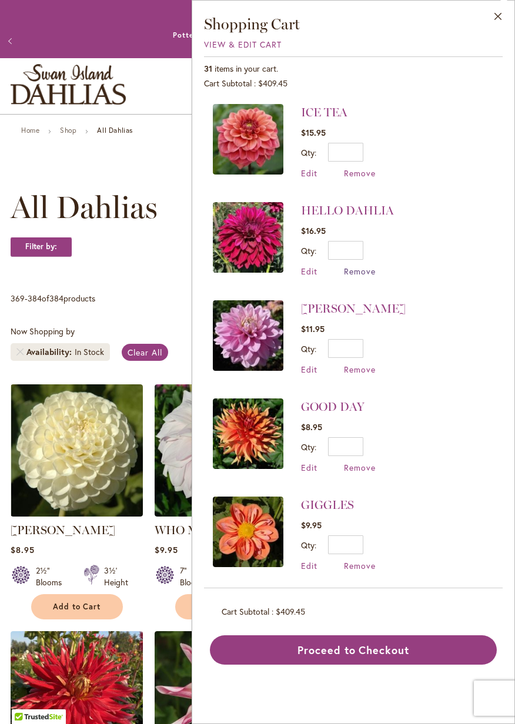
click at [370, 273] on span "Remove" at bounding box center [360, 271] width 32 height 11
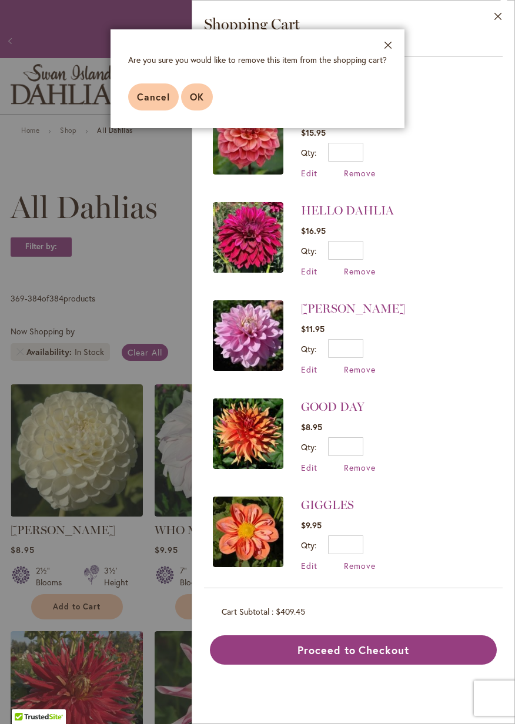
click at [197, 100] on span "OK" at bounding box center [197, 96] width 14 height 12
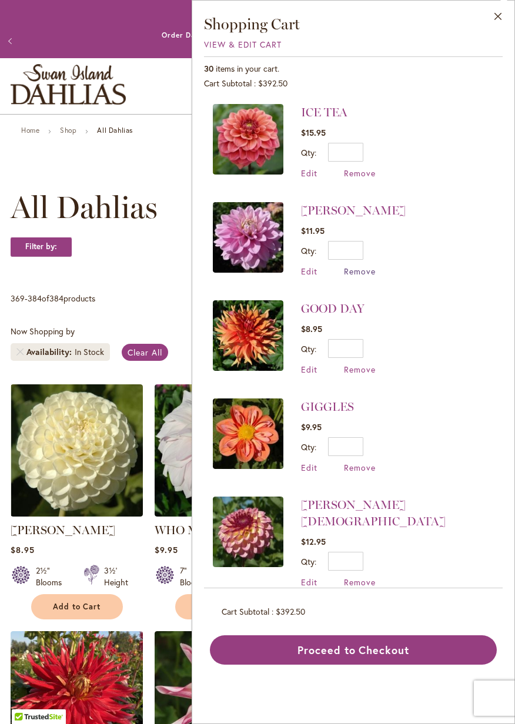
click at [364, 273] on span "Remove" at bounding box center [360, 271] width 32 height 11
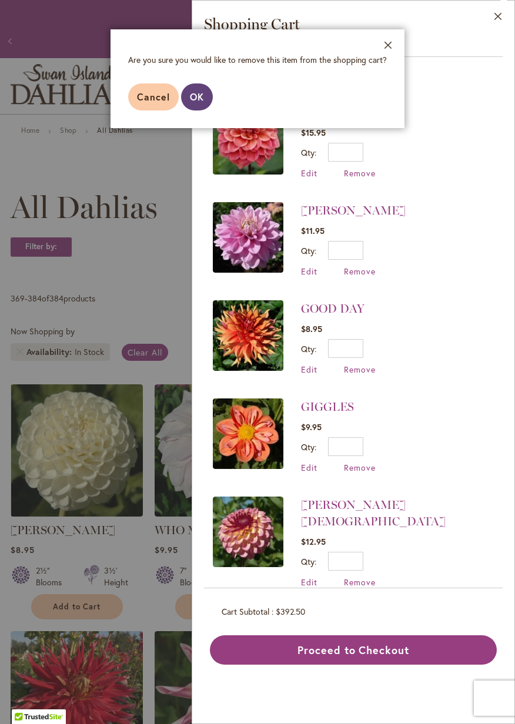
click at [193, 99] on span "OK" at bounding box center [197, 96] width 14 height 12
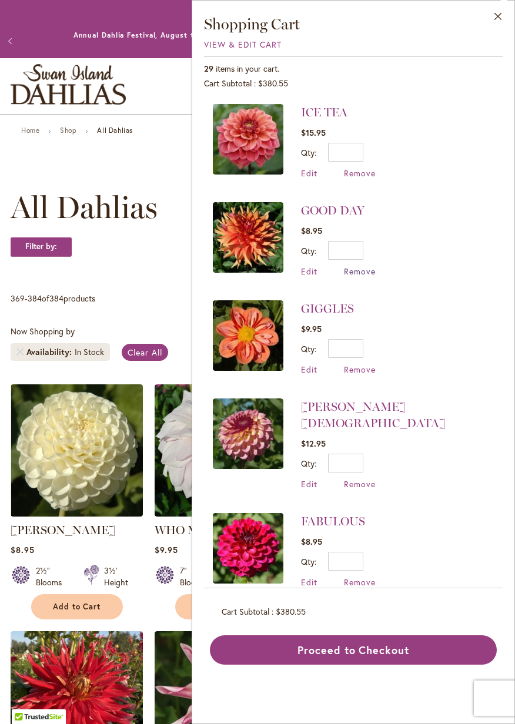
click at [365, 273] on span "Remove" at bounding box center [360, 271] width 32 height 11
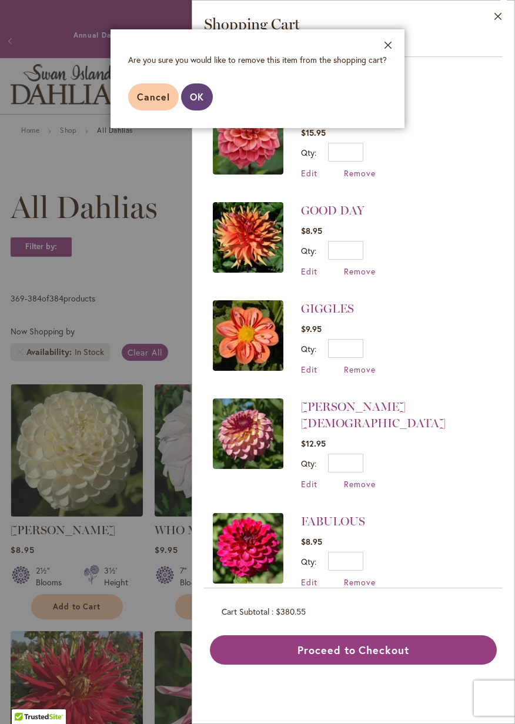
click at [197, 97] on span "OK" at bounding box center [197, 96] width 14 height 12
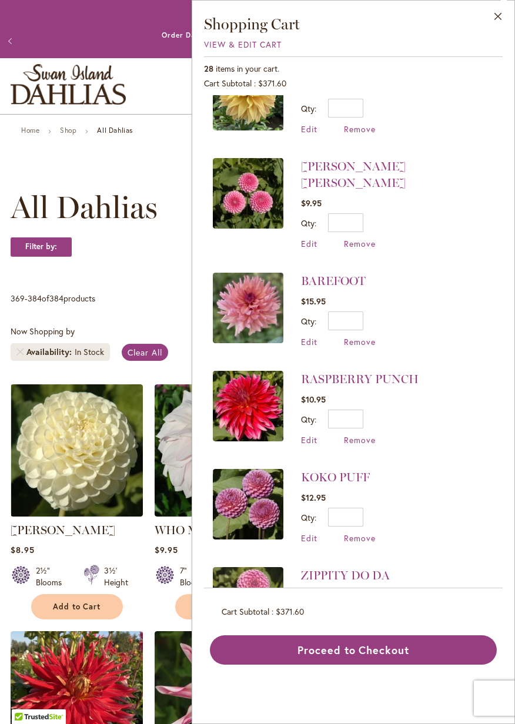
scroll to position [847, 0]
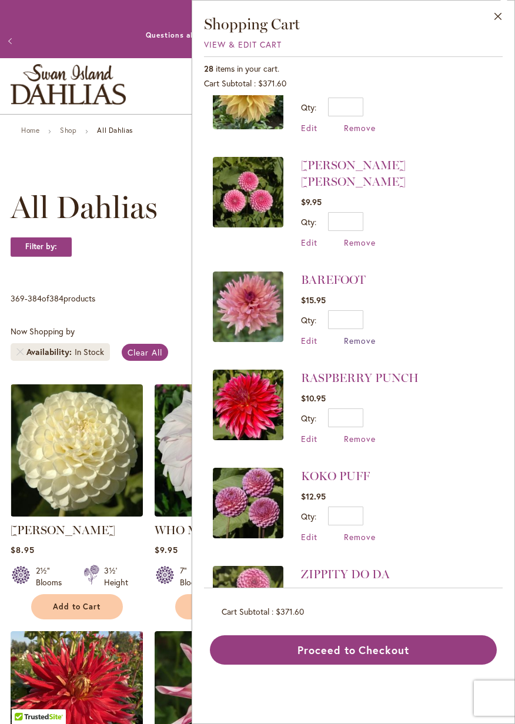
click at [365, 335] on span "Remove" at bounding box center [360, 340] width 32 height 11
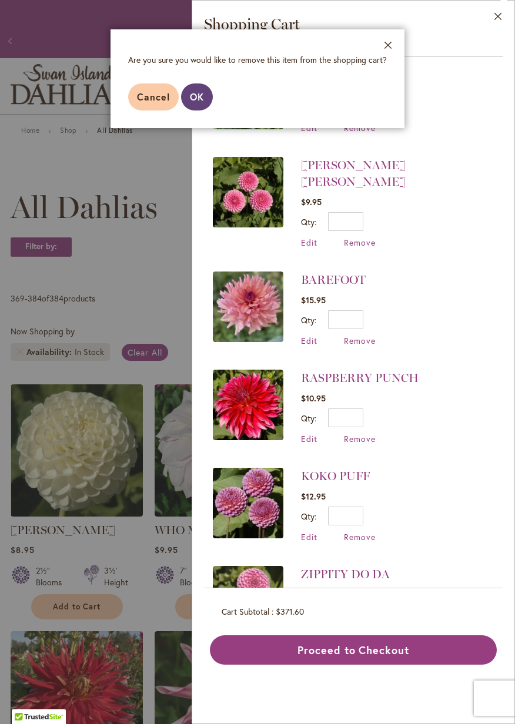
click at [193, 99] on span "OK" at bounding box center [197, 96] width 14 height 12
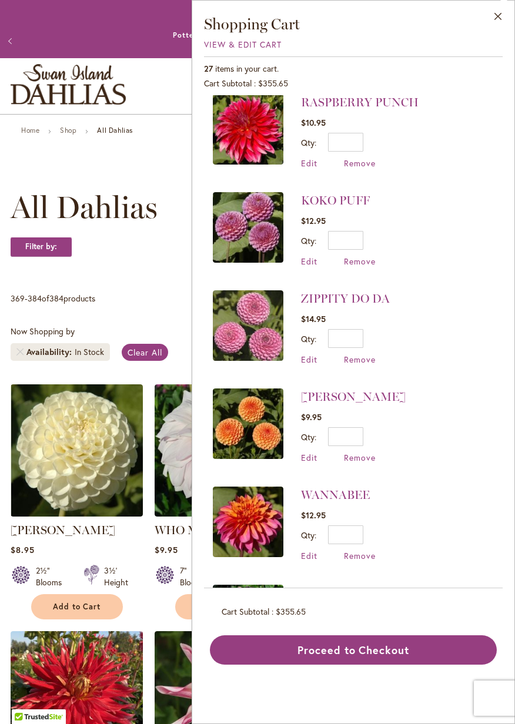
scroll to position [1025, 0]
click at [365, 353] on span "Remove" at bounding box center [360, 358] width 32 height 11
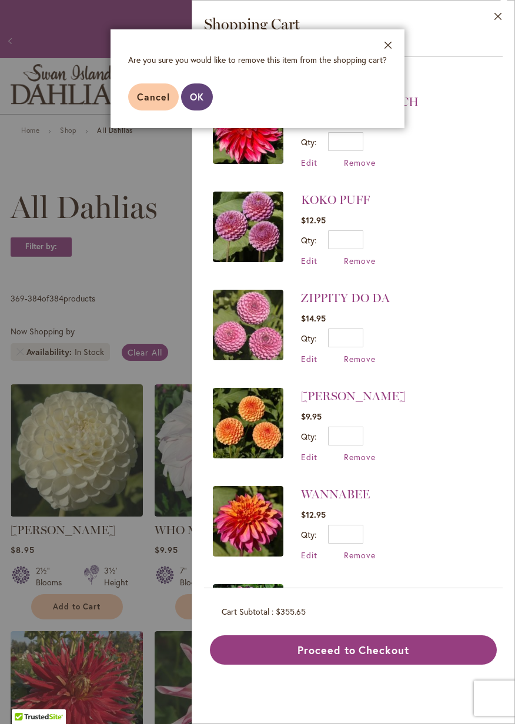
click at [199, 99] on span "OK" at bounding box center [197, 96] width 14 height 12
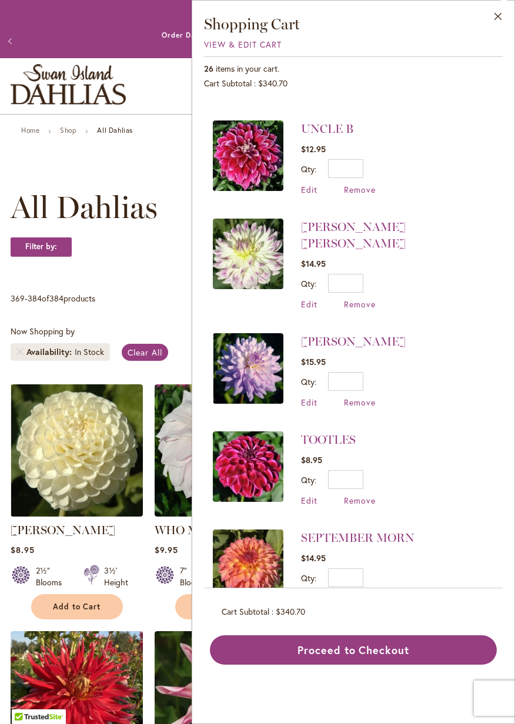
scroll to position [1388, 0]
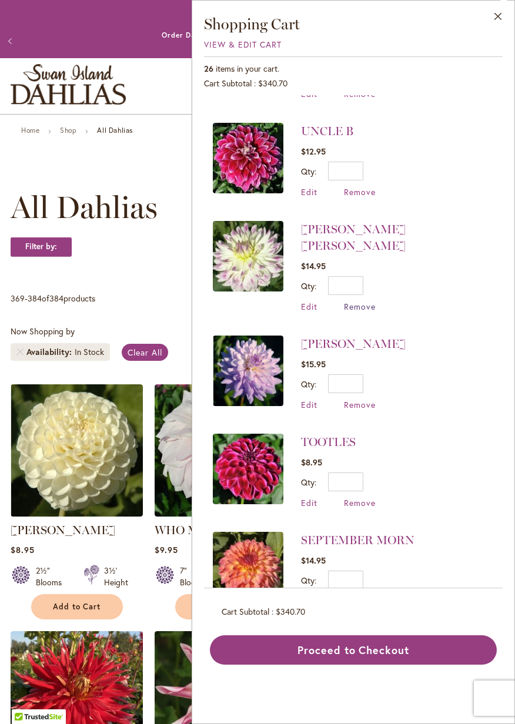
click at [364, 301] on span "Remove" at bounding box center [360, 306] width 32 height 11
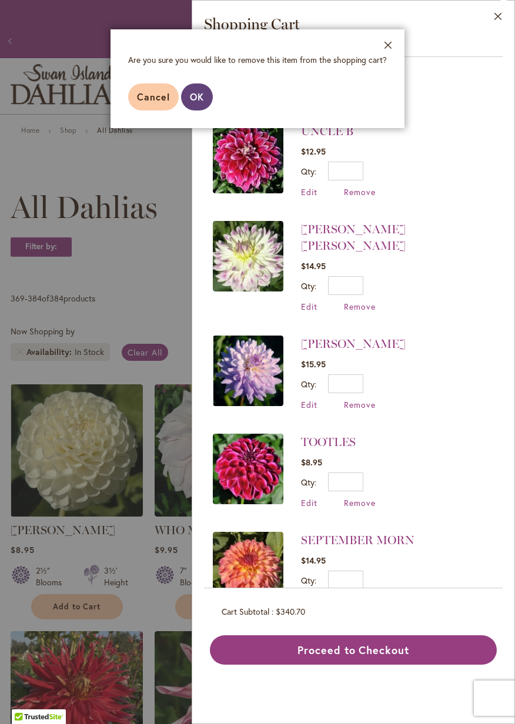
click at [193, 99] on span "OK" at bounding box center [197, 96] width 14 height 12
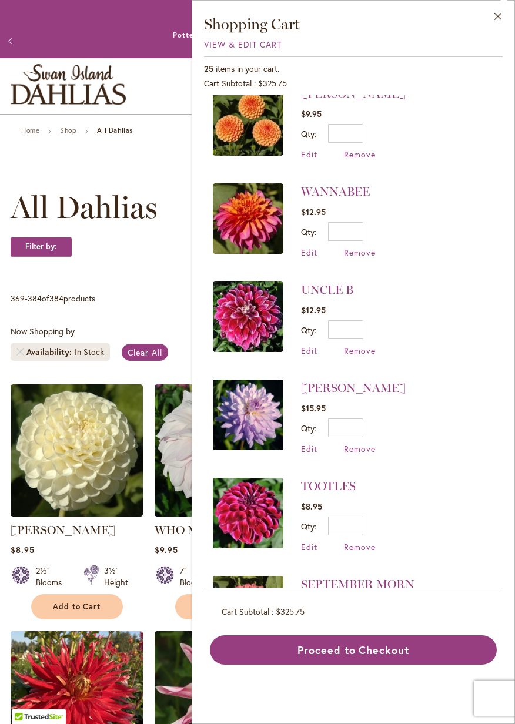
scroll to position [1230, 0]
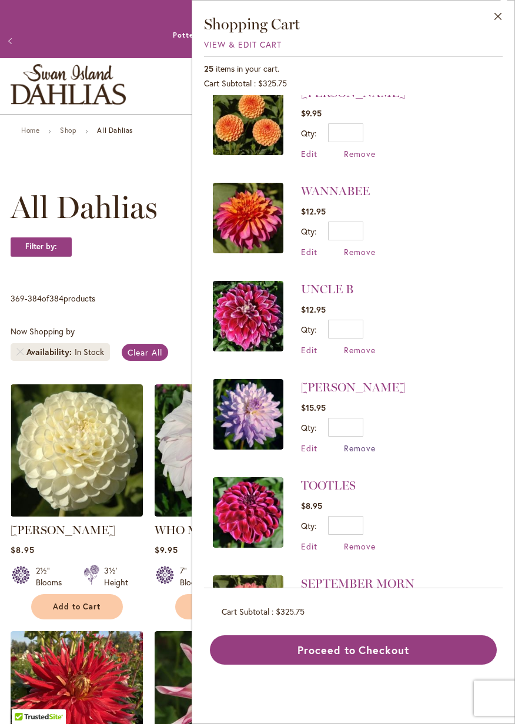
click at [364, 442] on span "Remove" at bounding box center [360, 447] width 32 height 11
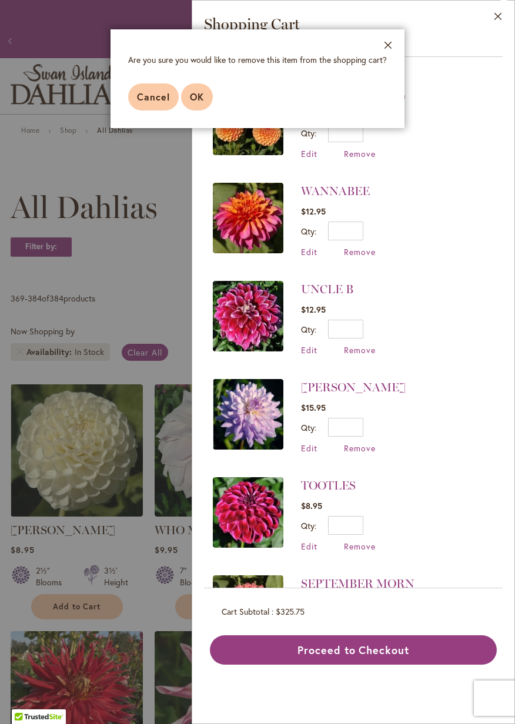
click at [190, 95] on span "OK" at bounding box center [197, 96] width 14 height 12
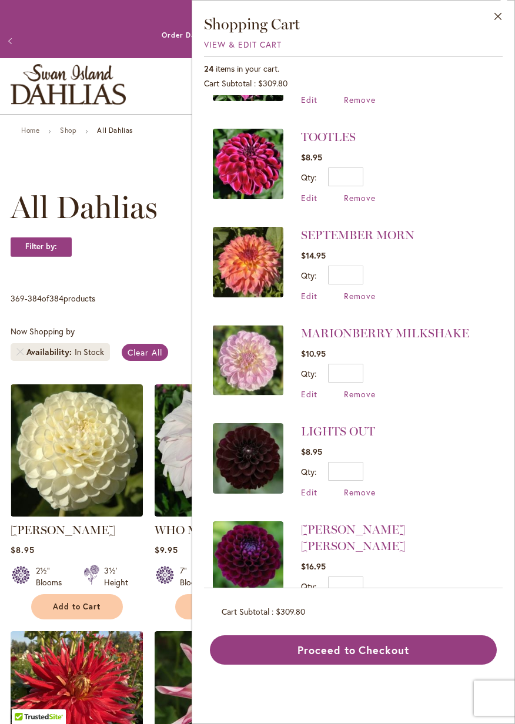
scroll to position [1479, 0]
click at [364, 291] on span "Remove" at bounding box center [360, 296] width 32 height 11
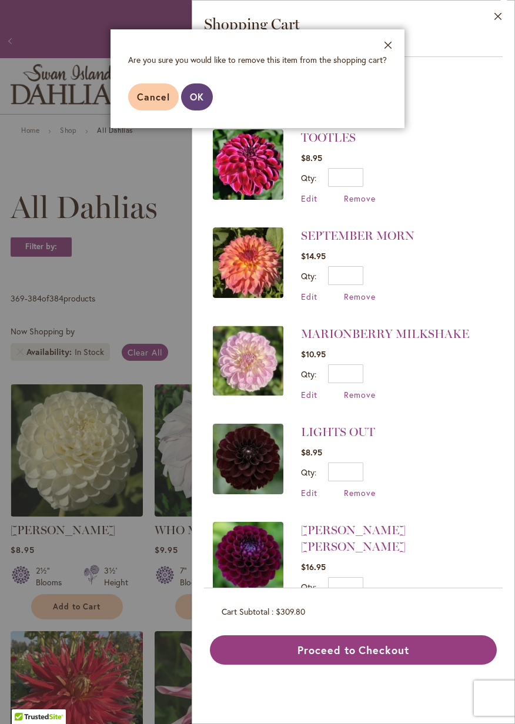
click at [201, 95] on span "OK" at bounding box center [197, 96] width 14 height 12
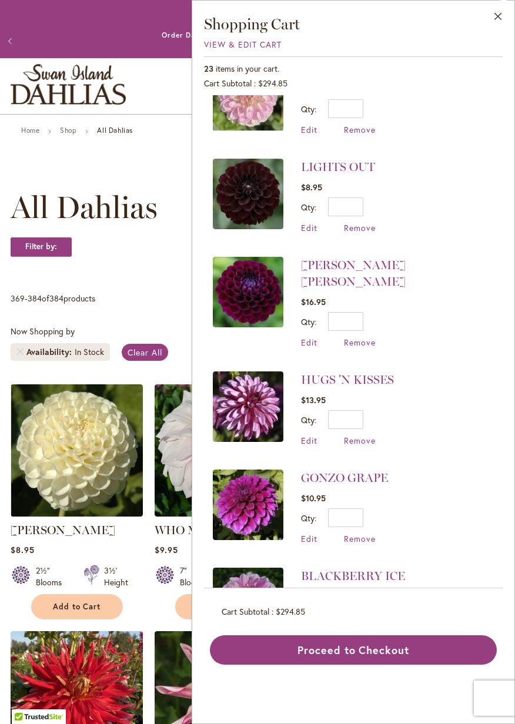
scroll to position [1645, 0]
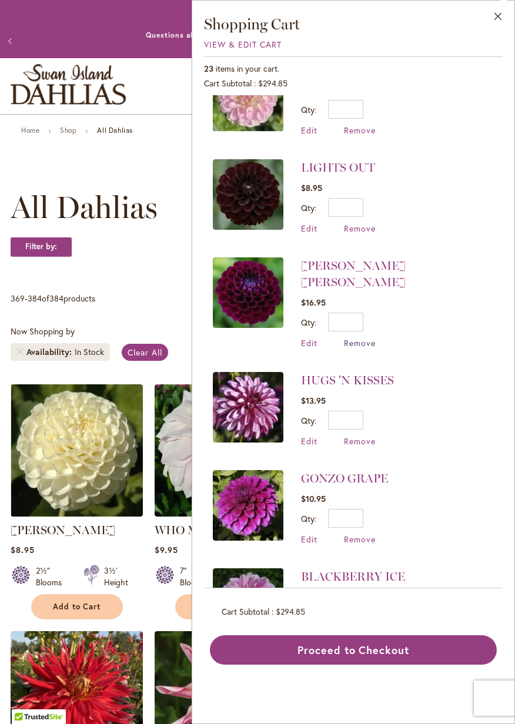
click at [362, 337] on span "Remove" at bounding box center [360, 342] width 32 height 11
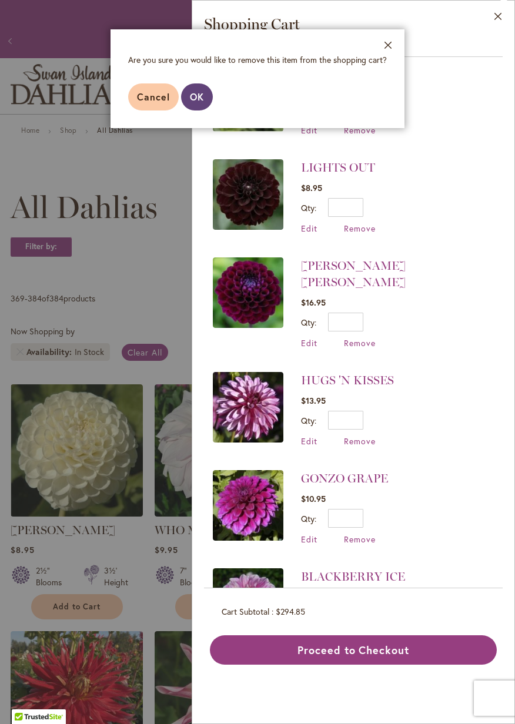
click at [200, 93] on span "OK" at bounding box center [197, 96] width 14 height 12
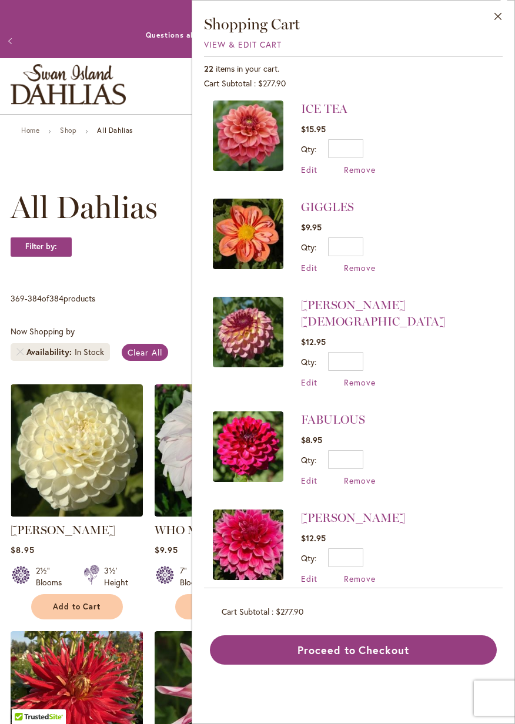
scroll to position [0, 0]
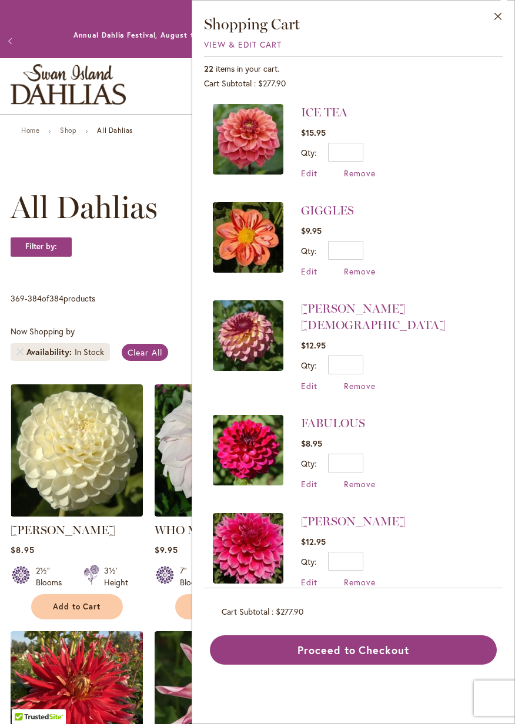
click at [248, 149] on img at bounding box center [248, 139] width 70 height 70
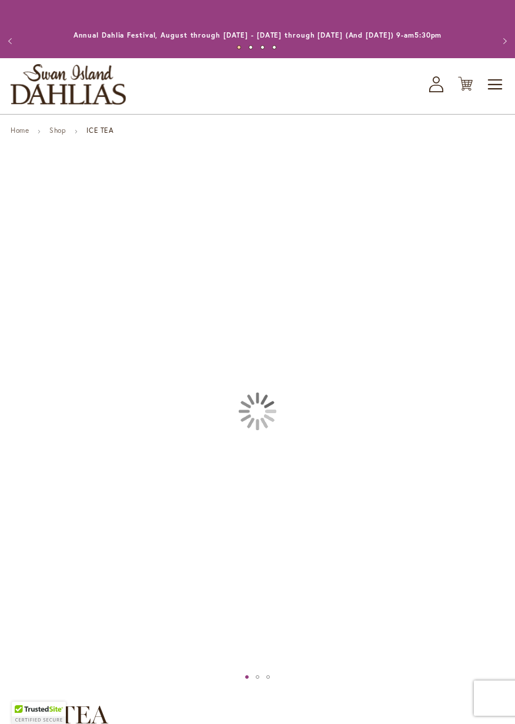
type input "*****"
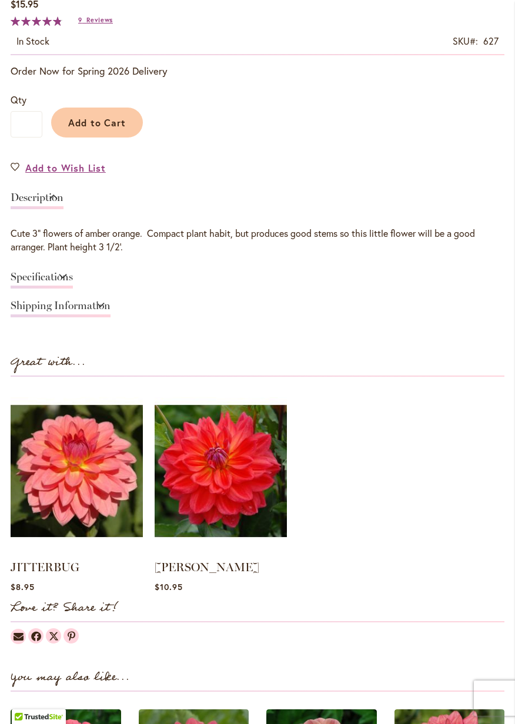
scroll to position [757, 0]
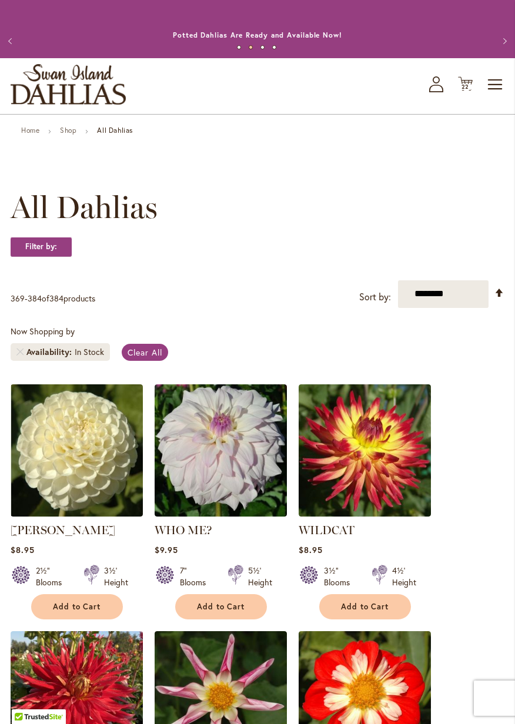
click at [465, 84] on span "22" at bounding box center [465, 87] width 8 height 8
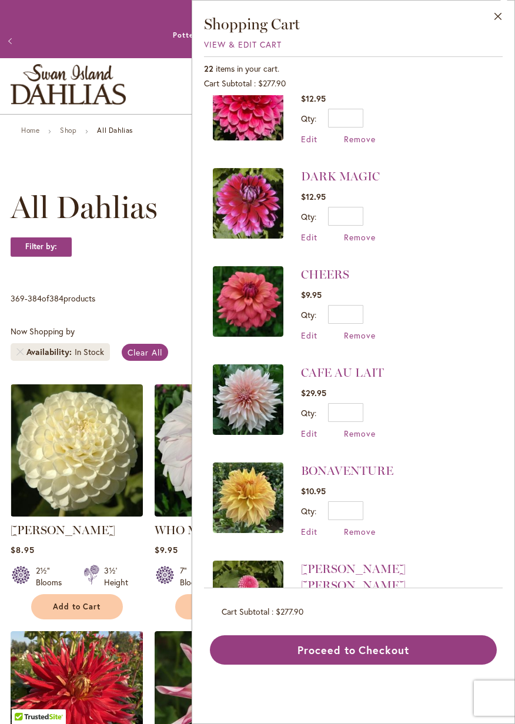
scroll to position [438, 0]
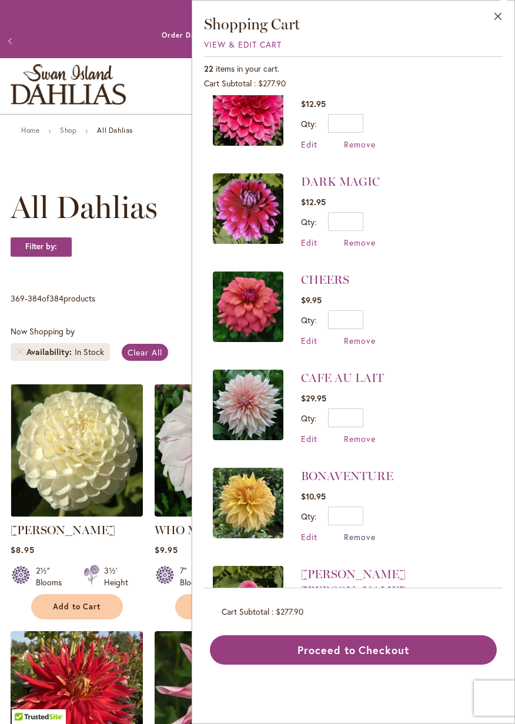
click at [370, 531] on span "Remove" at bounding box center [360, 536] width 32 height 11
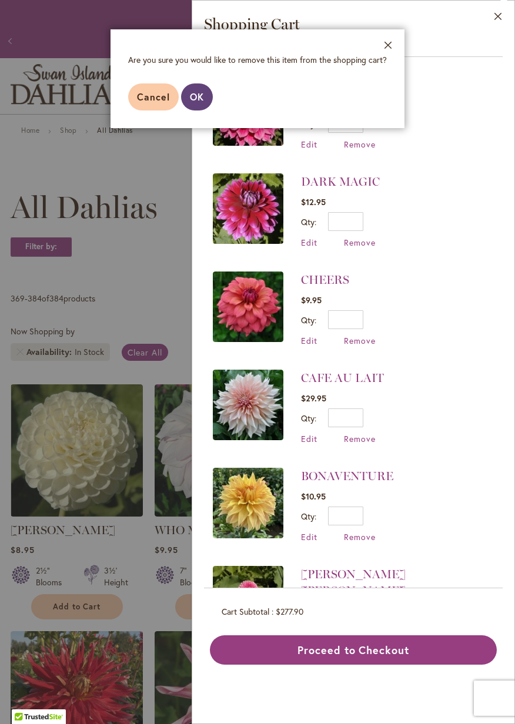
click at [193, 96] on span "OK" at bounding box center [197, 96] width 14 height 12
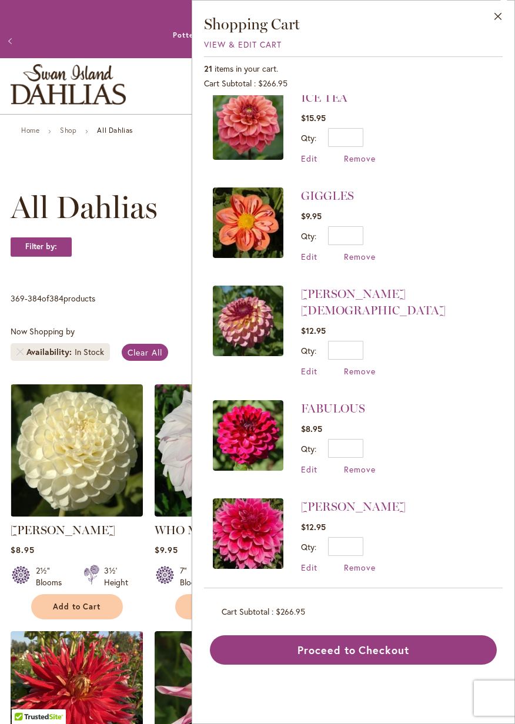
scroll to position [16, 0]
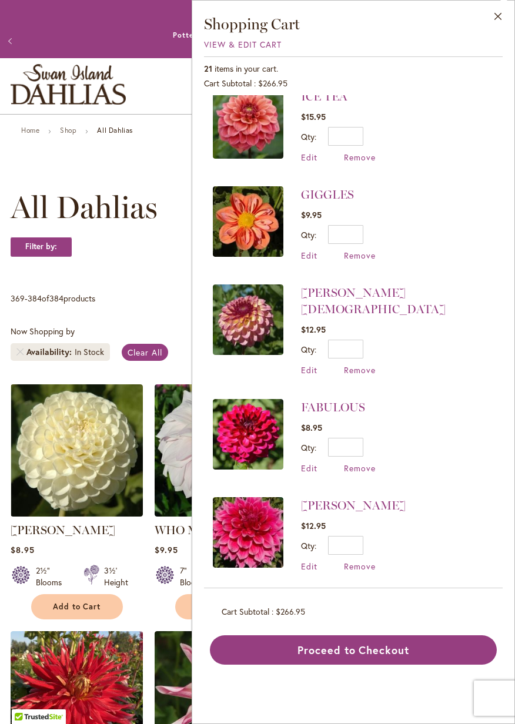
click at [247, 212] on img at bounding box center [248, 221] width 70 height 70
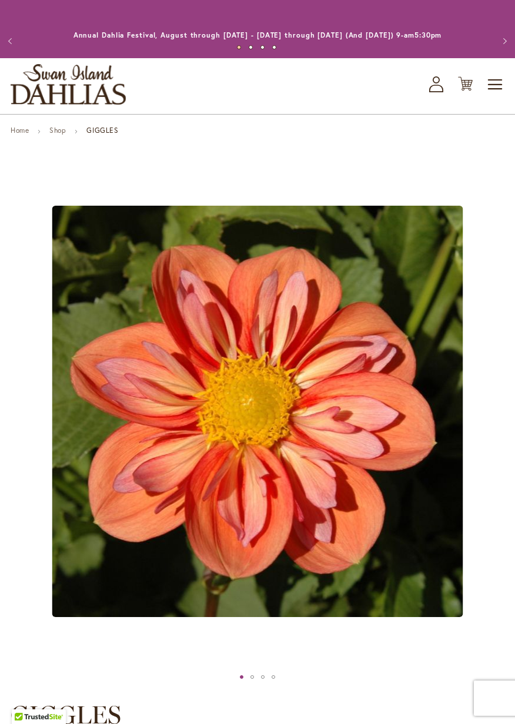
type input "*****"
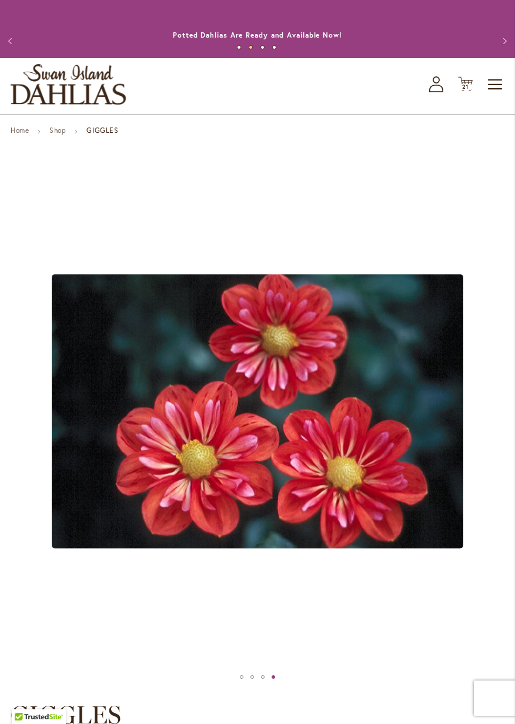
click at [467, 78] on icon "Cart .cls-1 { fill: #231f20; }" at bounding box center [465, 83] width 15 height 15
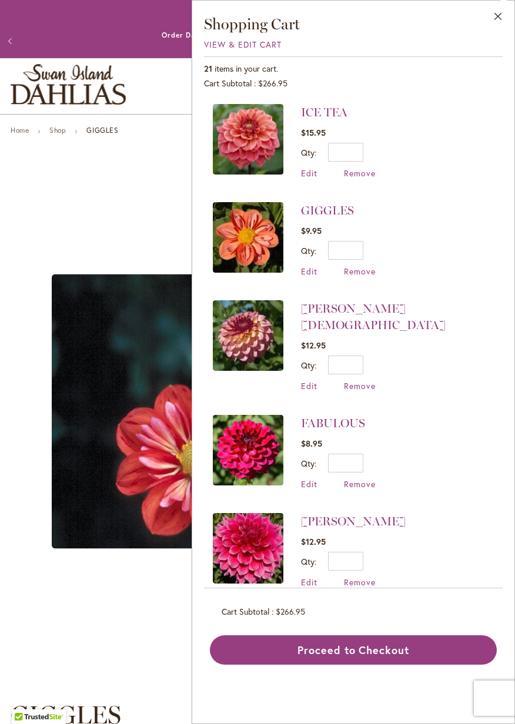
click at [259, 337] on img at bounding box center [248, 335] width 70 height 70
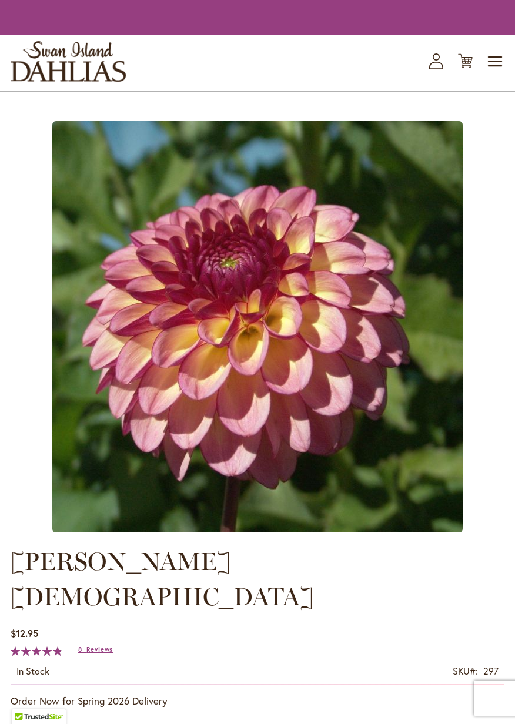
type input "*****"
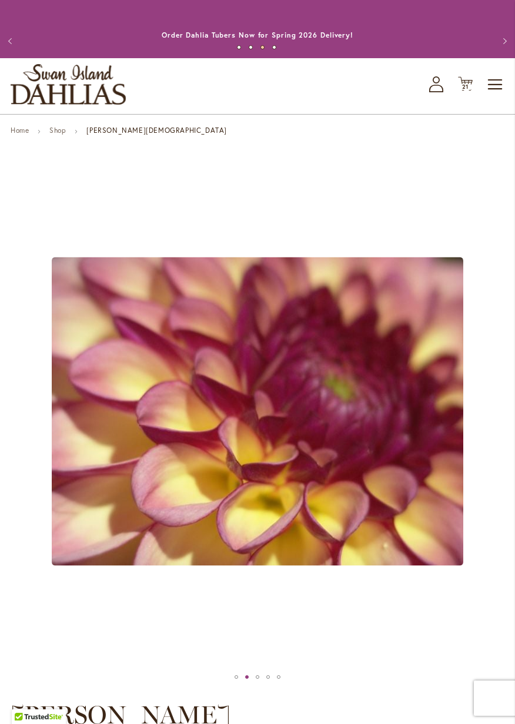
click at [468, 74] on div "Toggle Nav Shop All Shop Dahlia Tubers Collections Fresh Cut Dahlias Gardening …" at bounding box center [257, 86] width 515 height 56
click at [462, 86] on span "21" at bounding box center [465, 87] width 7 height 8
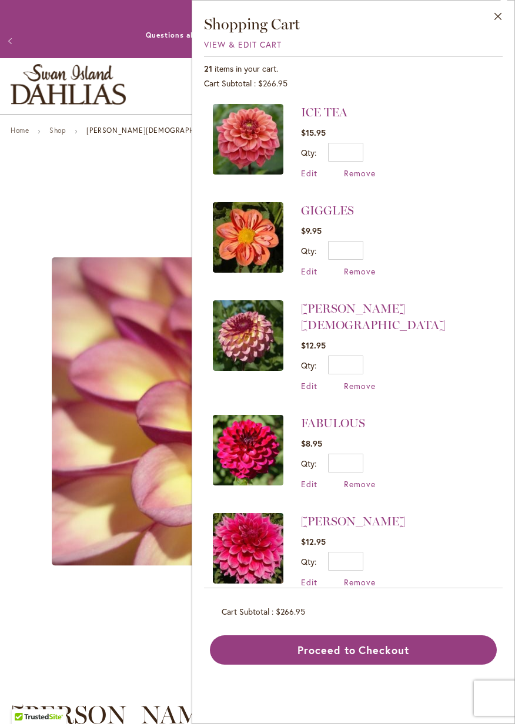
click at [250, 424] on img at bounding box center [248, 450] width 70 height 70
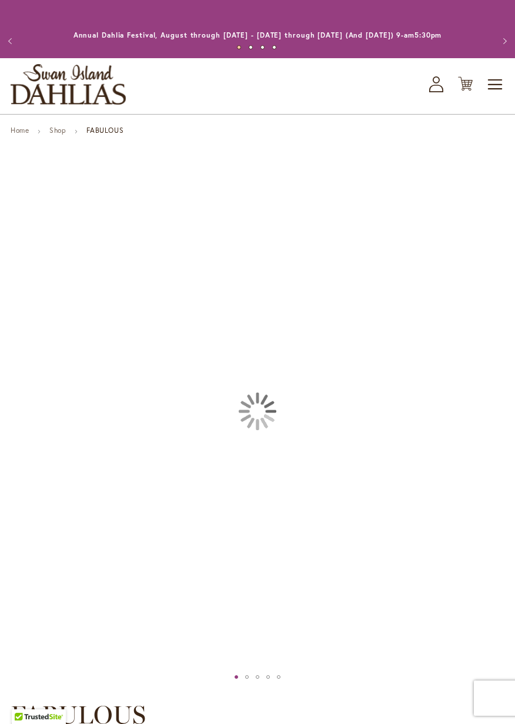
type input "*****"
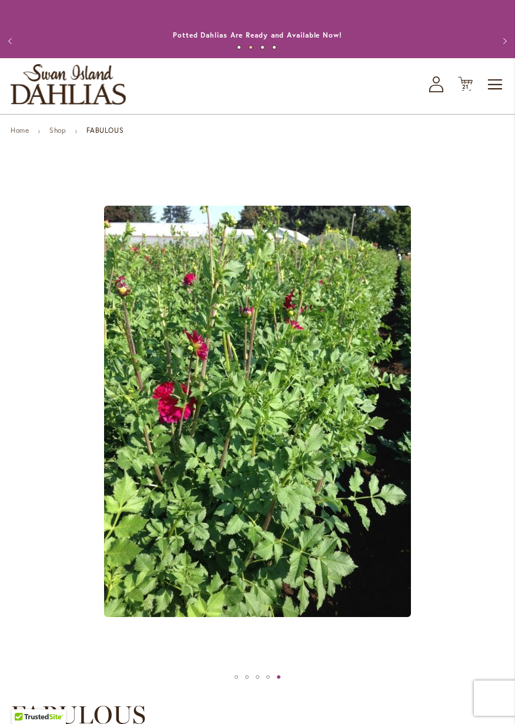
click at [464, 83] on span "21" at bounding box center [465, 87] width 7 height 8
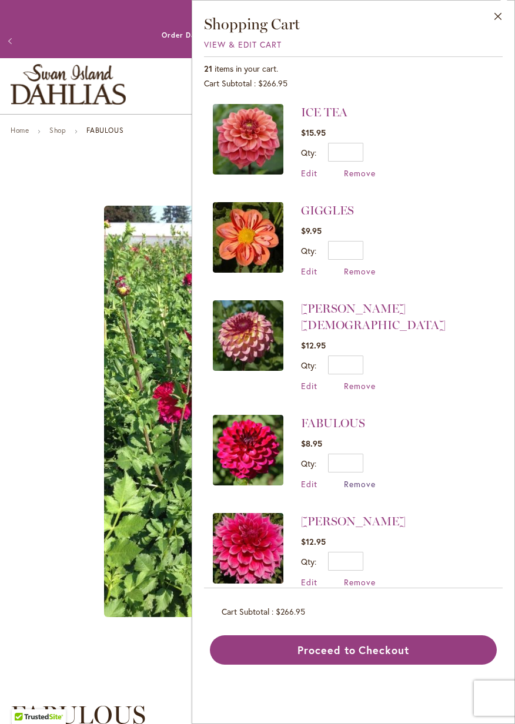
click at [366, 478] on span "Remove" at bounding box center [360, 483] width 32 height 11
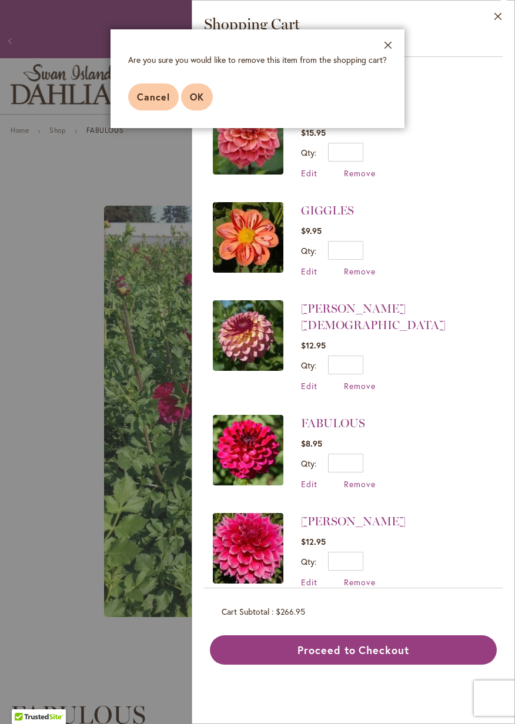
click at [189, 96] on button "OK" at bounding box center [197, 96] width 32 height 27
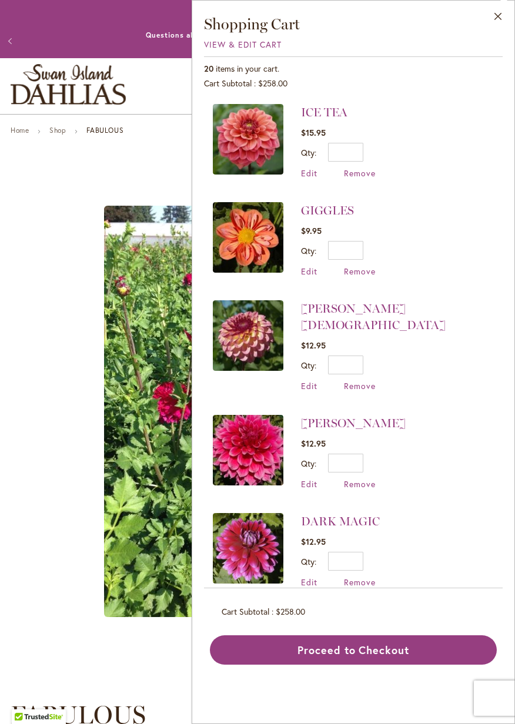
click at [266, 435] on img at bounding box center [248, 450] width 70 height 70
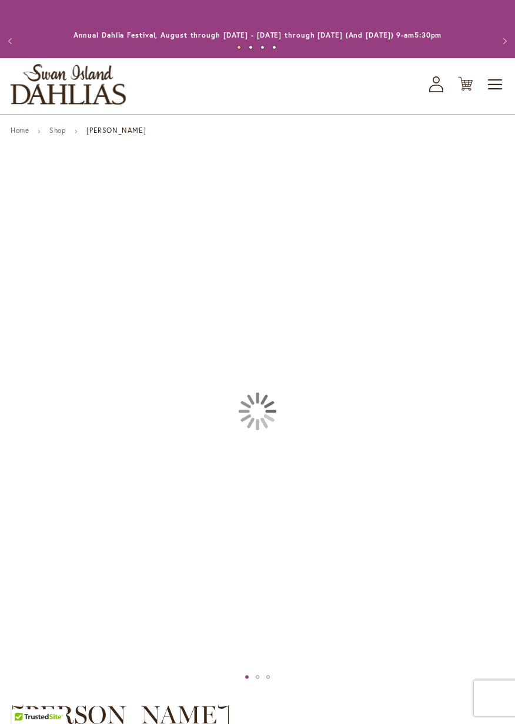
type input "*****"
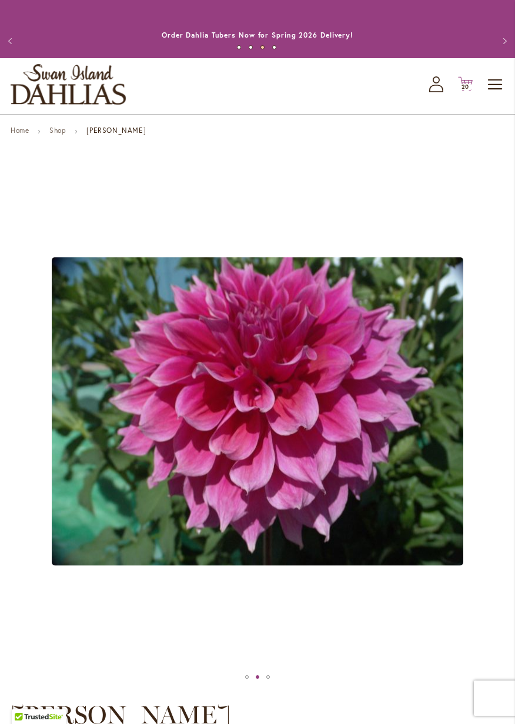
click at [464, 82] on icon at bounding box center [465, 84] width 15 height 14
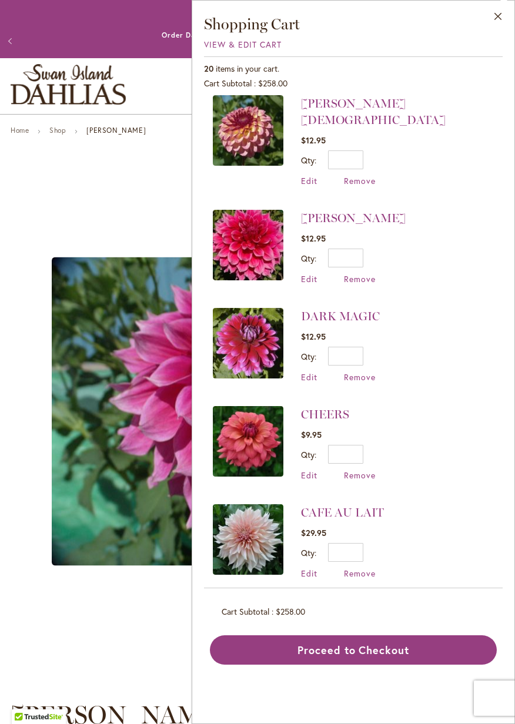
scroll to position [199, 0]
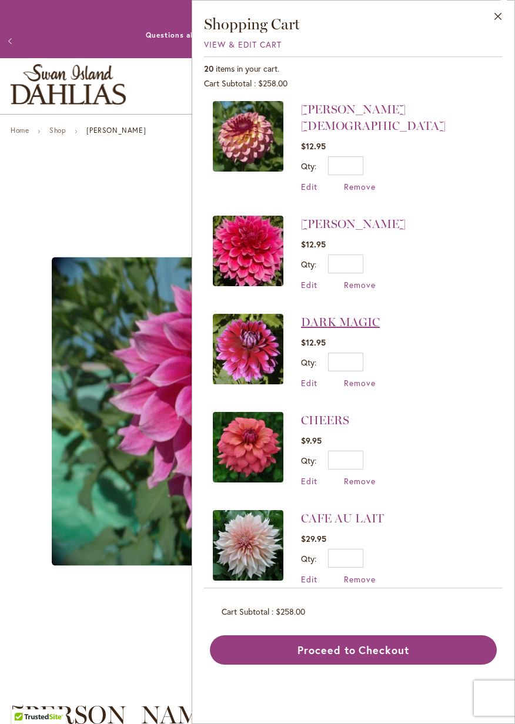
click at [324, 315] on link "DARK MAGIC" at bounding box center [340, 322] width 79 height 14
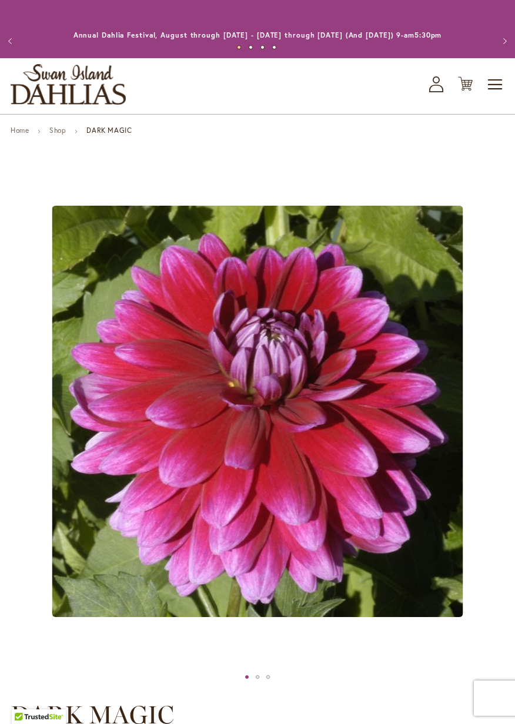
type input "*****"
click at [468, 82] on icon at bounding box center [465, 84] width 15 height 14
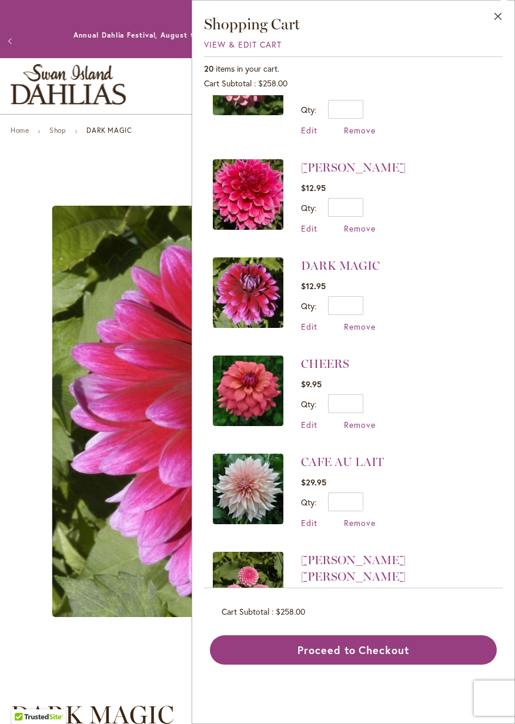
scroll to position [256, 0]
click at [251, 370] on img at bounding box center [248, 390] width 70 height 70
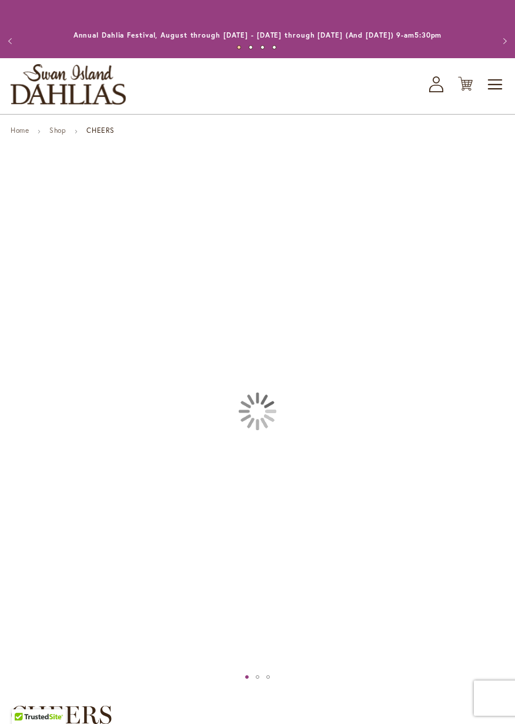
type input "*****"
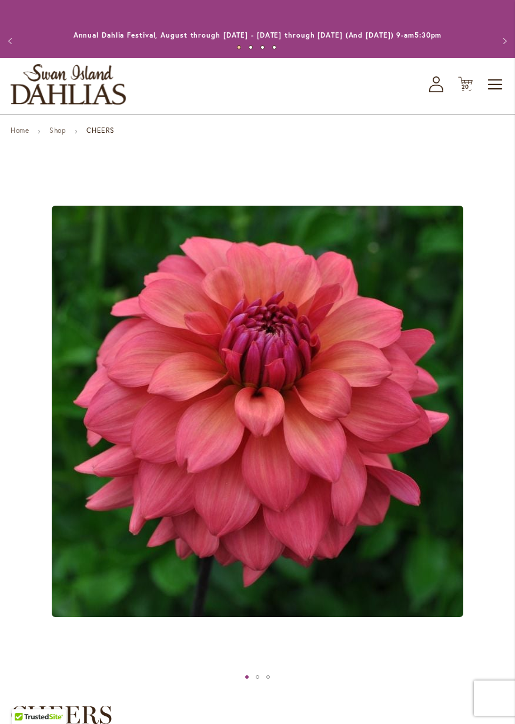
click at [468, 85] on span "20" at bounding box center [465, 87] width 8 height 8
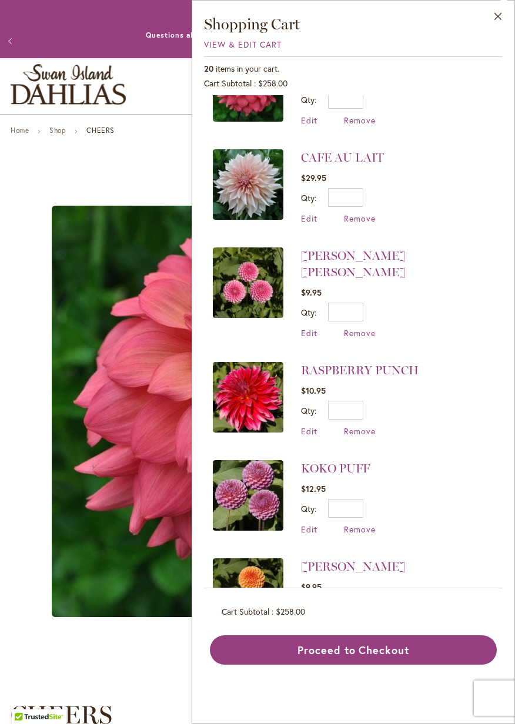
scroll to position [562, 0]
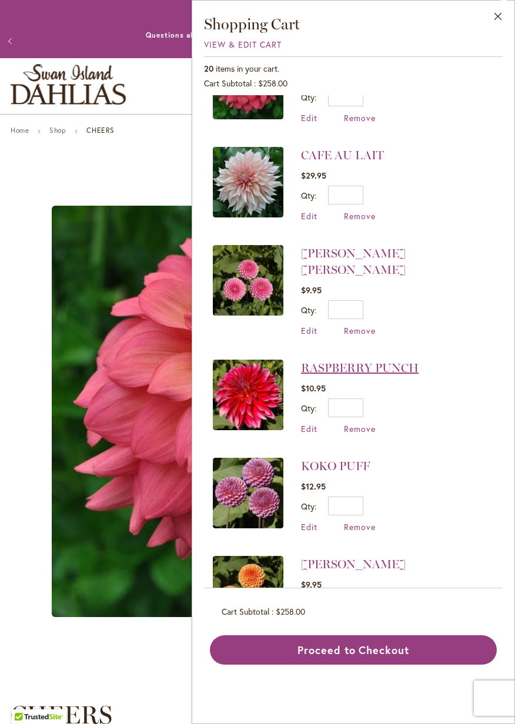
click at [326, 361] on link "RASPBERRY PUNCH" at bounding box center [359, 368] width 117 height 14
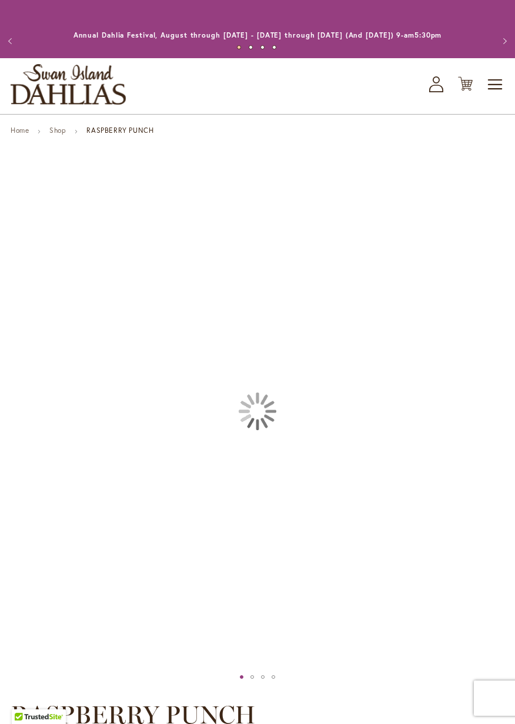
type input "*****"
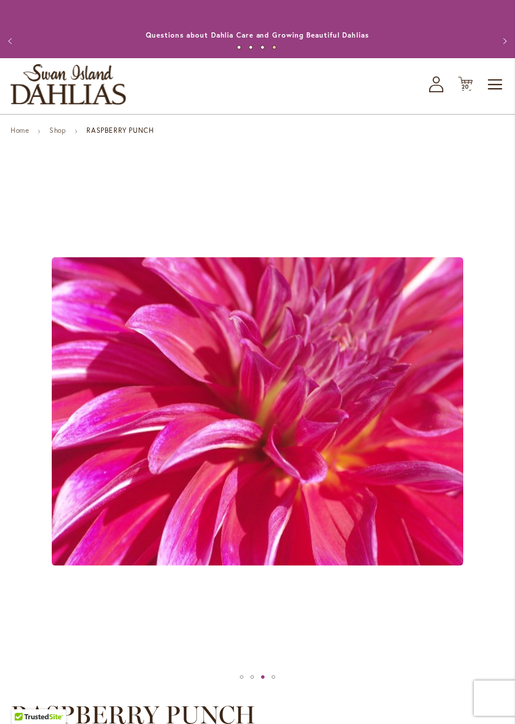
click at [468, 83] on icon "Cart .cls-1 { fill: #231f20; }" at bounding box center [465, 83] width 15 height 15
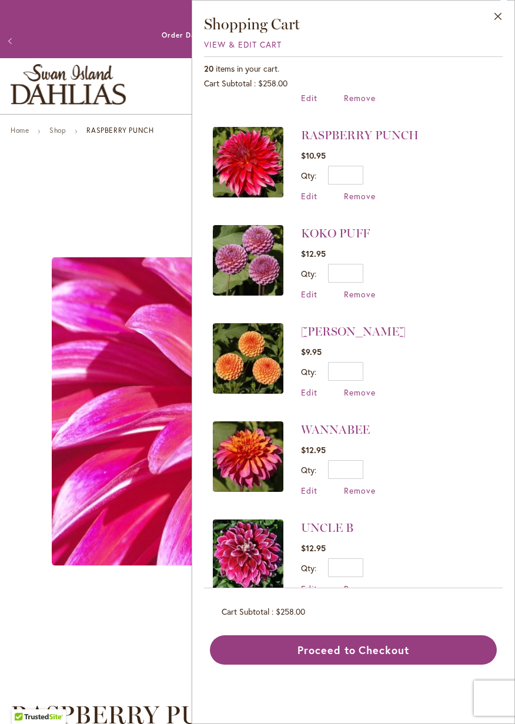
scroll to position [807, 0]
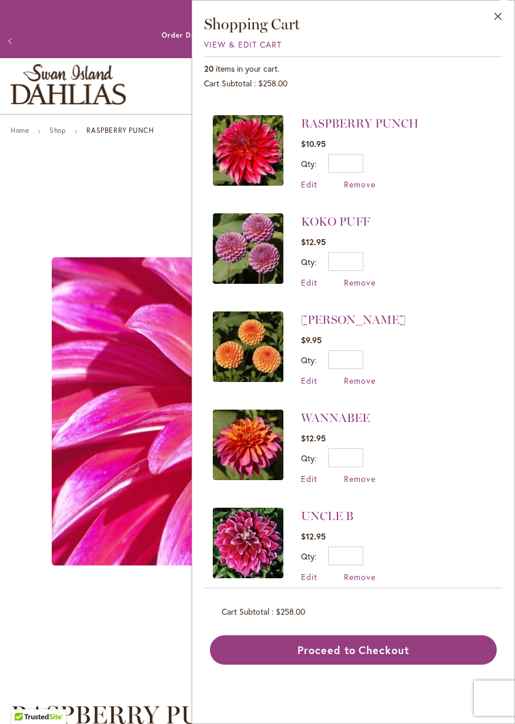
click at [254, 409] on img at bounding box center [248, 444] width 70 height 70
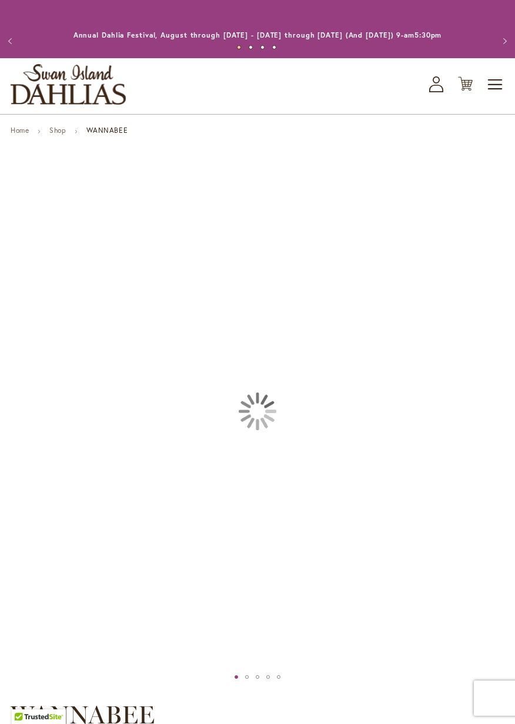
type input "*****"
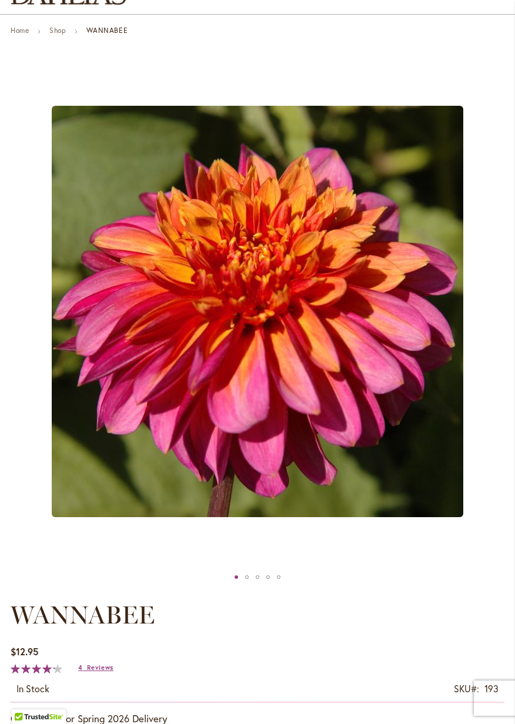
scroll to position [106, 0]
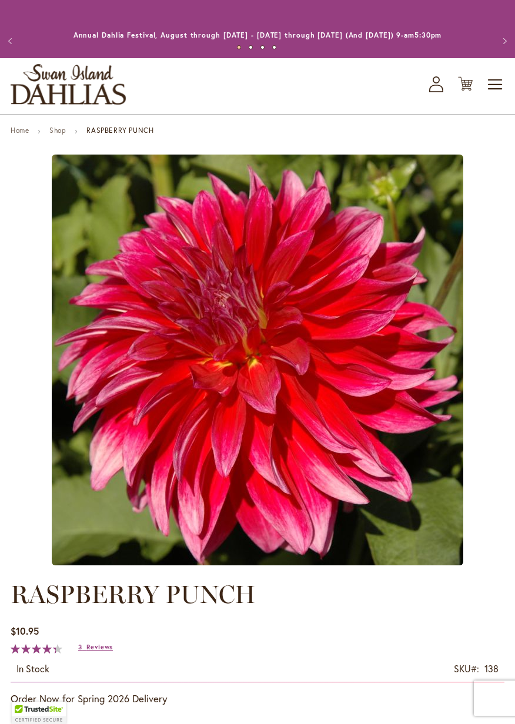
type input "*****"
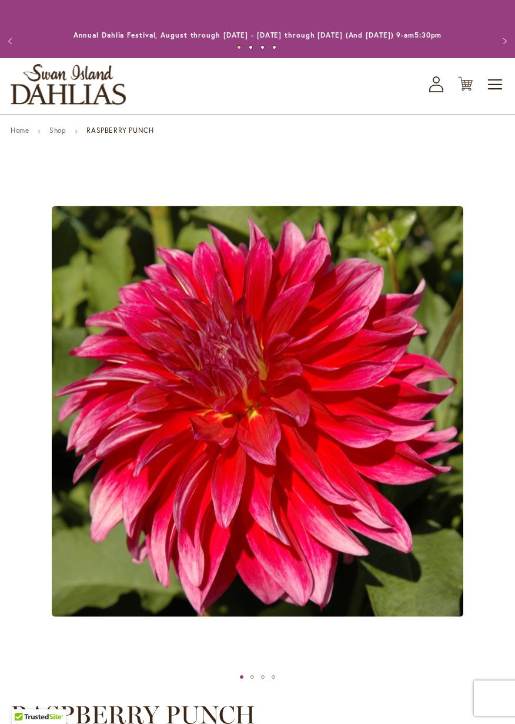
type input "*****"
